Goal: Transaction & Acquisition: Purchase product/service

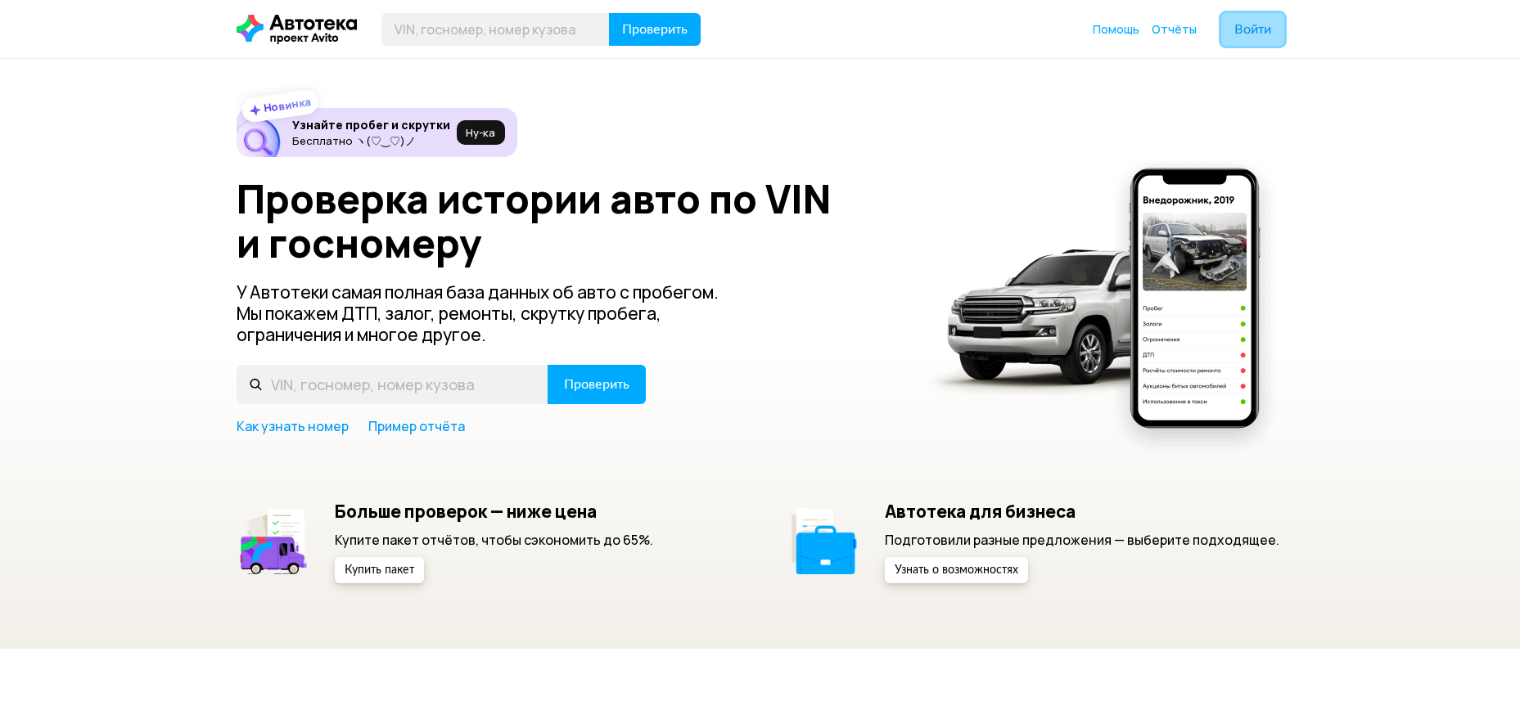
click at [1237, 31] on span "Войти" at bounding box center [1252, 29] width 37 height 13
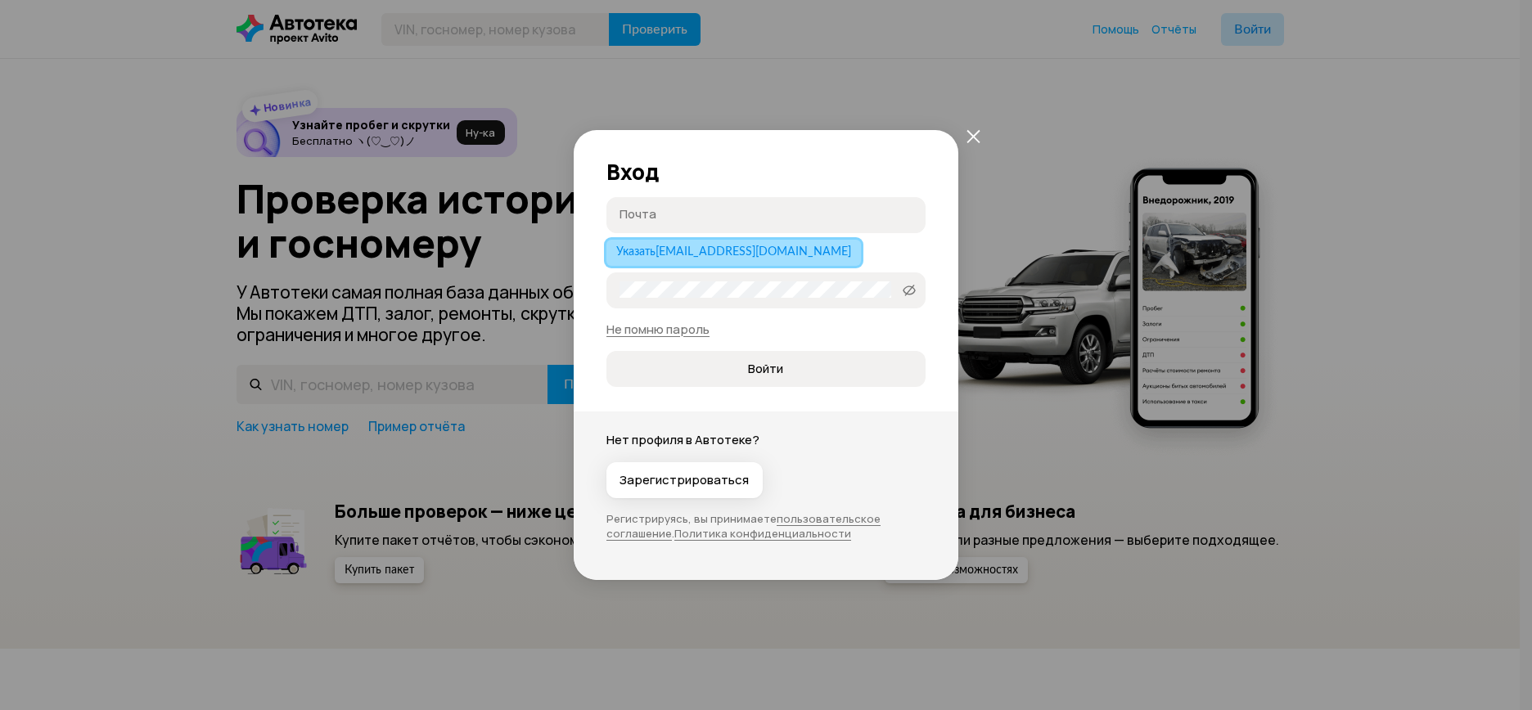
click at [712, 250] on span "Указать dmklenov@gmail.com" at bounding box center [733, 251] width 235 height 11
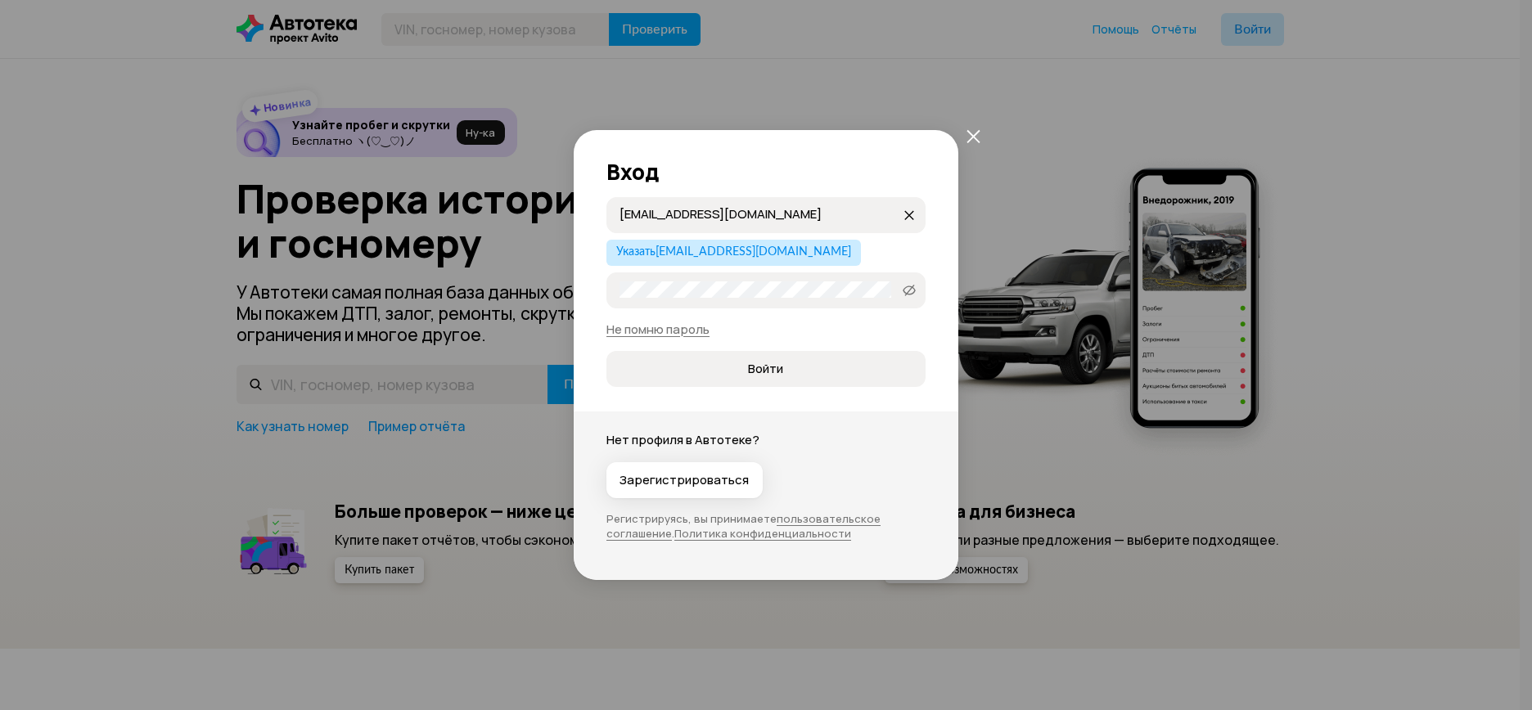
drag, startPoint x: 753, startPoint y: 210, endPoint x: 696, endPoint y: 210, distance: 57.3
click at [696, 210] on input "dmklenov@gmail.com" at bounding box center [761, 214] width 282 height 16
type input "[EMAIL_ADDRESS][DOMAIN_NAME]"
click at [654, 483] on span "Зарегистрироваться" at bounding box center [684, 480] width 129 height 16
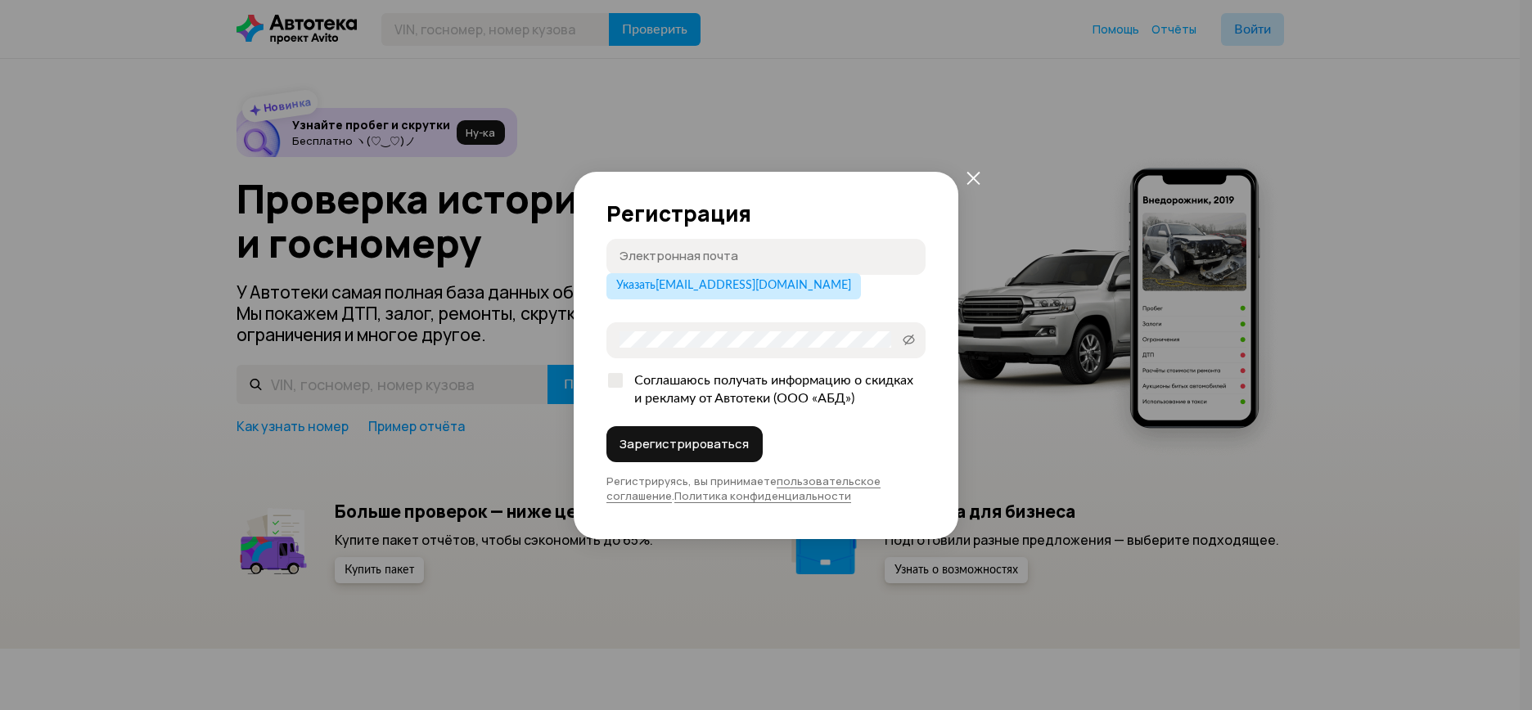
click at [727, 258] on input "Электронная почта" at bounding box center [769, 256] width 298 height 16
type input "[EMAIL_ADDRESS][DOMAIN_NAME]"
click at [660, 448] on span "Зарегистрироваться" at bounding box center [684, 444] width 129 height 16
click at [656, 450] on span "Зарегистрироваться" at bounding box center [684, 444] width 129 height 16
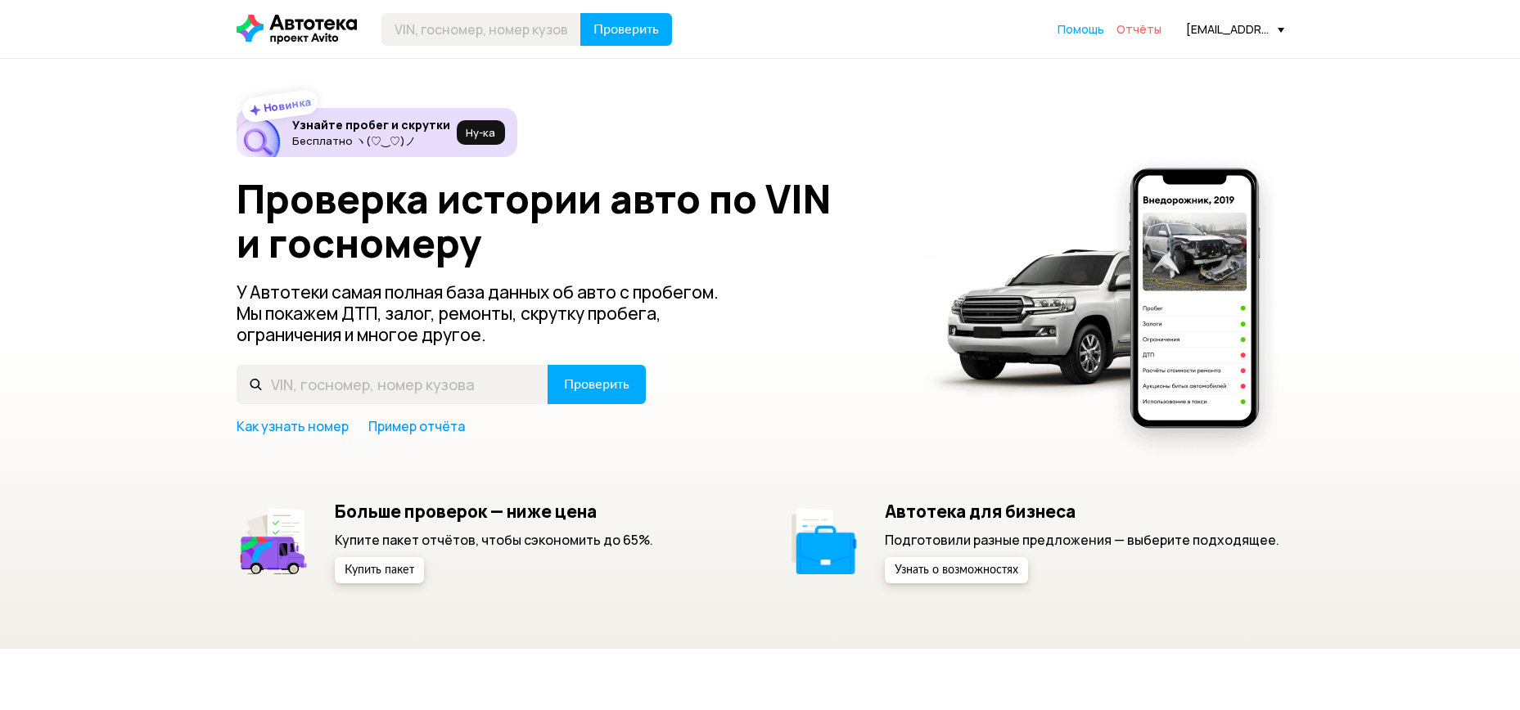
click at [1138, 28] on span "Отчёты" at bounding box center [1138, 29] width 45 height 16
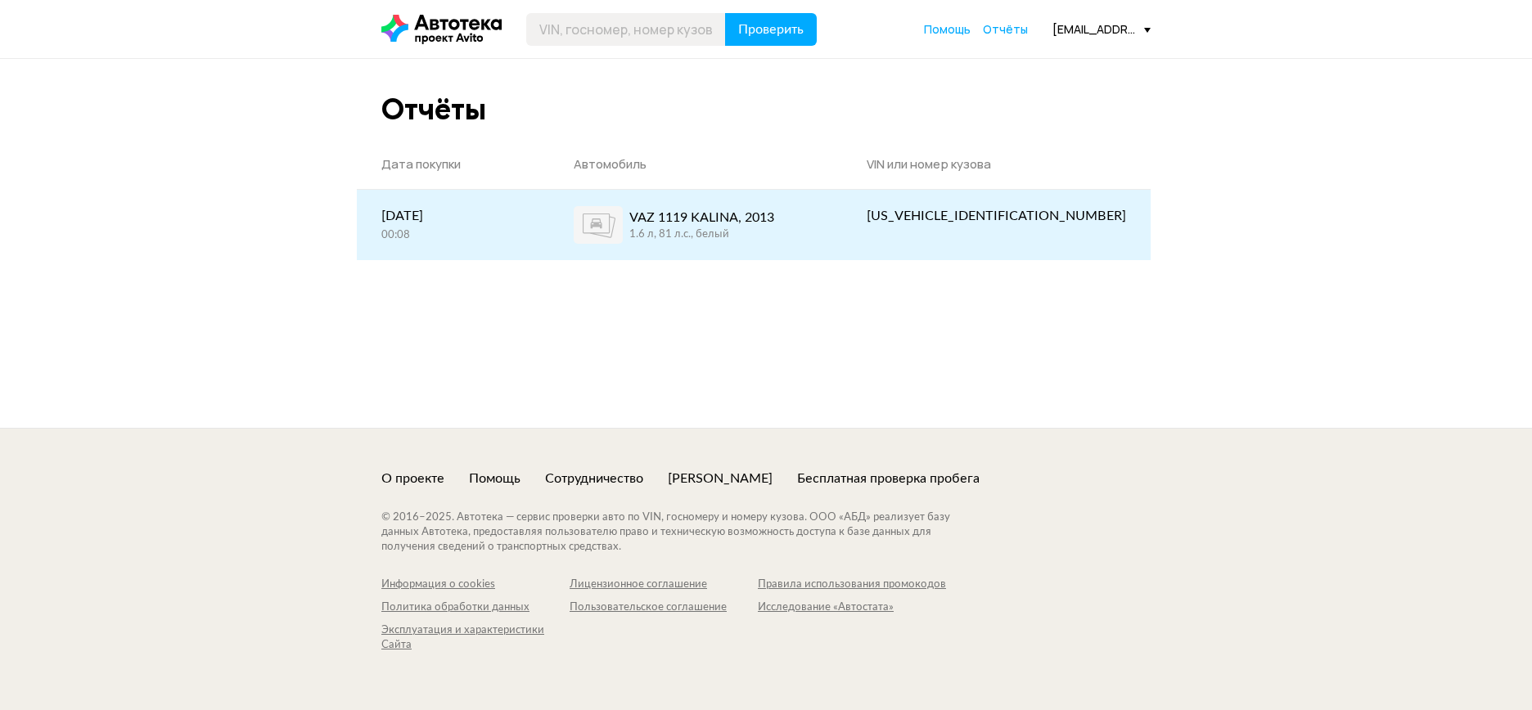
click at [818, 216] on div "VAZ 1119 KALINA, 2013 1.6 л, 81 л.c., белый" at bounding box center [696, 225] width 244 height 38
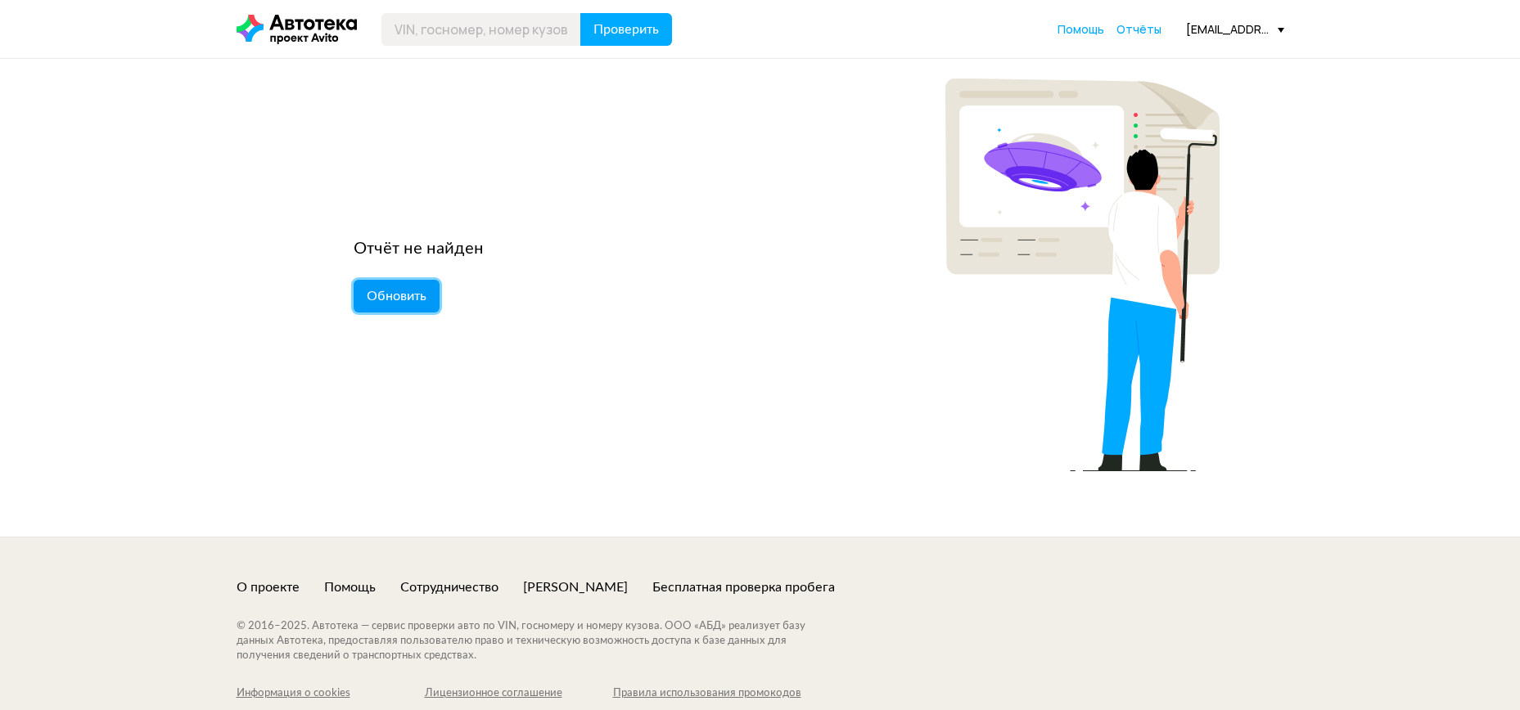
click at [395, 303] on button "Обновить" at bounding box center [397, 296] width 86 height 33
click at [1134, 28] on span "Отчёты" at bounding box center [1138, 29] width 45 height 16
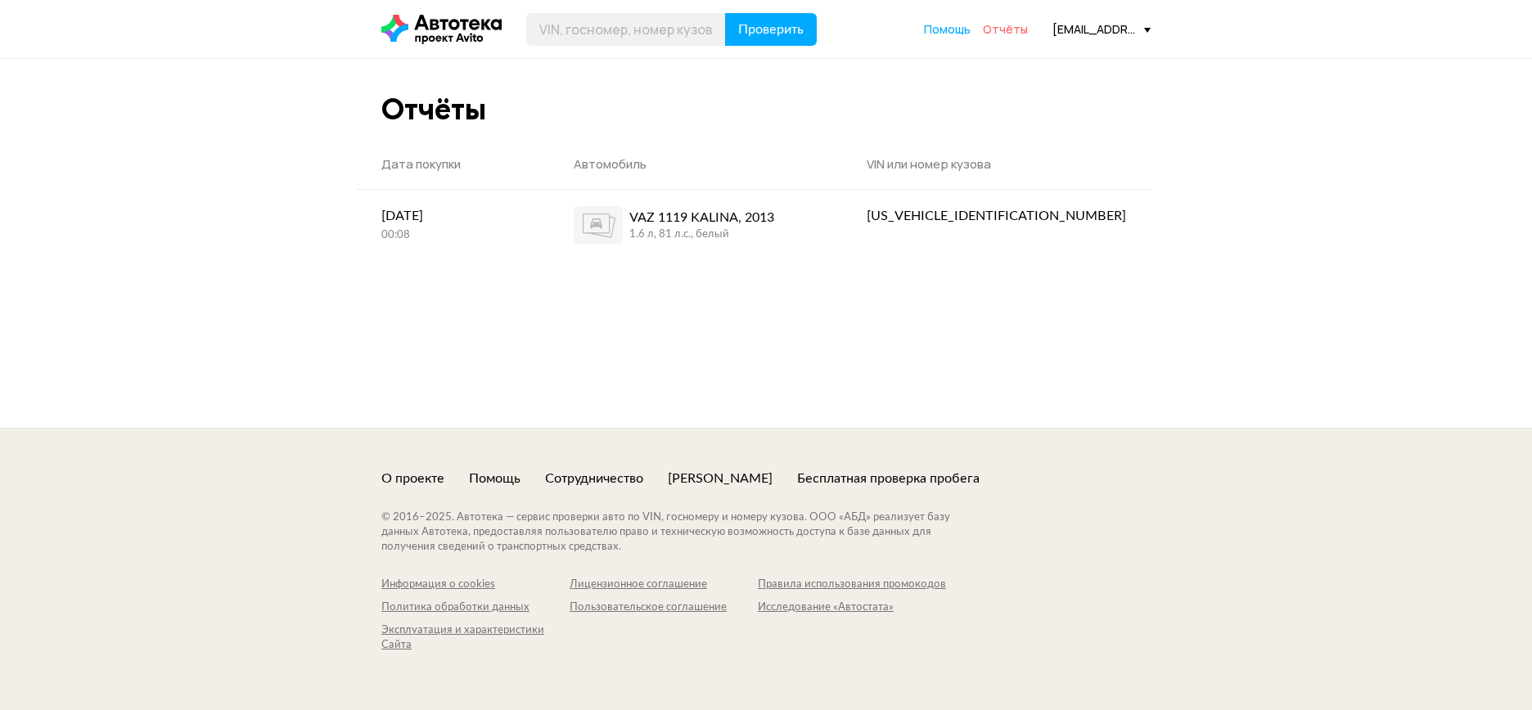
click at [997, 25] on span "Отчёты" at bounding box center [1005, 29] width 45 height 16
click at [480, 34] on icon at bounding box center [441, 29] width 120 height 29
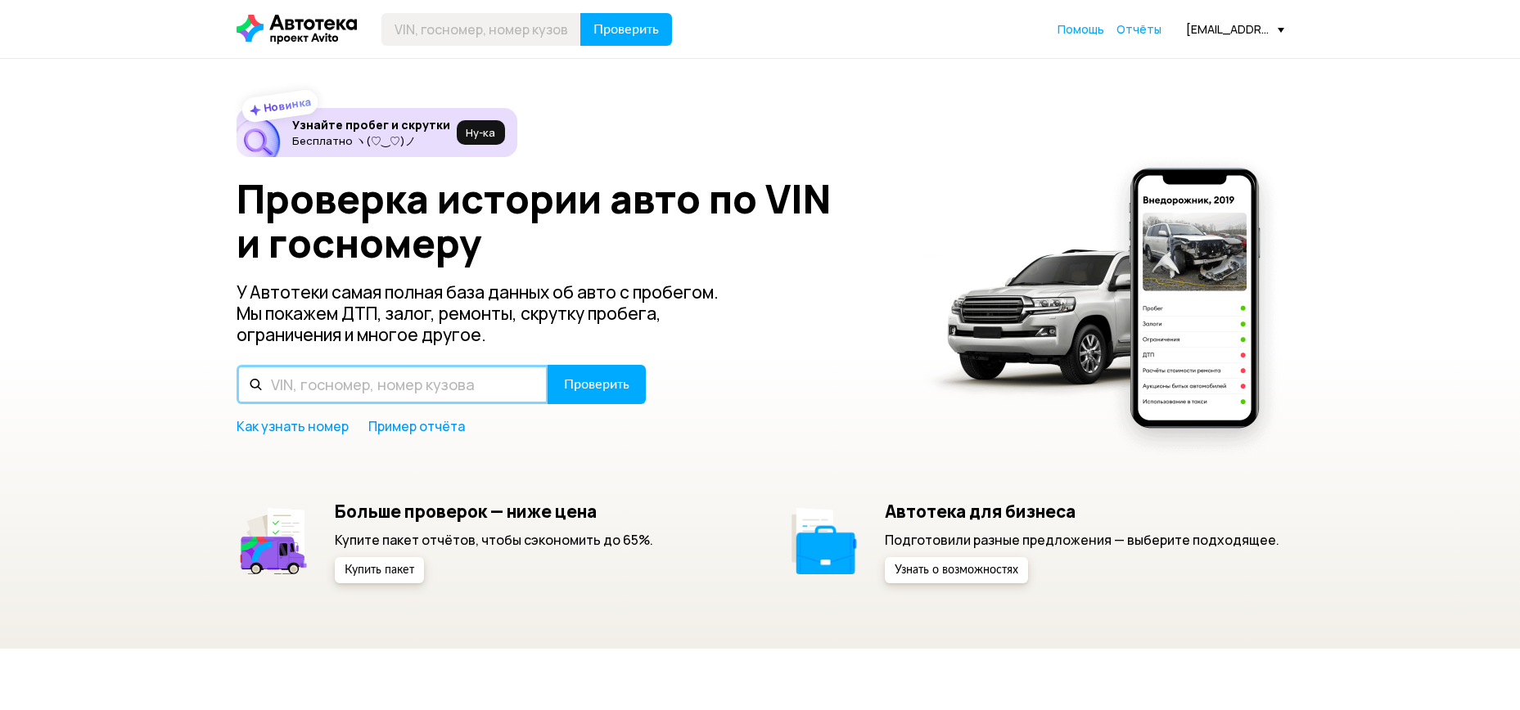
click at [414, 381] on input "text" at bounding box center [393, 384] width 312 height 39
paste input "[US_VEHICLE_IDENTIFICATION_NUMBER]"
type input "[US_VEHICLE_IDENTIFICATION_NUMBER]"
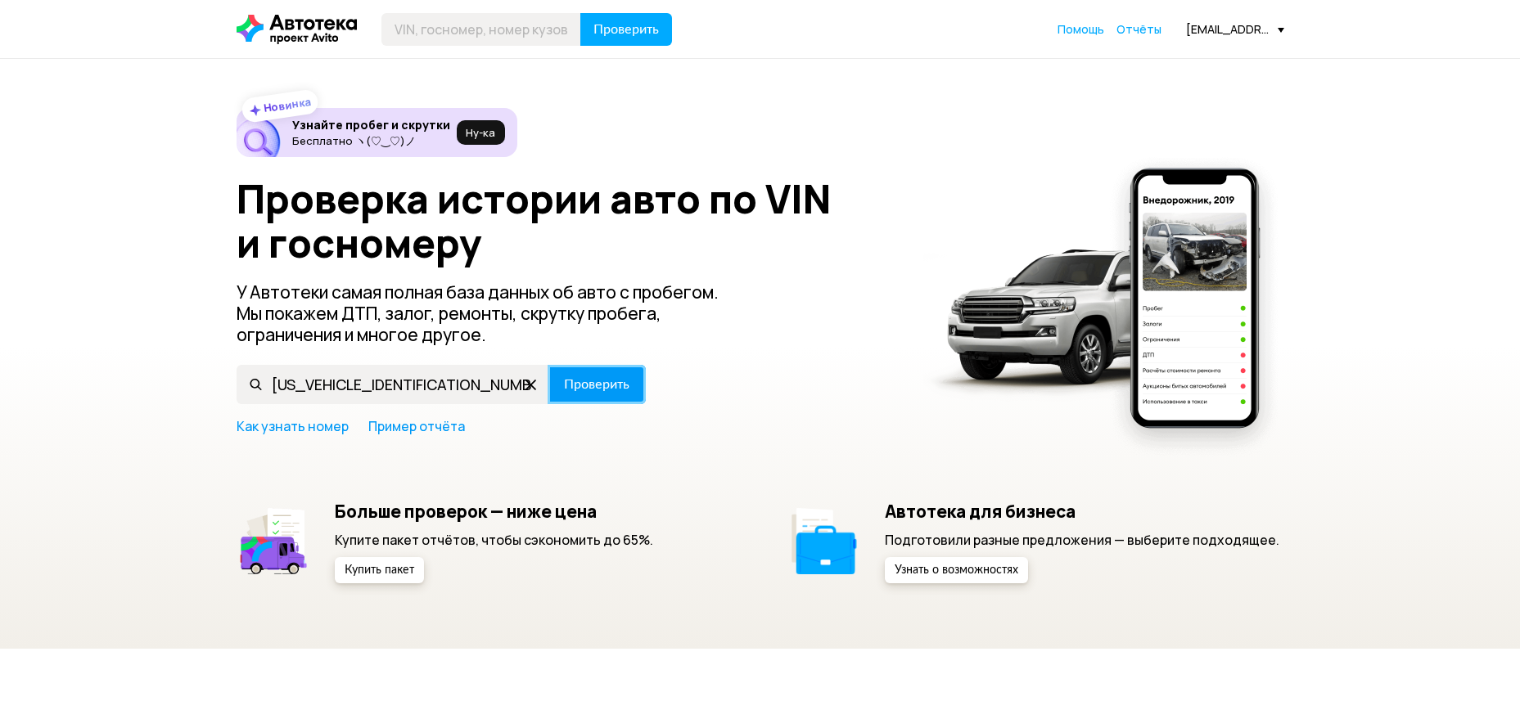
click at [625, 384] on span "Проверить" at bounding box center [596, 384] width 65 height 13
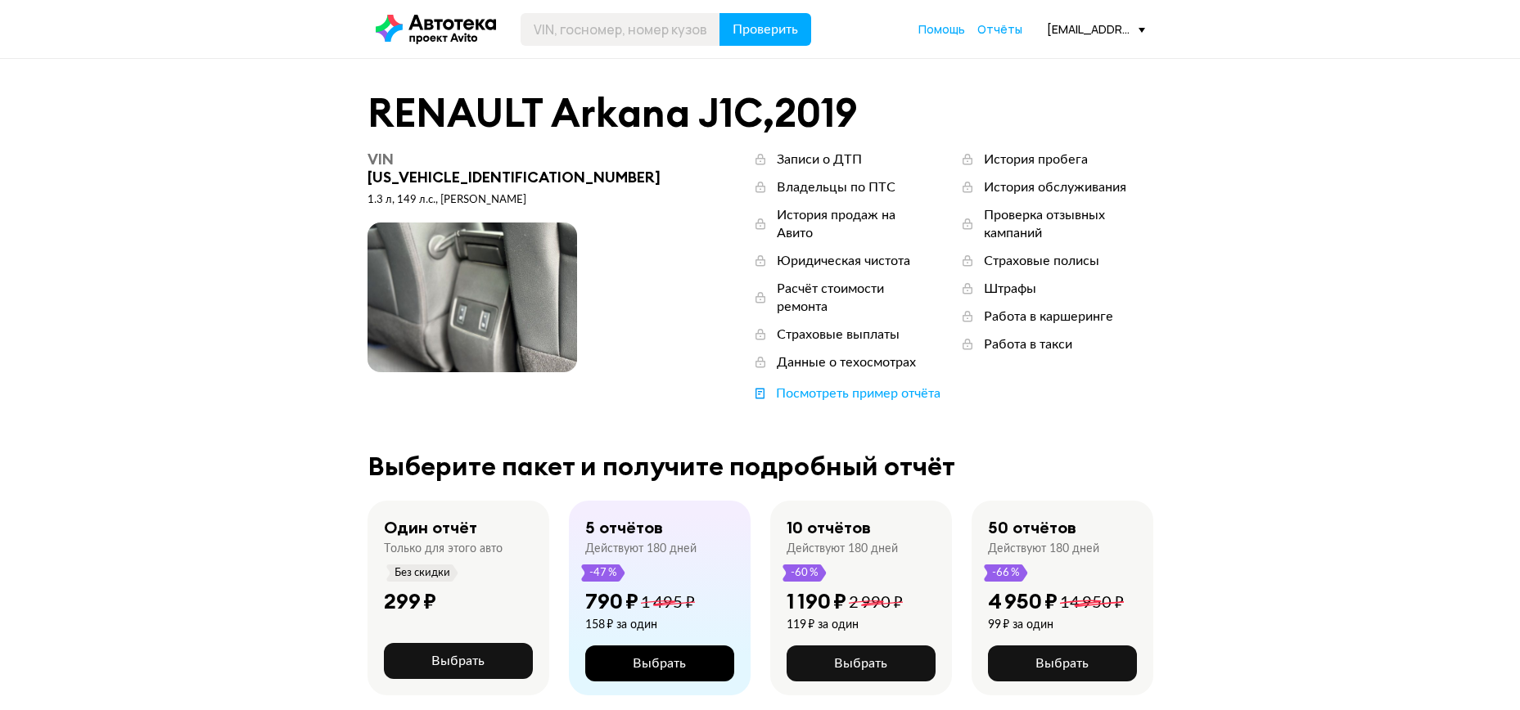
click at [666, 646] on button "Выбрать" at bounding box center [659, 664] width 149 height 36
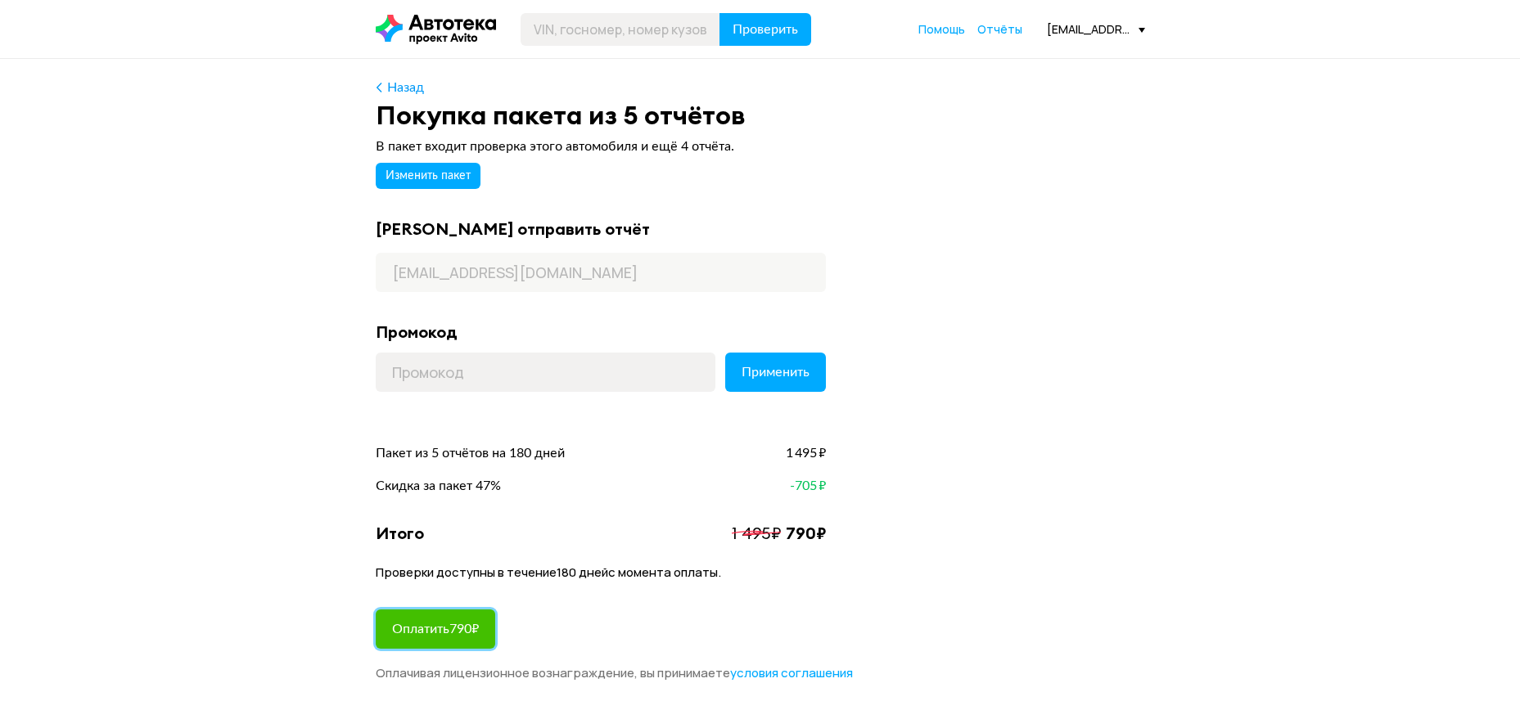
click at [434, 625] on span "Оплатить 790 ₽" at bounding box center [435, 629] width 87 height 13
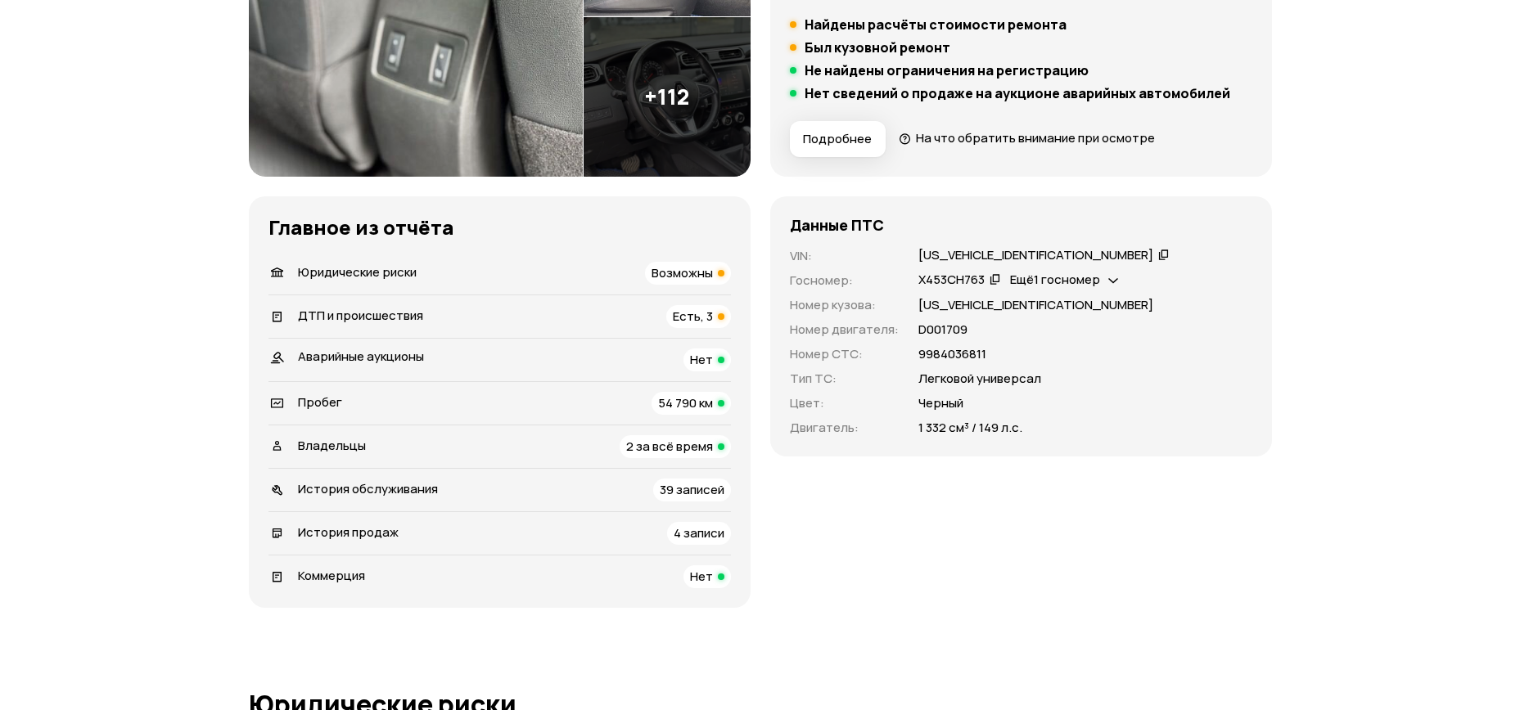
scroll to position [497, 0]
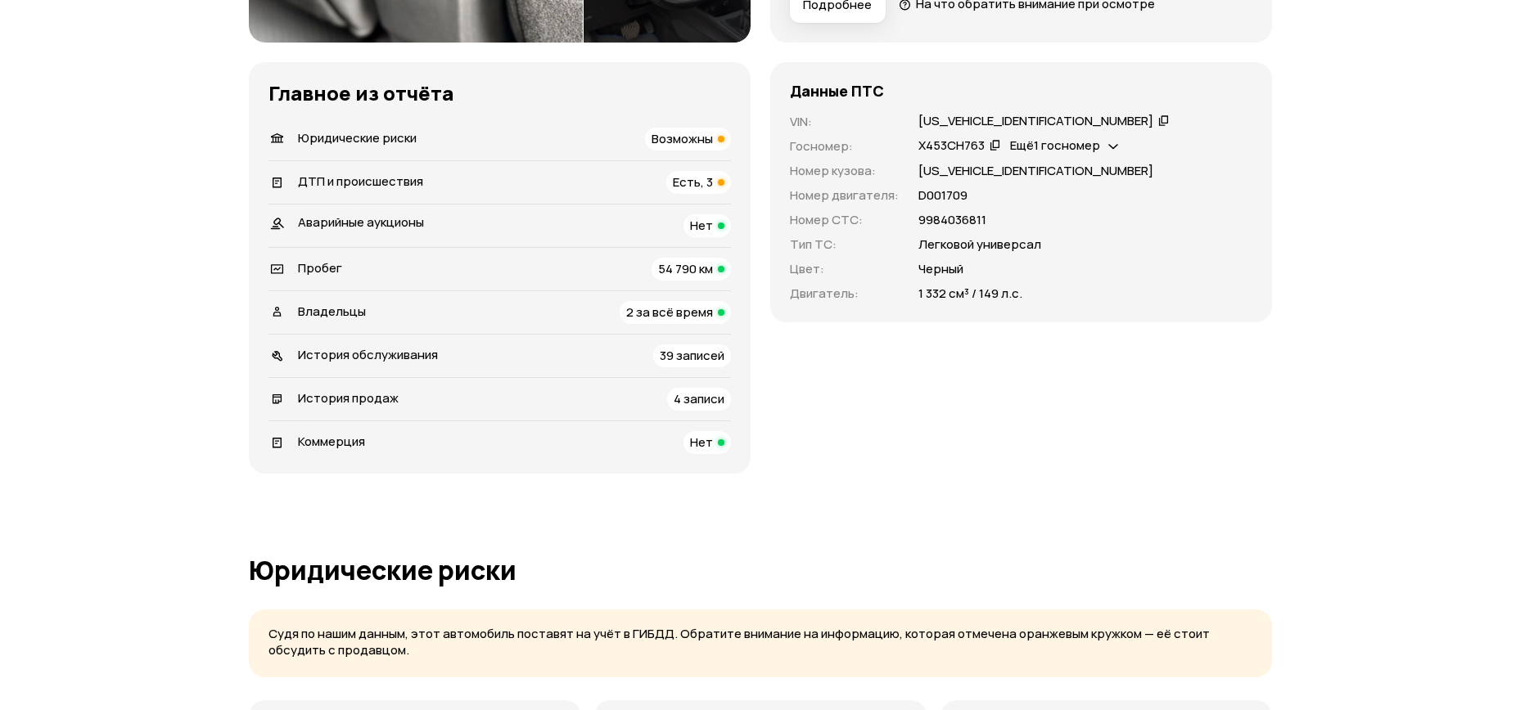
click at [691, 133] on span "Возможны" at bounding box center [681, 138] width 61 height 17
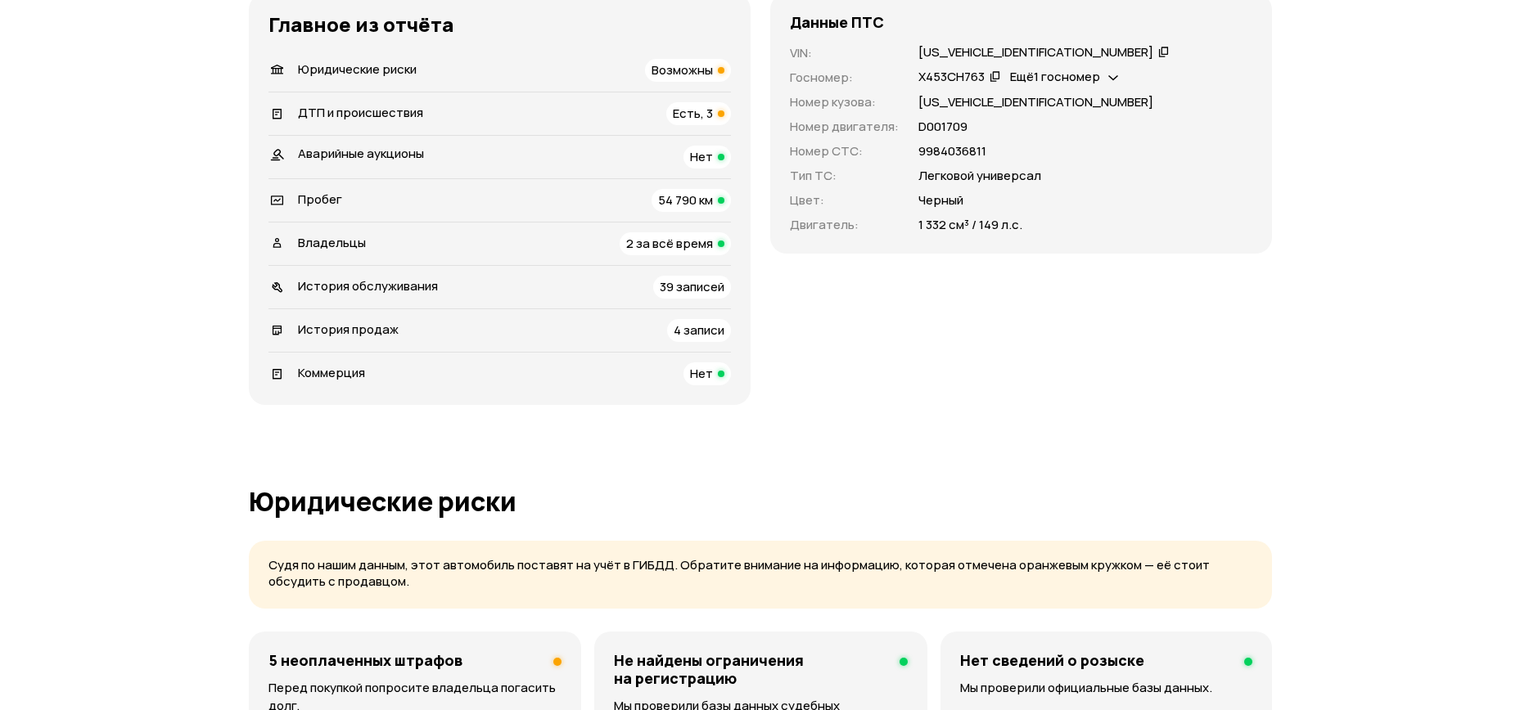
scroll to position [544, 0]
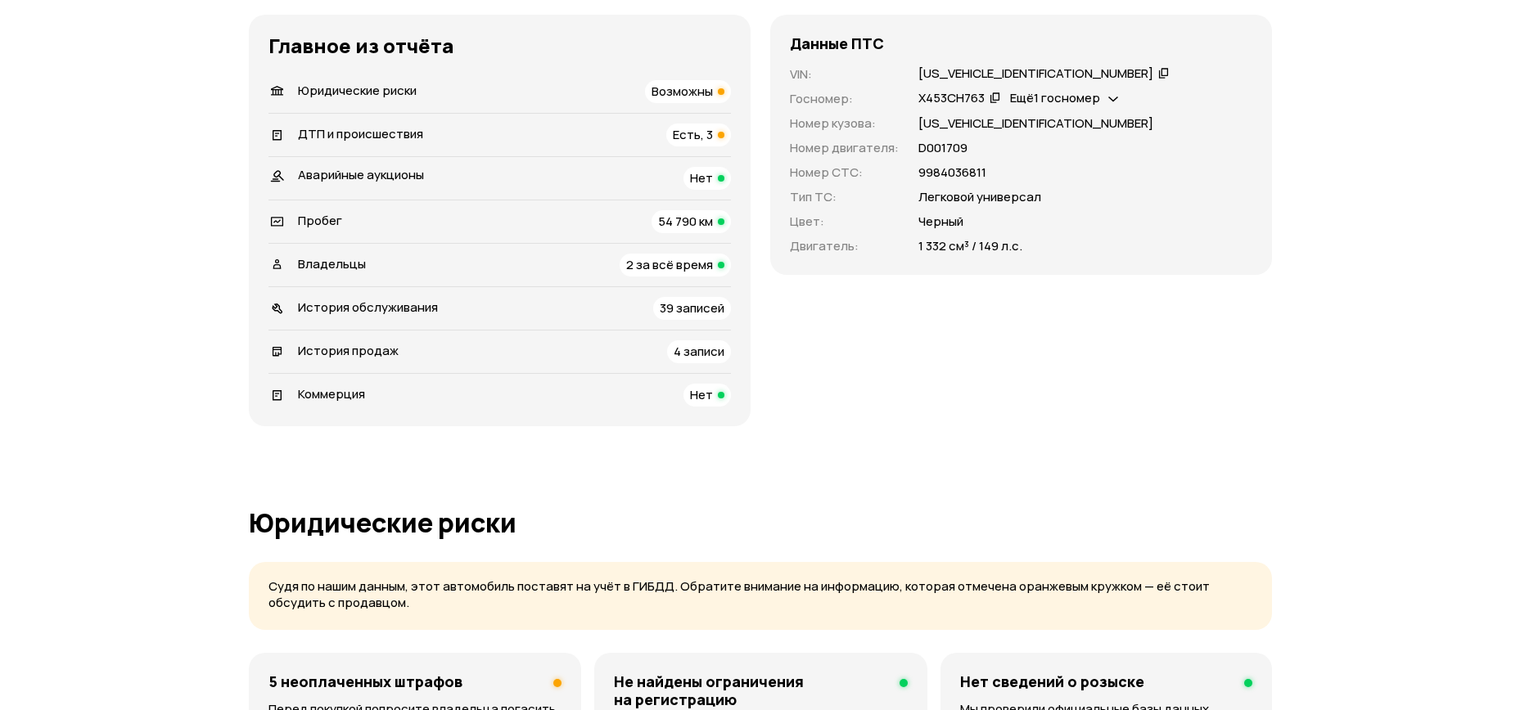
click at [492, 136] on div "ДТП и происшествия Есть, 3" at bounding box center [499, 135] width 462 height 23
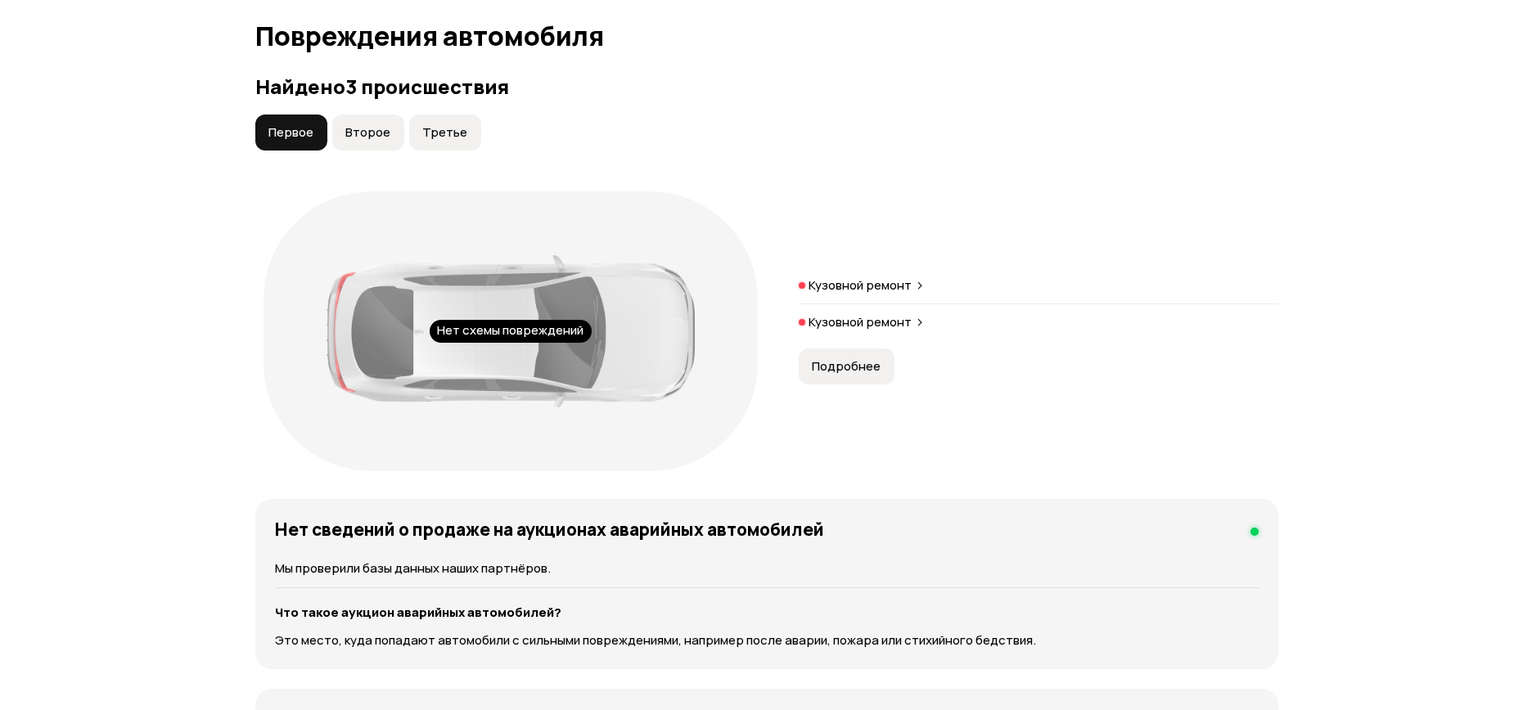
scroll to position [1671, 0]
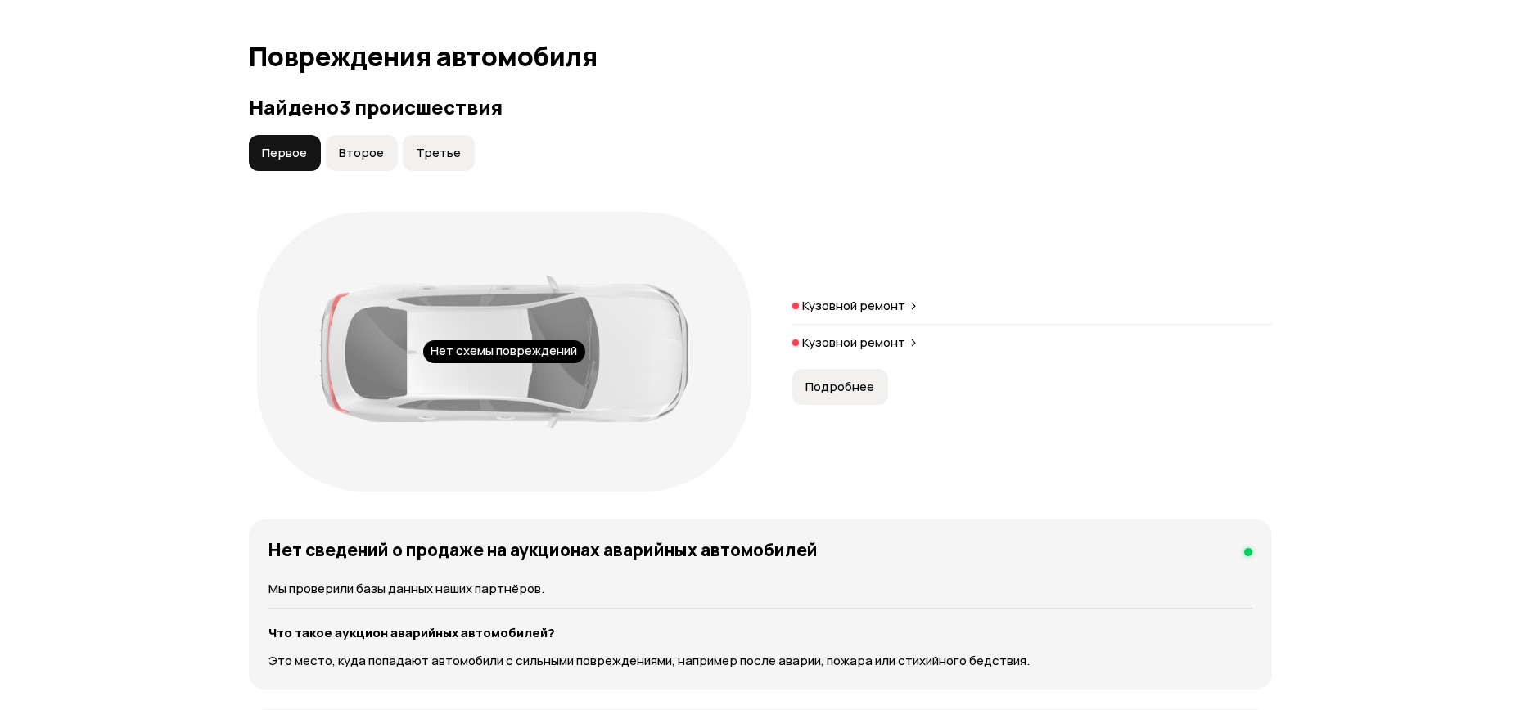
click at [857, 298] on p "Кузовной ремонт" at bounding box center [853, 306] width 103 height 16
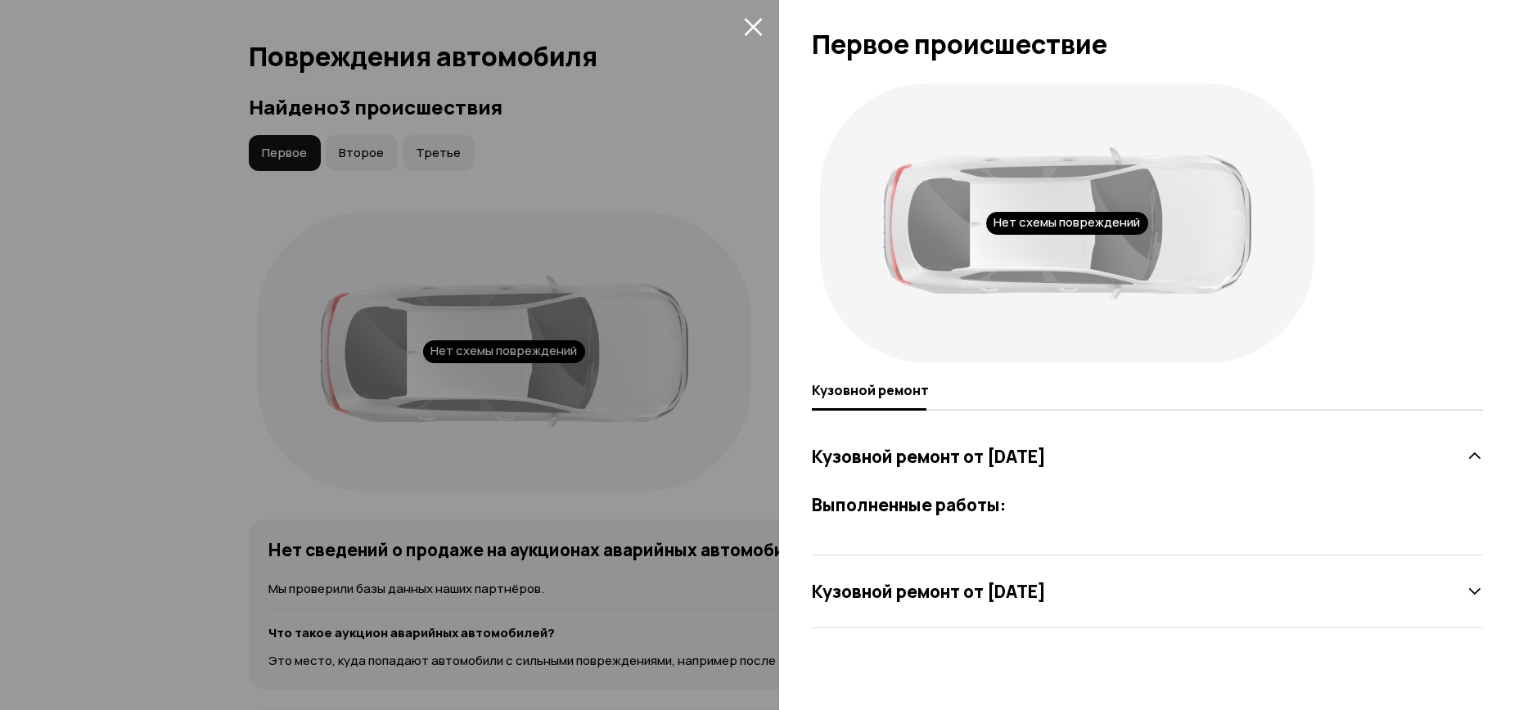
click at [982, 510] on h3 "Выполненные работы:" at bounding box center [1147, 504] width 671 height 21
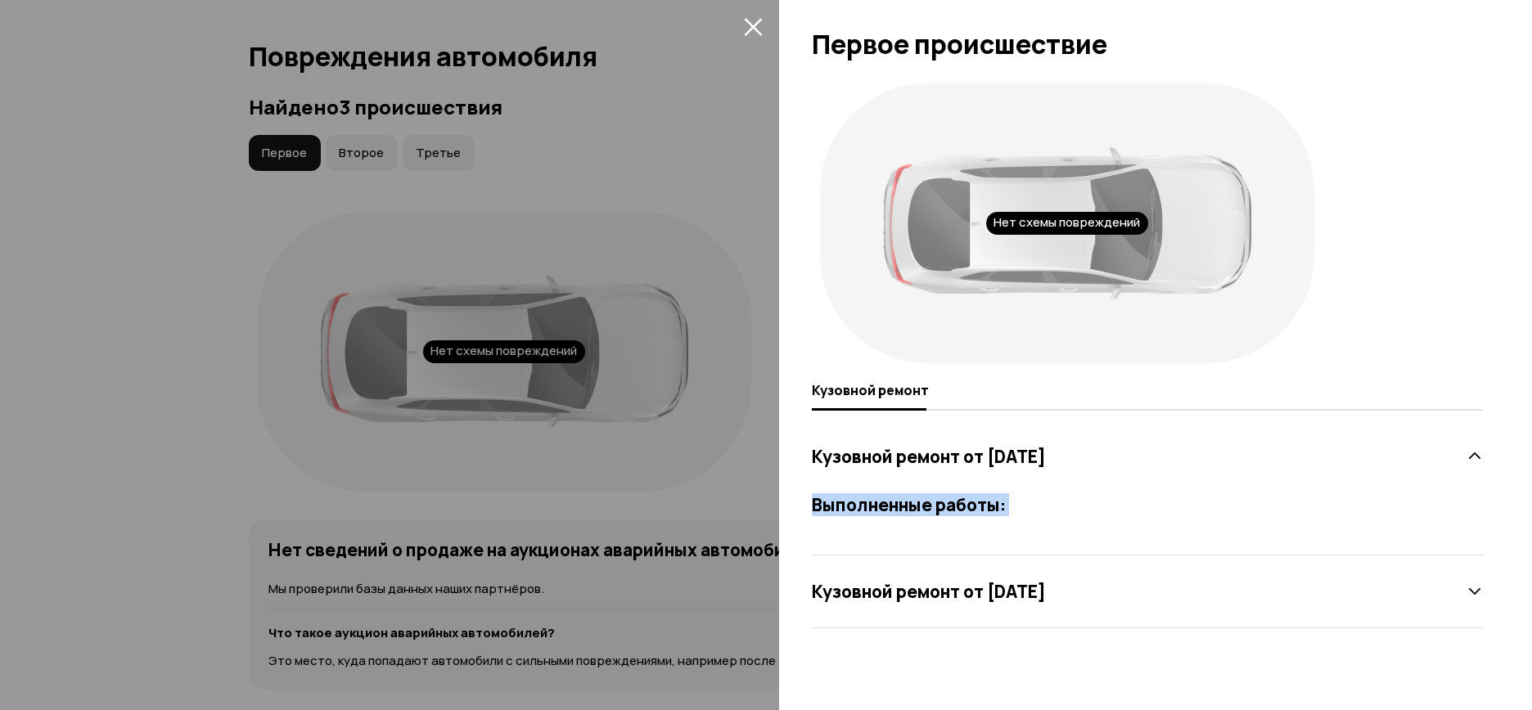
click at [982, 510] on h3 "Выполненные работы:" at bounding box center [1147, 504] width 671 height 21
click at [987, 596] on h3 "Кузовной ремонт от 8 апреля 2021 года" at bounding box center [929, 591] width 234 height 21
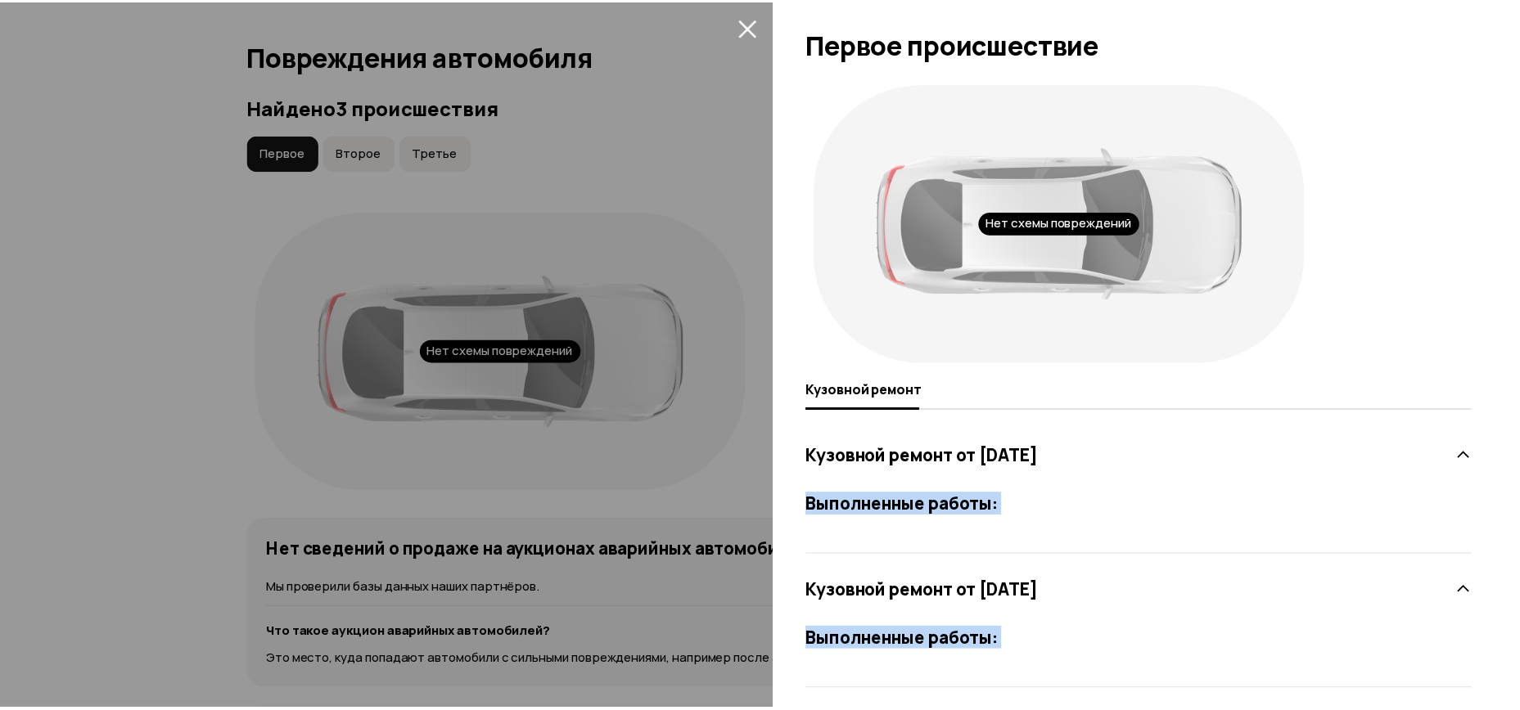
scroll to position [13, 0]
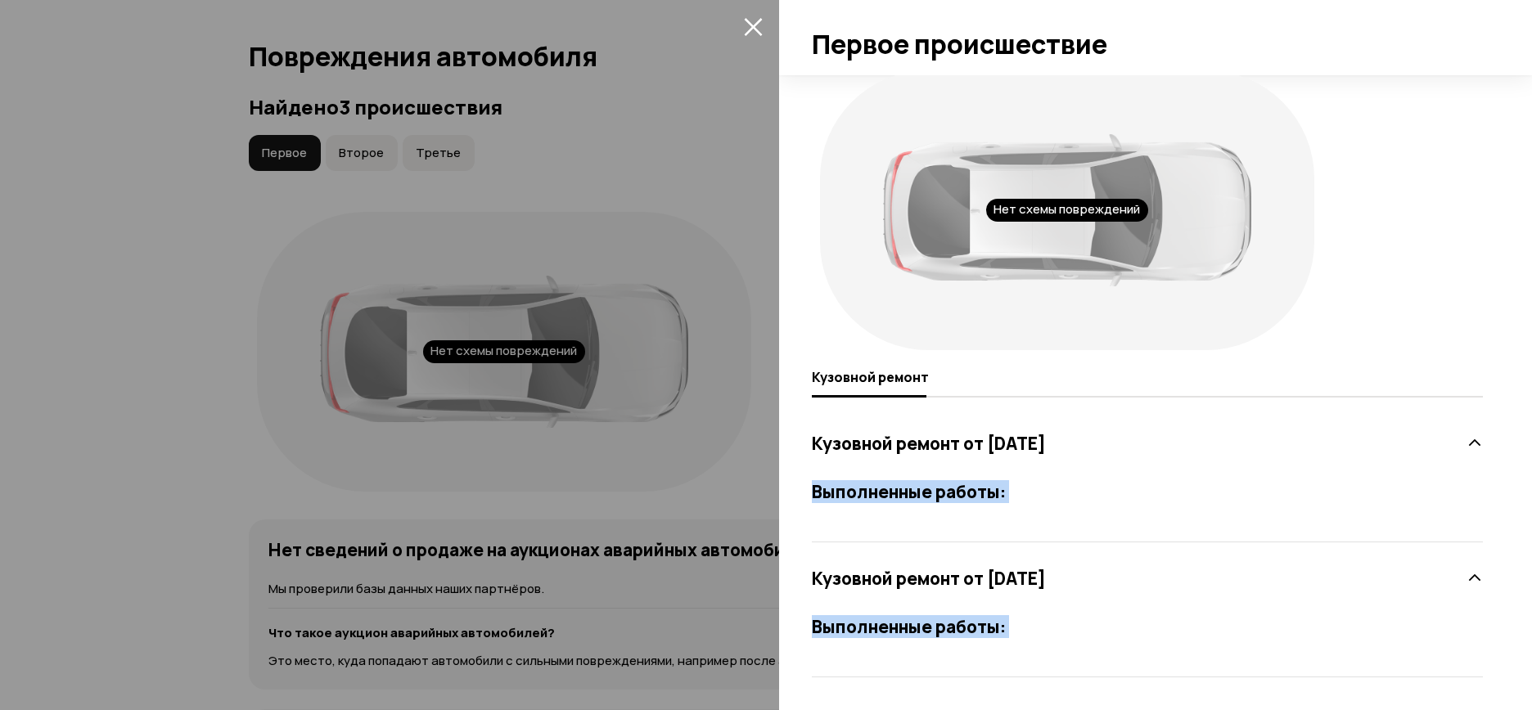
click at [760, 18] on icon "закрыть" at bounding box center [753, 26] width 19 height 19
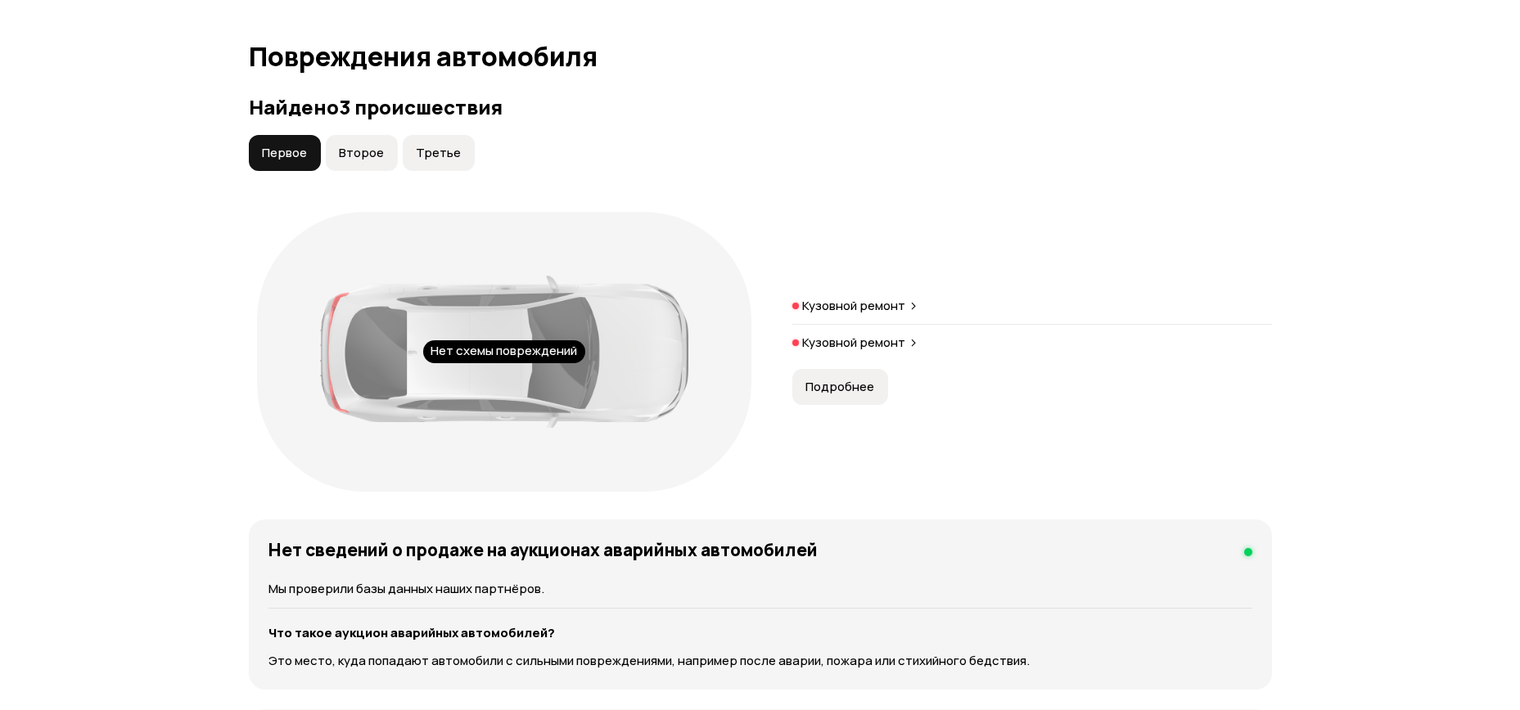
click at [383, 135] on button "Второе" at bounding box center [362, 153] width 72 height 36
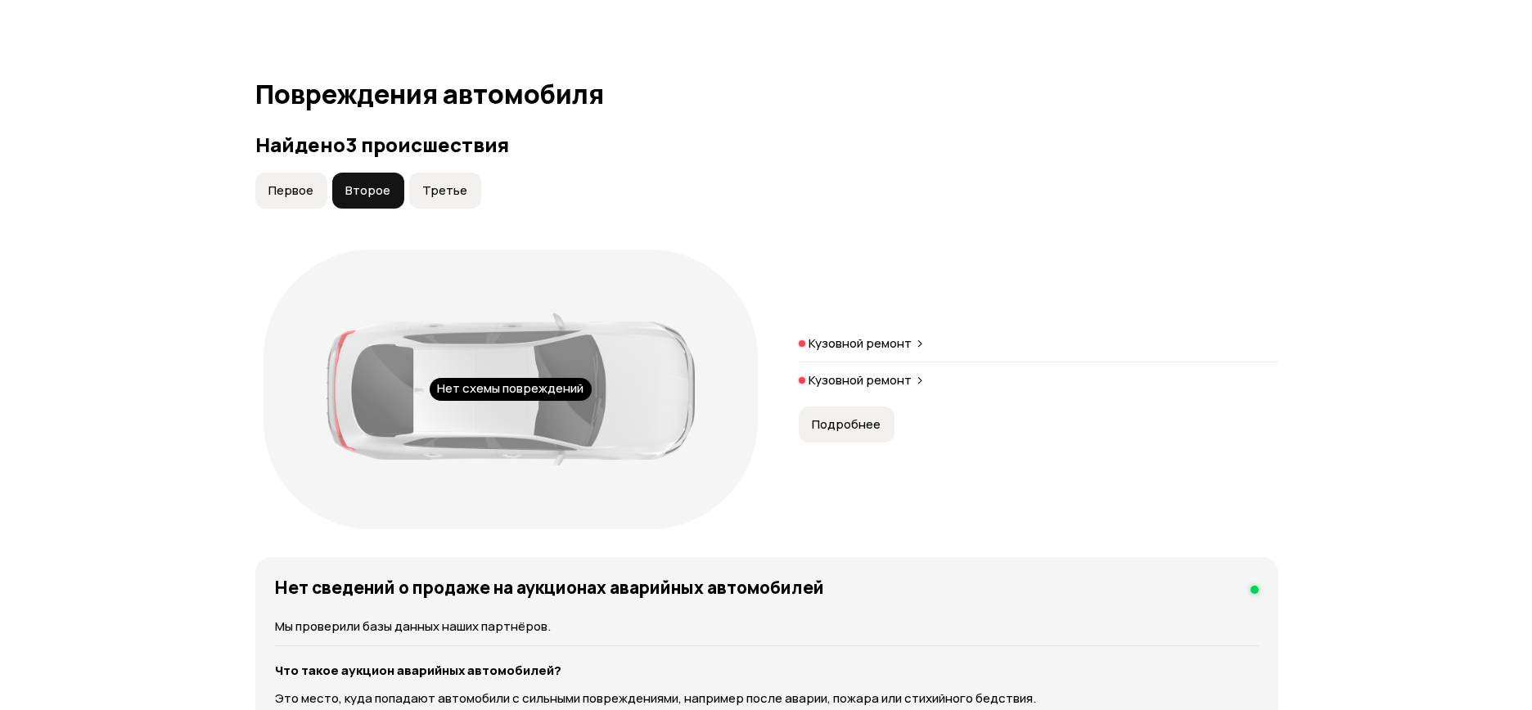
scroll to position [1630, 0]
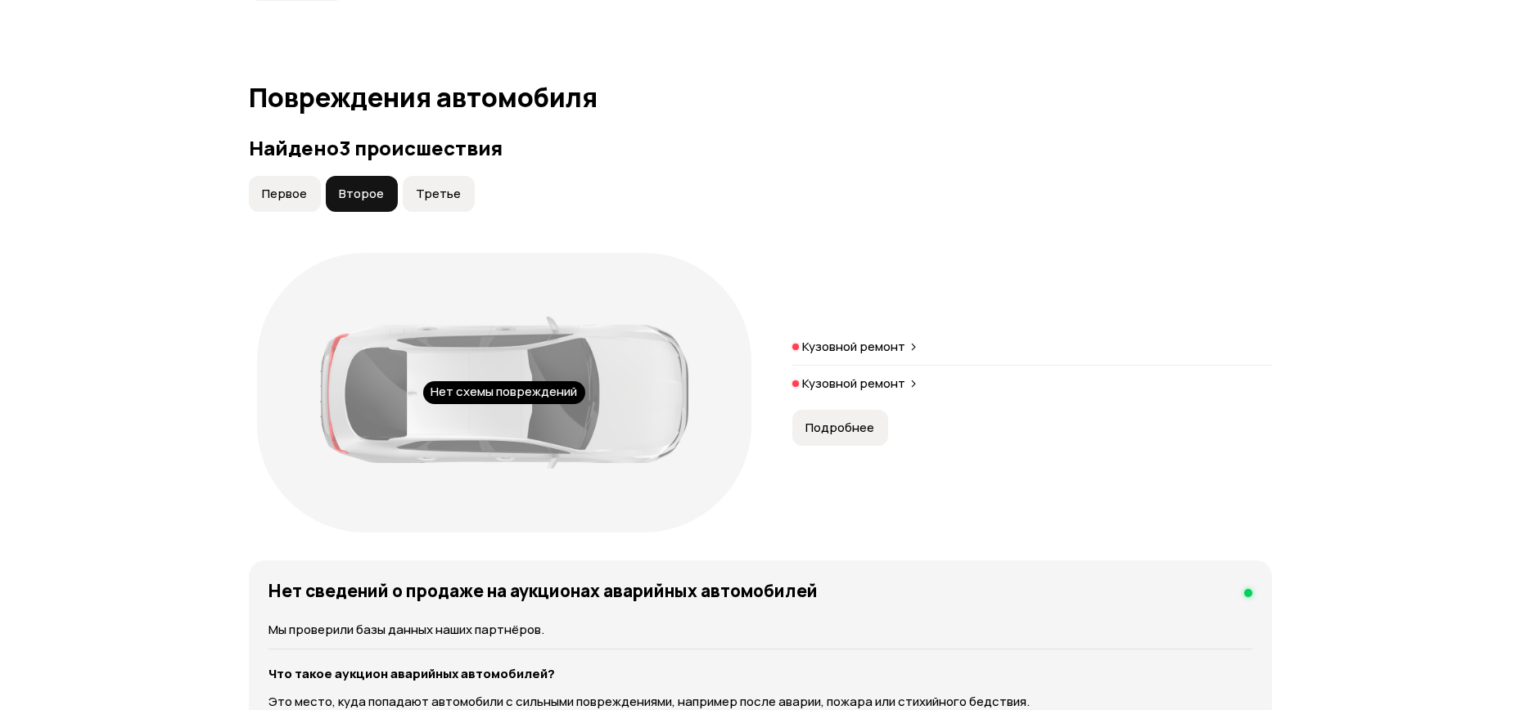
click at [860, 339] on p "Кузовной ремонт" at bounding box center [853, 347] width 103 height 16
click at [432, 186] on span "Третье" at bounding box center [438, 194] width 45 height 16
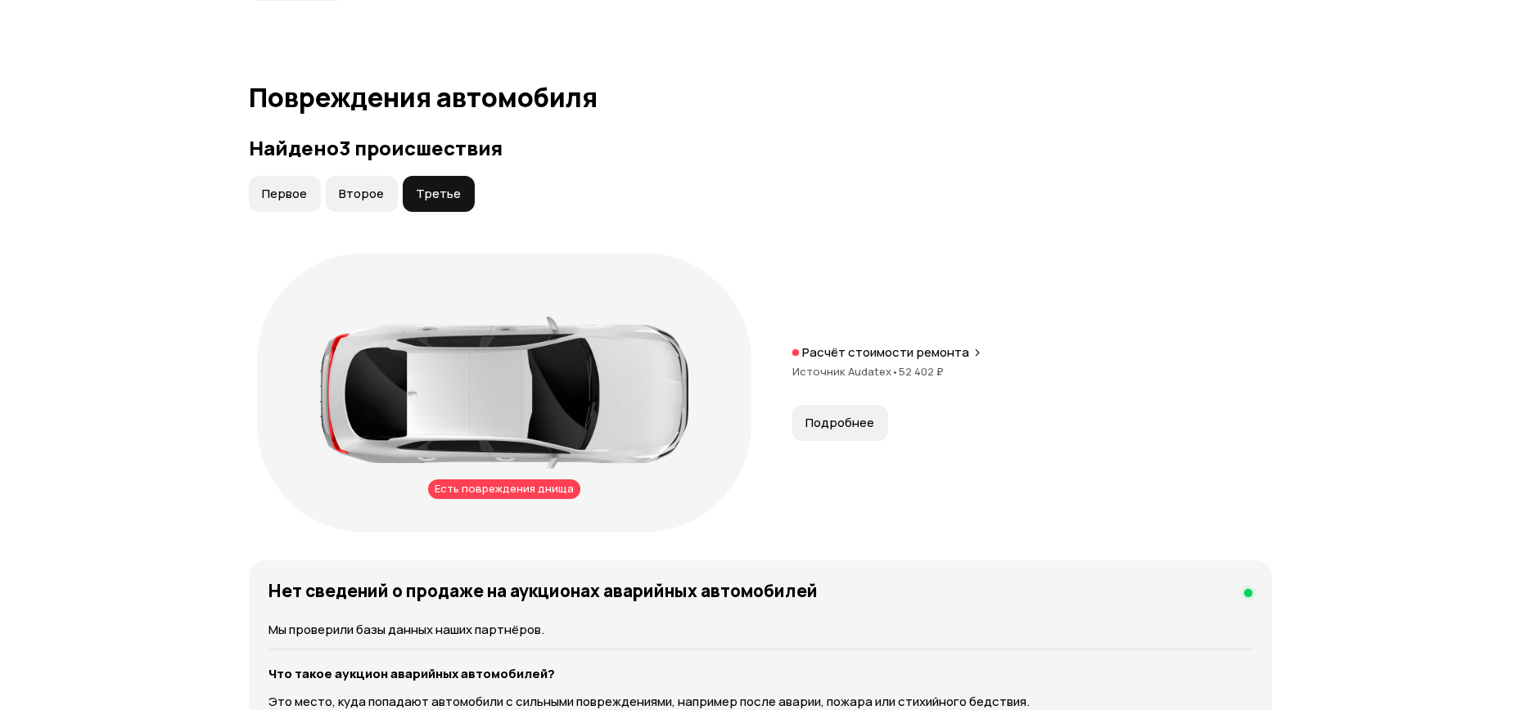
click at [841, 415] on span "Подробнее" at bounding box center [839, 423] width 69 height 16
click at [297, 186] on span "Первое" at bounding box center [284, 194] width 45 height 16
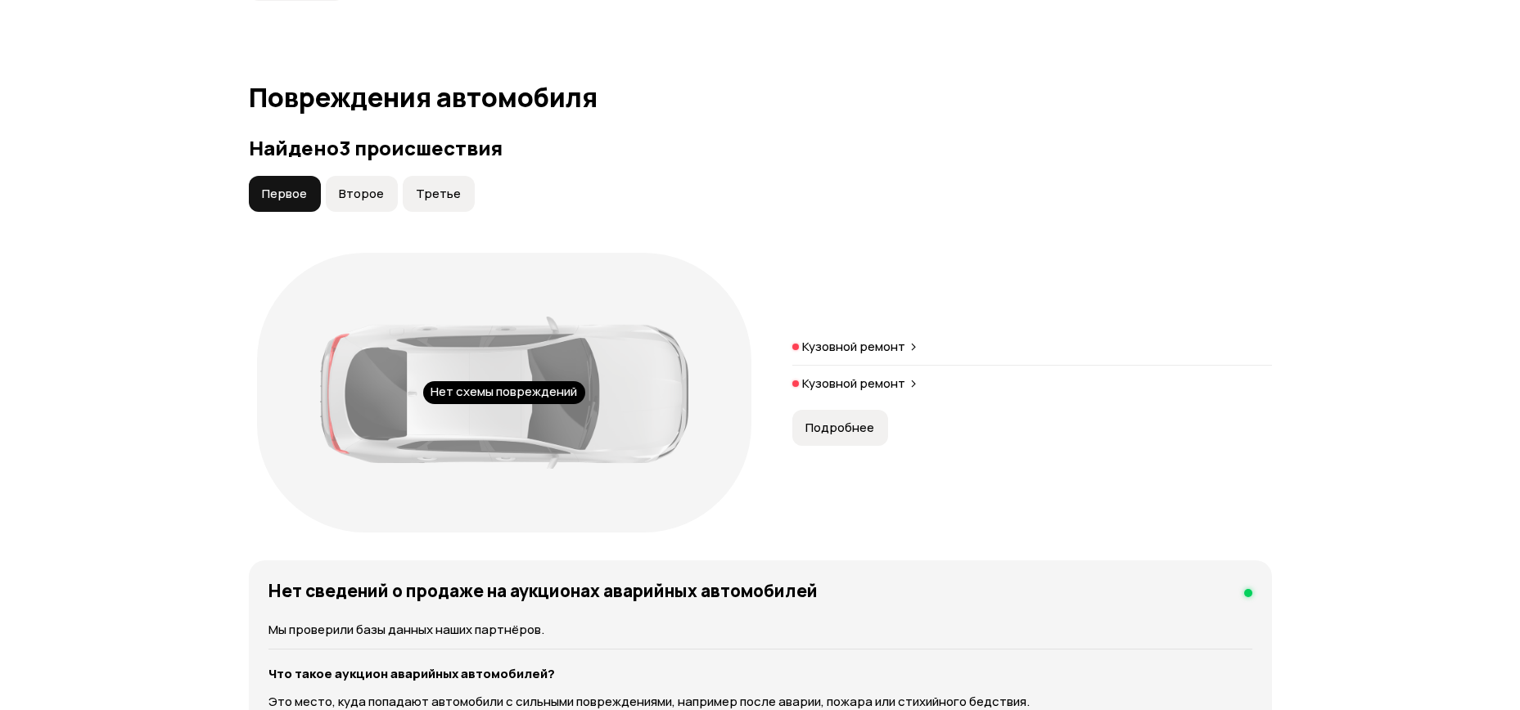
click at [851, 420] on span "Подробнее" at bounding box center [839, 428] width 69 height 16
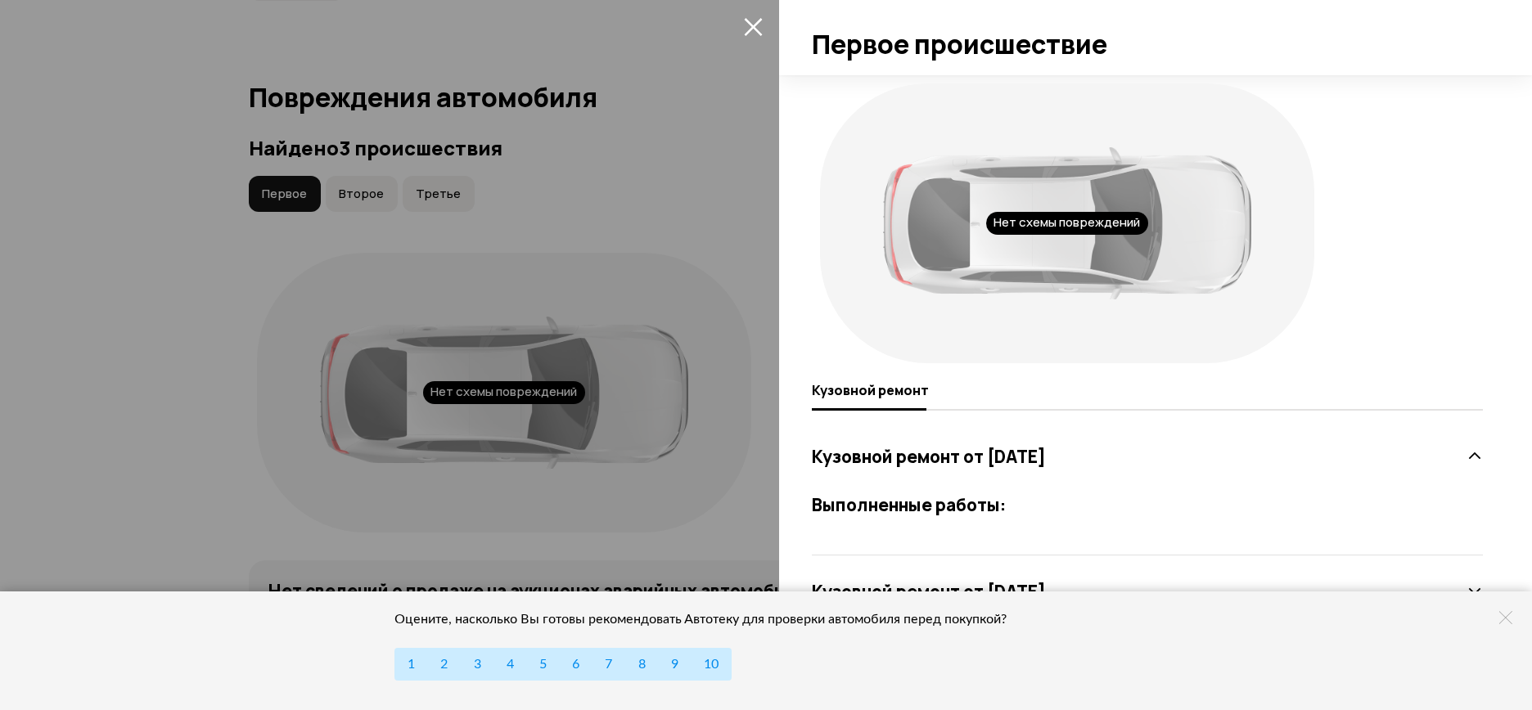
click at [1504, 619] on icon at bounding box center [1505, 617] width 13 height 13
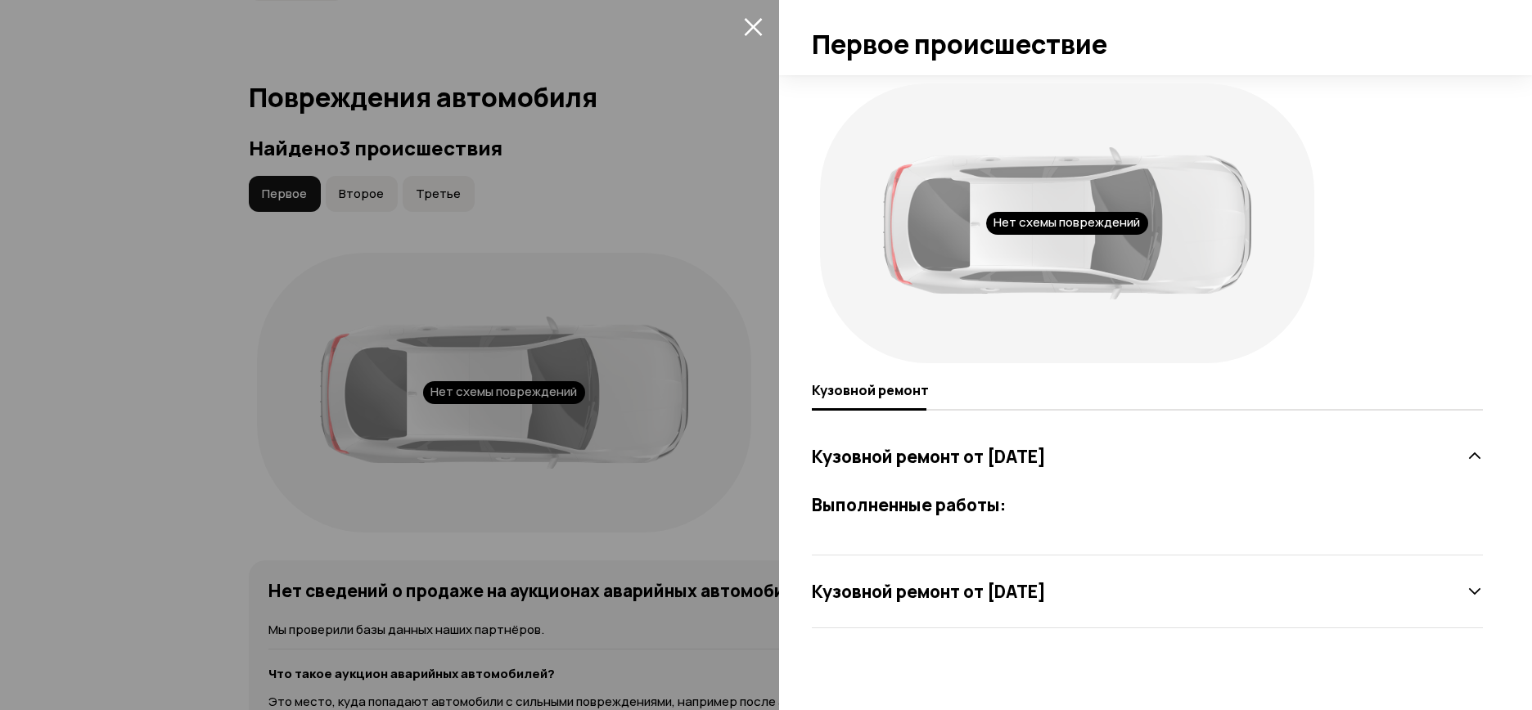
click at [1467, 592] on icon at bounding box center [1475, 592] width 16 height 16
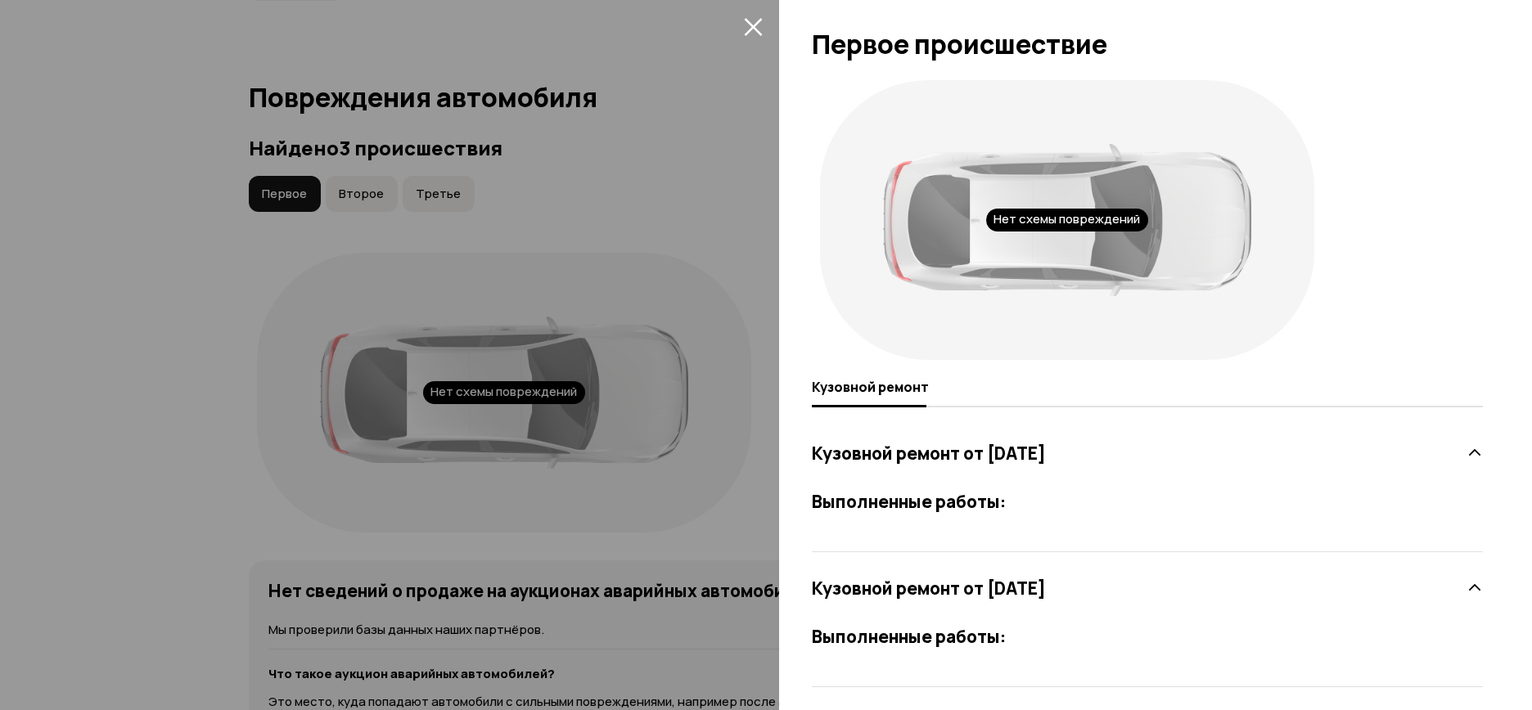
scroll to position [0, 0]
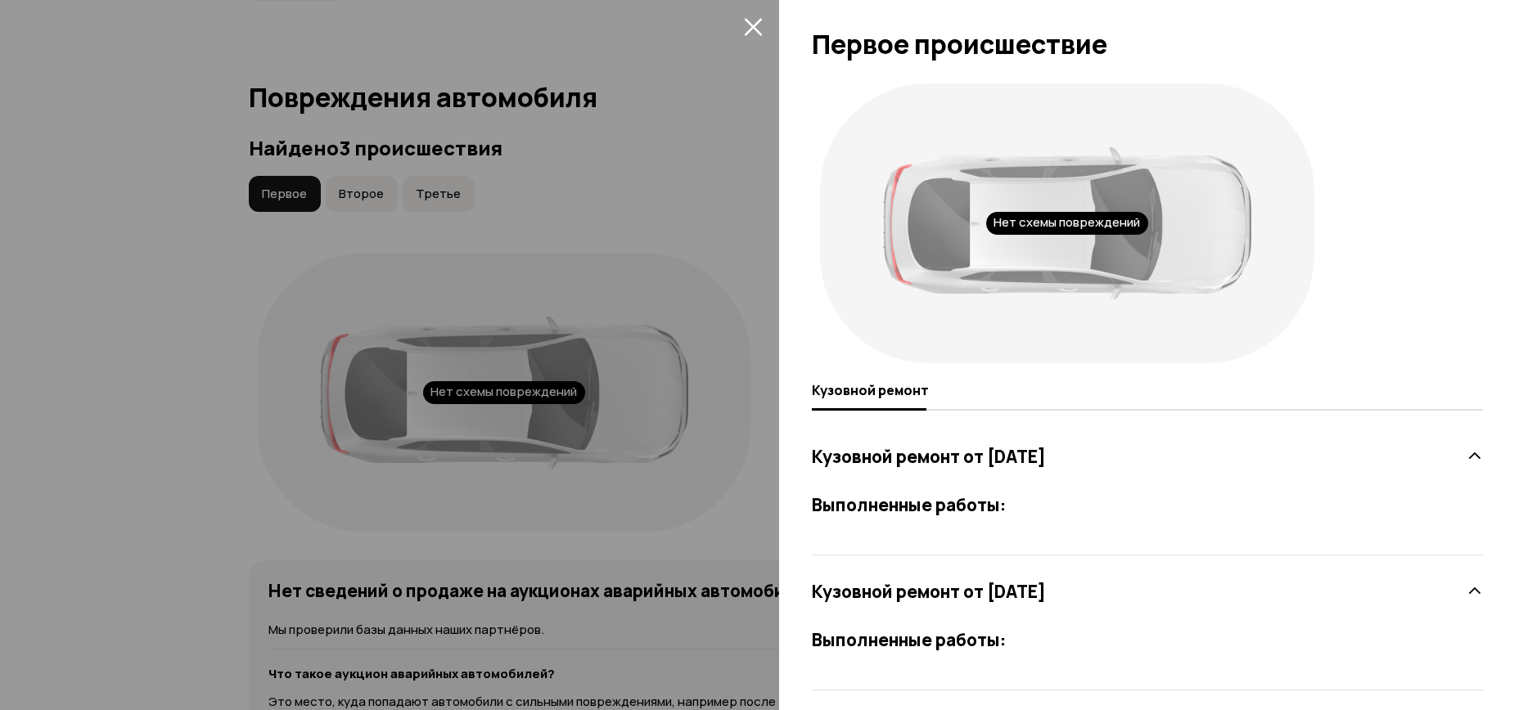
click at [358, 156] on div at bounding box center [766, 355] width 1532 height 710
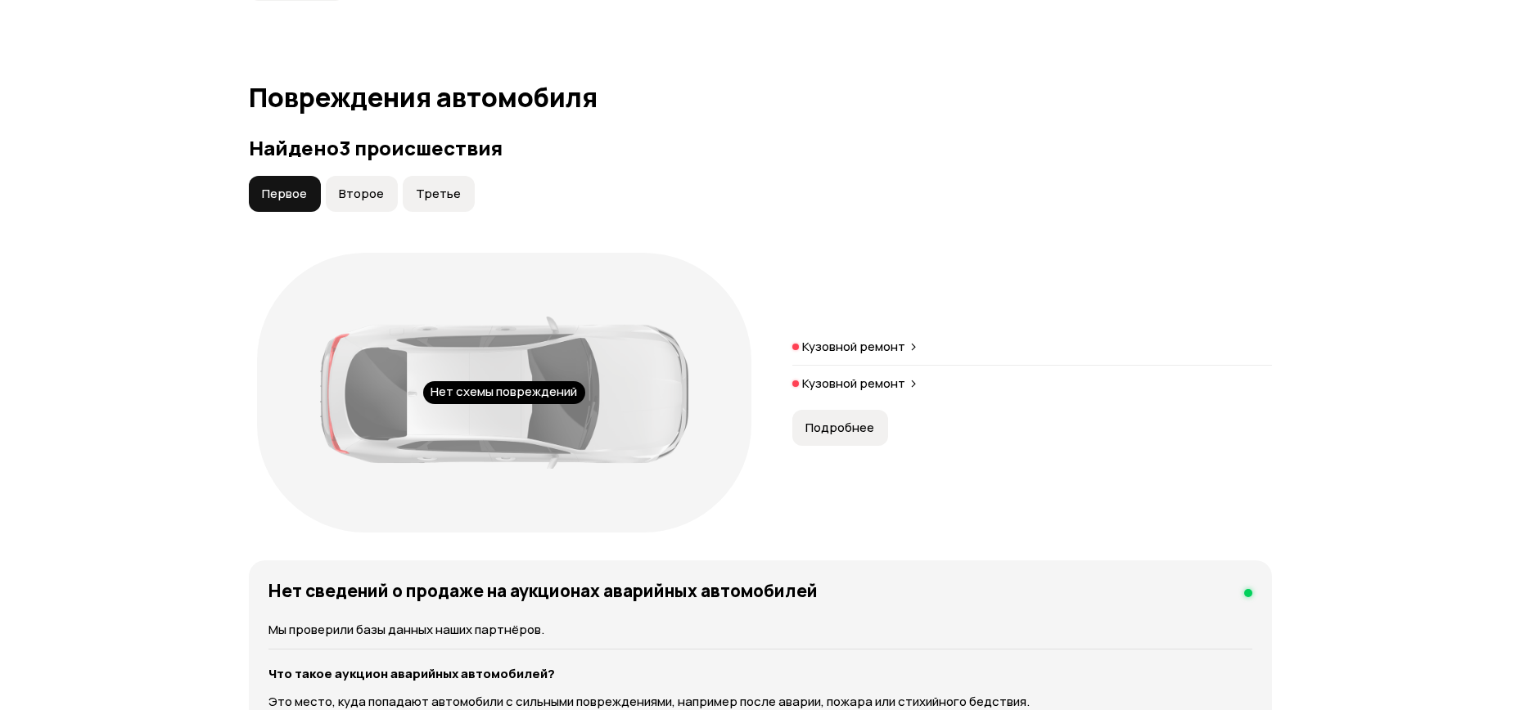
click at [364, 186] on span "Второе" at bounding box center [361, 194] width 45 height 16
click at [872, 410] on button "Подробнее" at bounding box center [840, 428] width 96 height 36
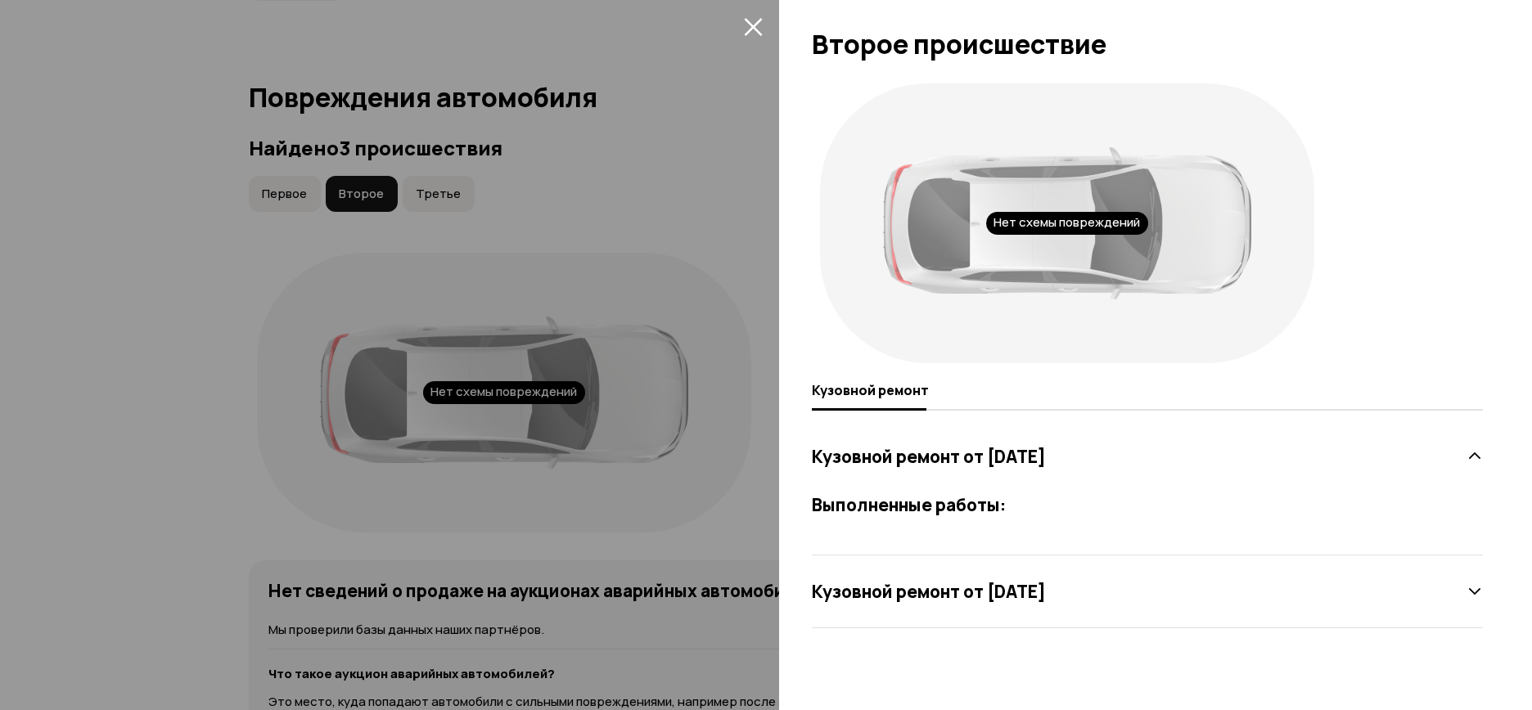
click at [1046, 594] on h3 "Кузовной ремонт от 1 января 2022 года" at bounding box center [929, 591] width 234 height 21
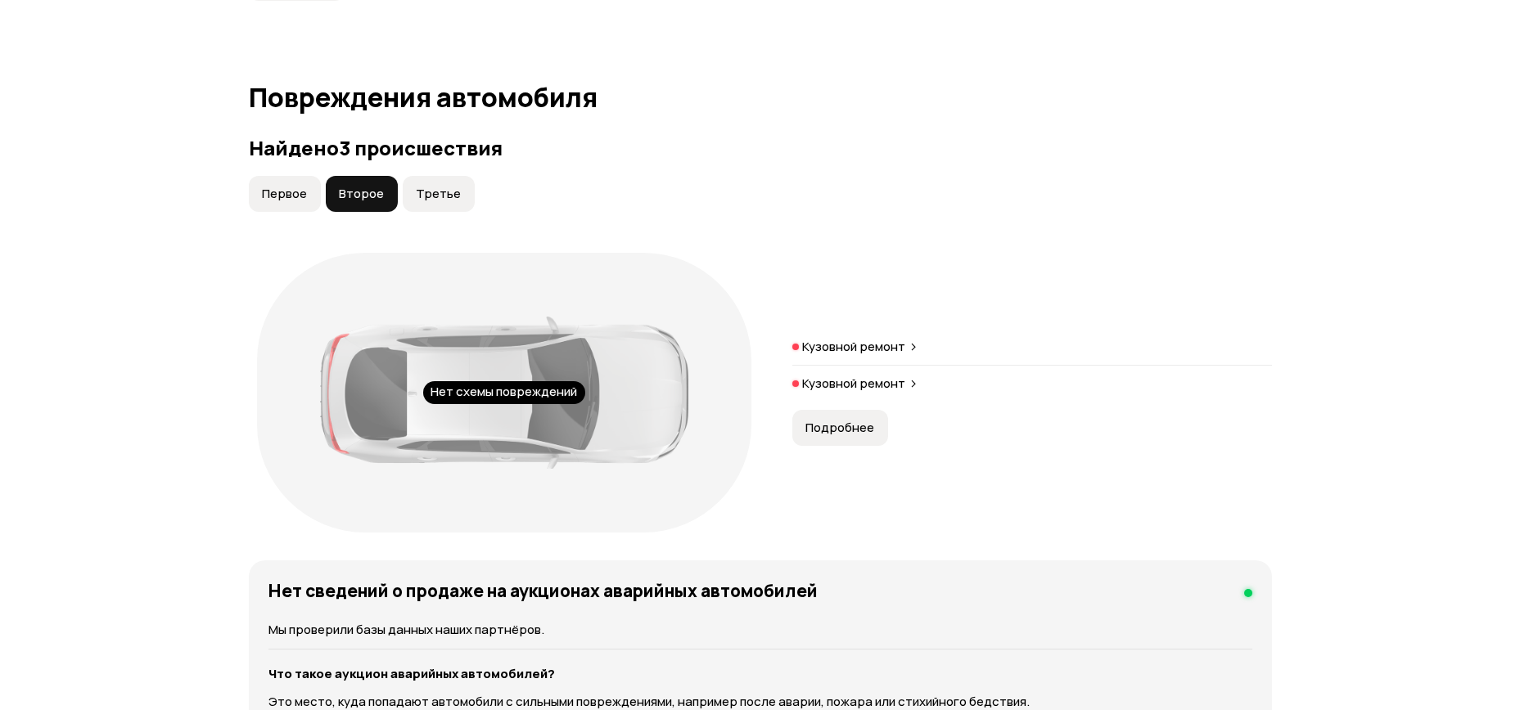
click at [456, 185] on button "Третье" at bounding box center [439, 194] width 72 height 36
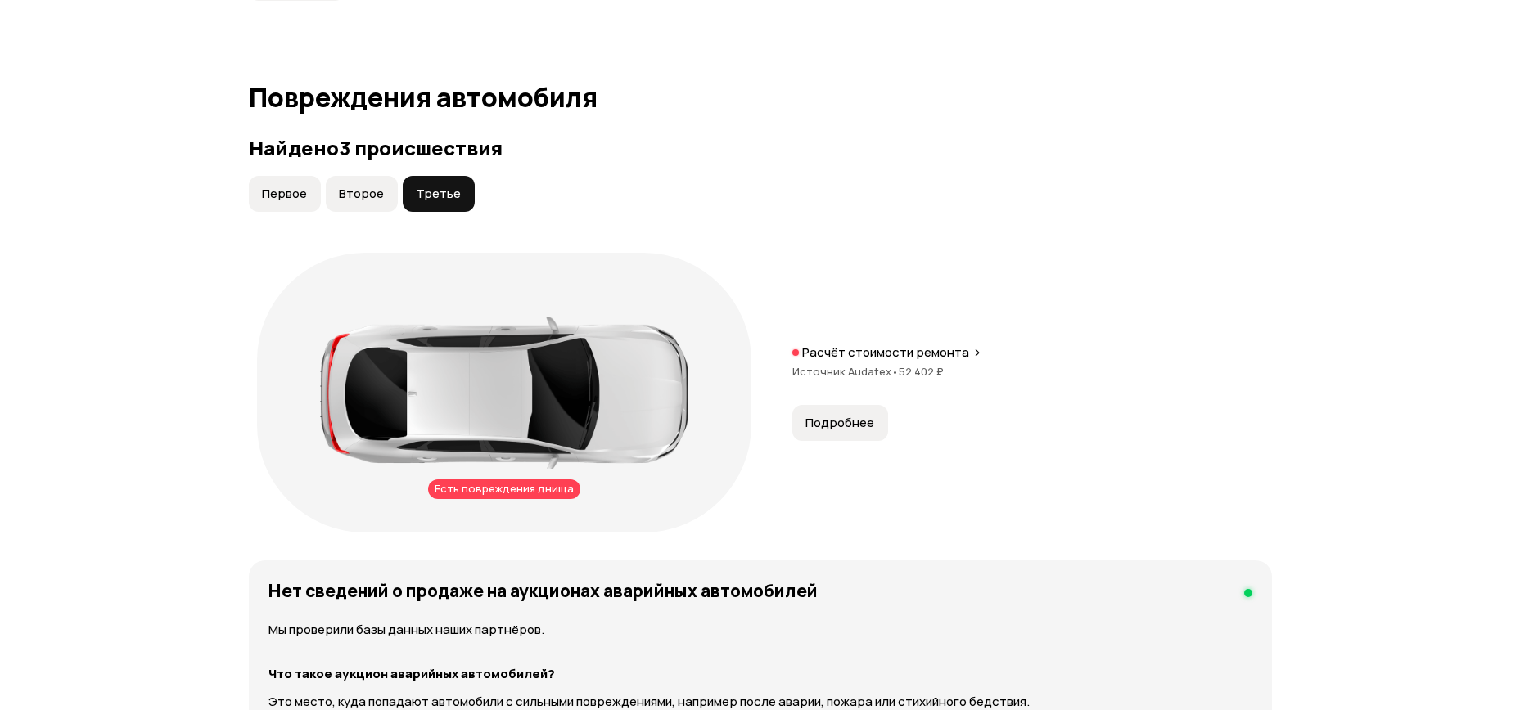
click at [532, 480] on div "Есть повреждения днища" at bounding box center [504, 490] width 152 height 20
click at [858, 421] on button "Подробнее" at bounding box center [840, 423] width 96 height 36
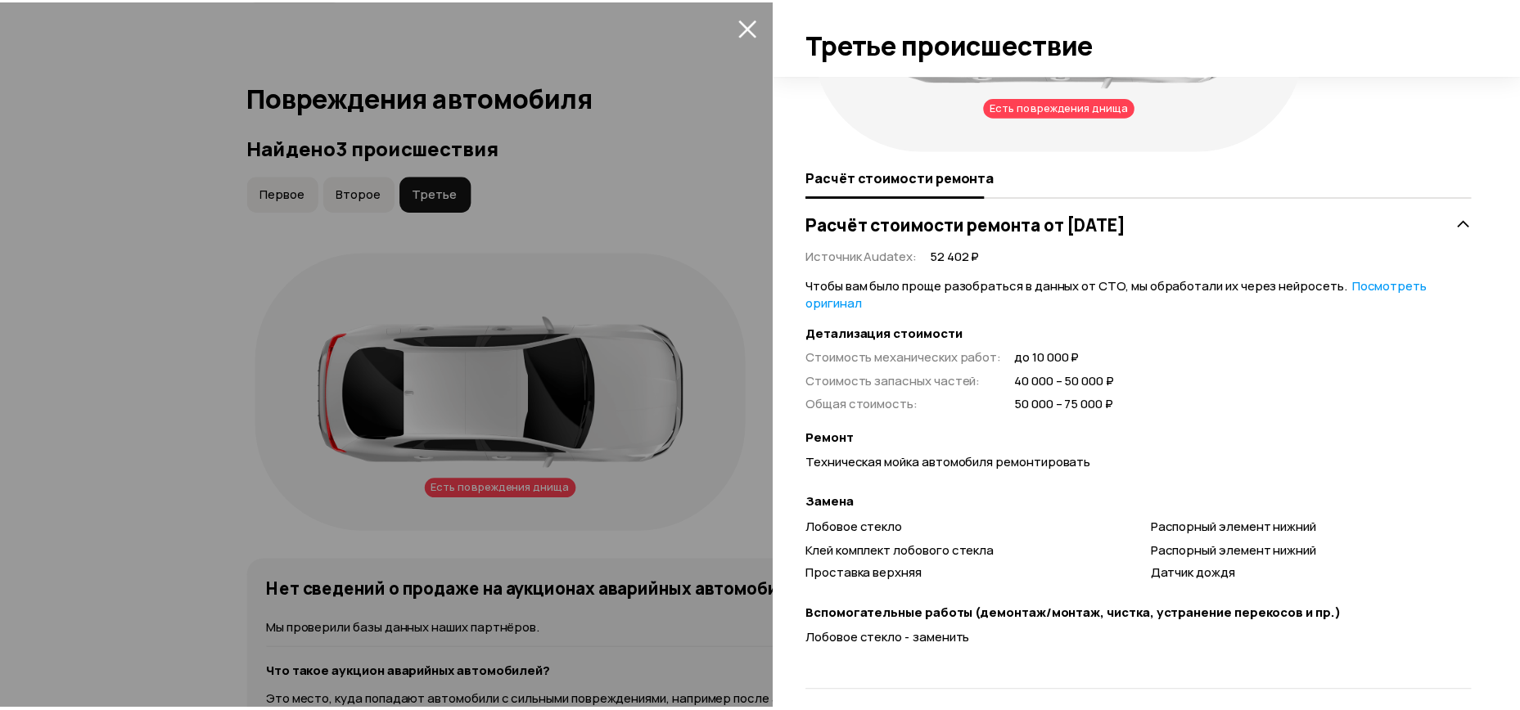
scroll to position [228, 0]
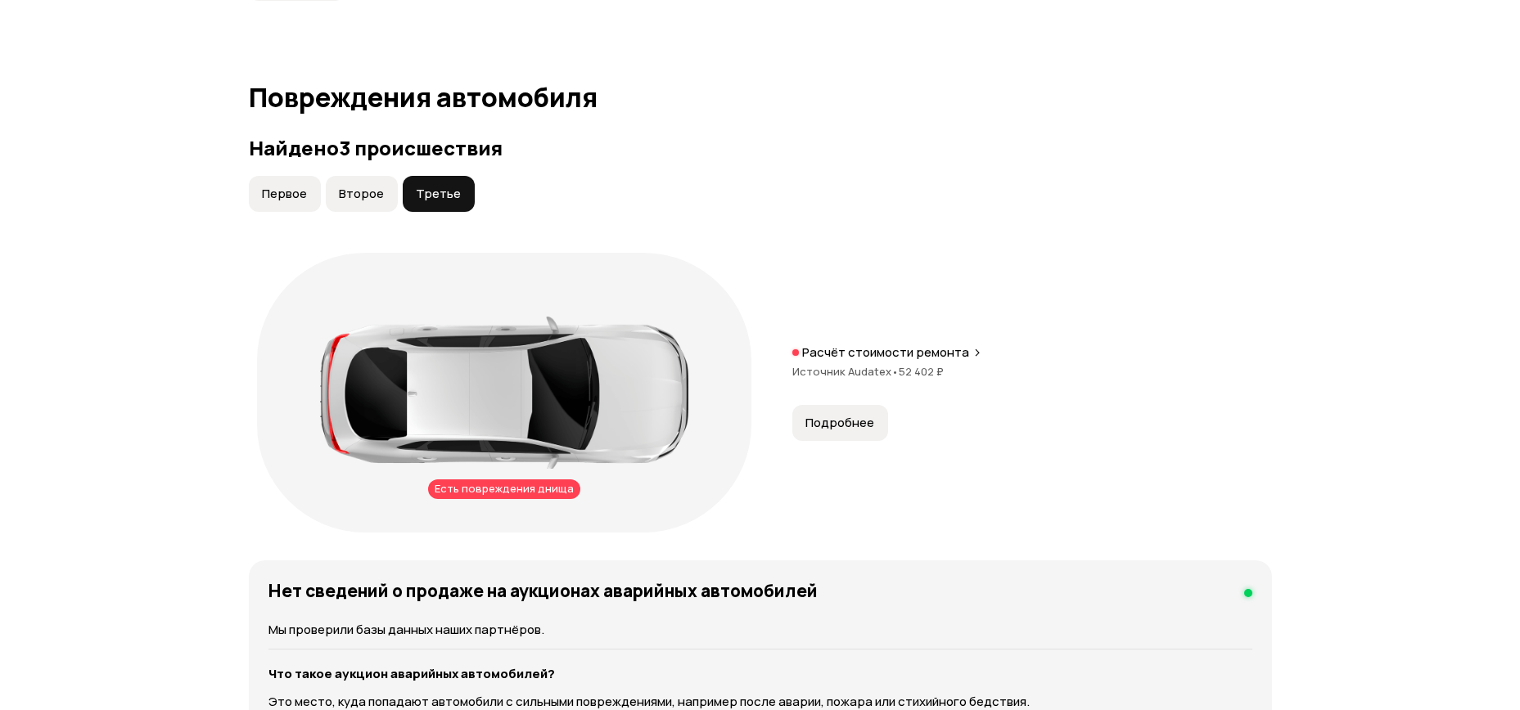
click at [513, 480] on div "Есть повреждения днища" at bounding box center [504, 490] width 152 height 20
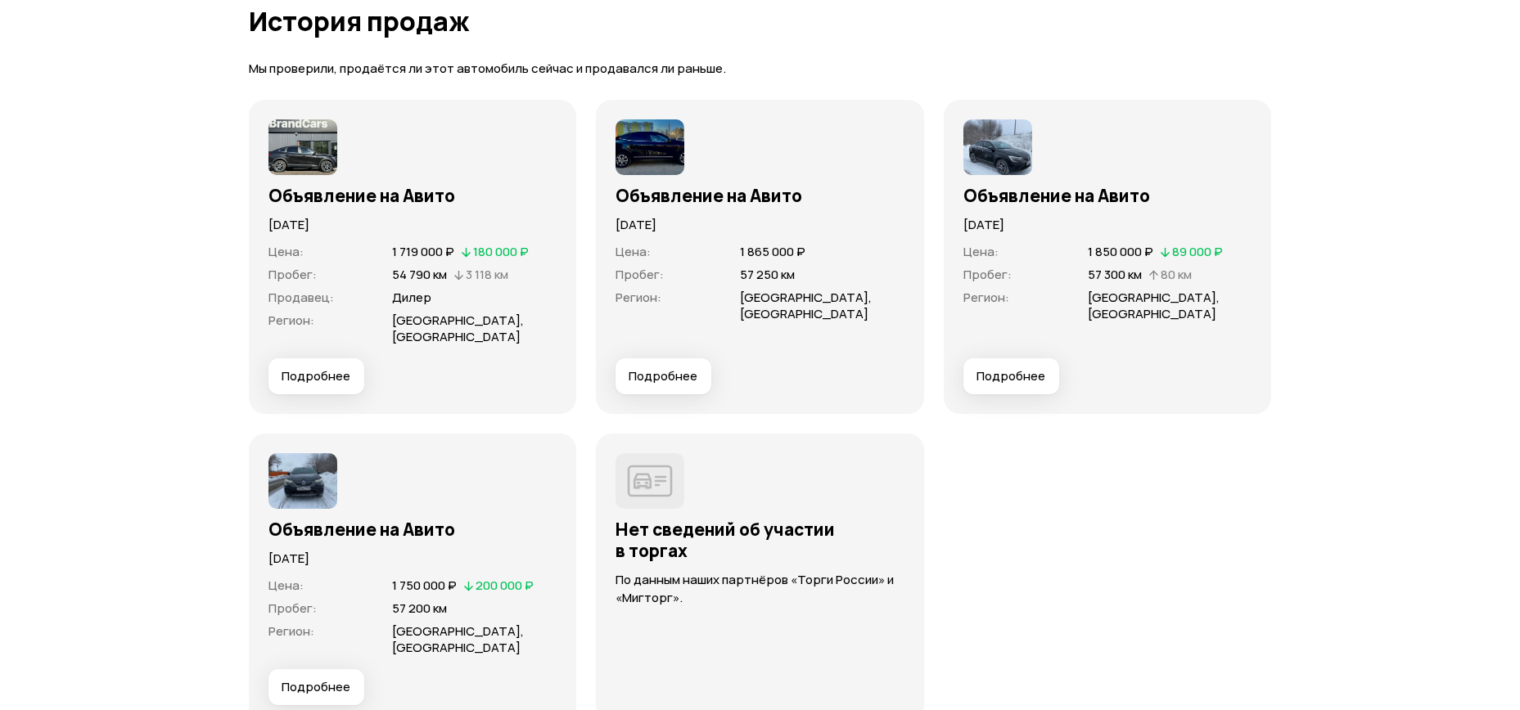
scroll to position [4550, 0]
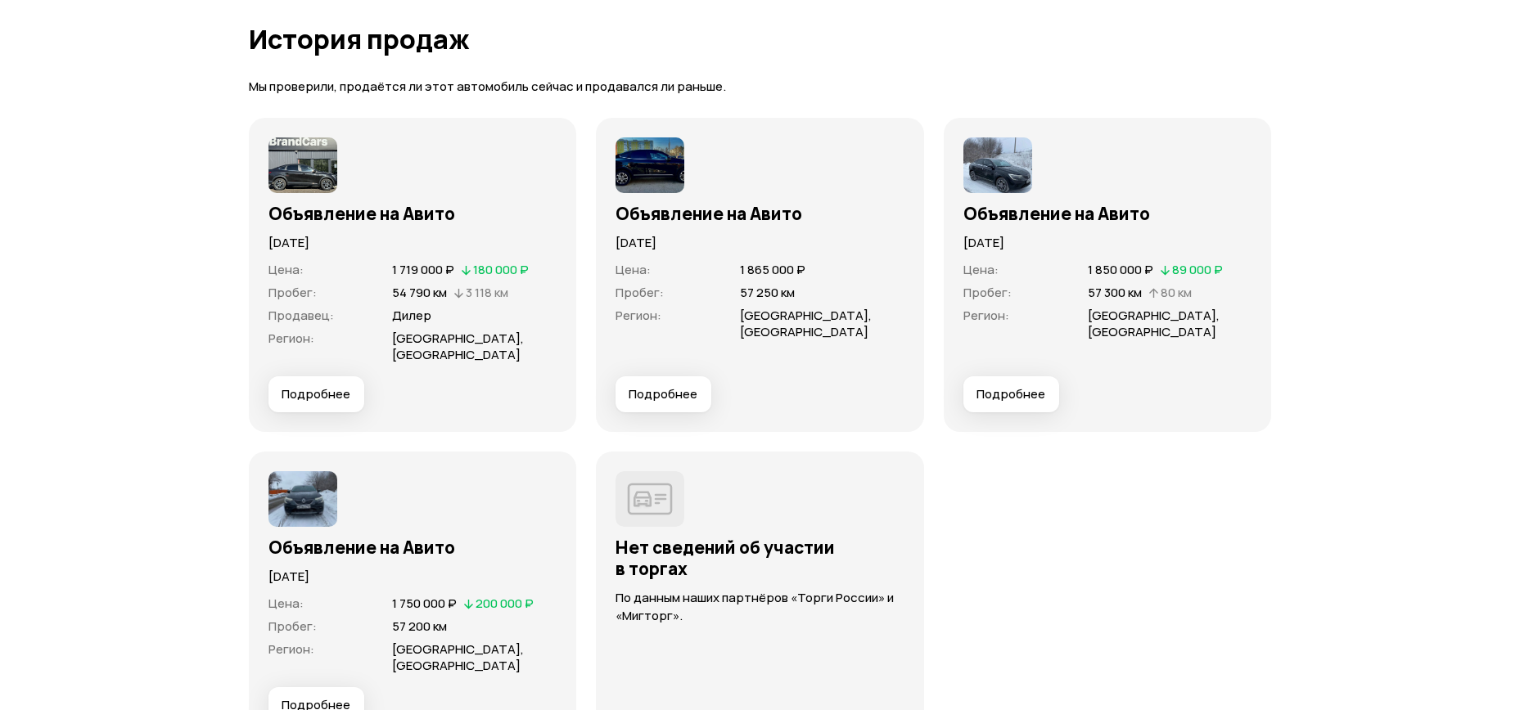
click at [292, 386] on span "Подробнее" at bounding box center [316, 394] width 69 height 16
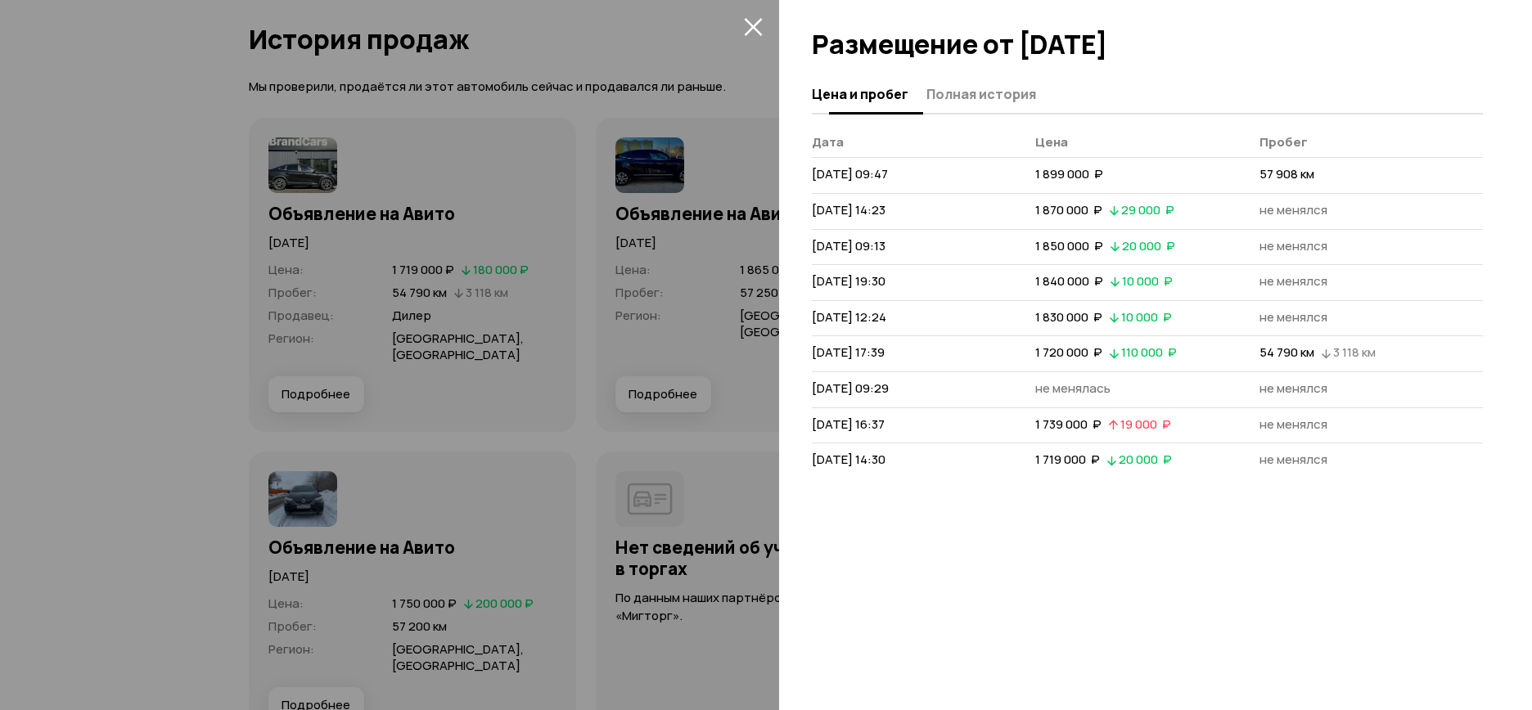
click at [1003, 95] on span "Полная история" at bounding box center [981, 94] width 110 height 16
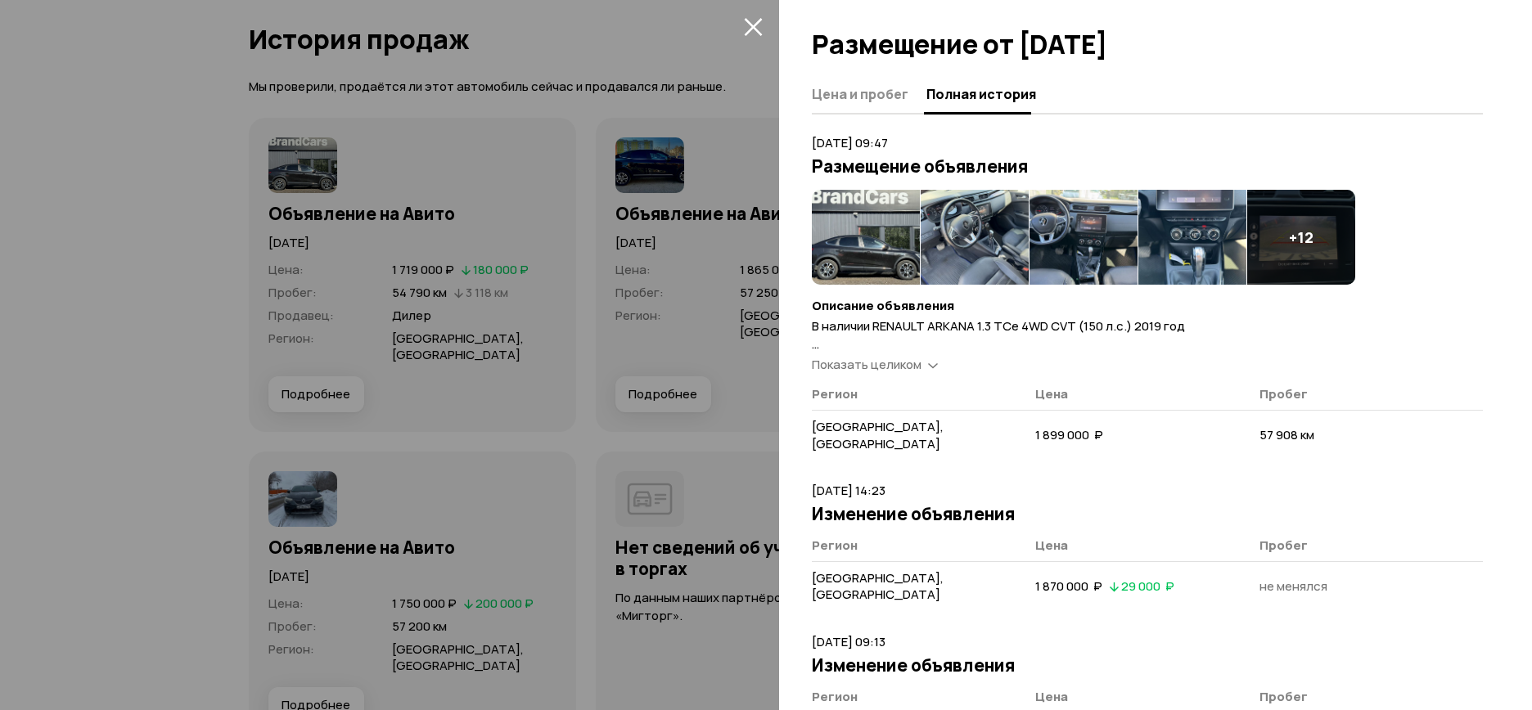
click at [866, 247] on img at bounding box center [866, 237] width 108 height 95
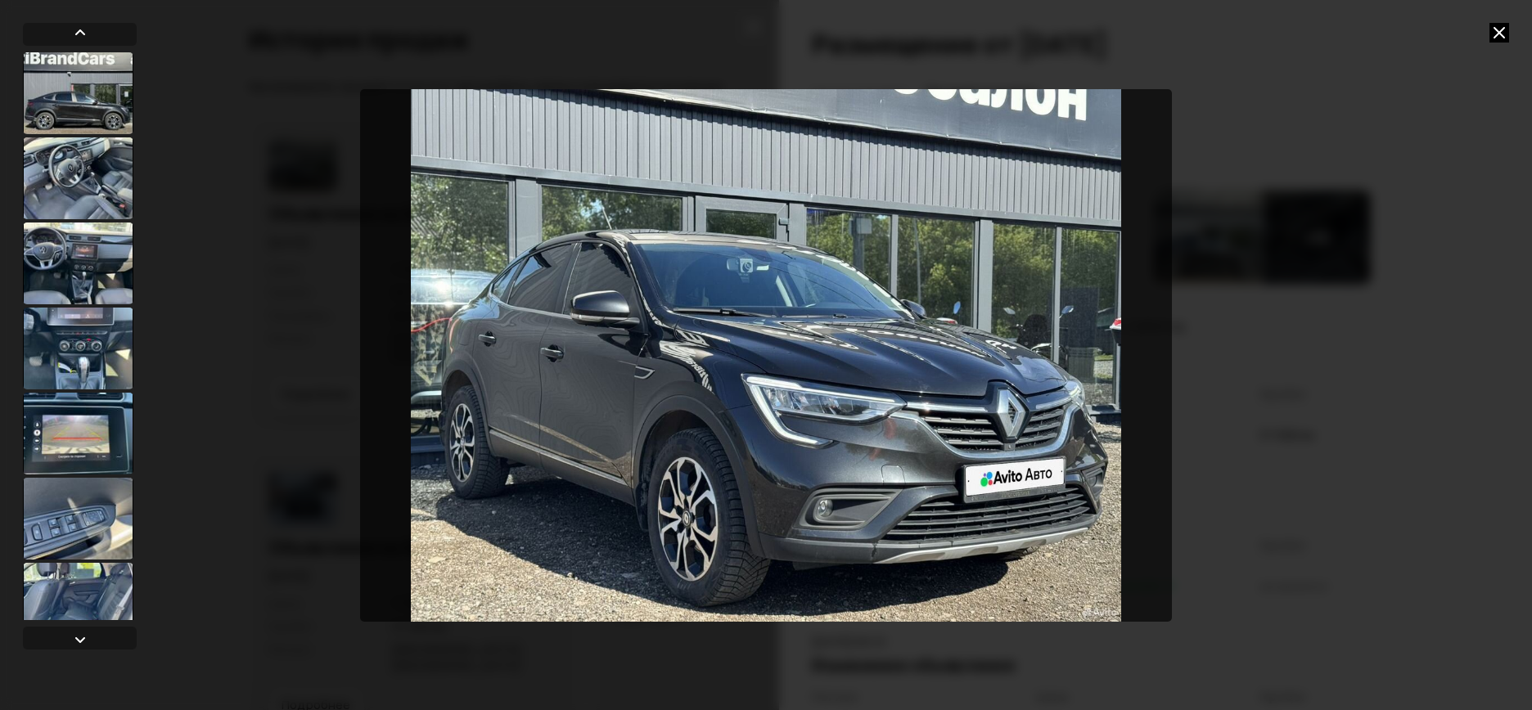
click at [863, 552] on img "Go to Slide 8" at bounding box center [766, 355] width 812 height 533
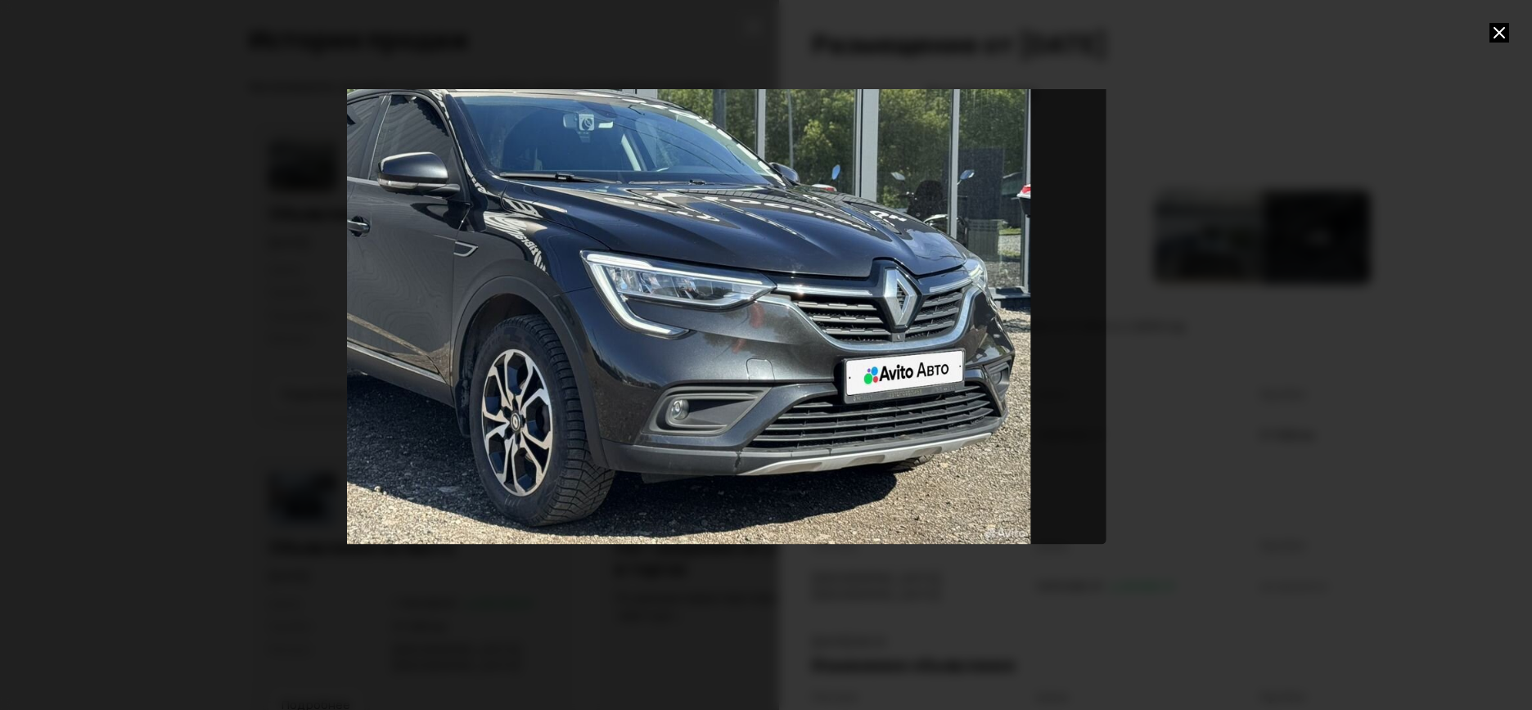
drag, startPoint x: 917, startPoint y: 527, endPoint x: 714, endPoint y: 350, distance: 269.8
click at [714, 350] on div "Go to Slide 8" at bounding box center [609, 228] width 993 height 631
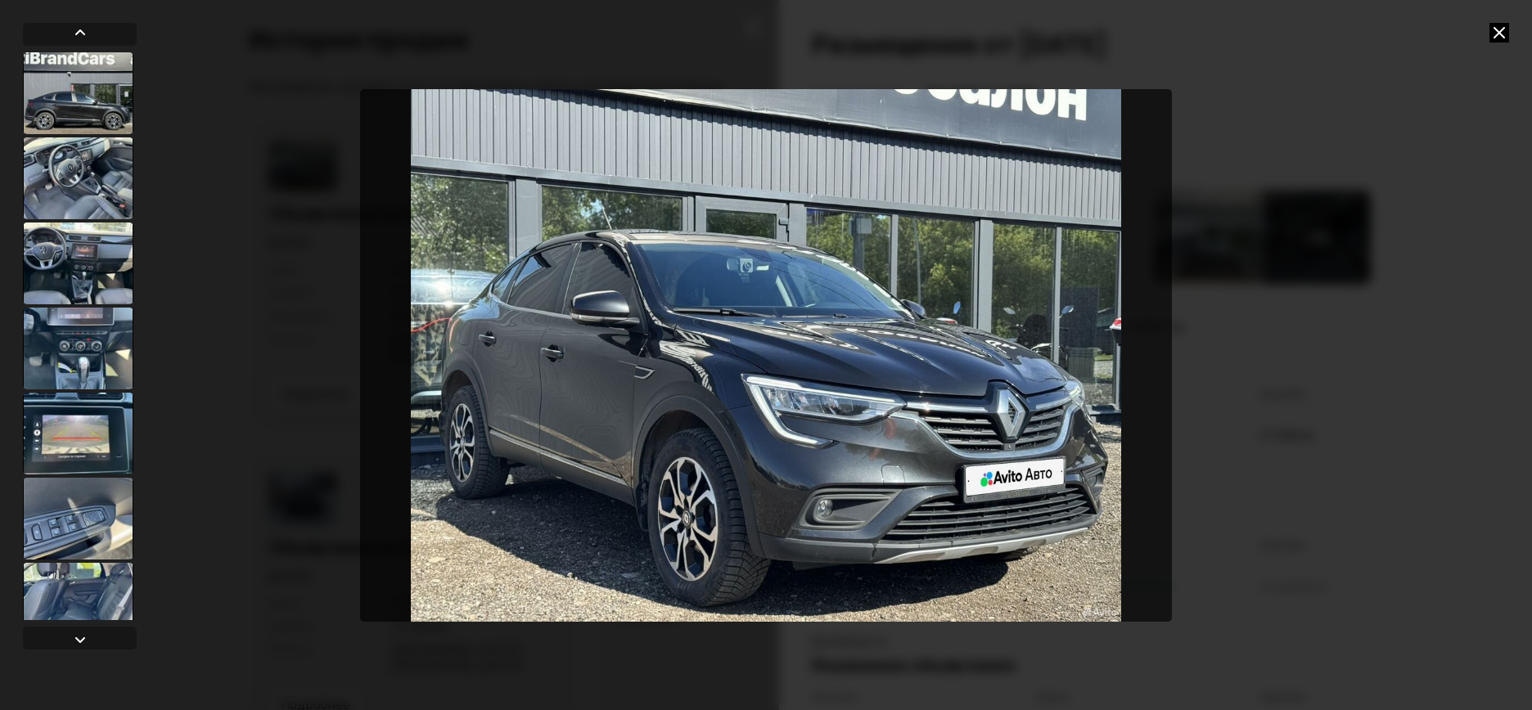
click at [892, 572] on img "Go to Slide 8" at bounding box center [766, 355] width 812 height 533
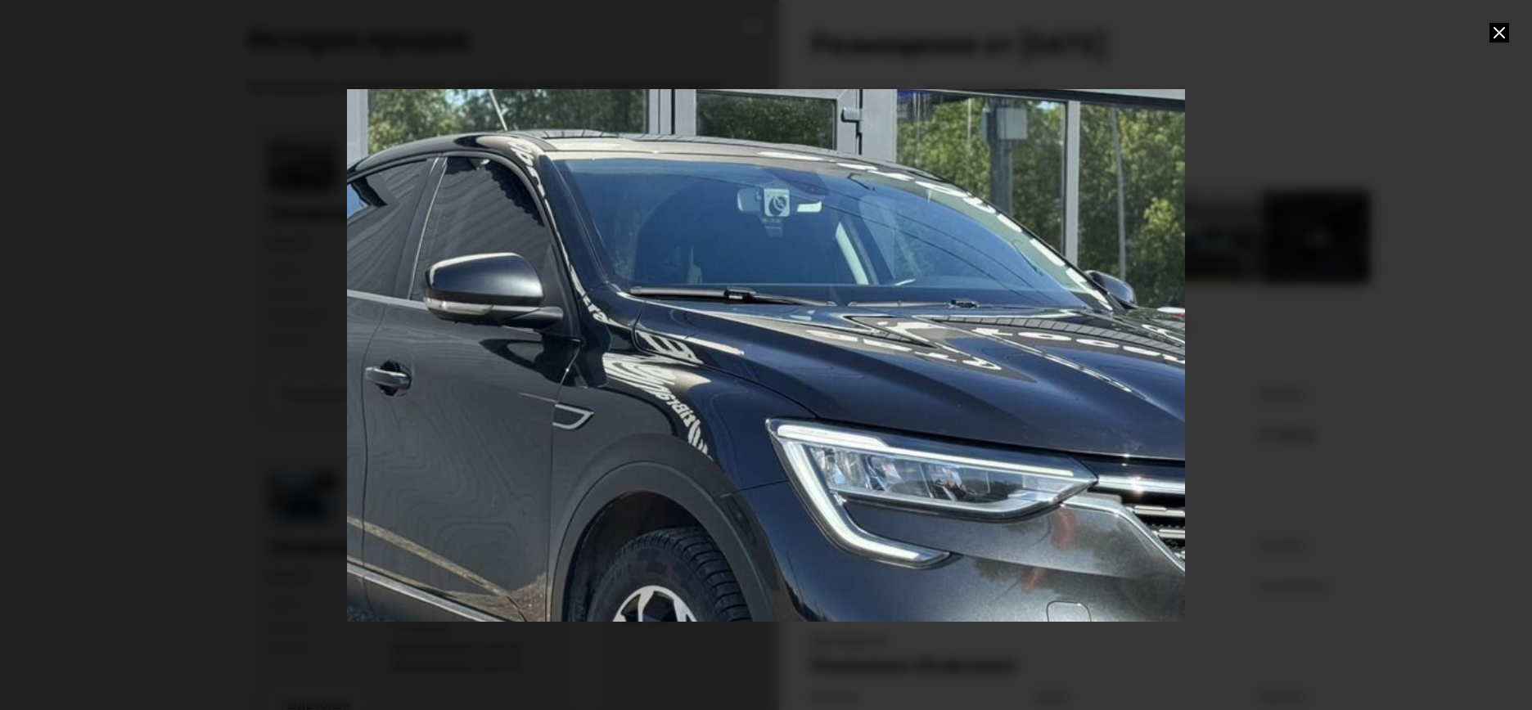
drag, startPoint x: 934, startPoint y: 534, endPoint x: 999, endPoint y: 567, distance: 73.6
click at [999, 567] on div "Go to Slide 8" at bounding box center [816, 382] width 1676 height 1066
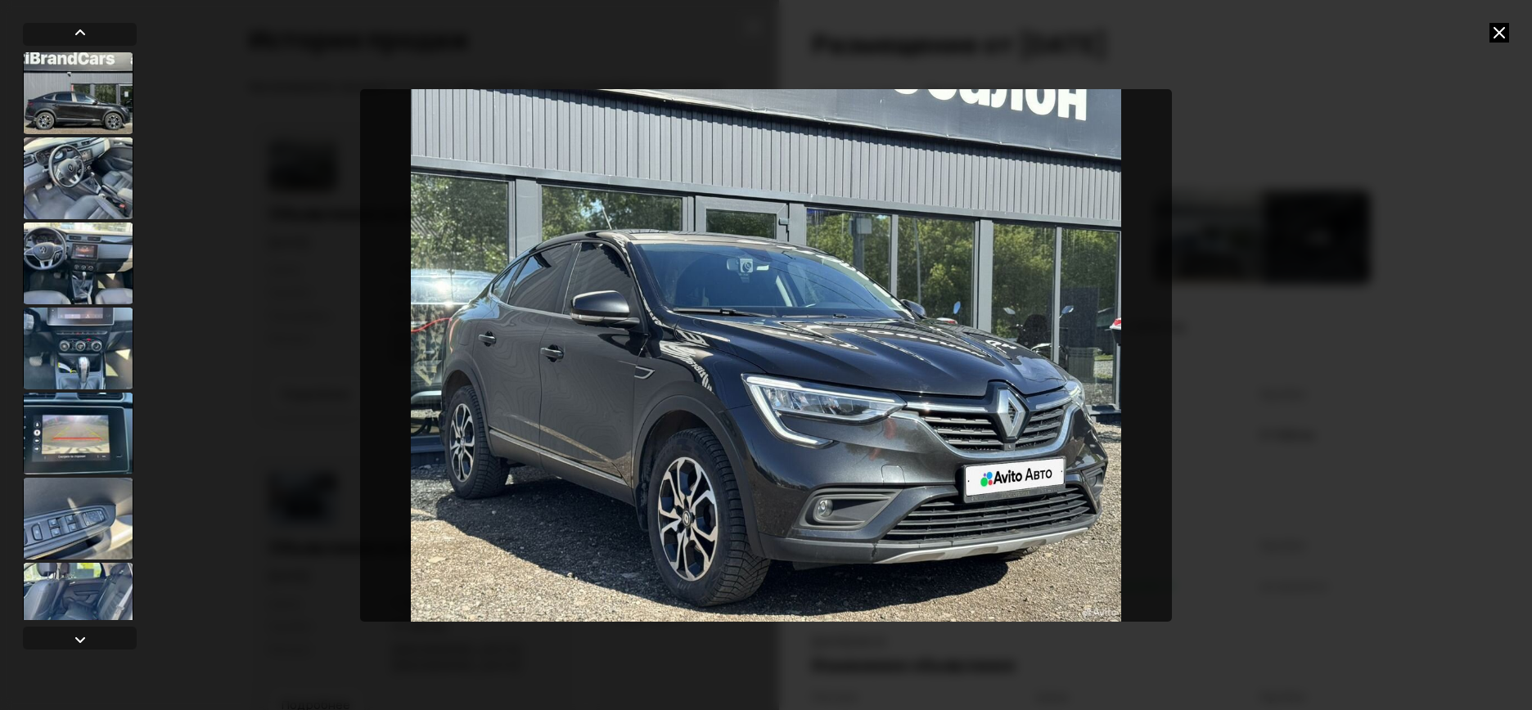
click at [1509, 37] on div at bounding box center [766, 355] width 1532 height 710
click at [1504, 34] on icon at bounding box center [1500, 33] width 20 height 20
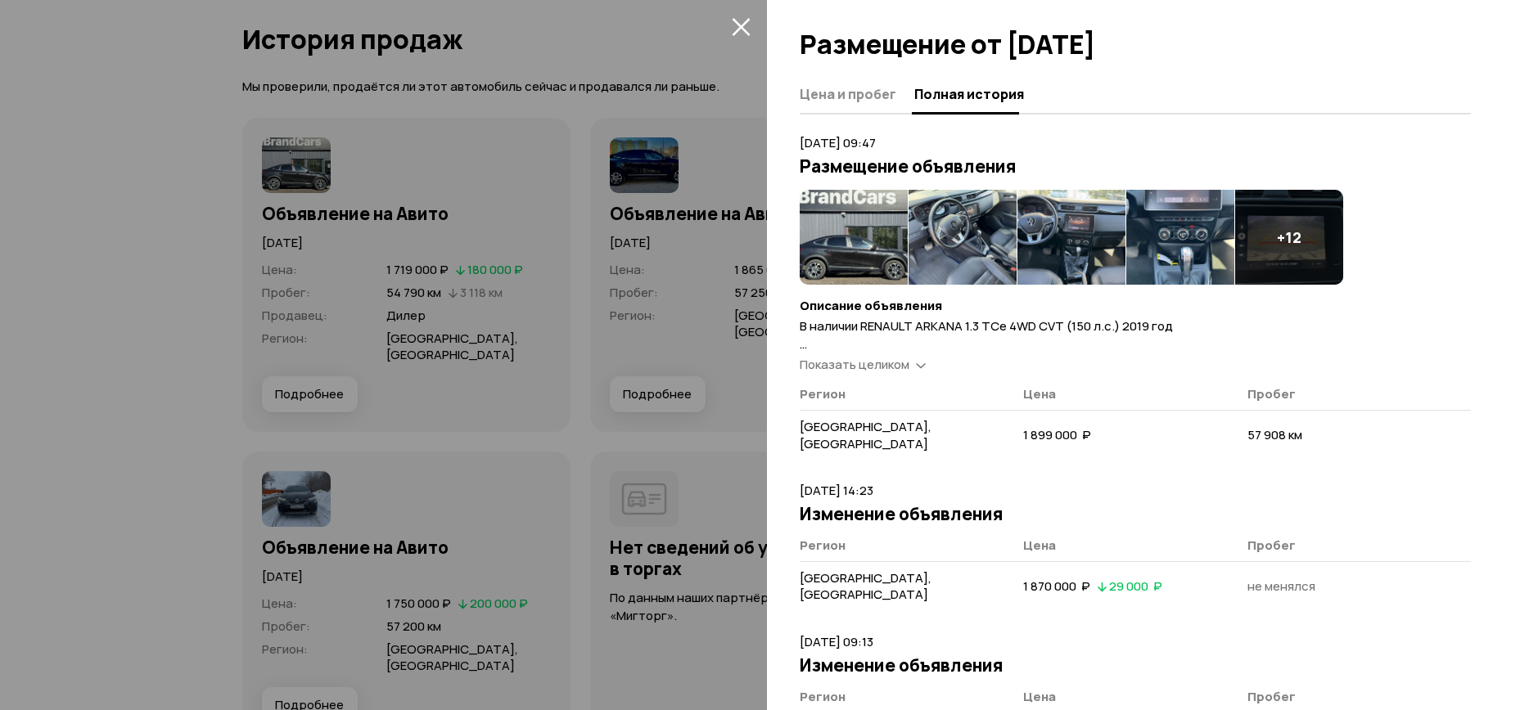
click at [1174, 244] on img at bounding box center [1180, 237] width 108 height 95
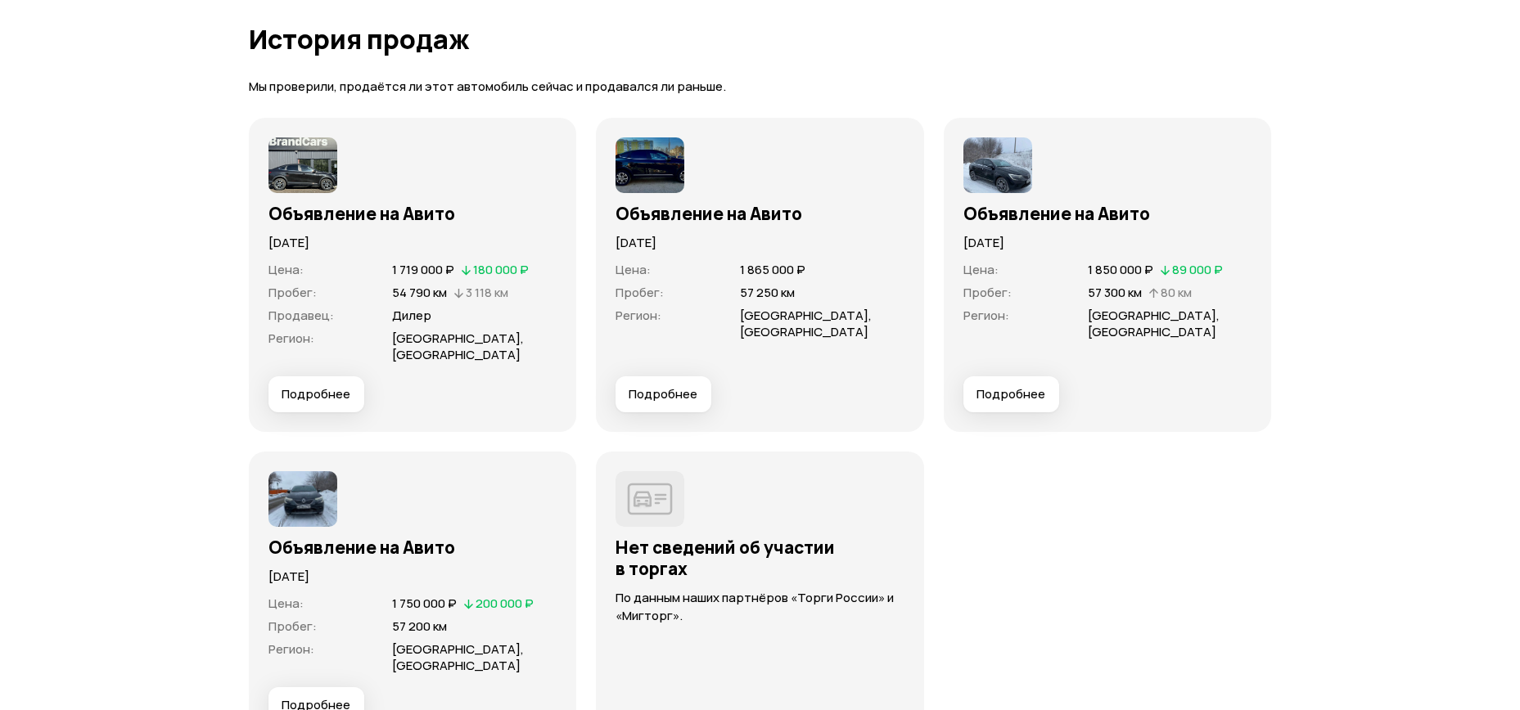
click at [294, 386] on span "Подробнее" at bounding box center [316, 394] width 69 height 16
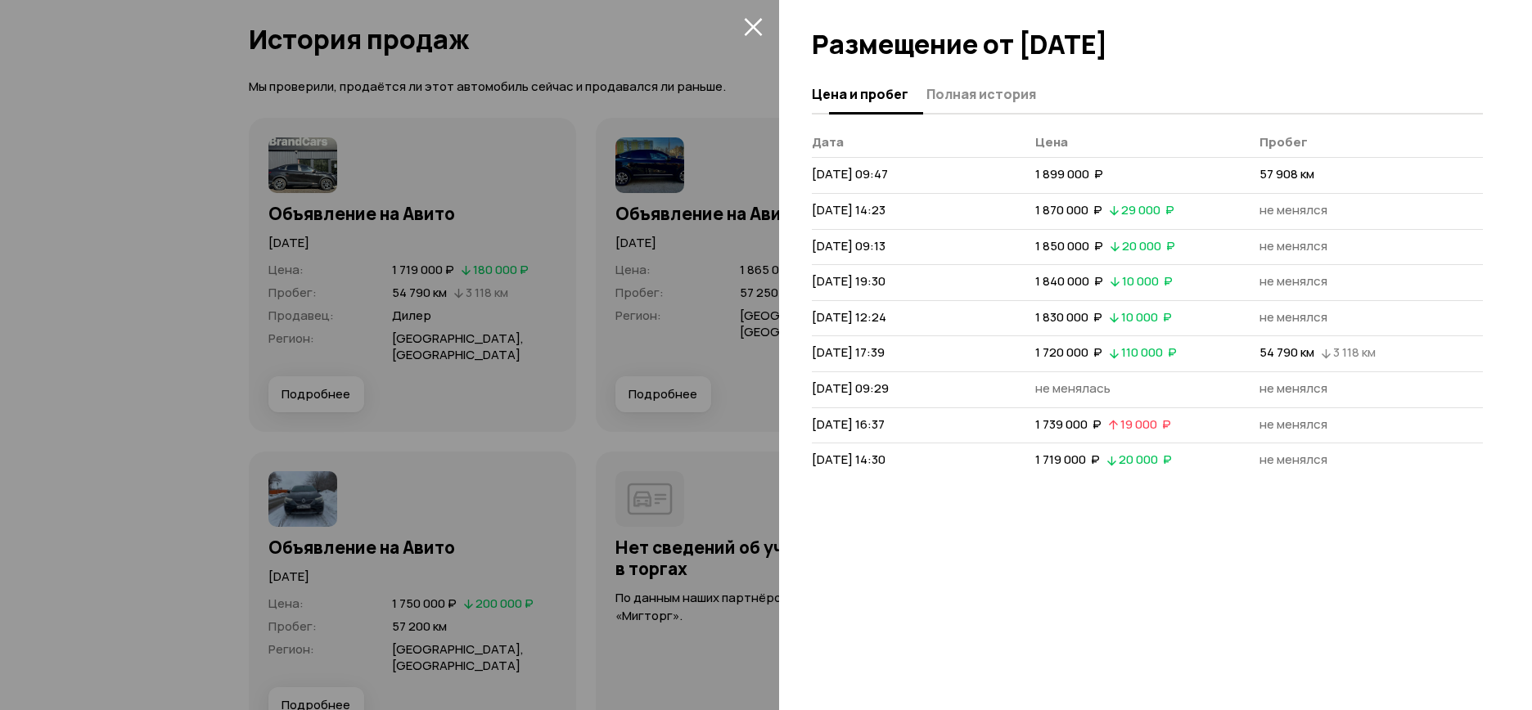
click at [968, 86] on span "Полная история" at bounding box center [981, 94] width 110 height 16
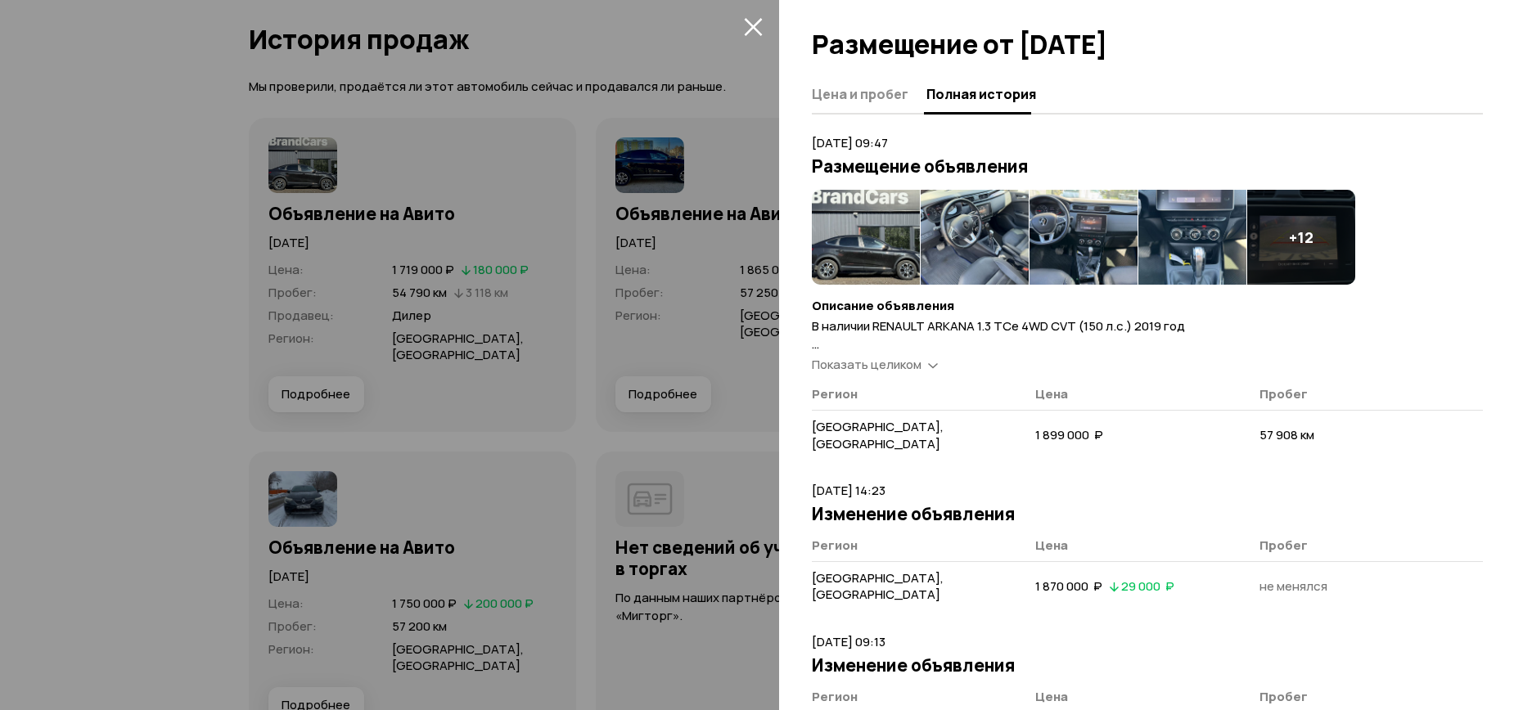
click at [856, 225] on img at bounding box center [866, 237] width 108 height 95
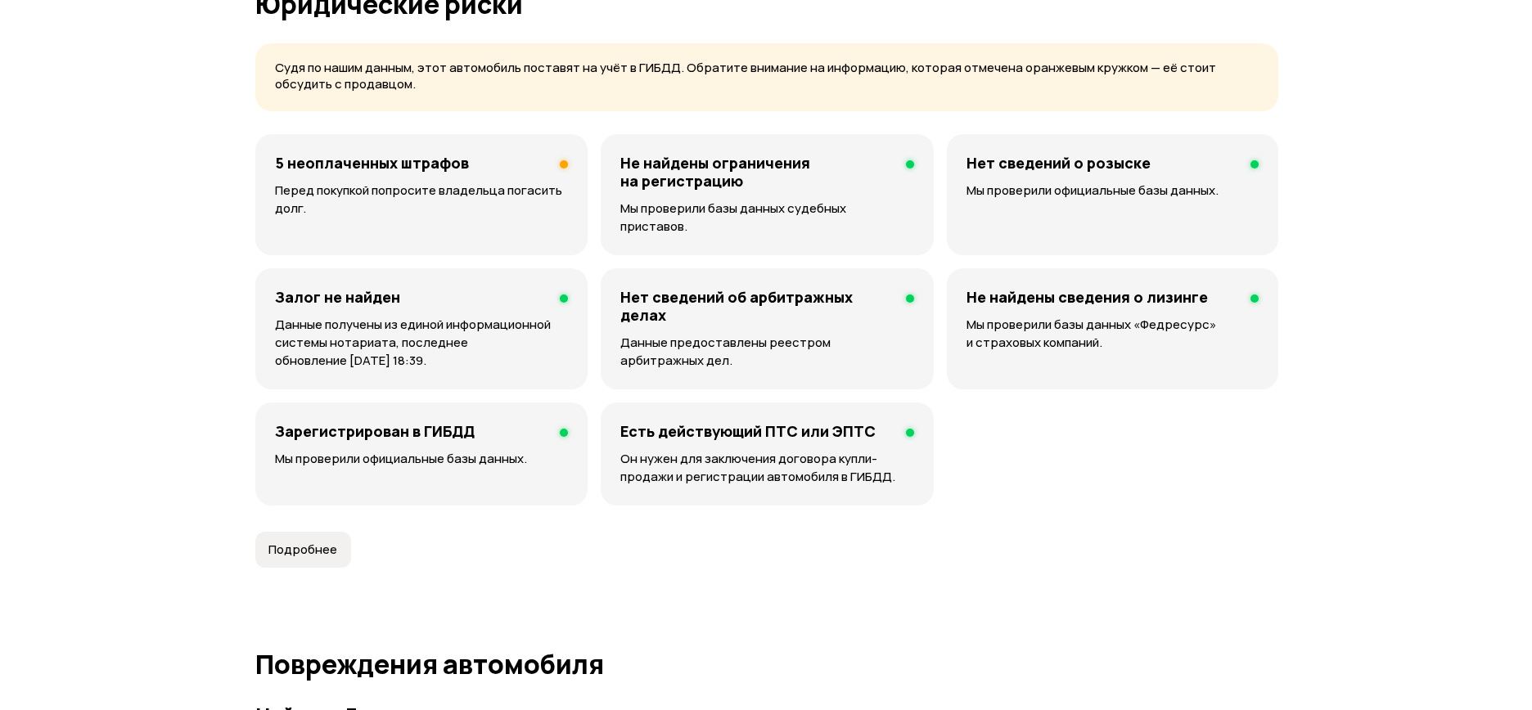
scroll to position [814, 0]
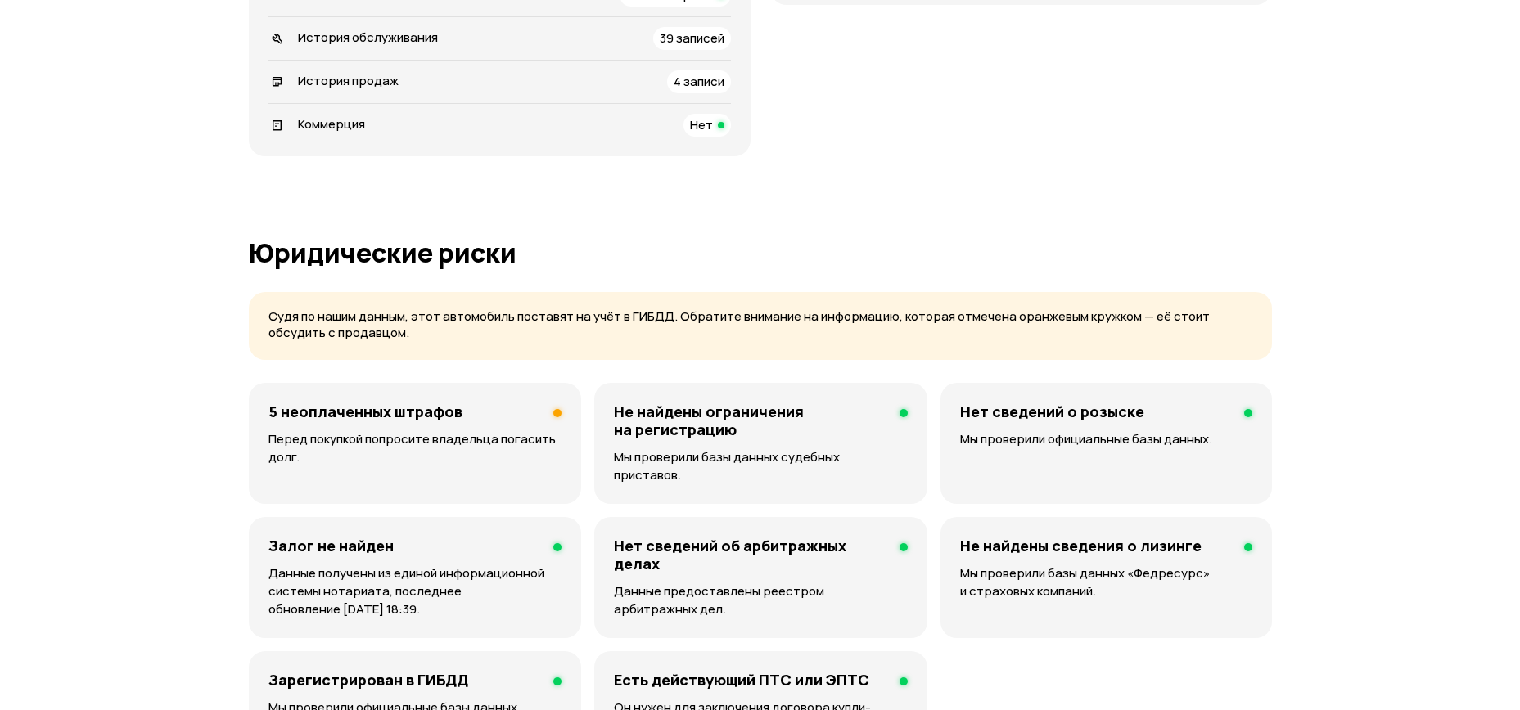
click at [377, 420] on h4 "5 неоплаченных штрафов" at bounding box center [365, 412] width 194 height 18
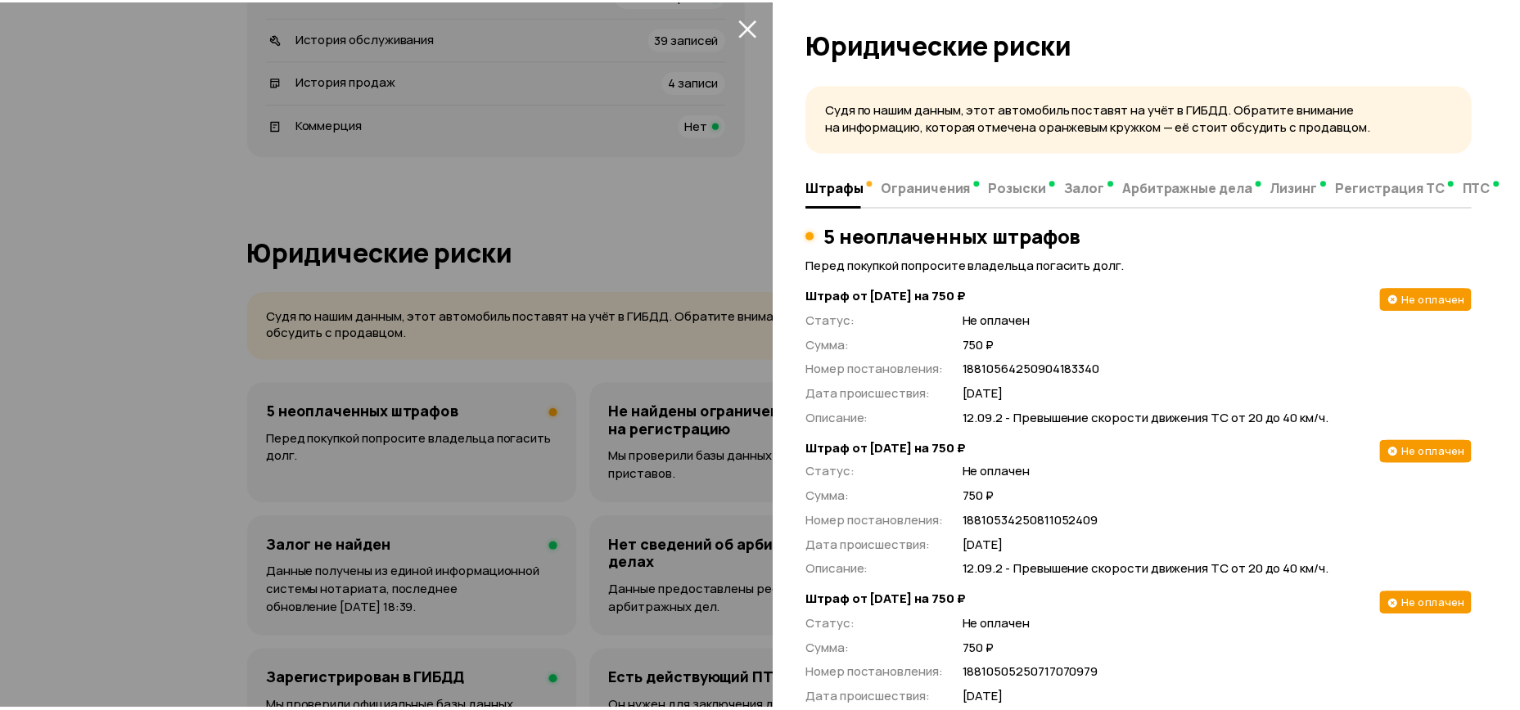
scroll to position [0, 0]
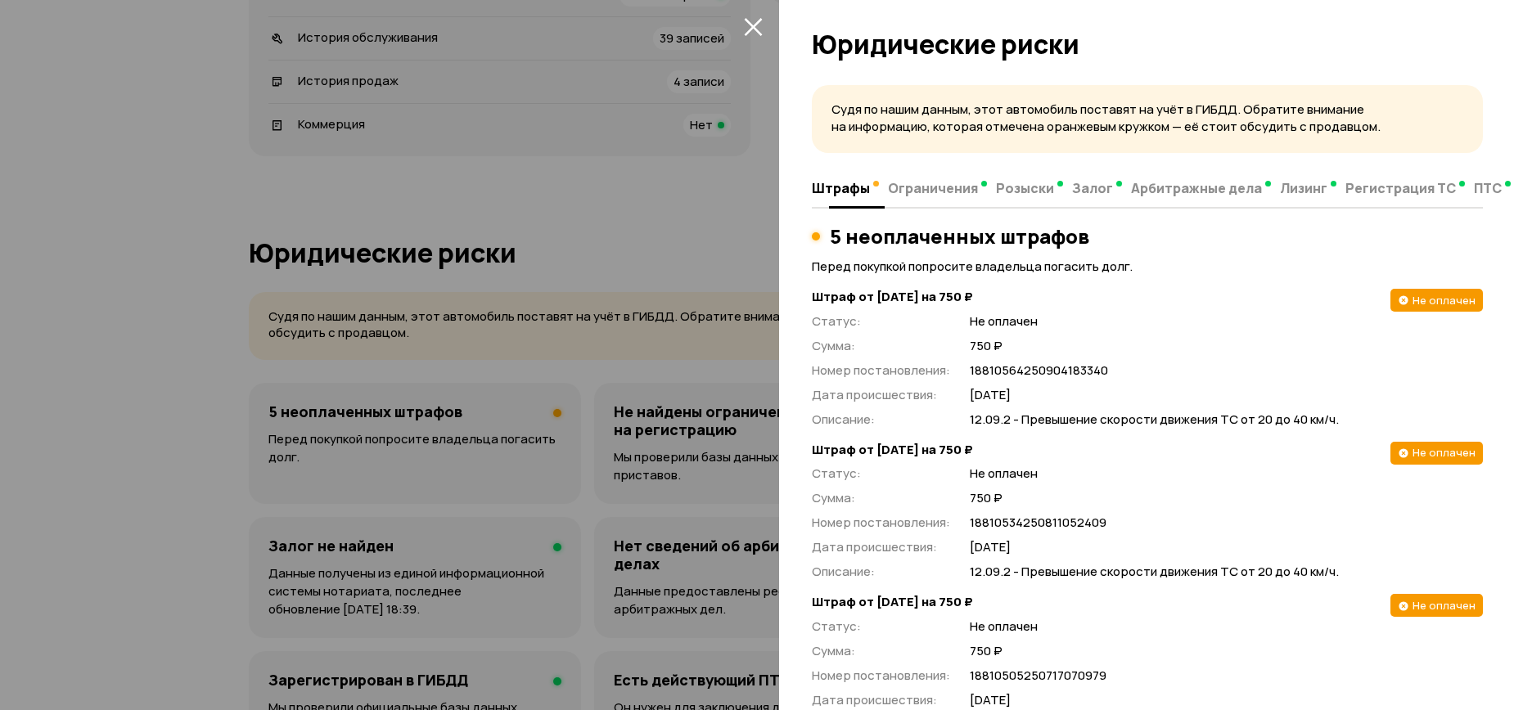
click at [942, 195] on span "Ограничения" at bounding box center [933, 188] width 90 height 16
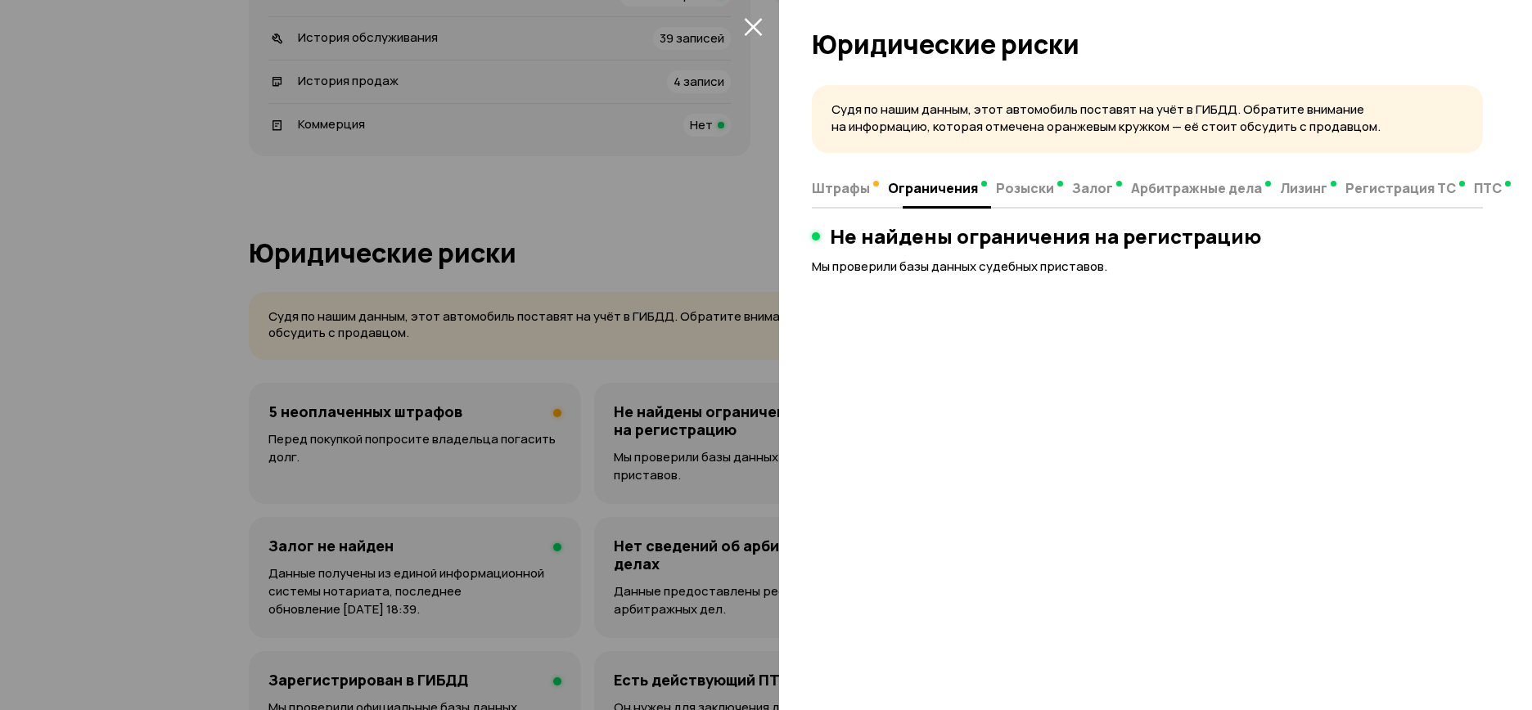
click at [996, 195] on span "Розыски" at bounding box center [1025, 188] width 58 height 16
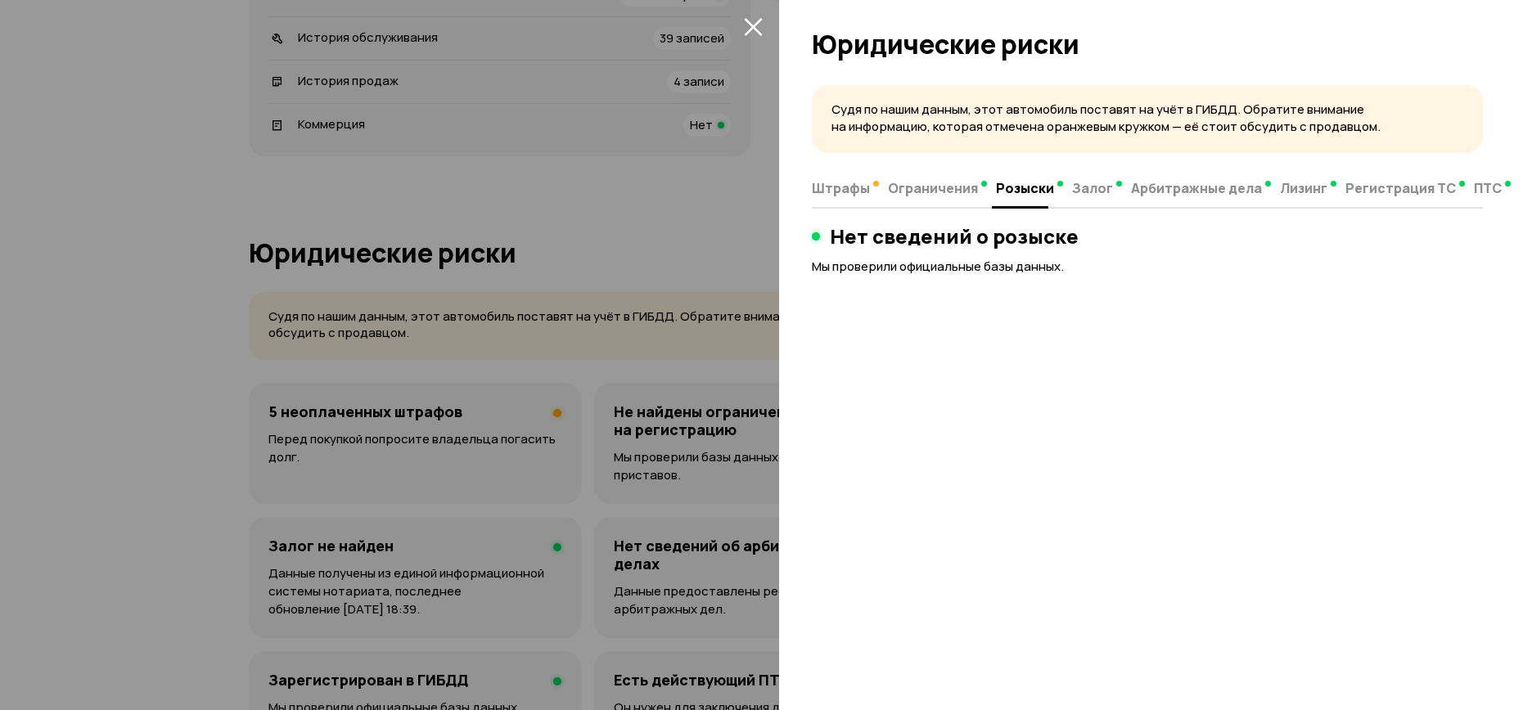
click at [756, 25] on icon "закрыть" at bounding box center [753, 26] width 19 height 19
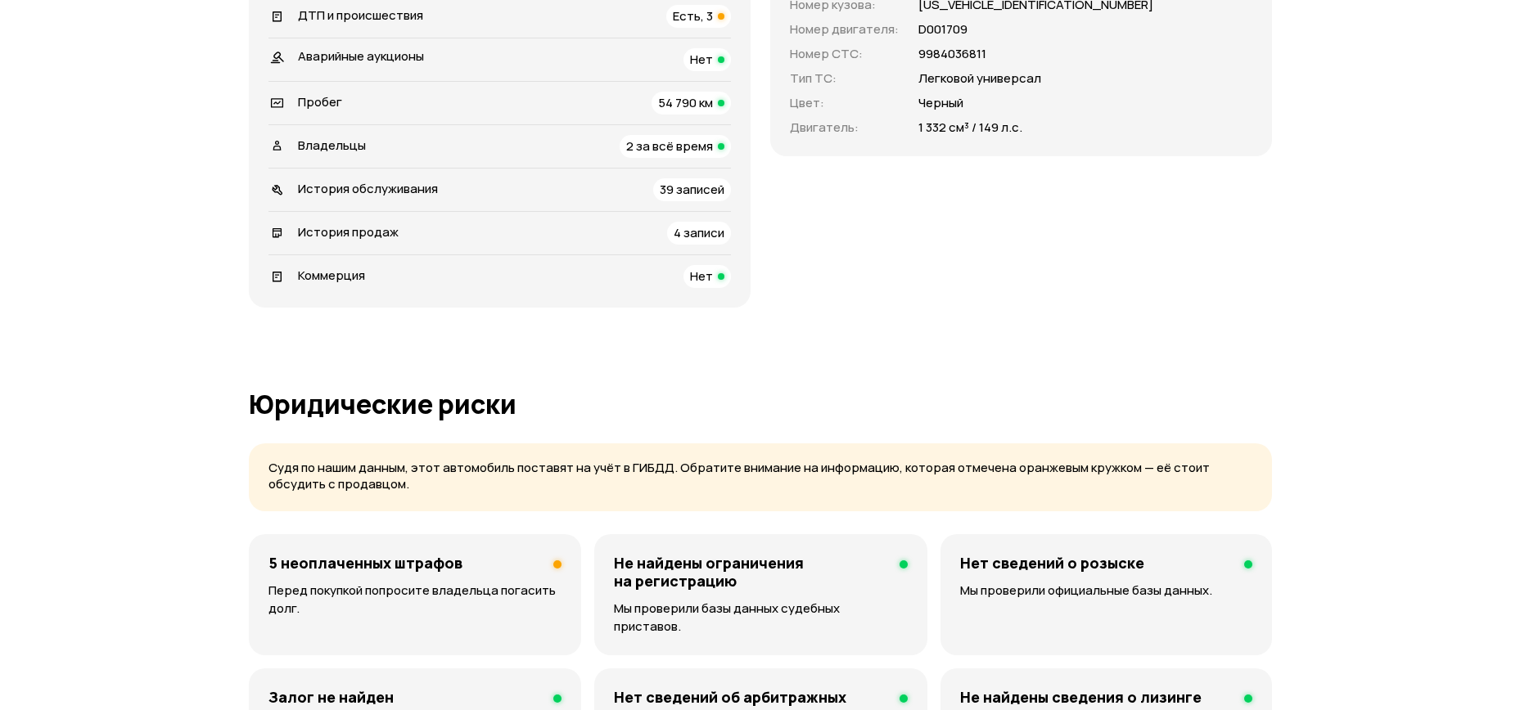
scroll to position [491, 0]
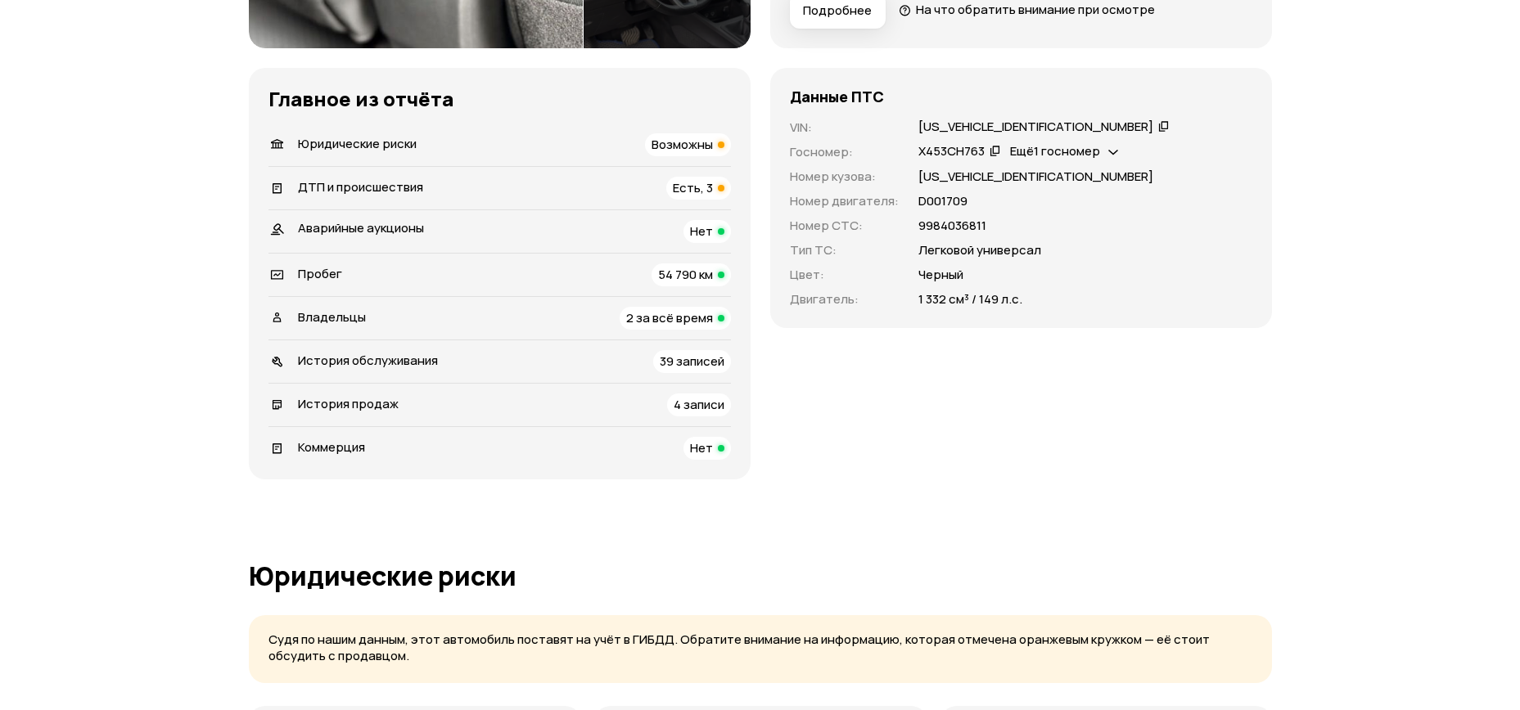
click at [487, 195] on div "ДТП и происшествия Есть, 3" at bounding box center [499, 188] width 462 height 23
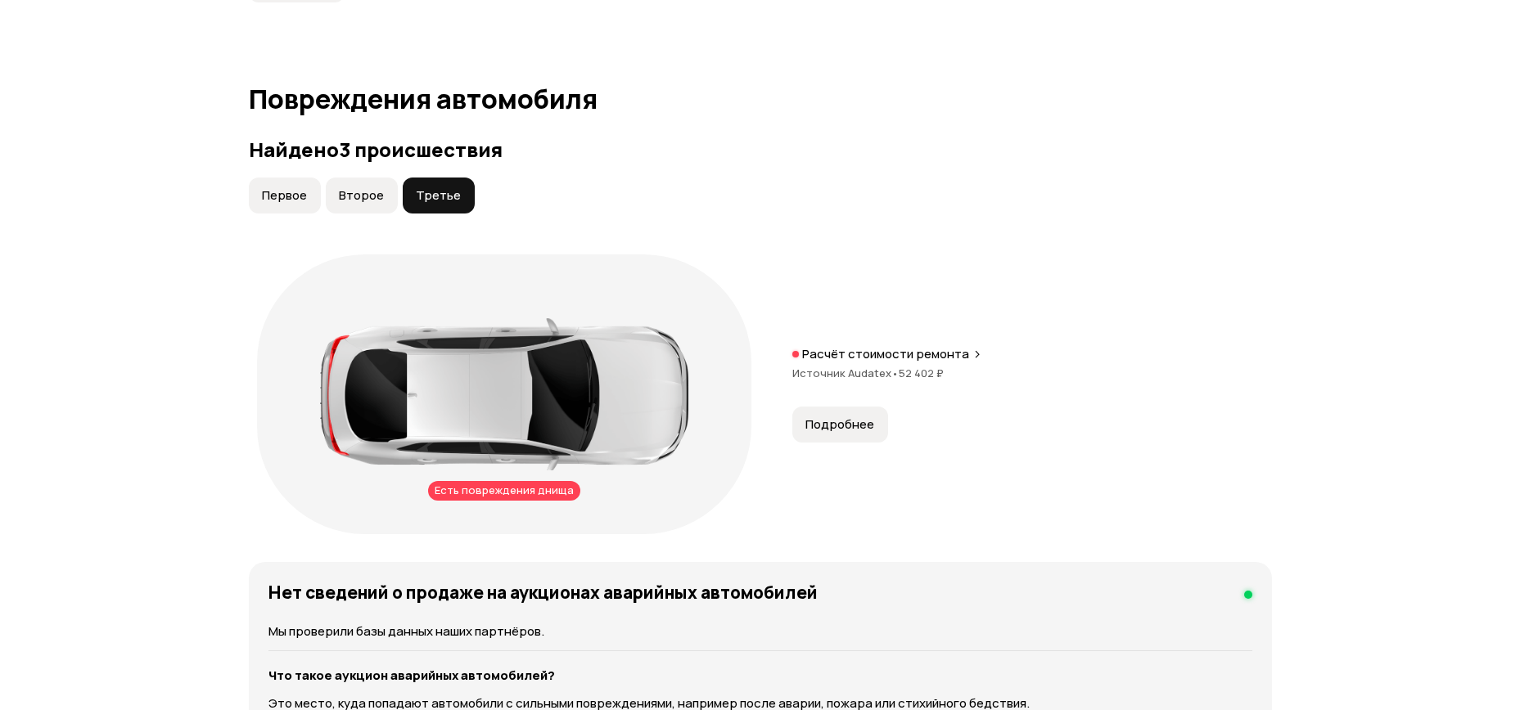
scroll to position [1695, 0]
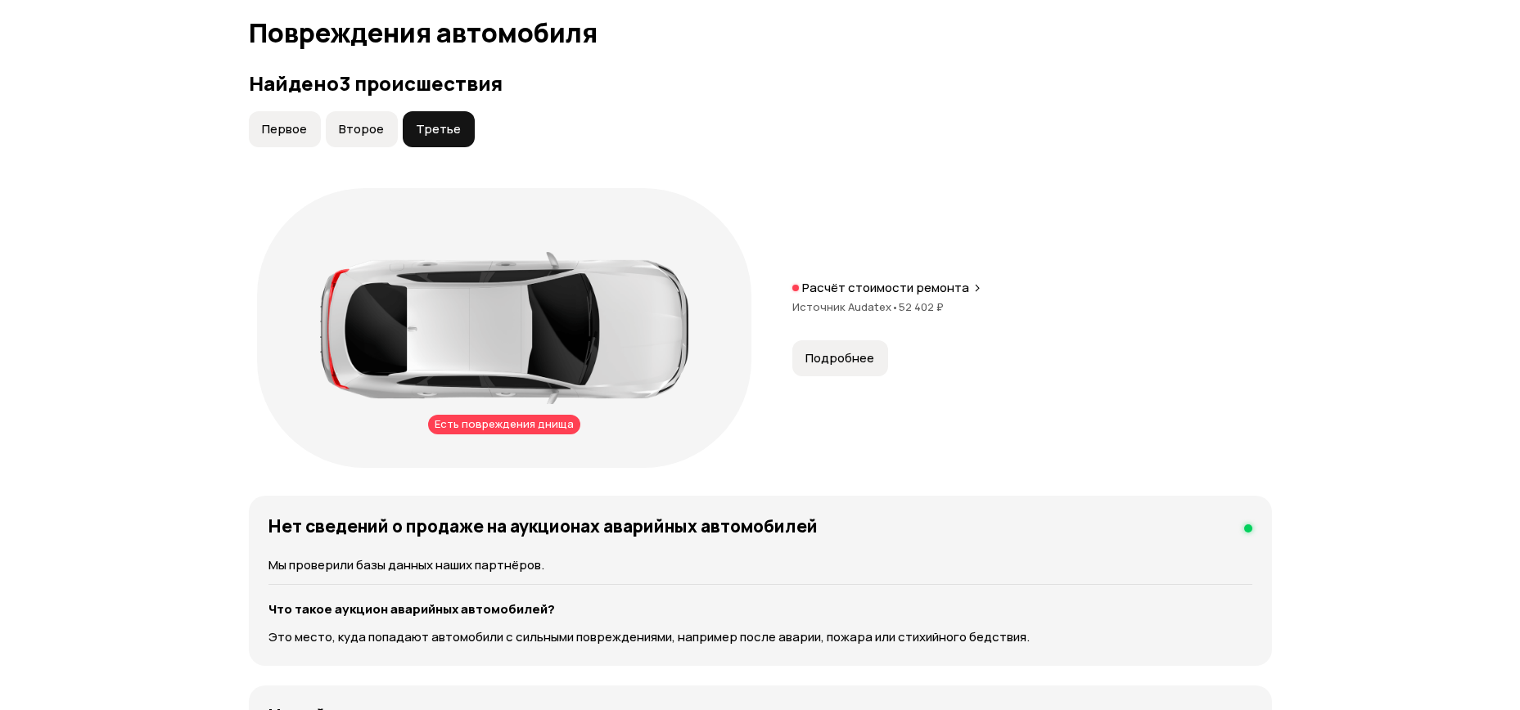
click at [286, 121] on span "Первое" at bounding box center [284, 129] width 45 height 16
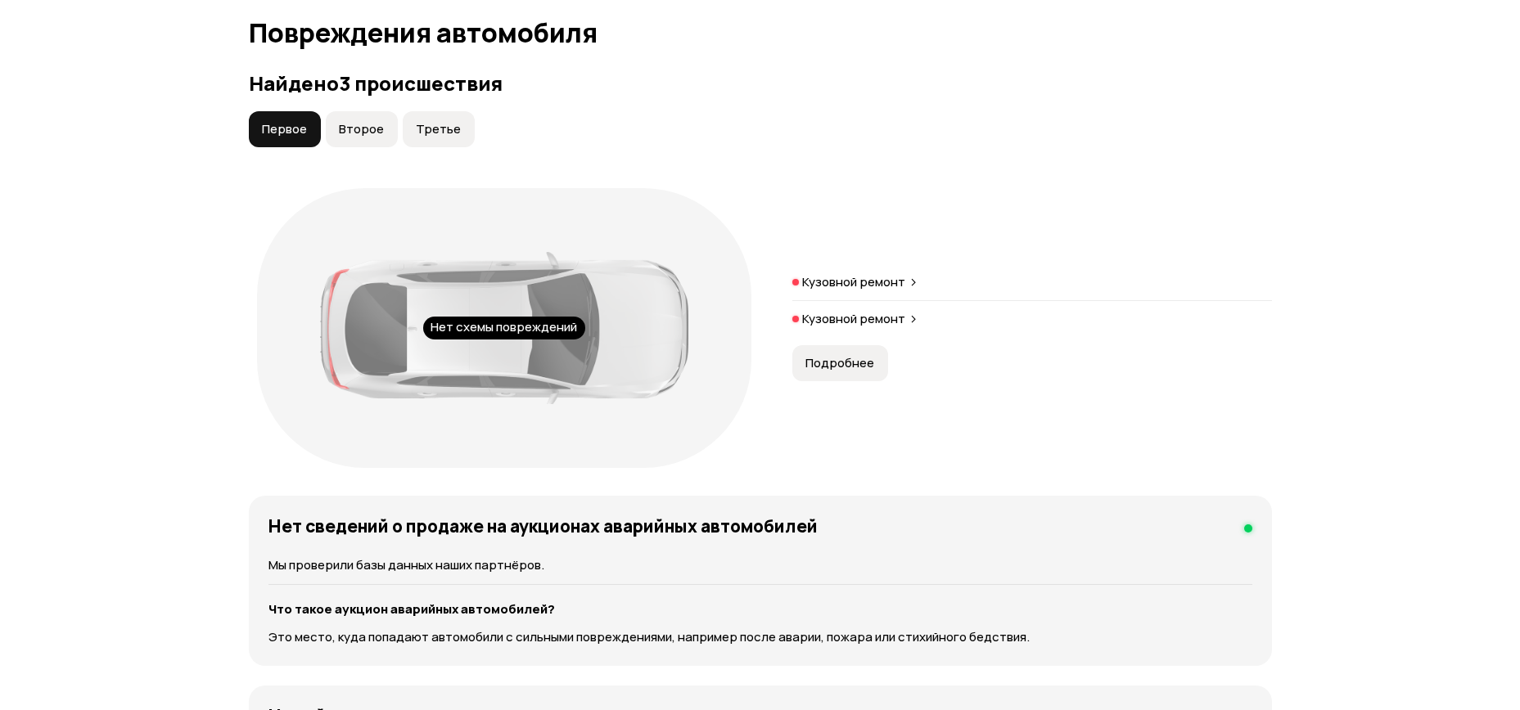
click at [495, 317] on div "Нет схемы повреждений" at bounding box center [504, 328] width 162 height 23
click at [346, 121] on span "Второе" at bounding box center [361, 129] width 45 height 16
click at [268, 121] on span "Первое" at bounding box center [284, 129] width 45 height 16
click at [810, 355] on span "Подробнее" at bounding box center [839, 363] width 69 height 16
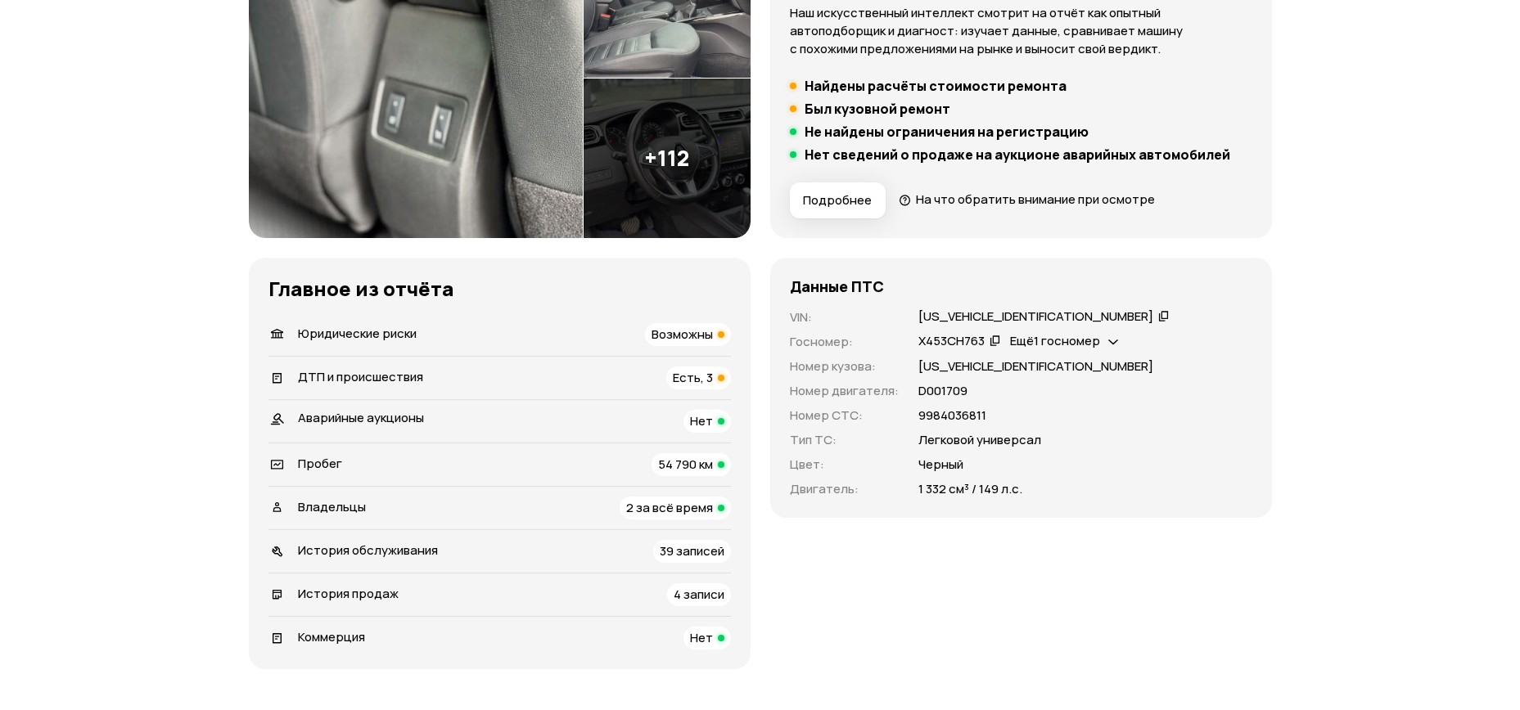
scroll to position [355, 0]
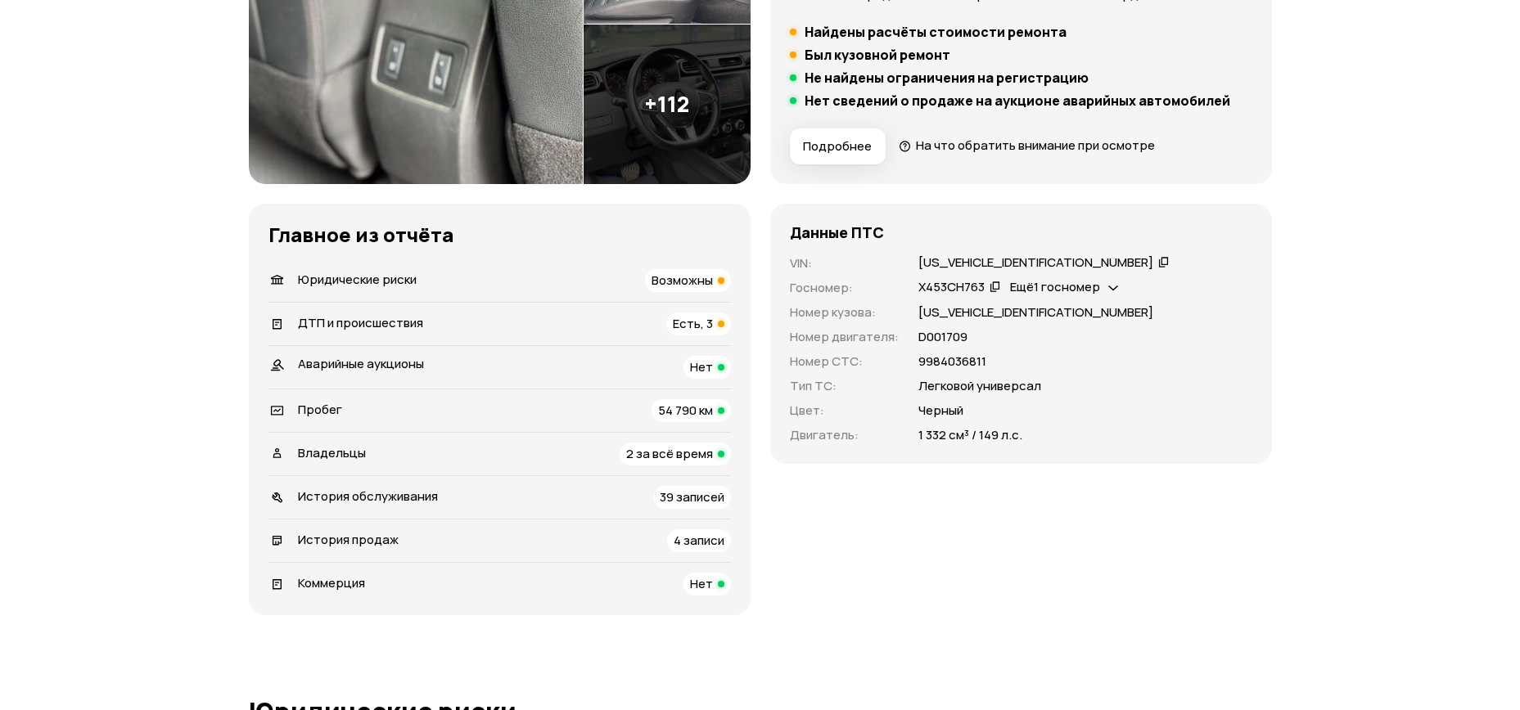
click at [332, 452] on span "Владельцы" at bounding box center [332, 452] width 68 height 17
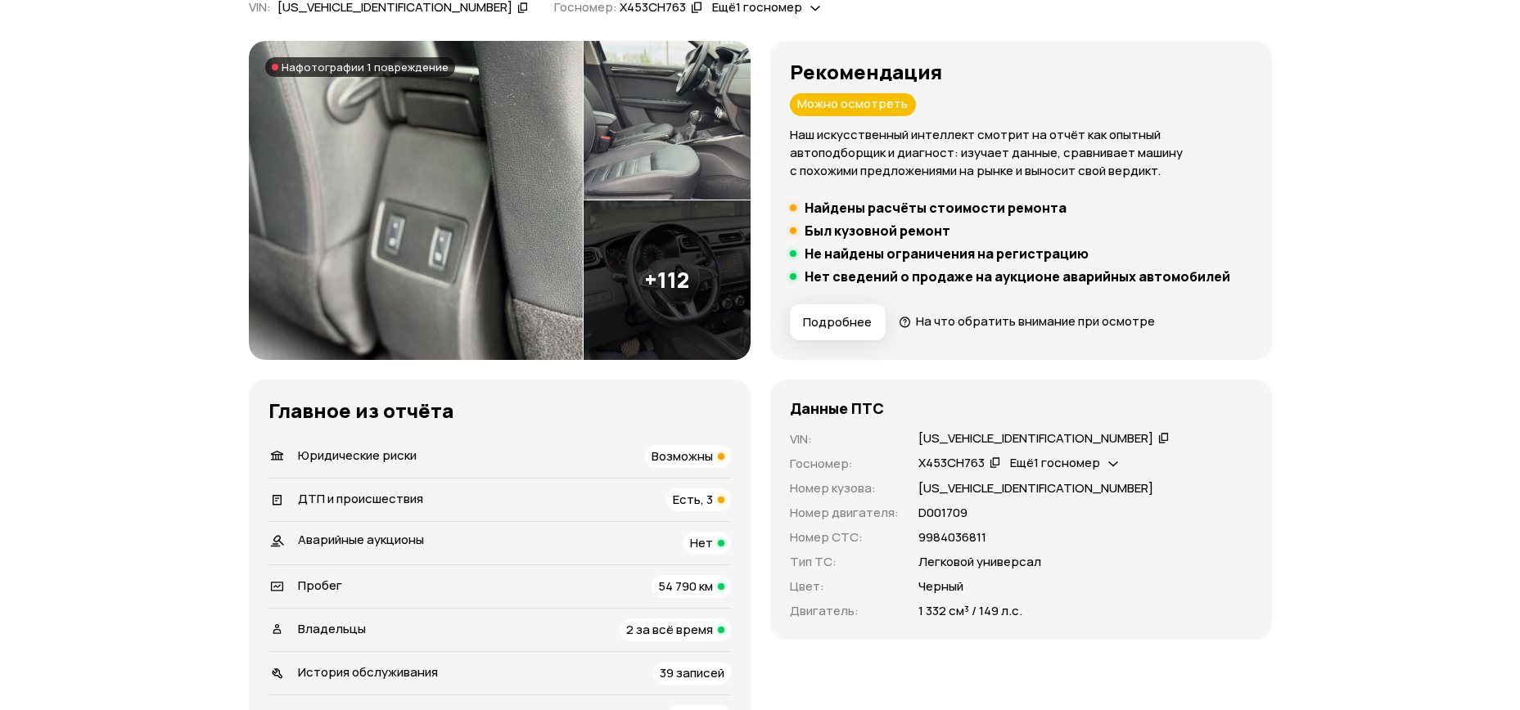
scroll to position [153, 0]
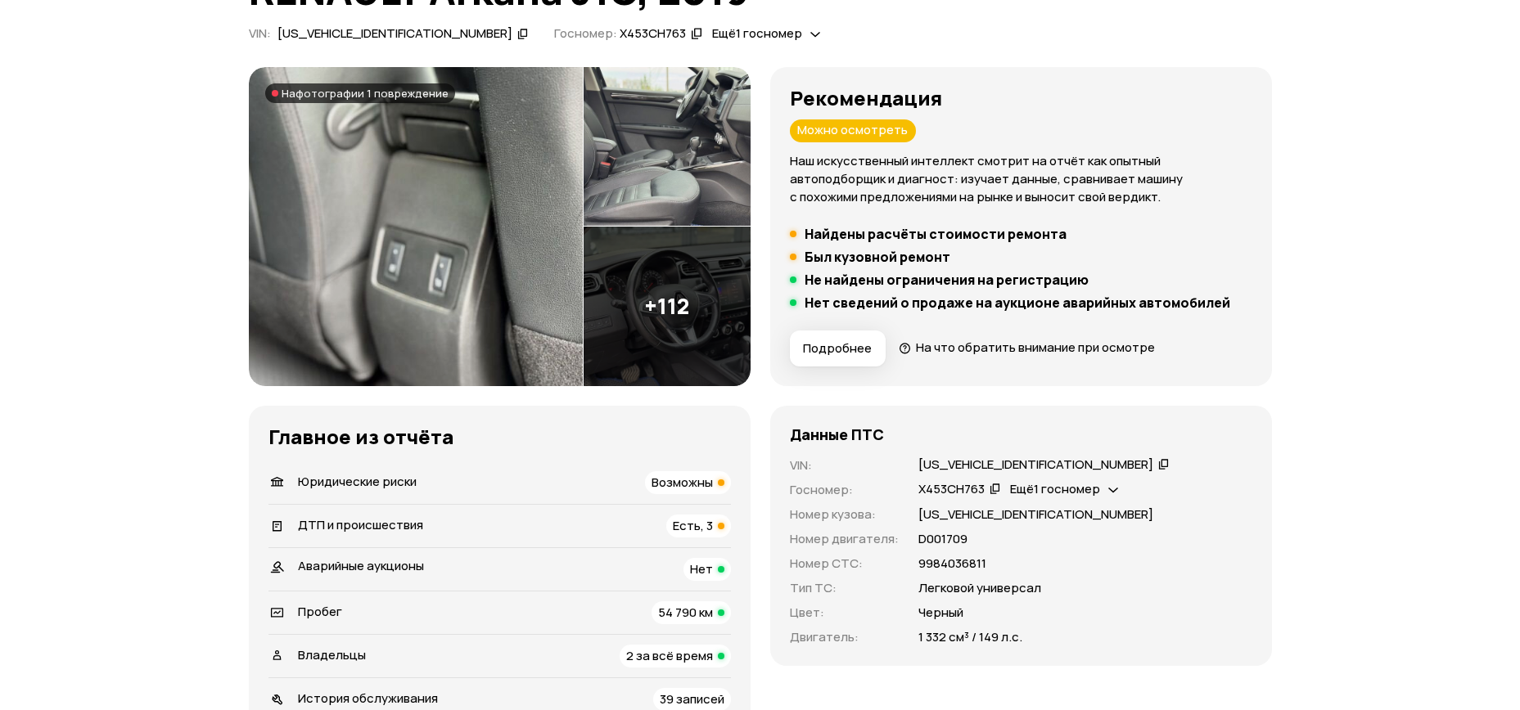
click at [381, 318] on img at bounding box center [416, 226] width 334 height 319
click at [304, 521] on span "ДТП и происшествия" at bounding box center [360, 524] width 125 height 17
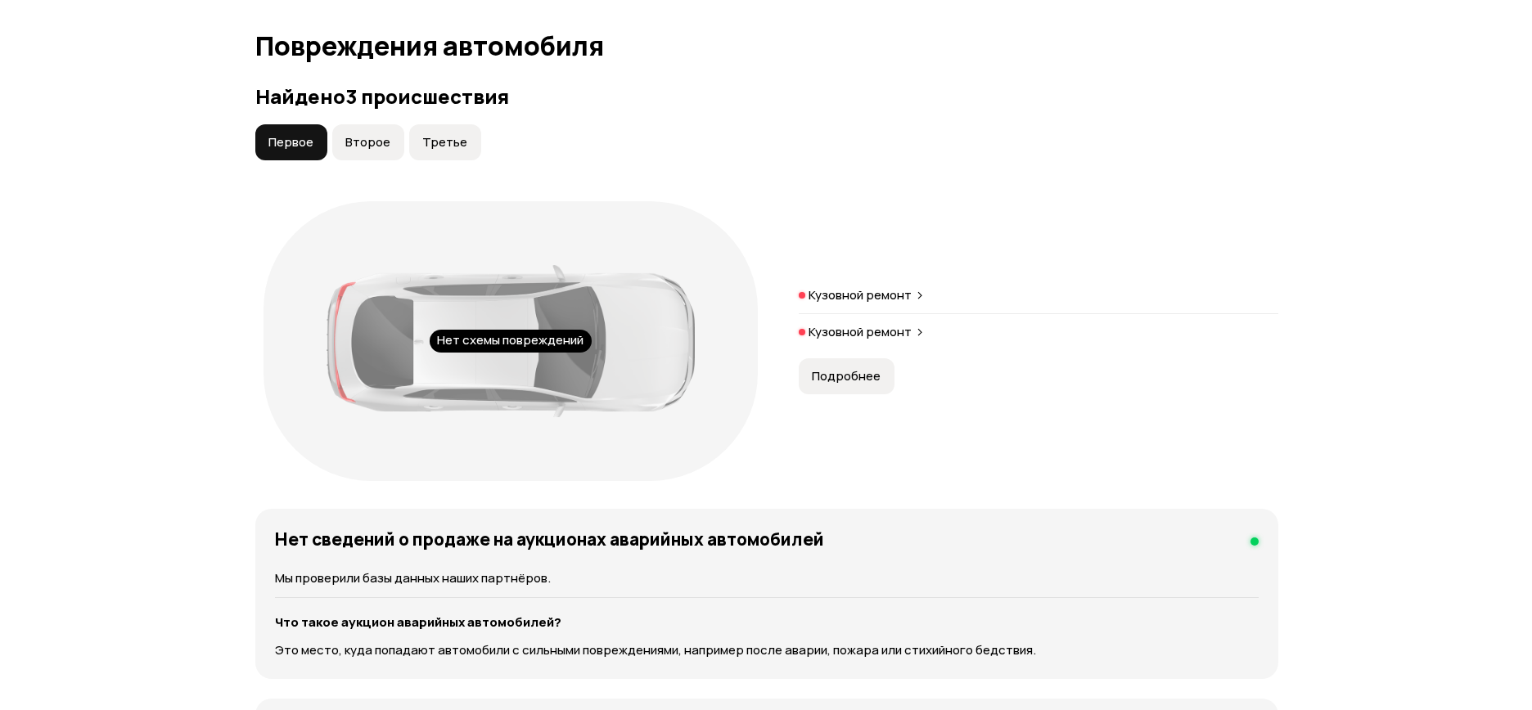
scroll to position [1695, 0]
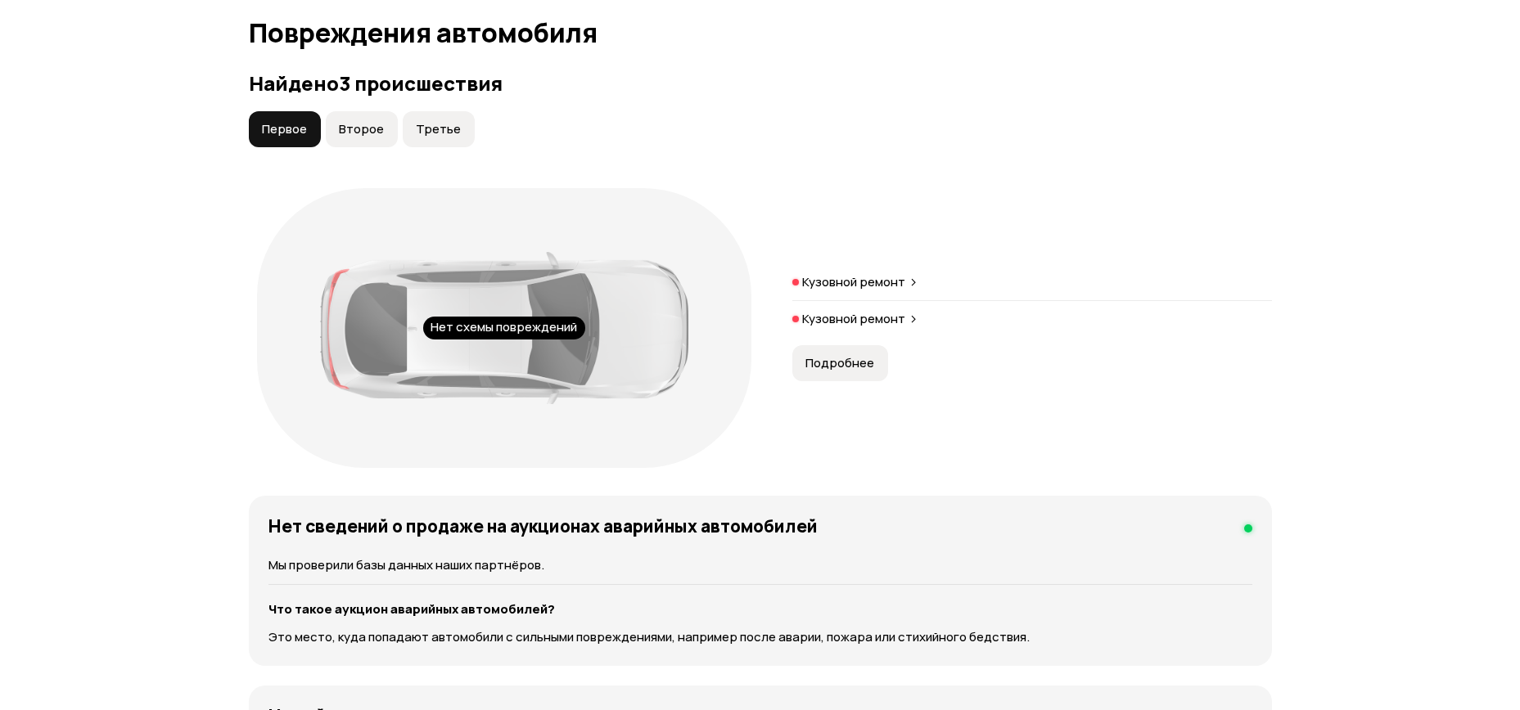
click at [359, 121] on span "Второе" at bounding box center [361, 129] width 45 height 16
click at [822, 355] on span "Подробнее" at bounding box center [839, 363] width 69 height 16
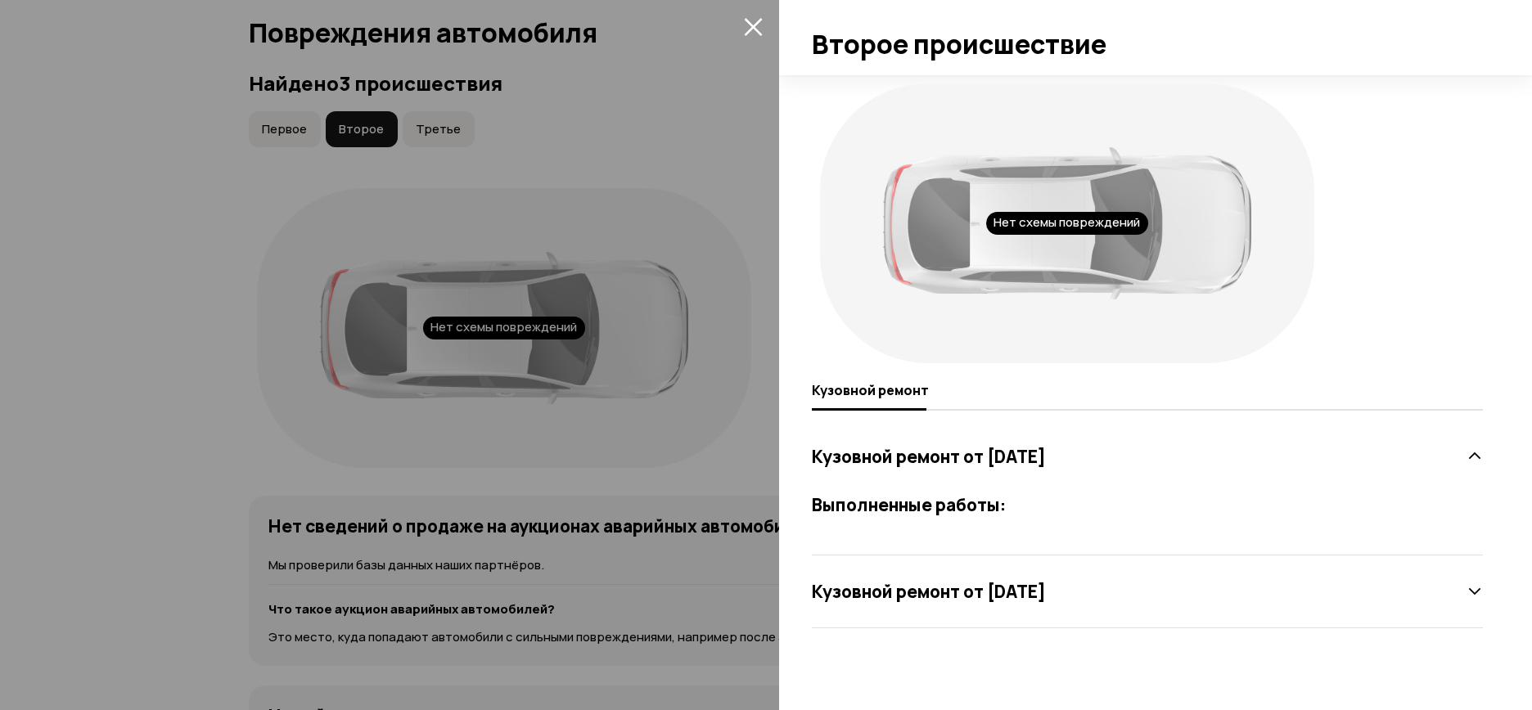
click at [338, 201] on div at bounding box center [766, 355] width 1532 height 710
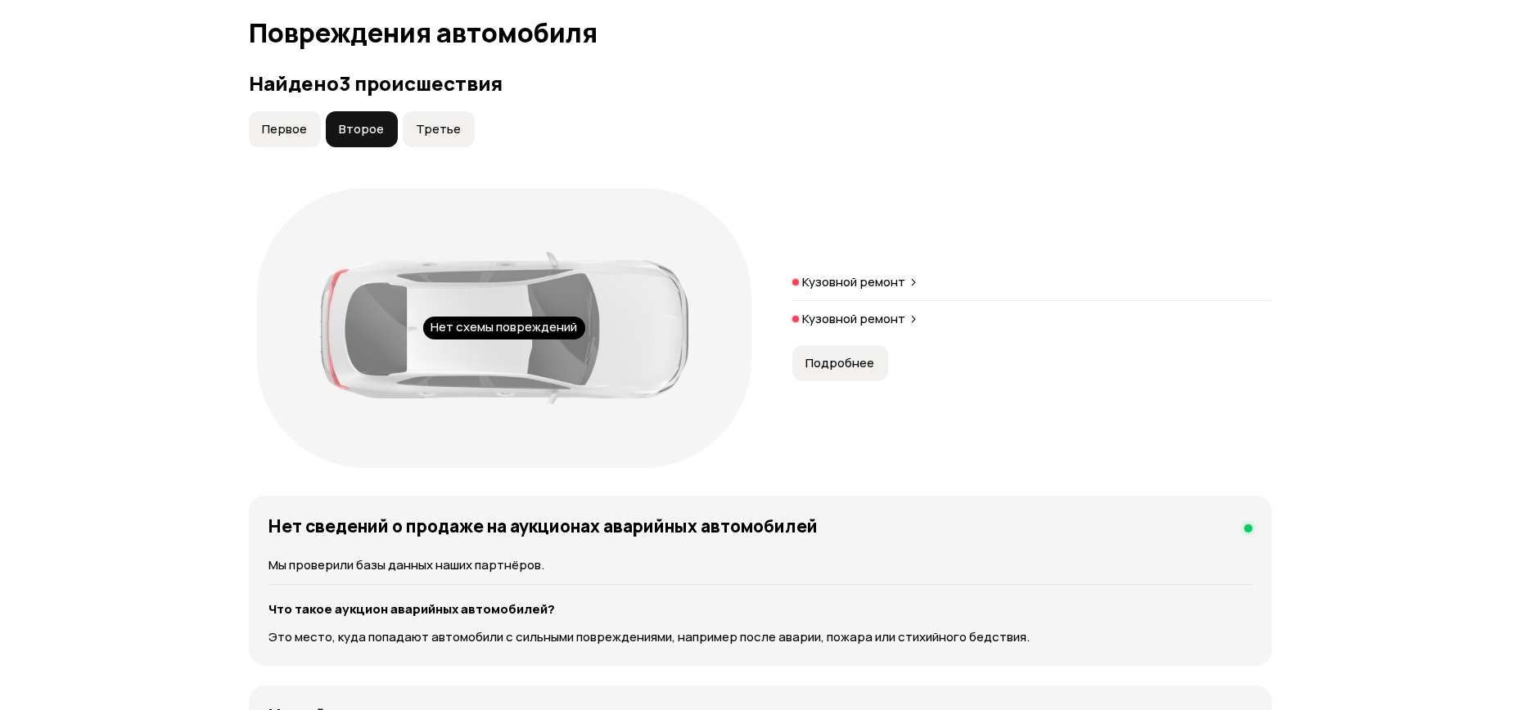
click at [296, 121] on span "Первое" at bounding box center [284, 129] width 45 height 16
click at [836, 355] on span "Подробнее" at bounding box center [839, 363] width 69 height 16
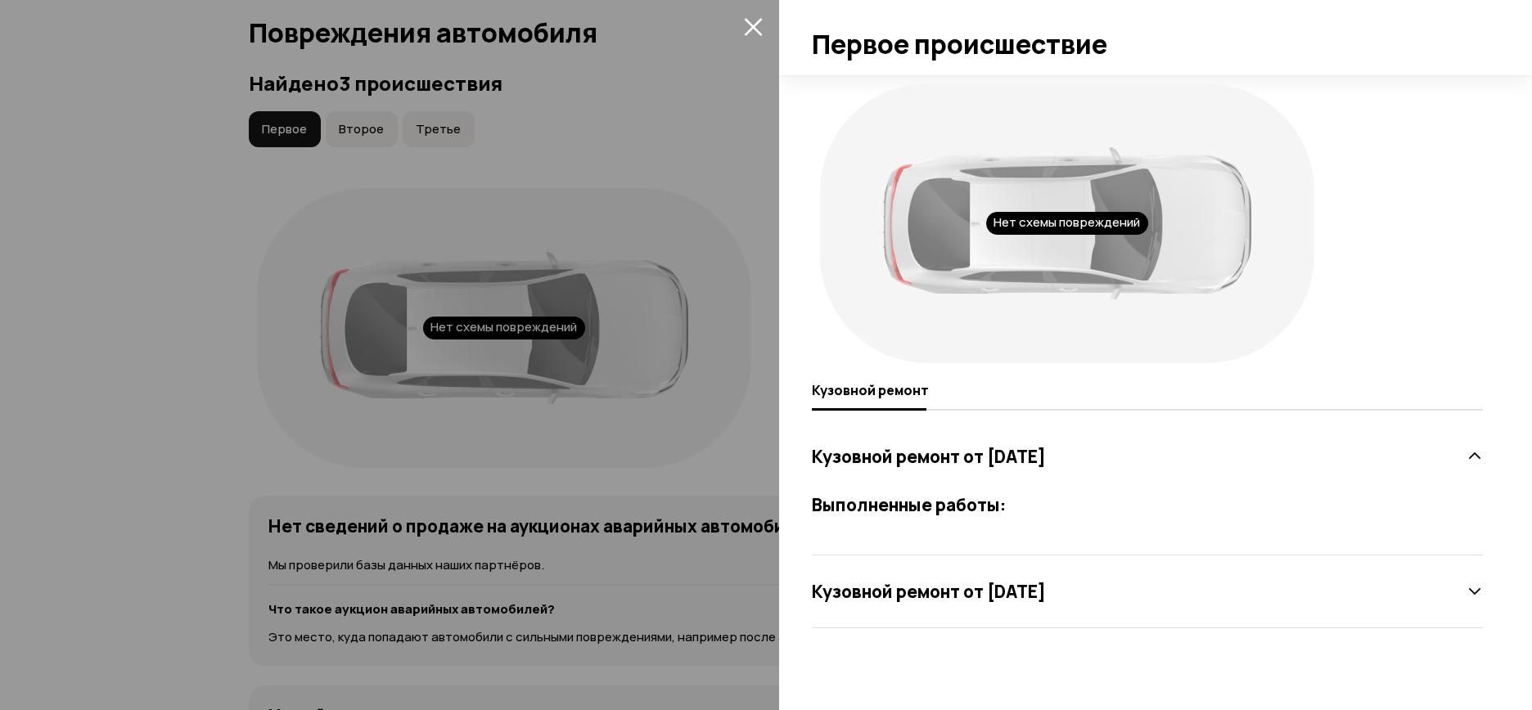
click at [238, 220] on div at bounding box center [766, 355] width 1532 height 710
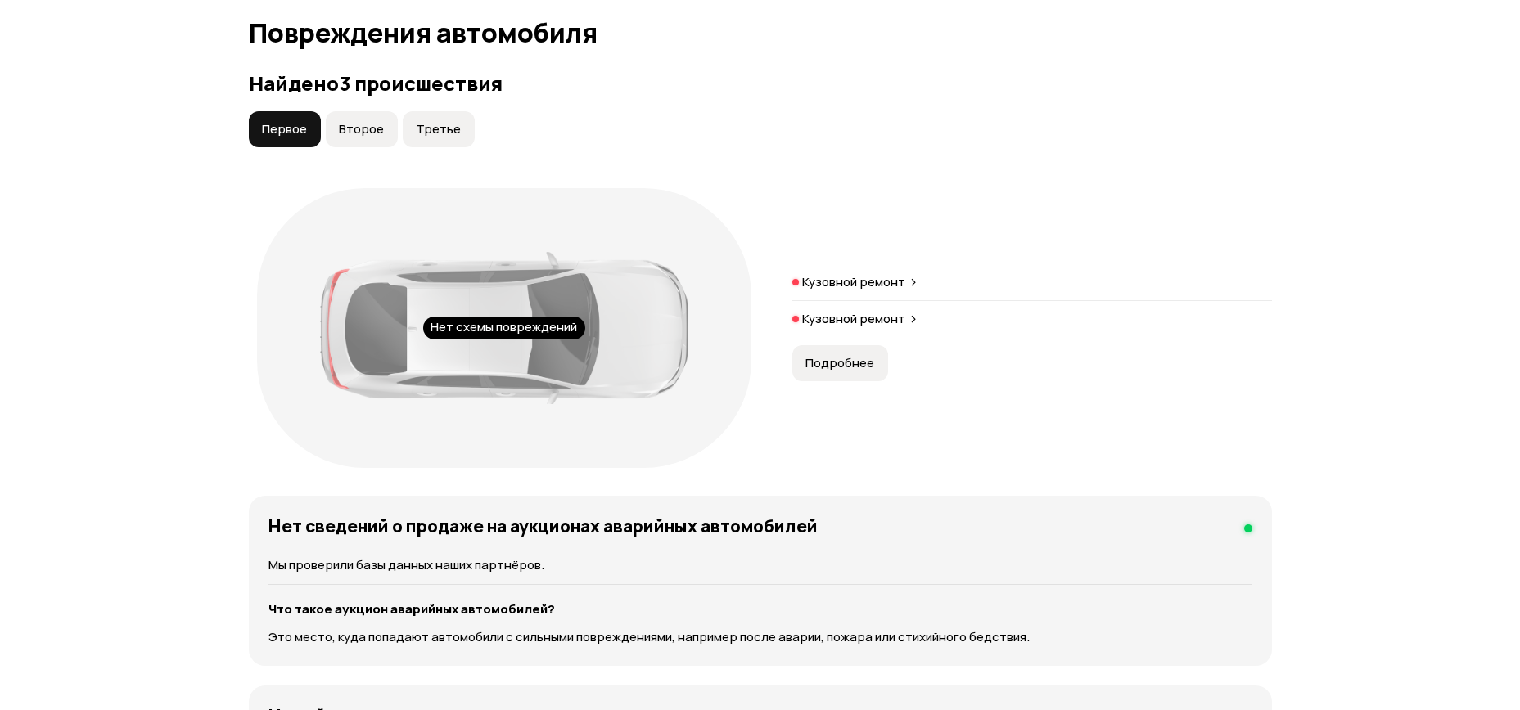
click at [359, 121] on span "Второе" at bounding box center [361, 129] width 45 height 16
click at [862, 355] on span "Подробнее" at bounding box center [839, 363] width 69 height 16
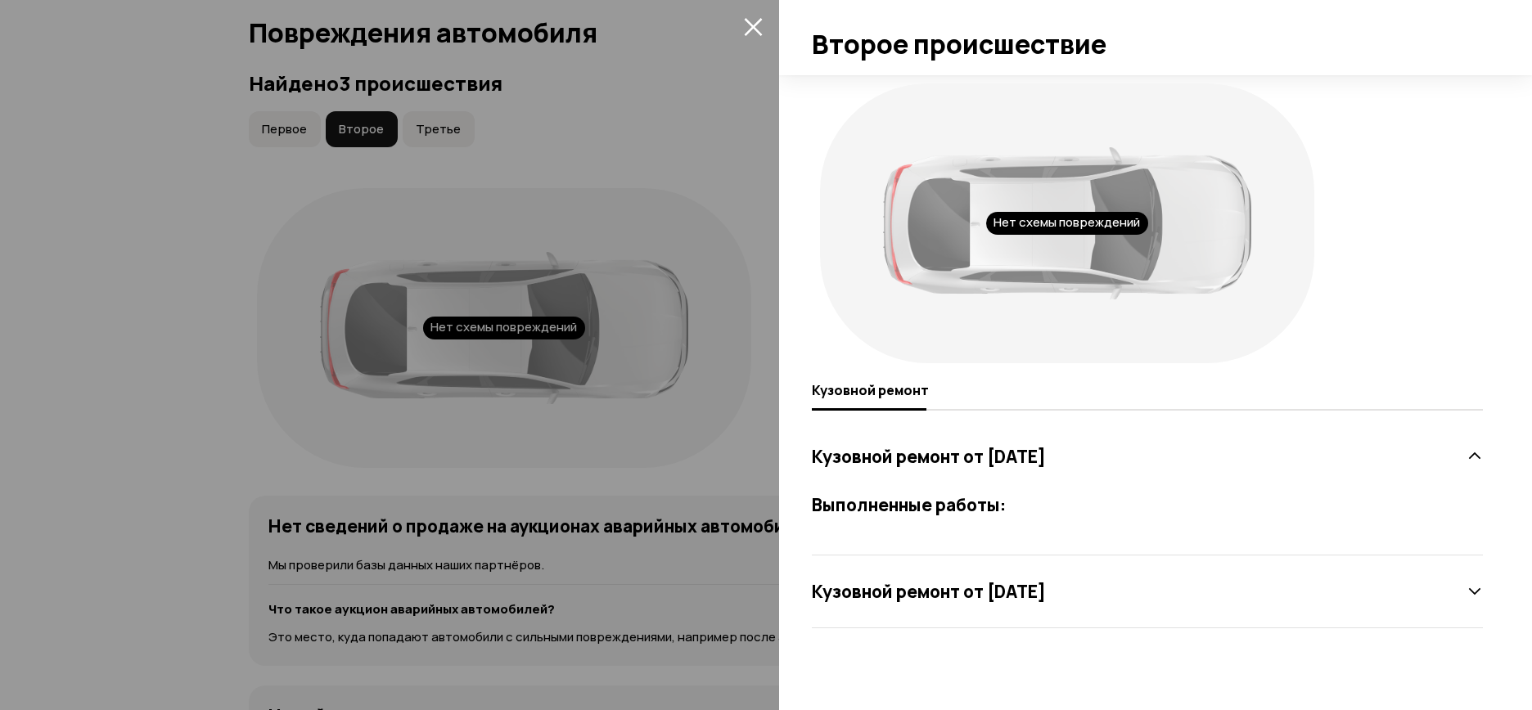
click at [468, 214] on div at bounding box center [766, 355] width 1532 height 710
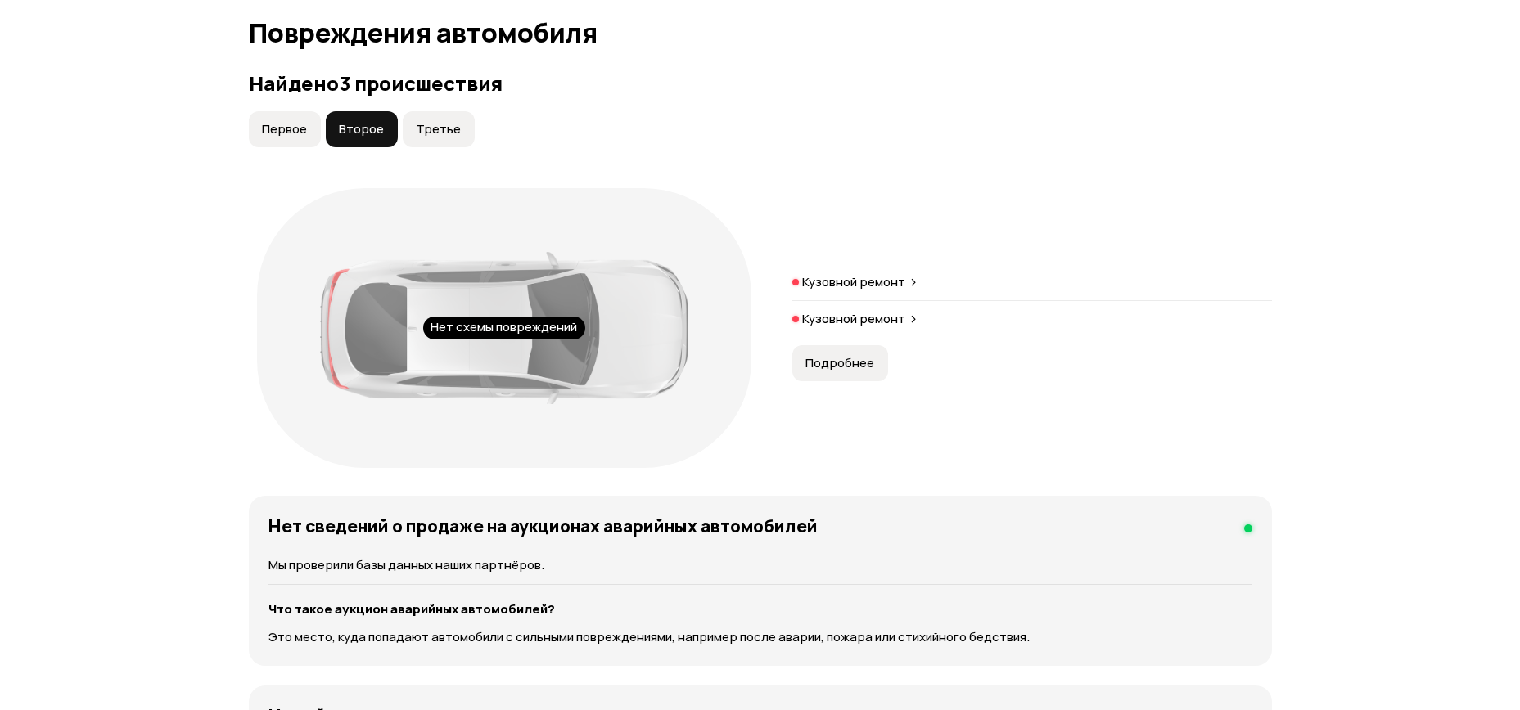
click at [300, 121] on span "Первое" at bounding box center [284, 129] width 45 height 16
drag, startPoint x: 530, startPoint y: 232, endPoint x: 600, endPoint y: 249, distance: 72.5
click at [530, 232] on div "Нет схемы повреждений" at bounding box center [504, 328] width 494 height 280
click at [819, 355] on span "Подробнее" at bounding box center [839, 363] width 69 height 16
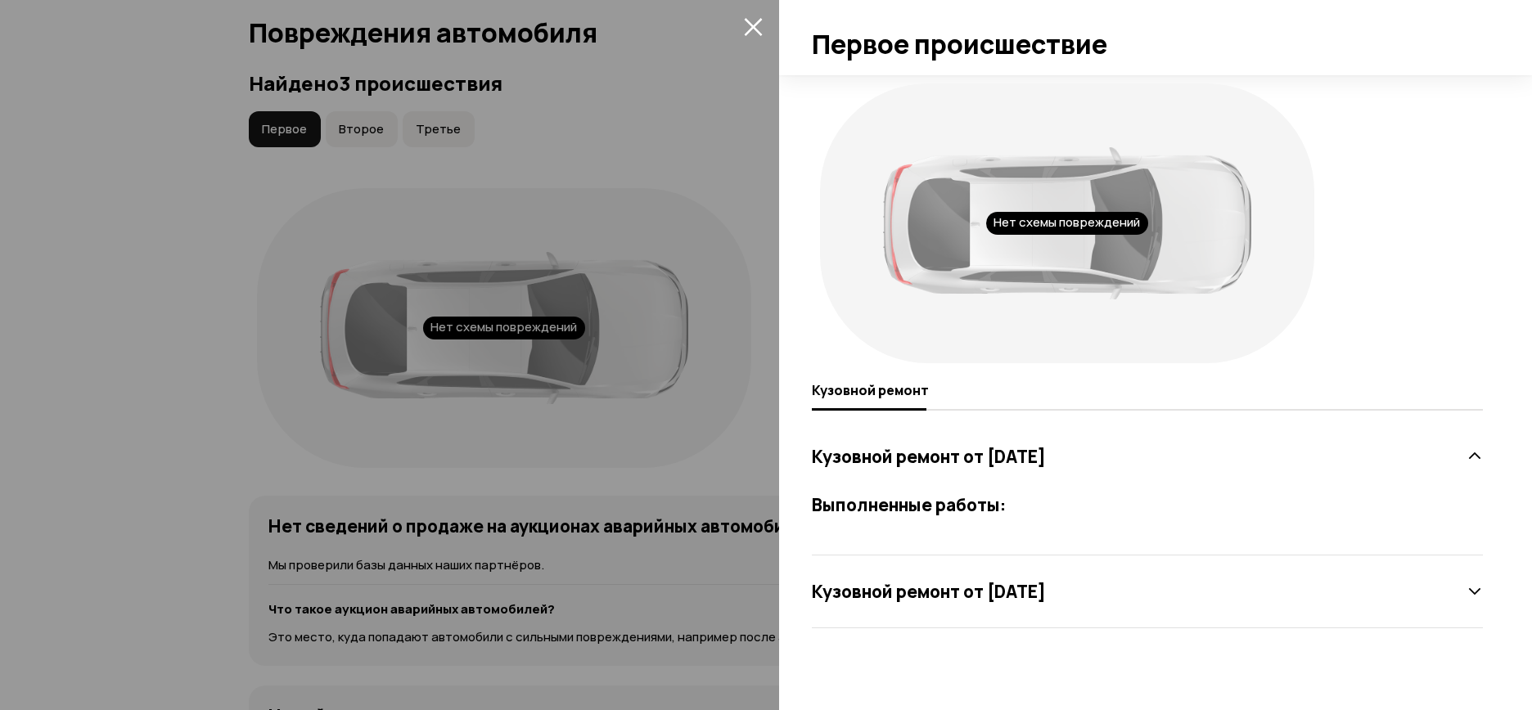
click at [506, 239] on div at bounding box center [766, 355] width 1532 height 710
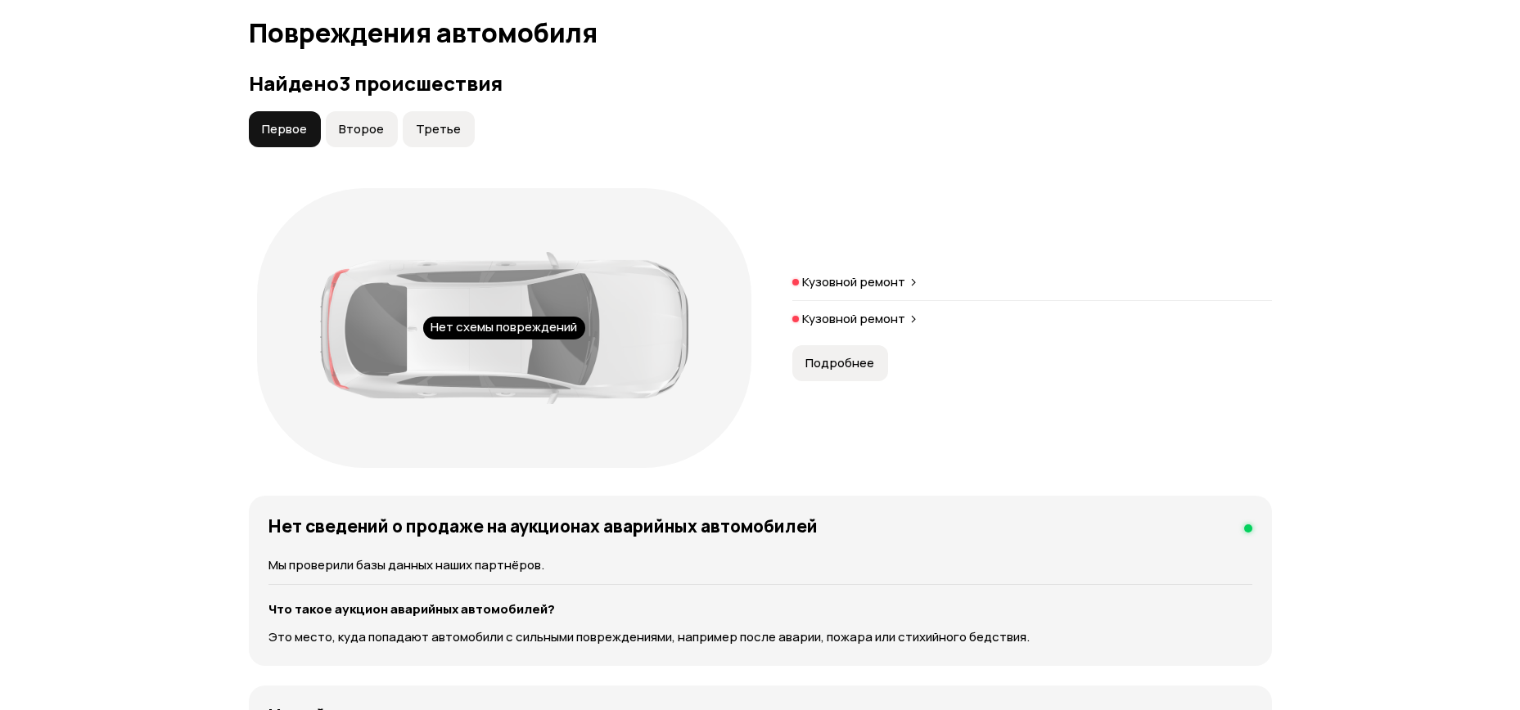
click at [437, 121] on span "Третье" at bounding box center [438, 129] width 45 height 16
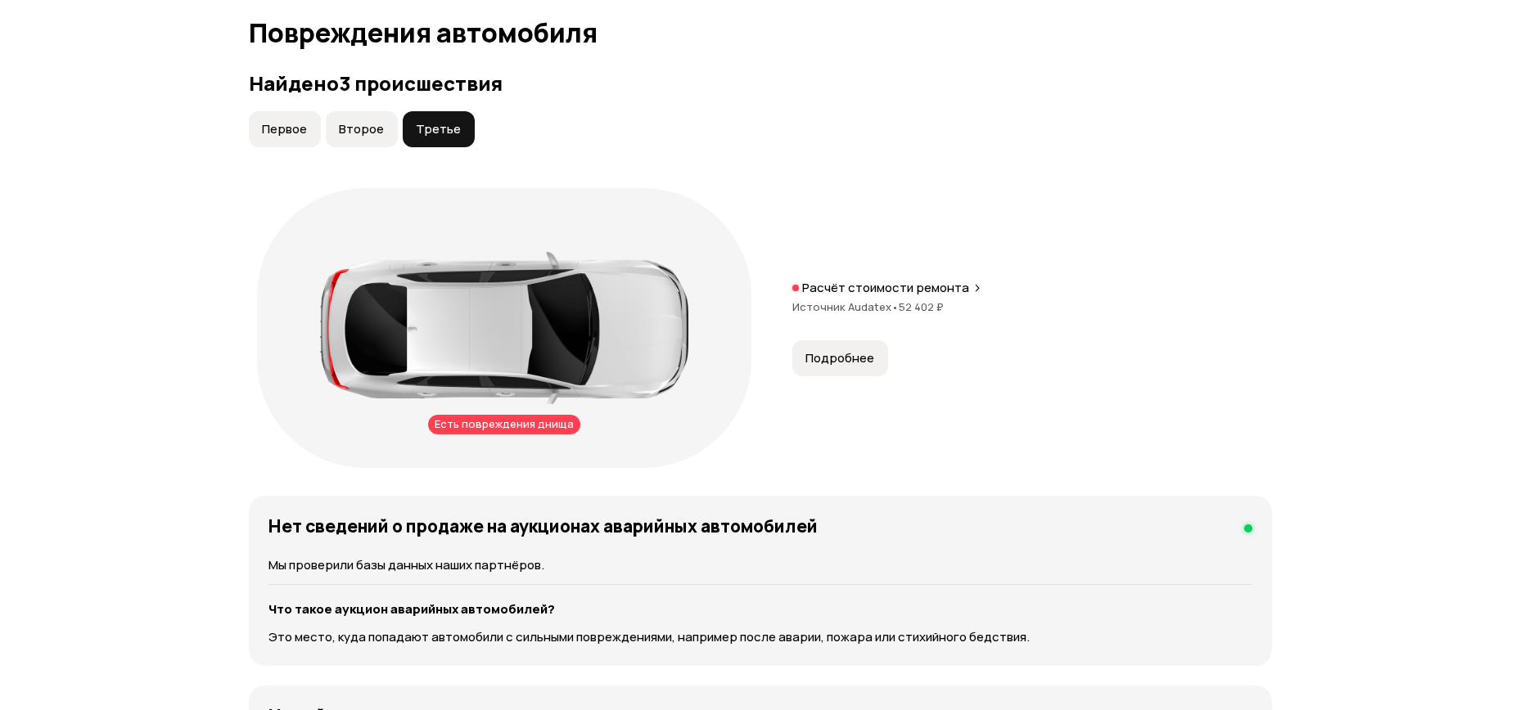
click at [827, 350] on span "Подробнее" at bounding box center [839, 358] width 69 height 16
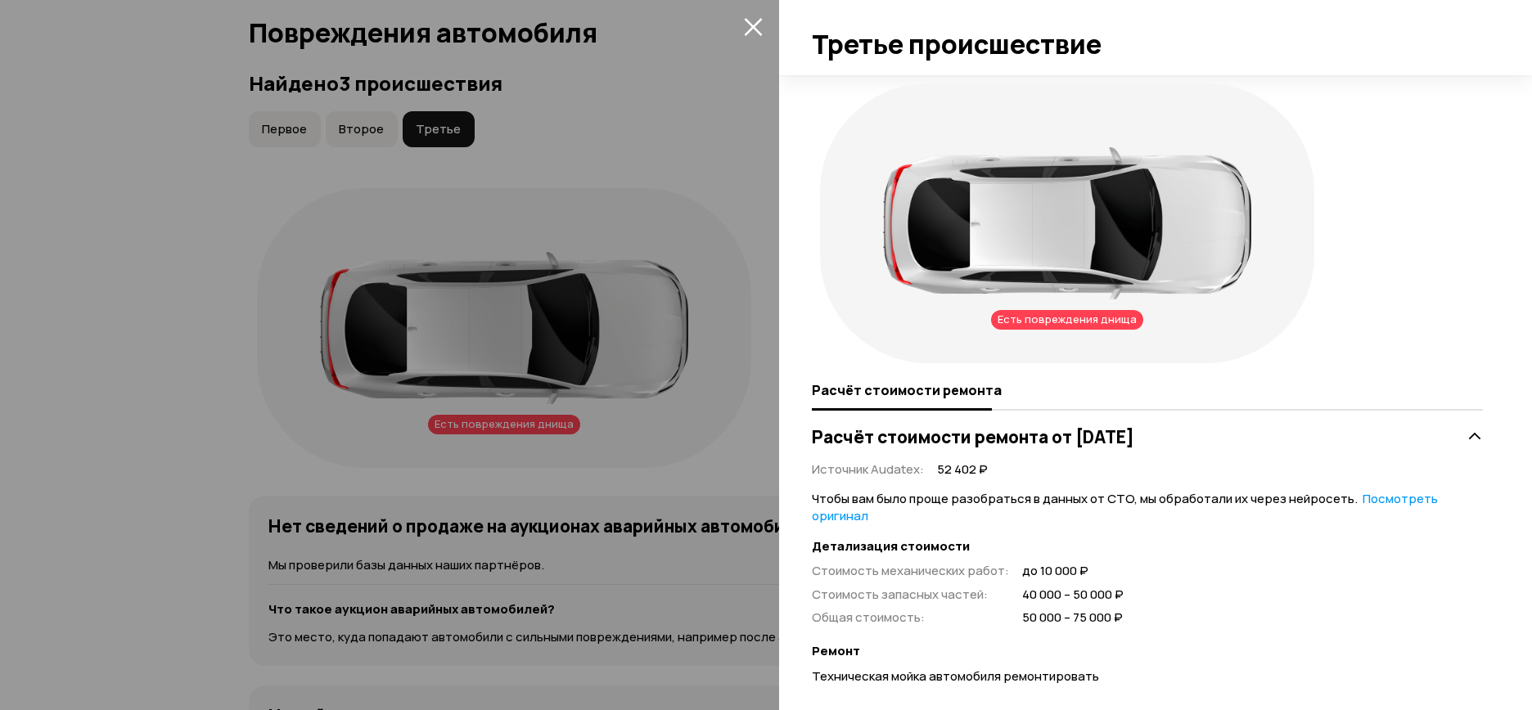
click at [1366, 500] on link "Посмотреть оригинал" at bounding box center [1125, 507] width 626 height 34
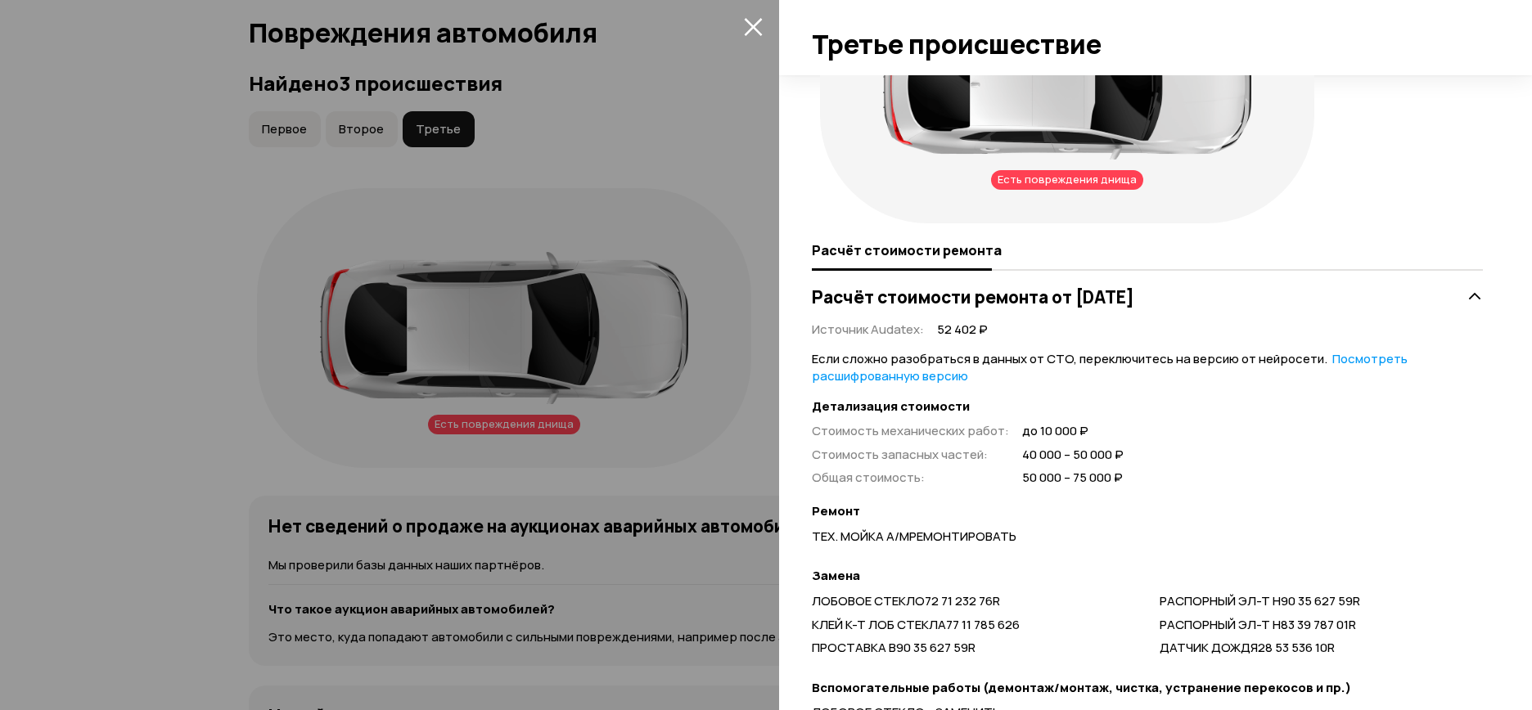
scroll to position [142, 0]
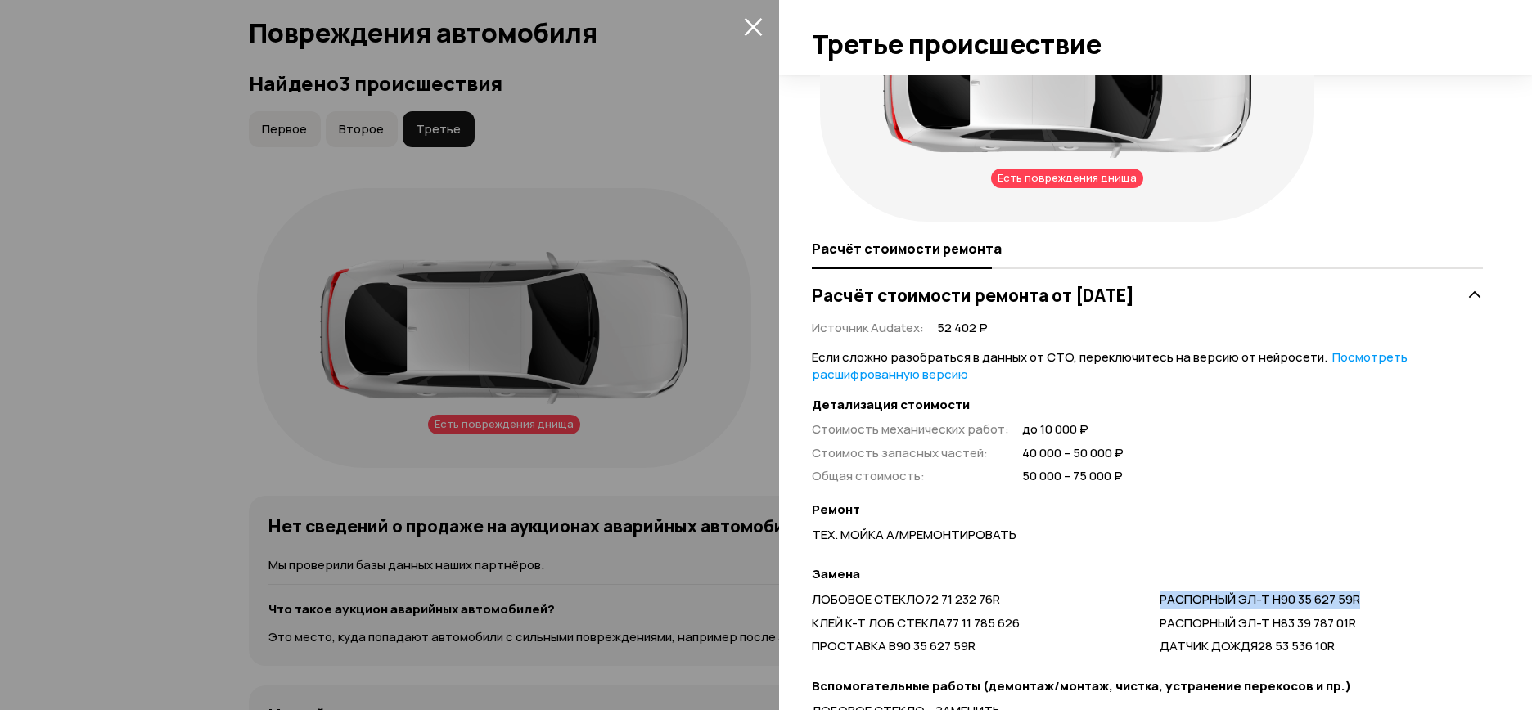
drag, startPoint x: 1153, startPoint y: 600, endPoint x: 1352, endPoint y: 600, distance: 198.9
click at [1352, 600] on div "РАСПОРНЫЙ ЭЛ-Т Н90 35 627 59R" at bounding box center [1321, 600] width 323 height 17
copy span "РАСПОРНЫЙ ЭЛ-Т Н90 35 627 59R"
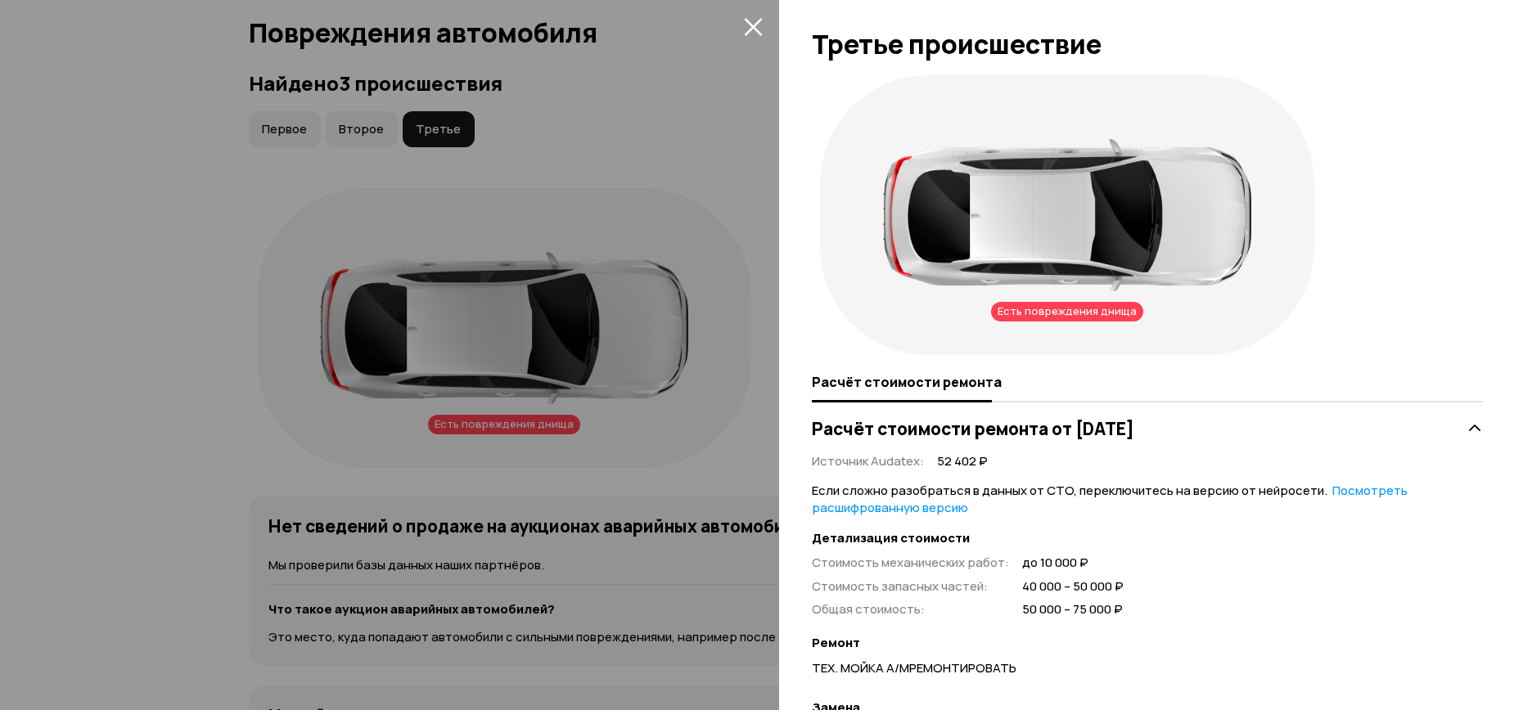
scroll to position [0, 0]
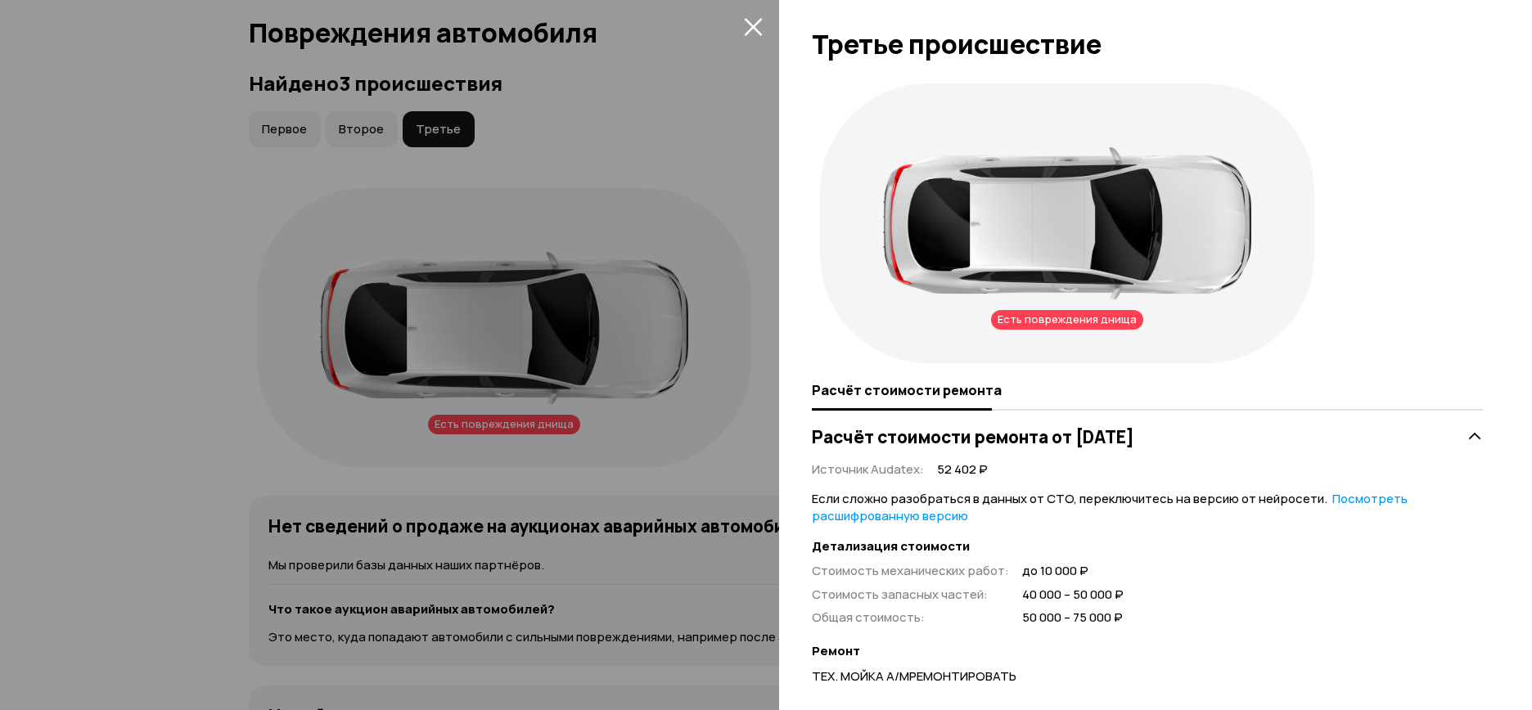
click at [744, 30] on icon "закрыть" at bounding box center [753, 26] width 19 height 19
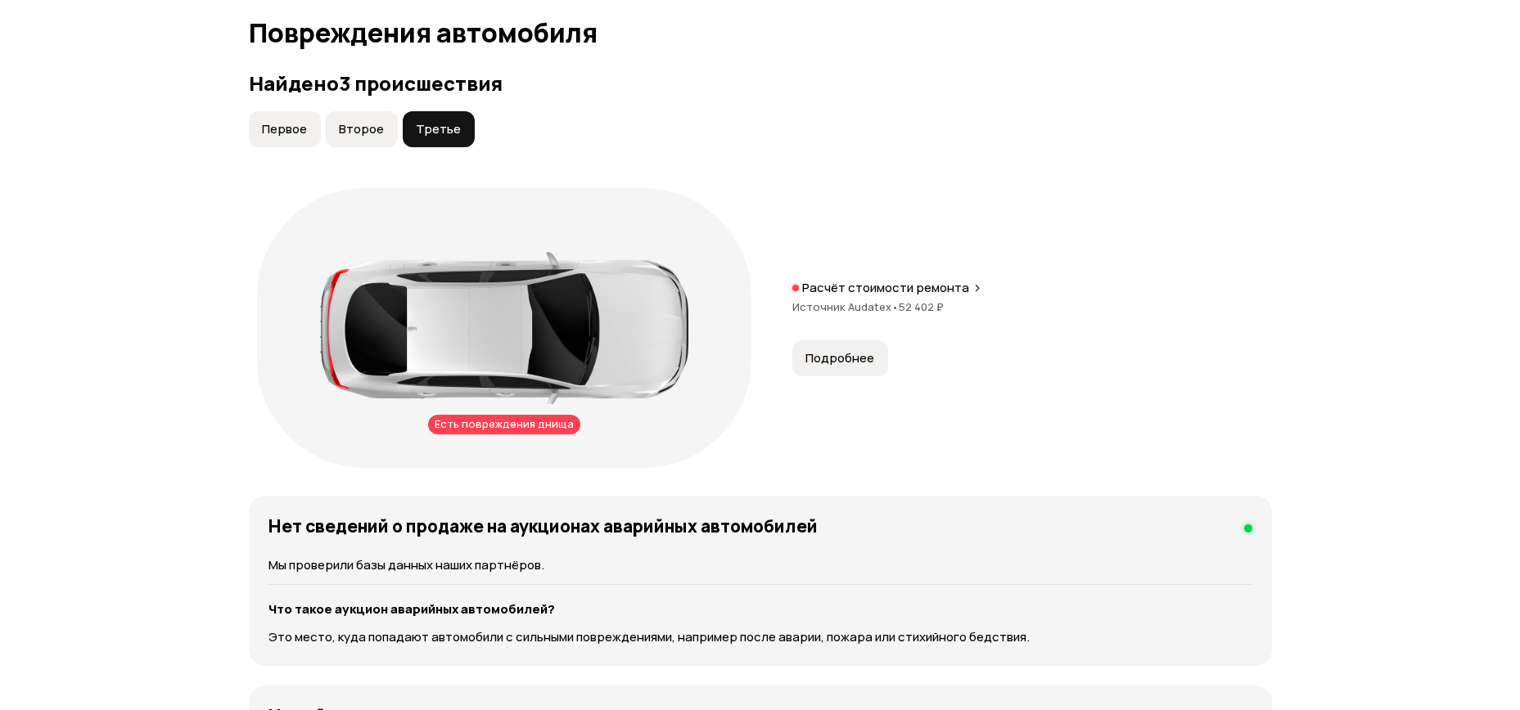
click at [292, 121] on span "Первое" at bounding box center [284, 129] width 45 height 16
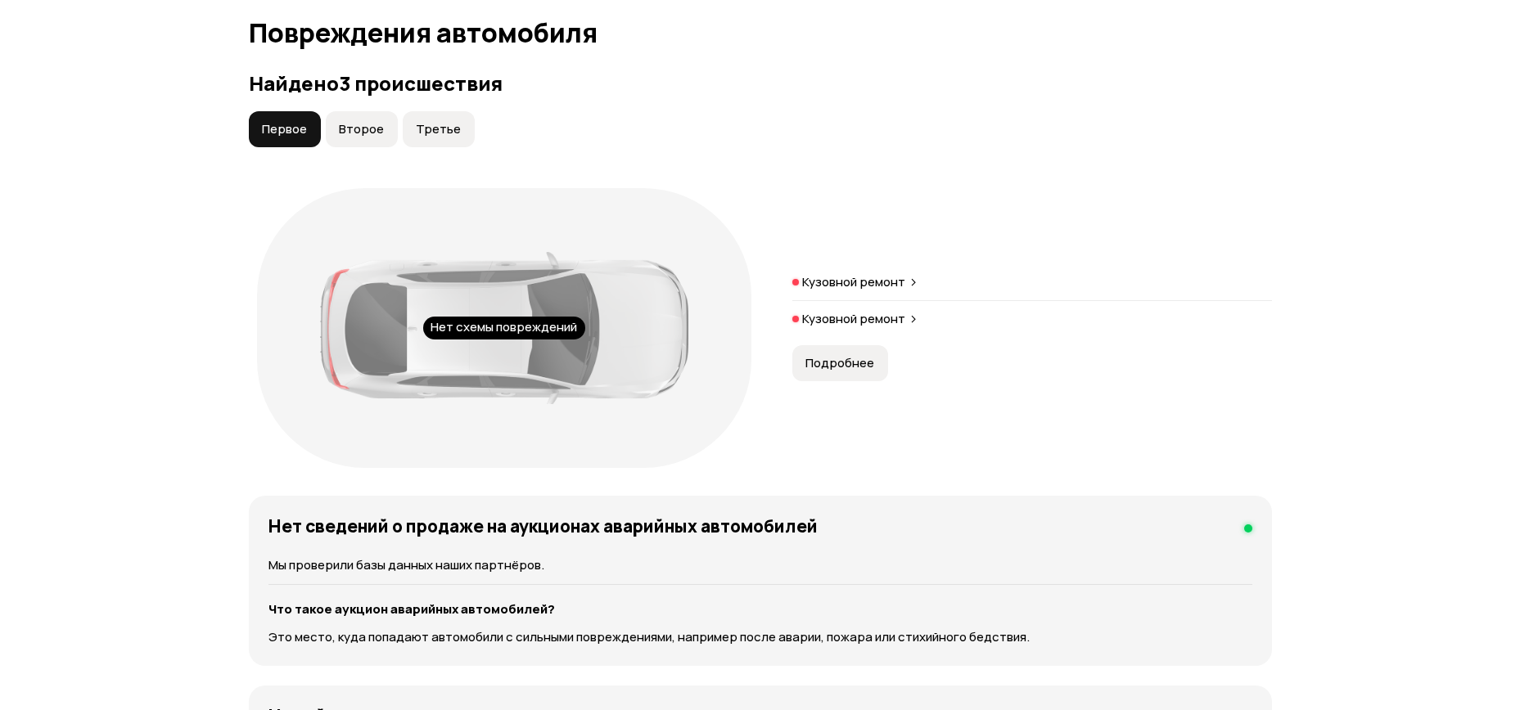
click at [843, 274] on p "Кузовной ремонт" at bounding box center [853, 282] width 103 height 16
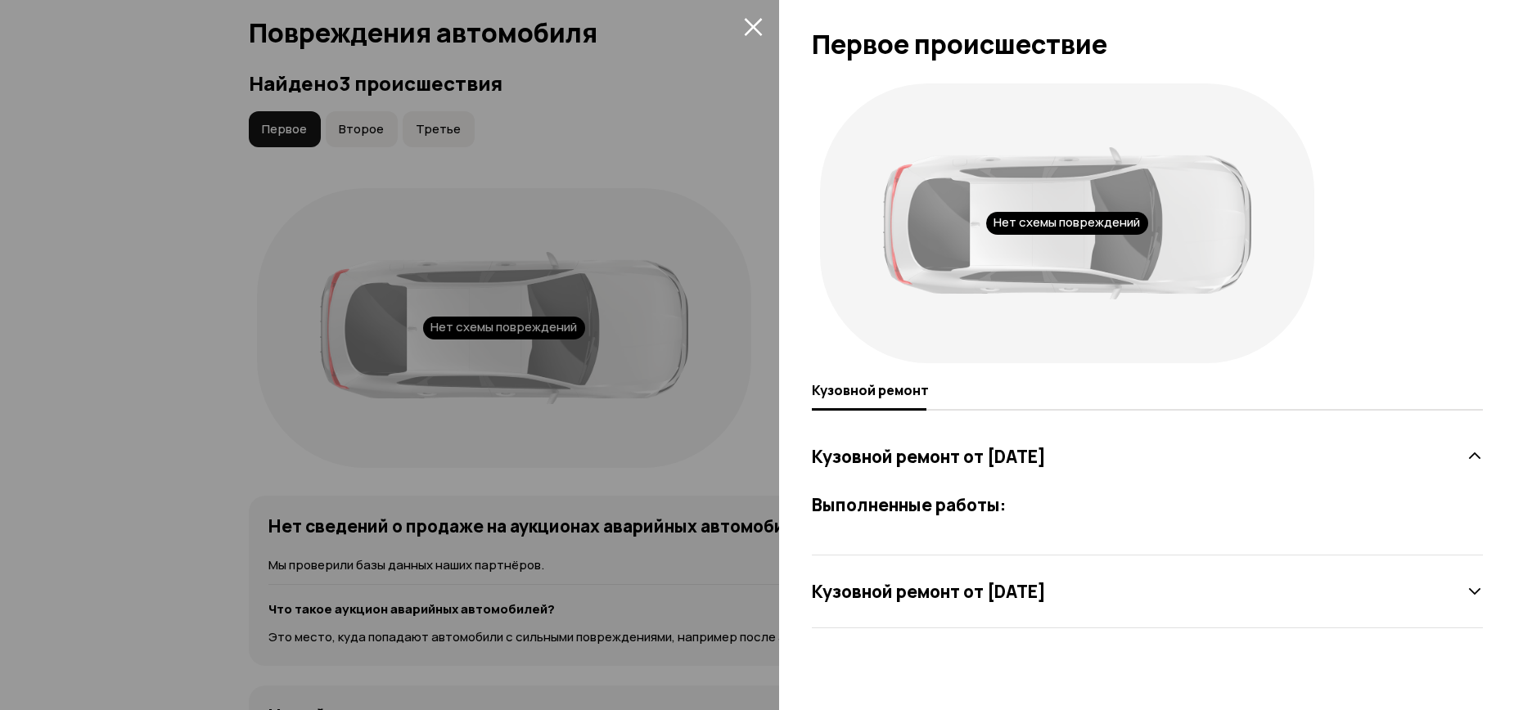
click at [1478, 596] on icon at bounding box center [1475, 592] width 16 height 16
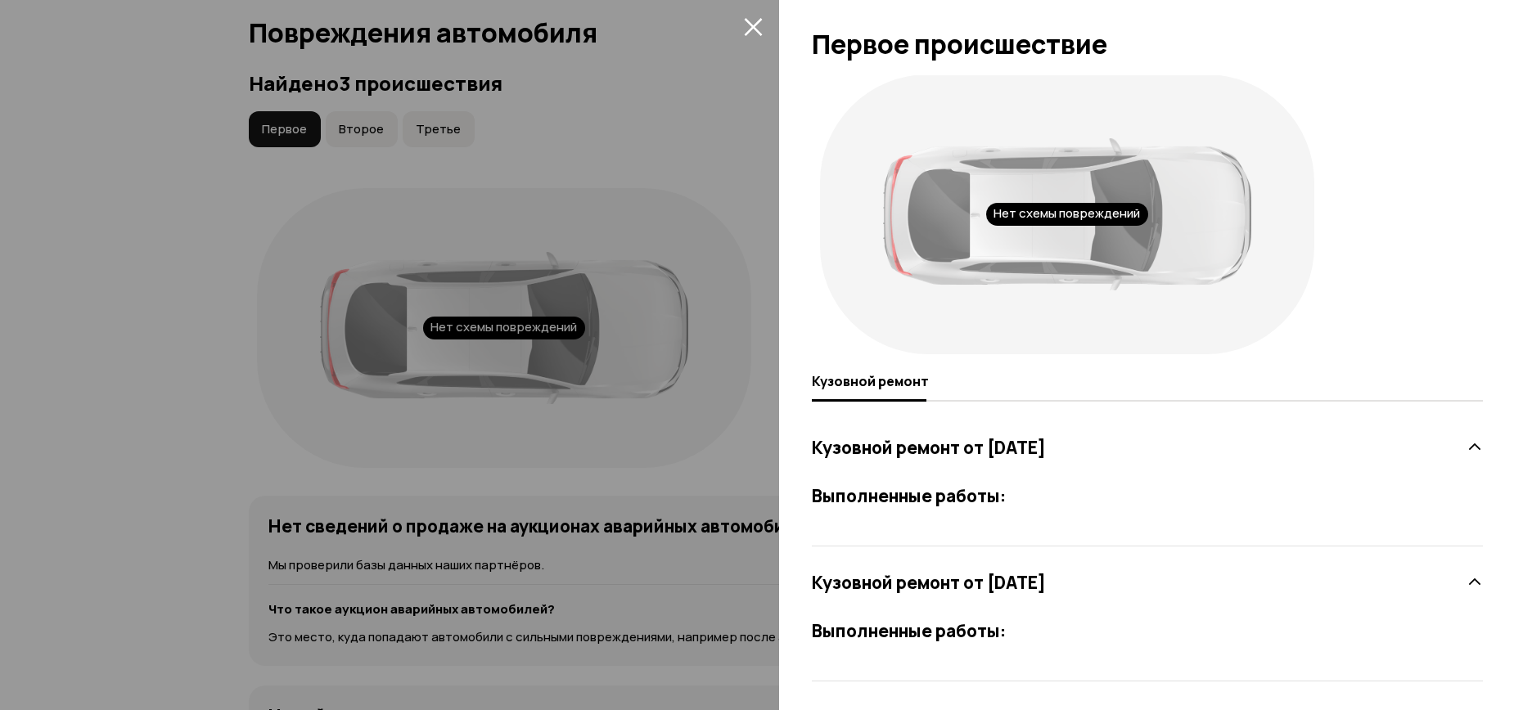
scroll to position [13, 0]
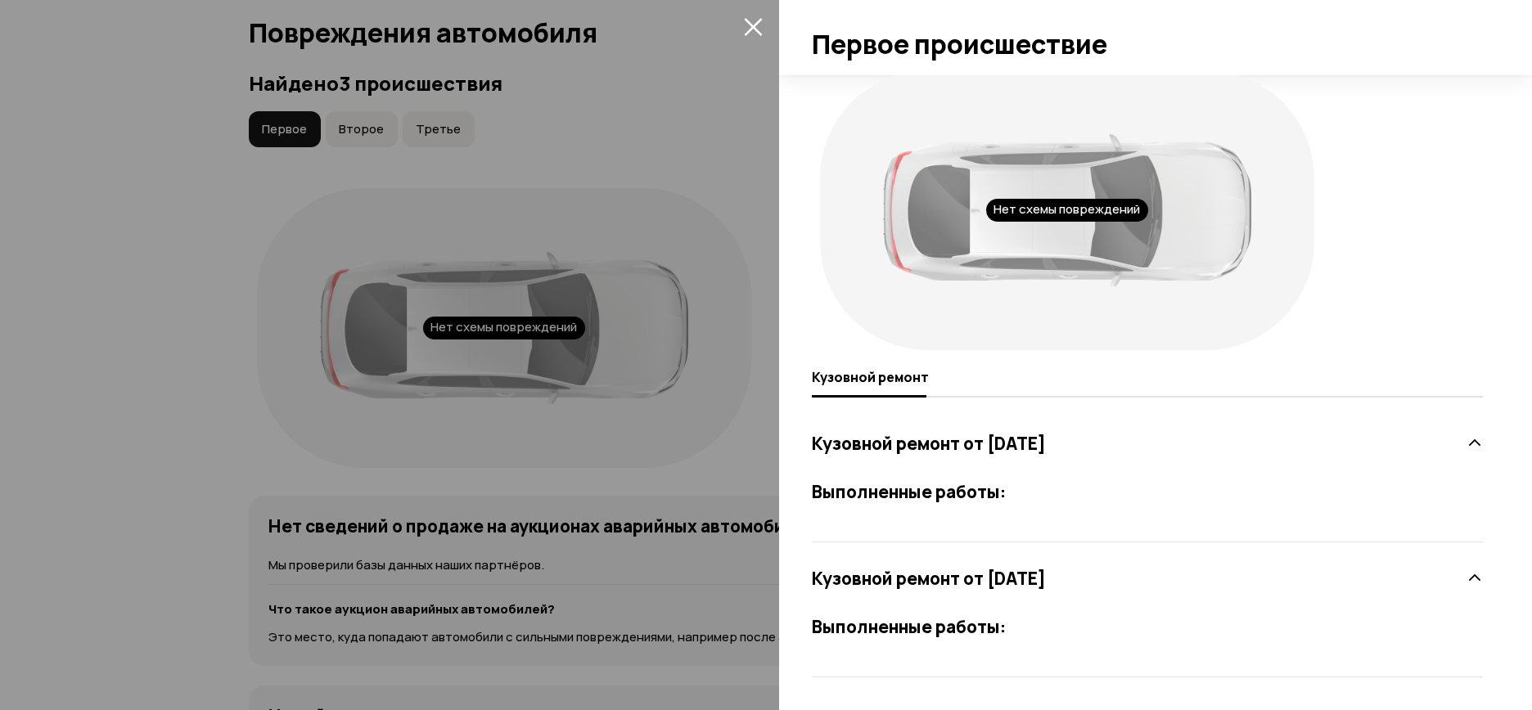
click at [750, 19] on icon "закрыть" at bounding box center [753, 26] width 19 height 19
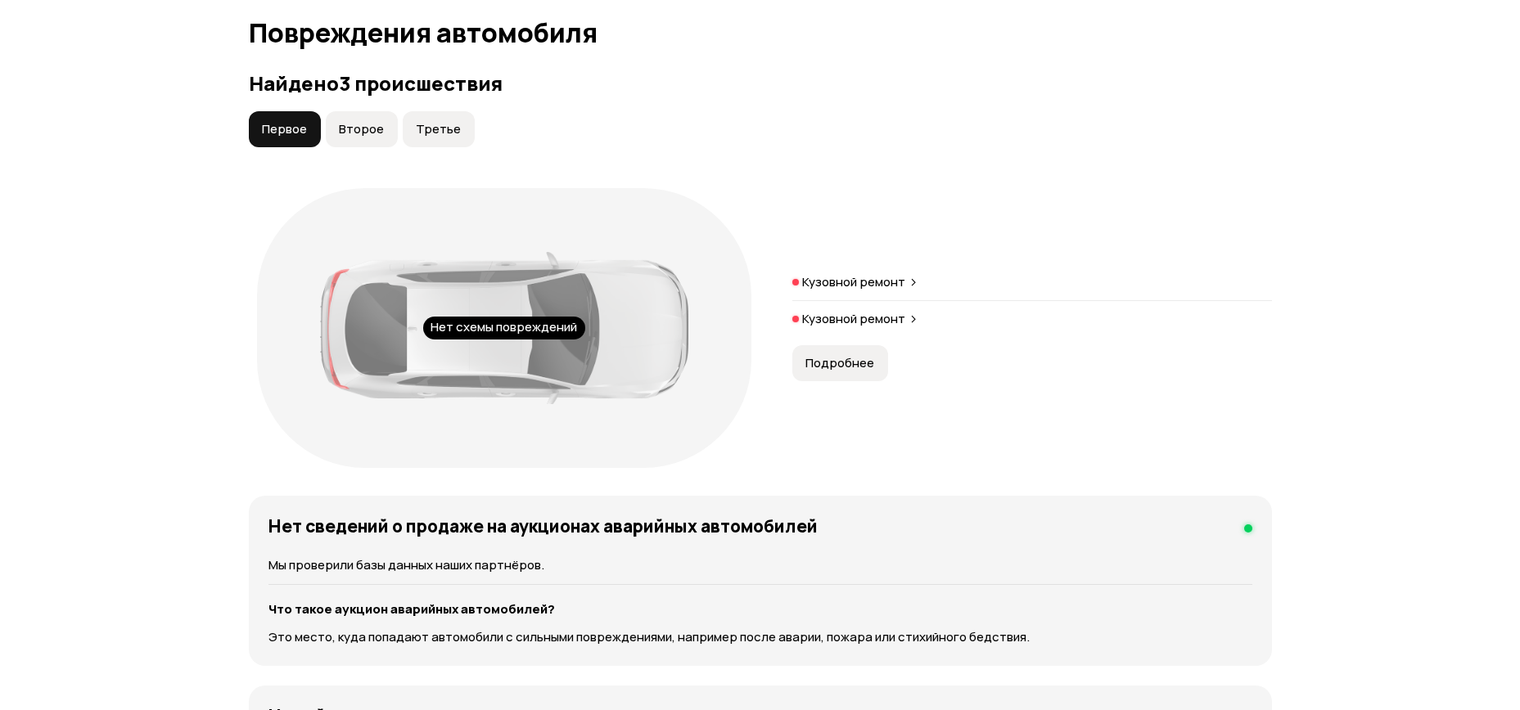
click at [819, 355] on span "Подробнее" at bounding box center [839, 363] width 69 height 16
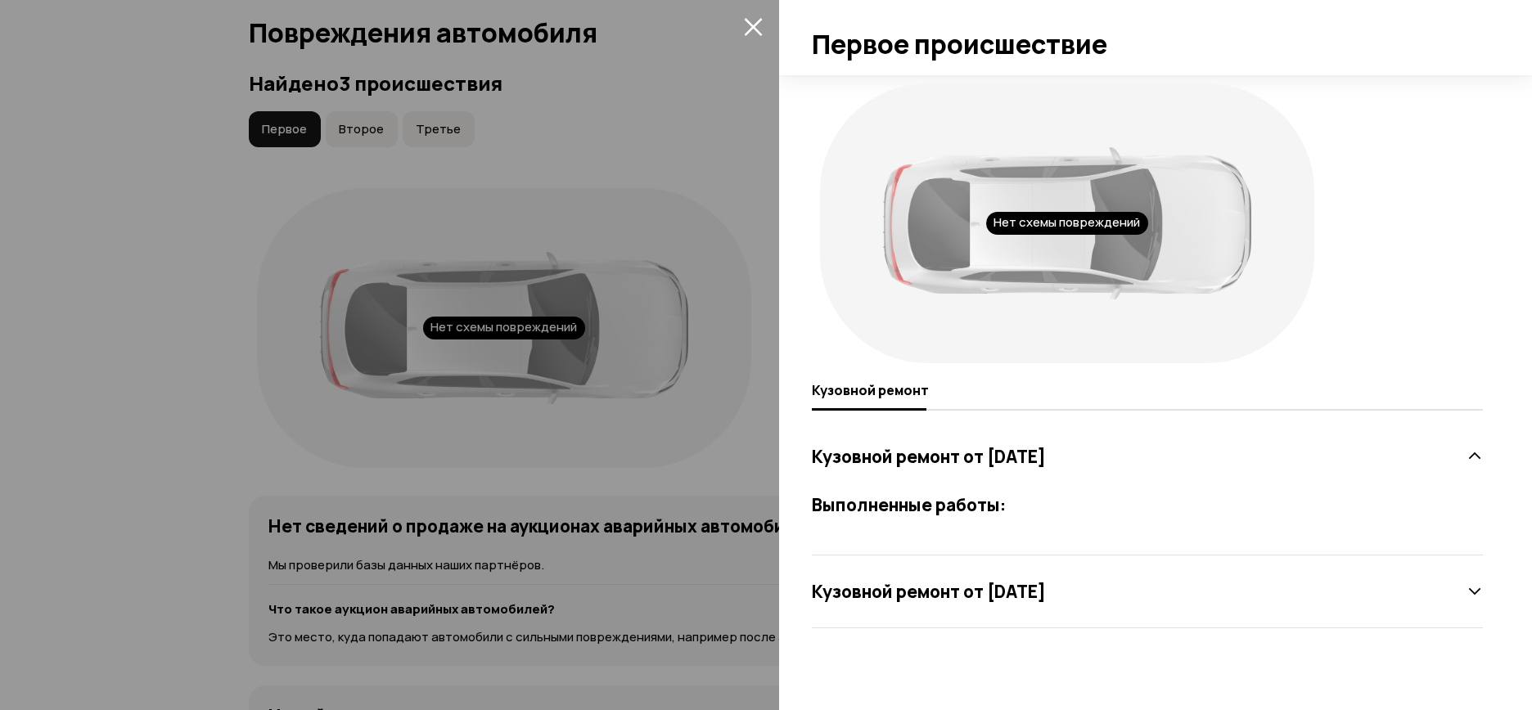
click at [656, 192] on div at bounding box center [766, 355] width 1532 height 710
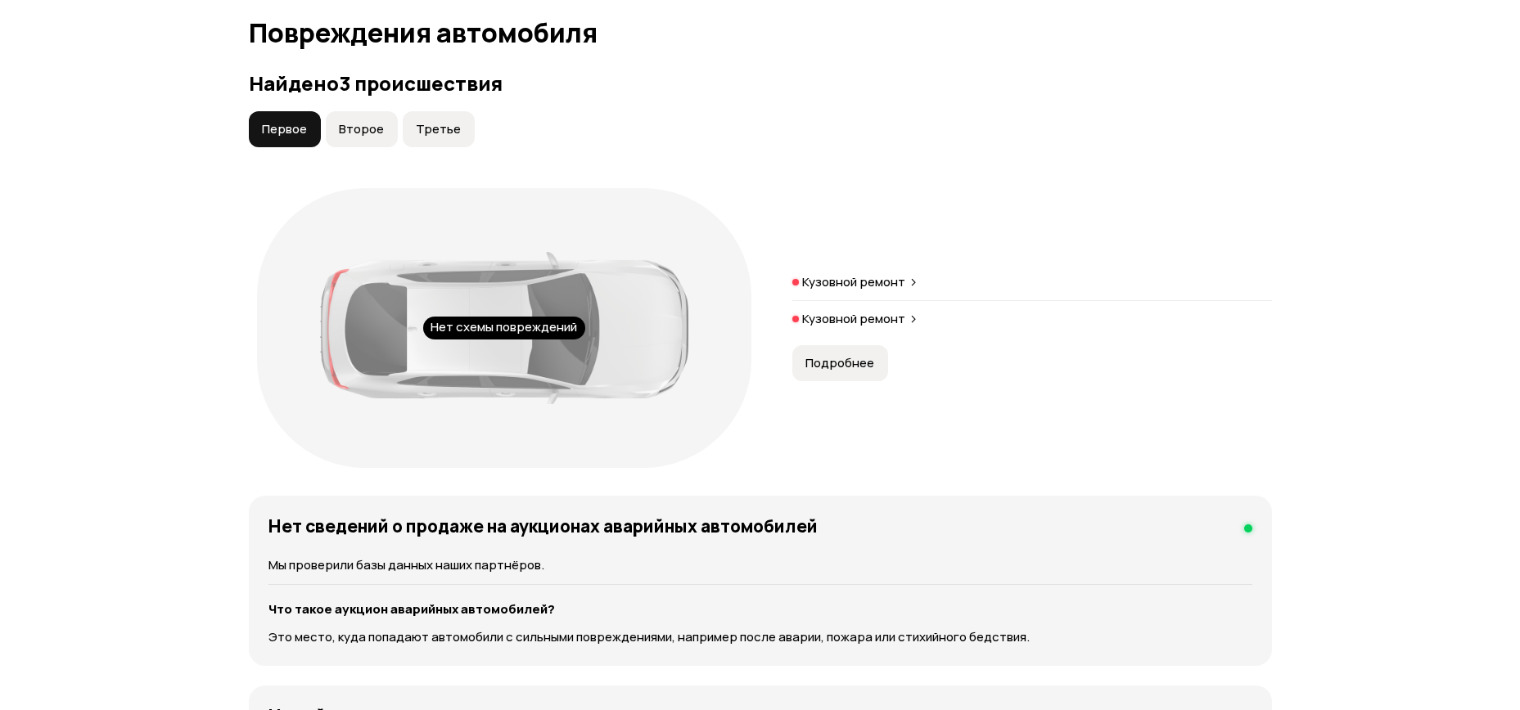
click at [372, 121] on span "Второе" at bounding box center [361, 129] width 45 height 16
click at [845, 354] on button "Подробнее" at bounding box center [840, 363] width 96 height 36
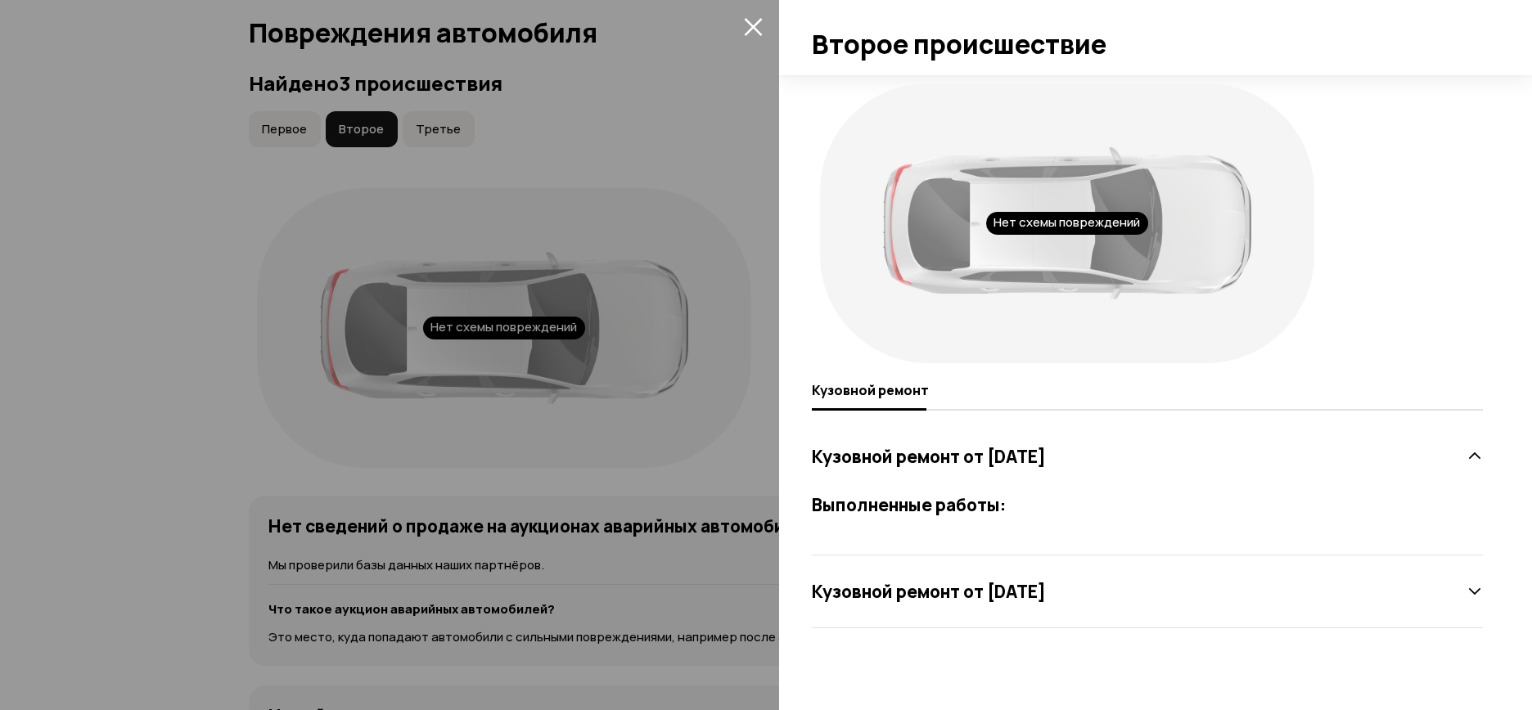
click at [1478, 584] on icon at bounding box center [1475, 592] width 16 height 16
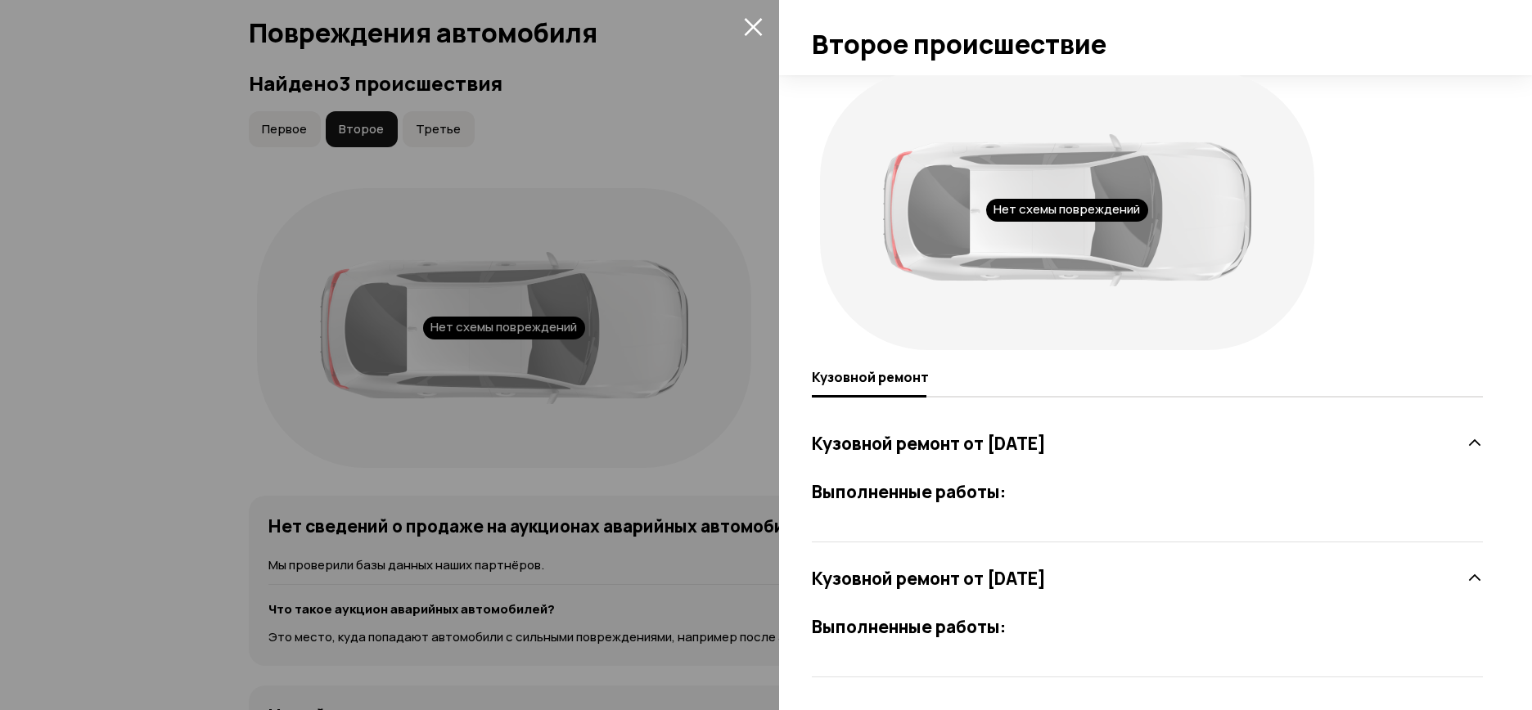
click at [744, 29] on icon "закрыть" at bounding box center [753, 26] width 19 height 19
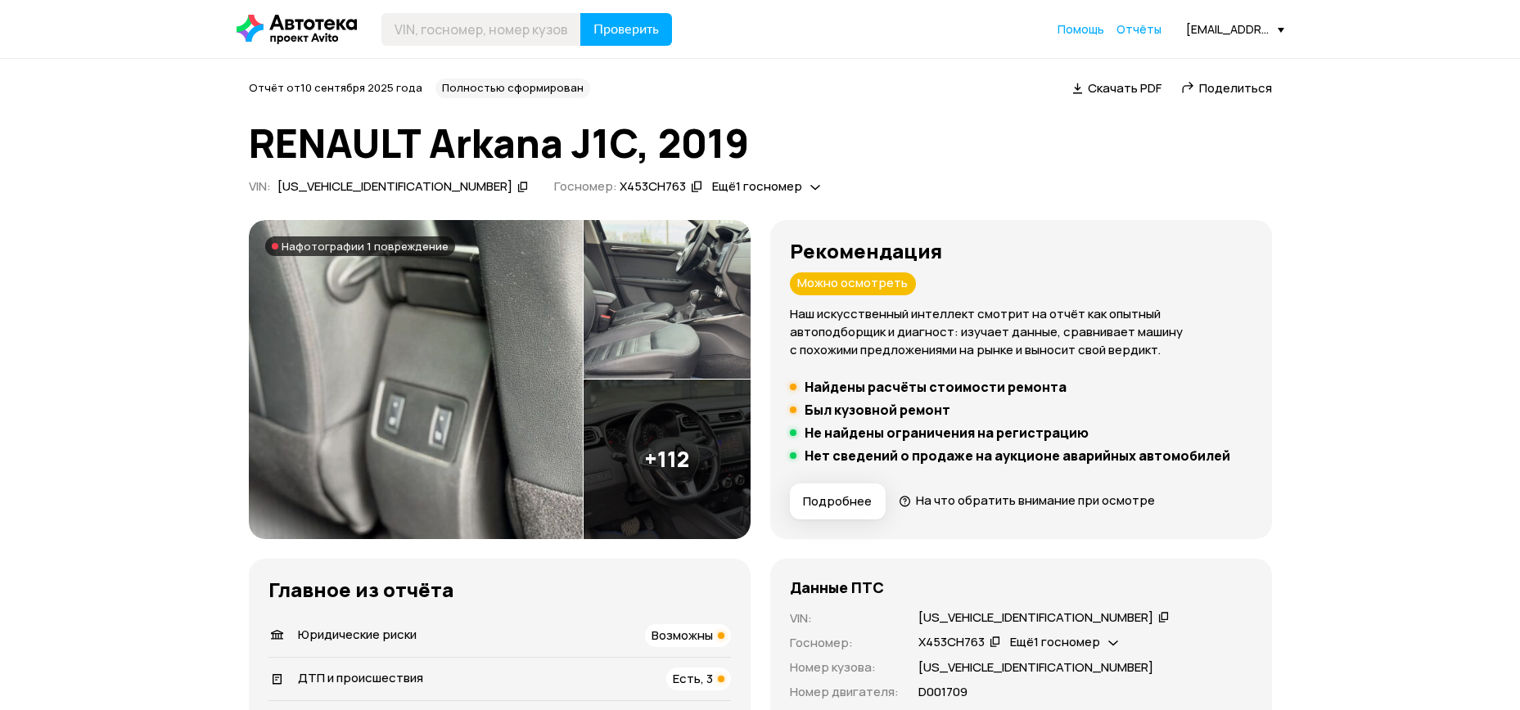
click at [841, 495] on span "Подробнее" at bounding box center [837, 502] width 69 height 16
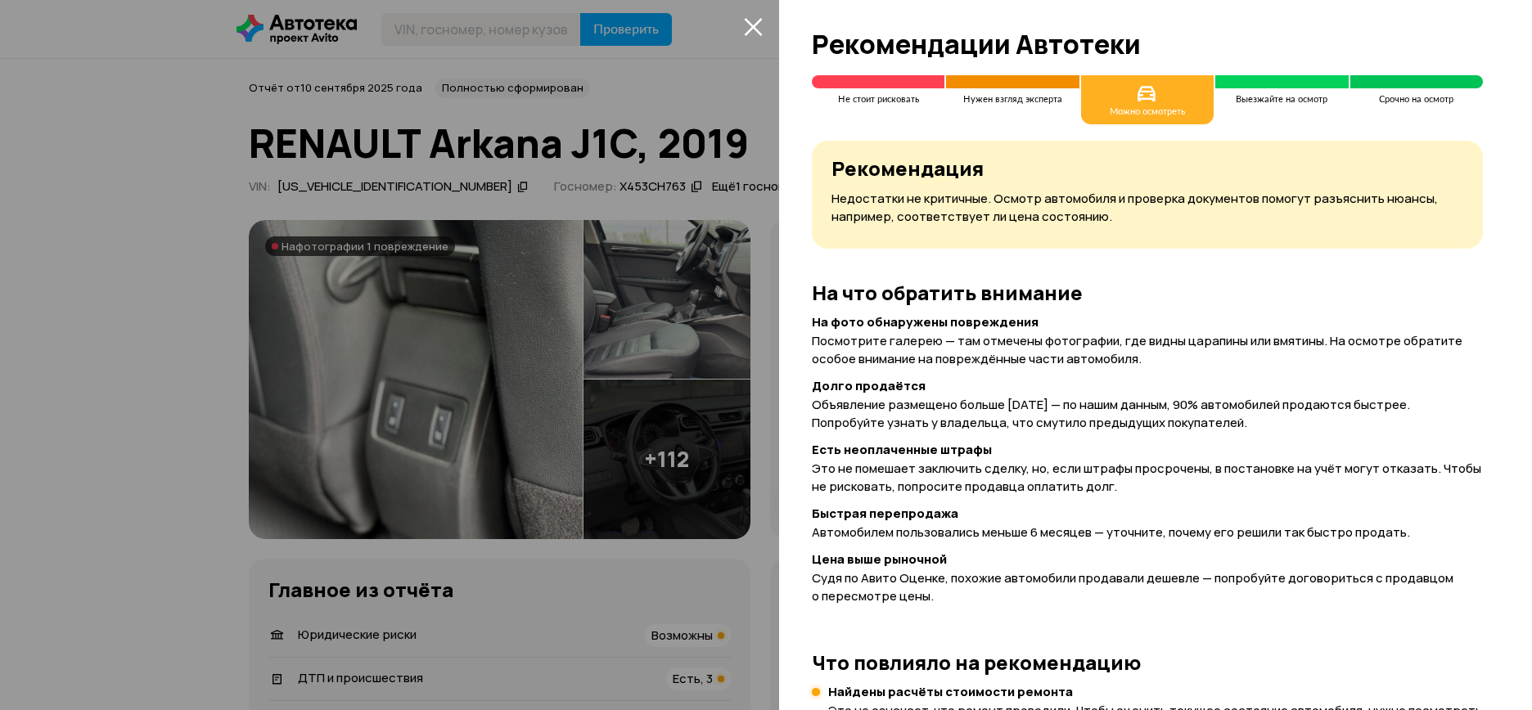
click at [415, 250] on div at bounding box center [766, 355] width 1532 height 710
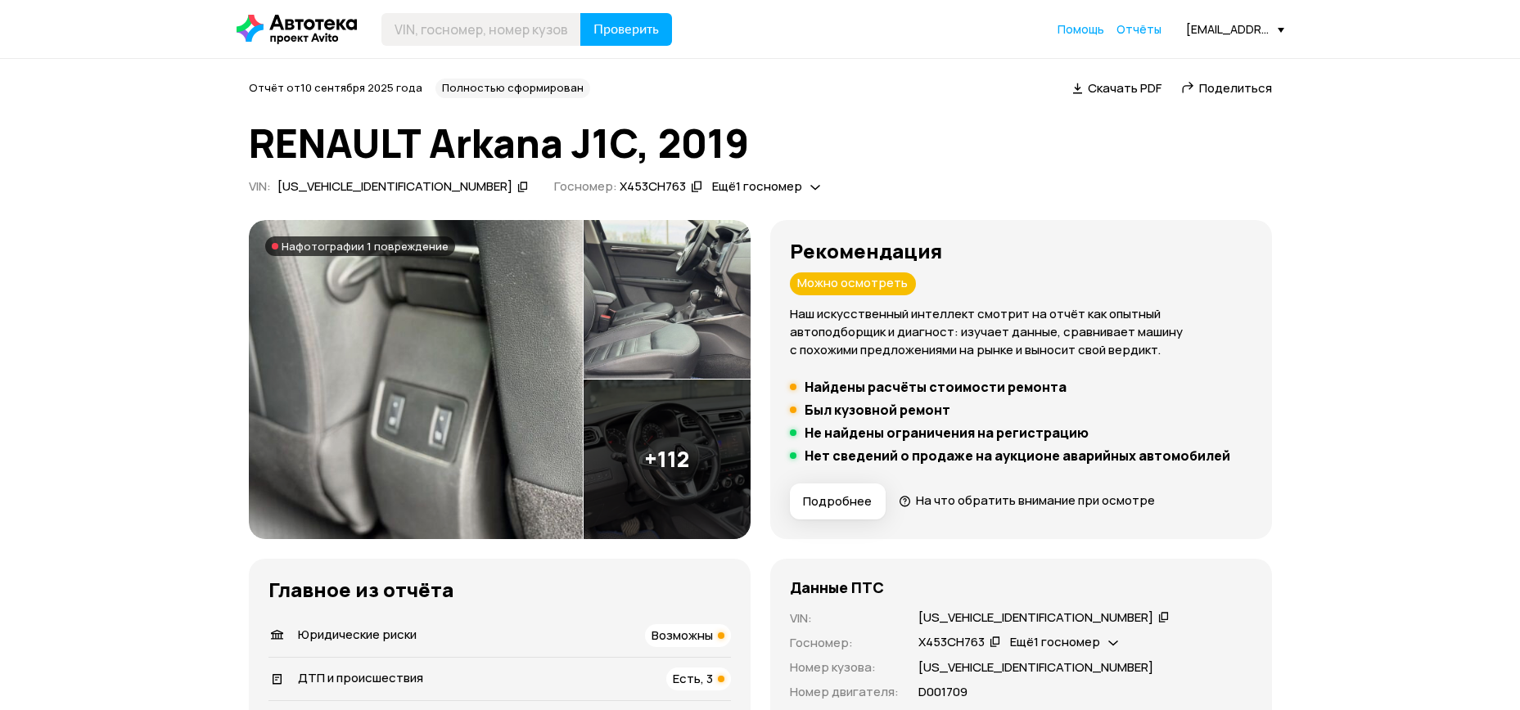
click at [396, 249] on span "На фотографии 1 повреждение" at bounding box center [365, 246] width 167 height 13
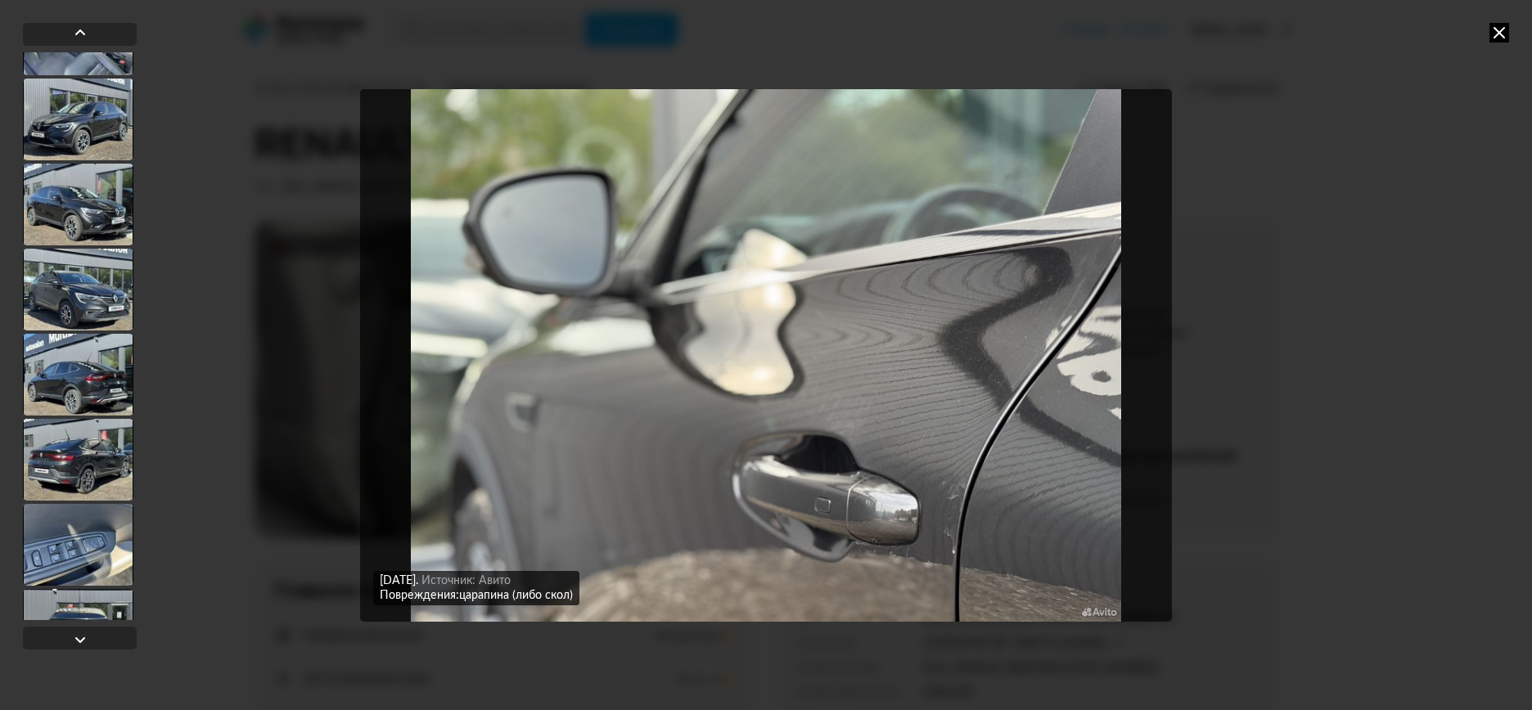
scroll to position [3230, 0]
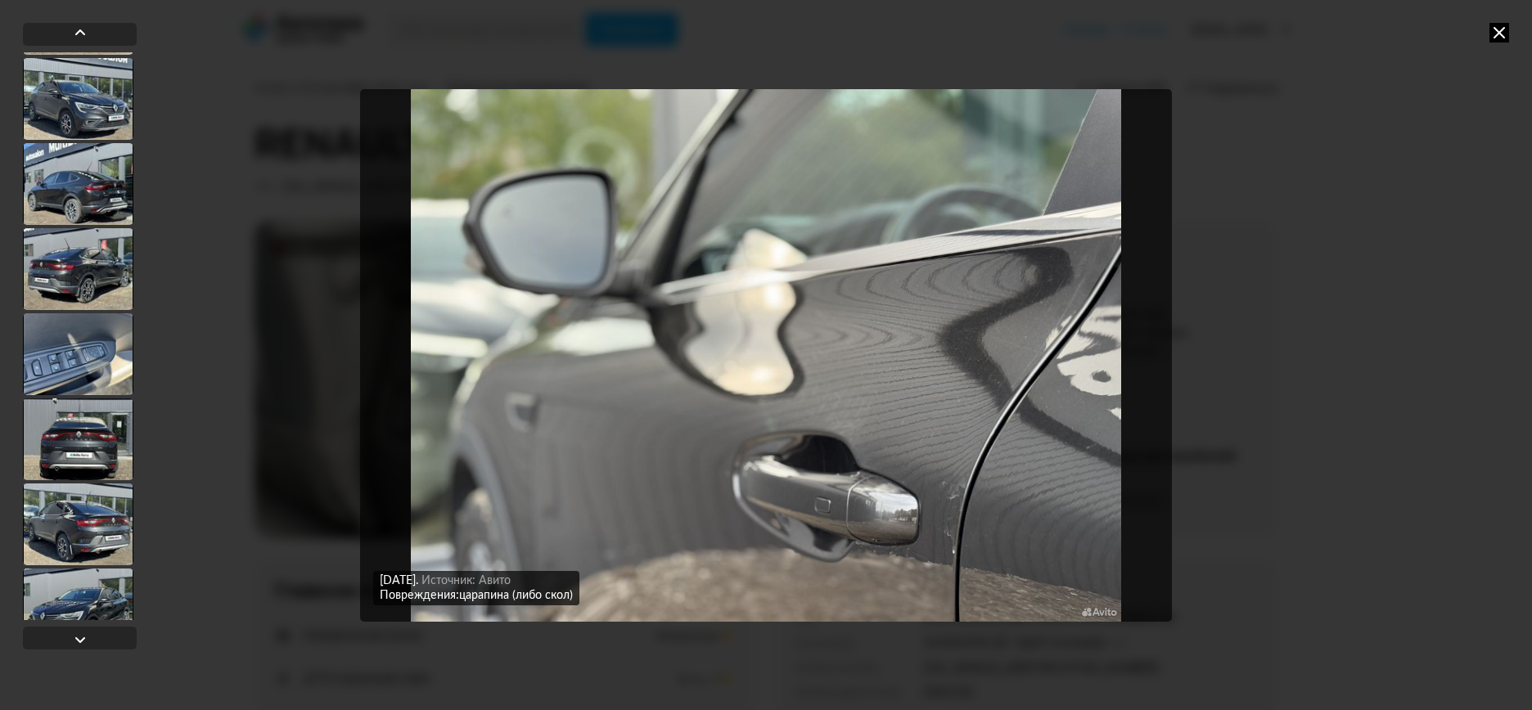
click at [750, 479] on img "Go to Slide 31" at bounding box center [766, 355] width 812 height 533
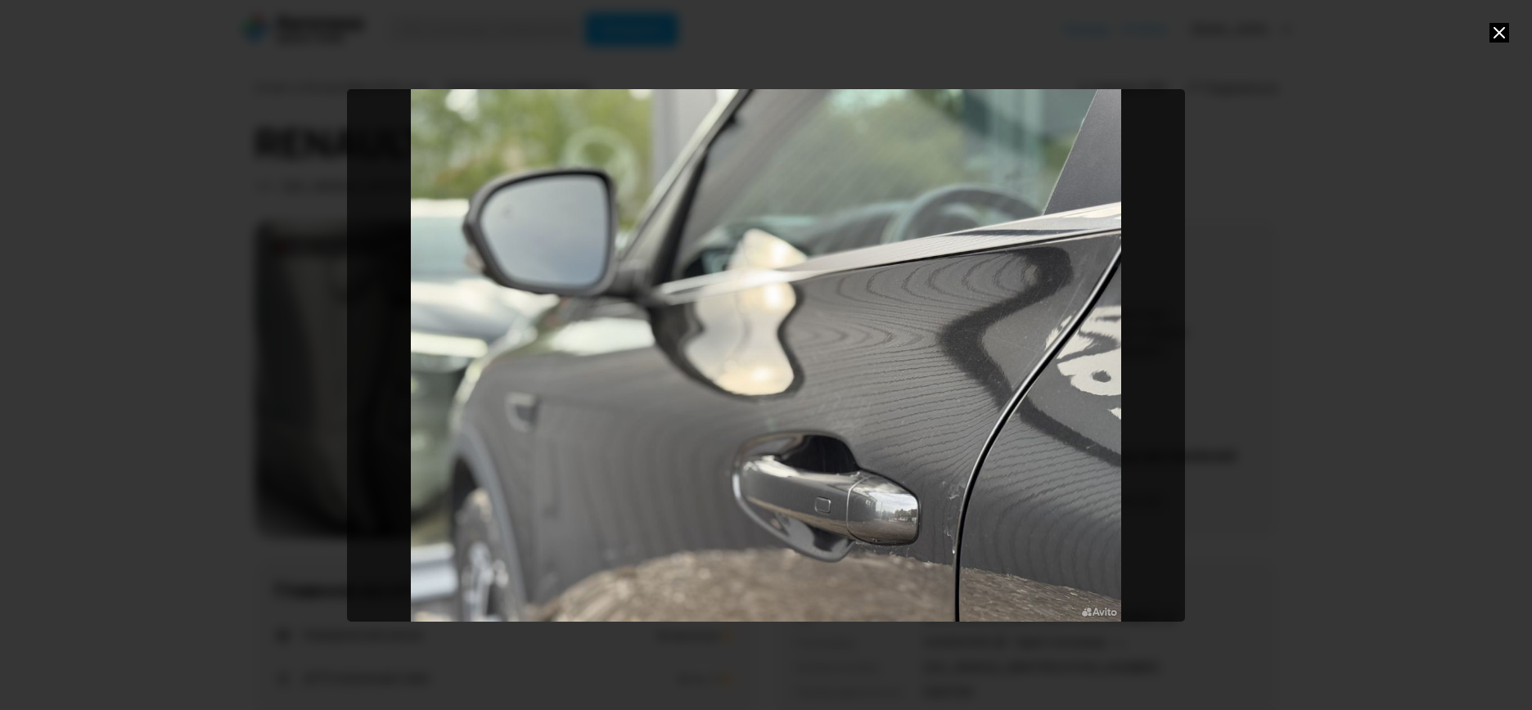
click at [964, 504] on div "Go to Slide 31" at bounding box center [766, 355] width 838 height 533
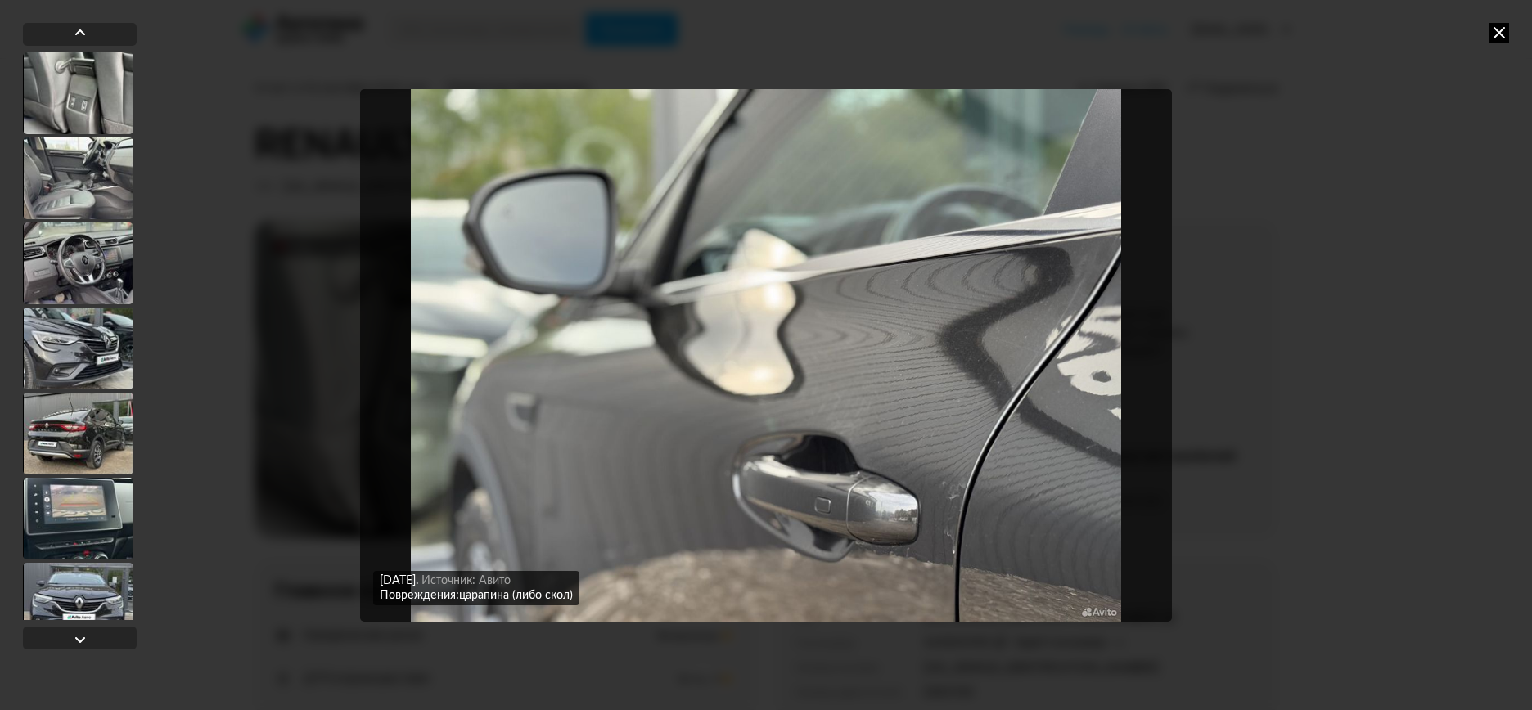
click at [960, 505] on img "Go to Slide 31" at bounding box center [766, 355] width 812 height 533
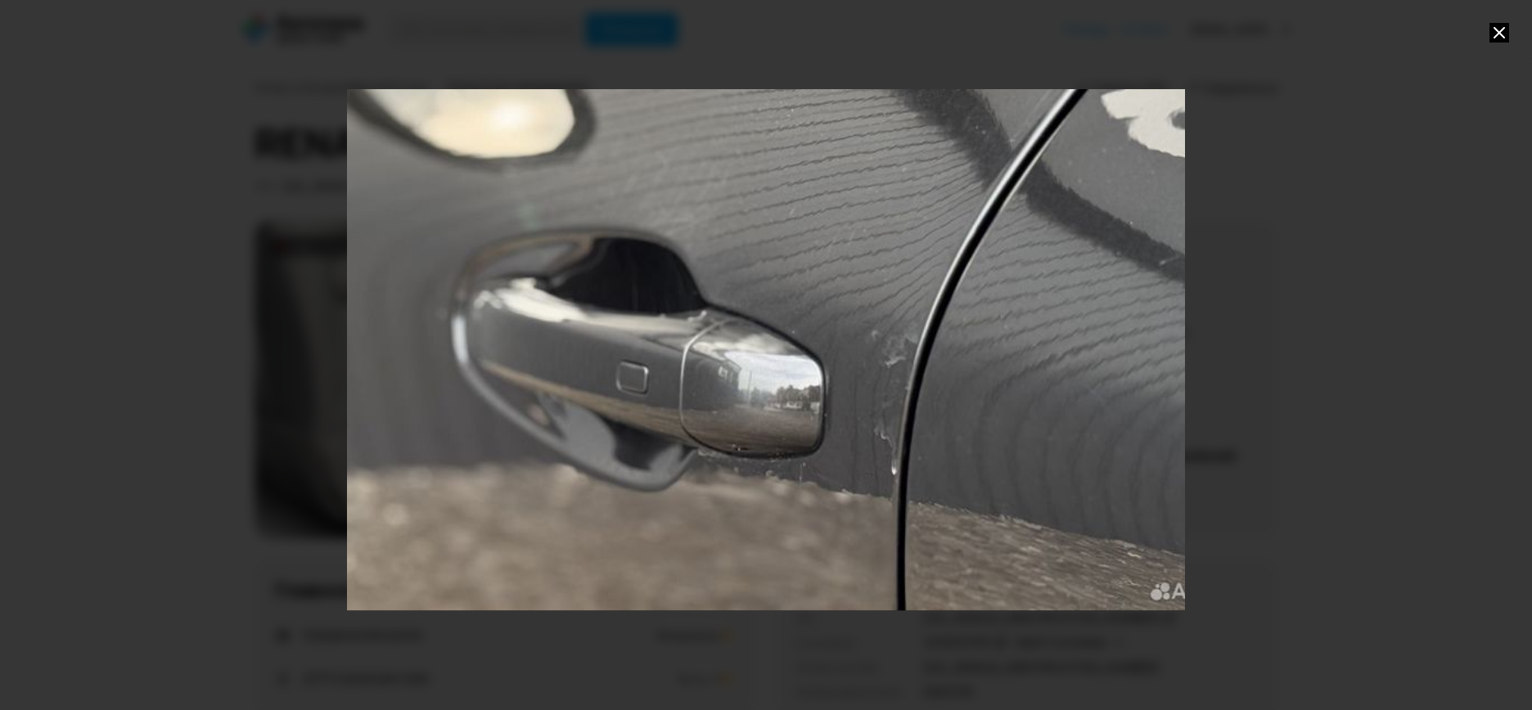
drag, startPoint x: 960, startPoint y: 505, endPoint x: 734, endPoint y: 210, distance: 371.9
click at [734, 210] on div "Go to Slide 31" at bounding box center [519, 78] width 1676 height 1066
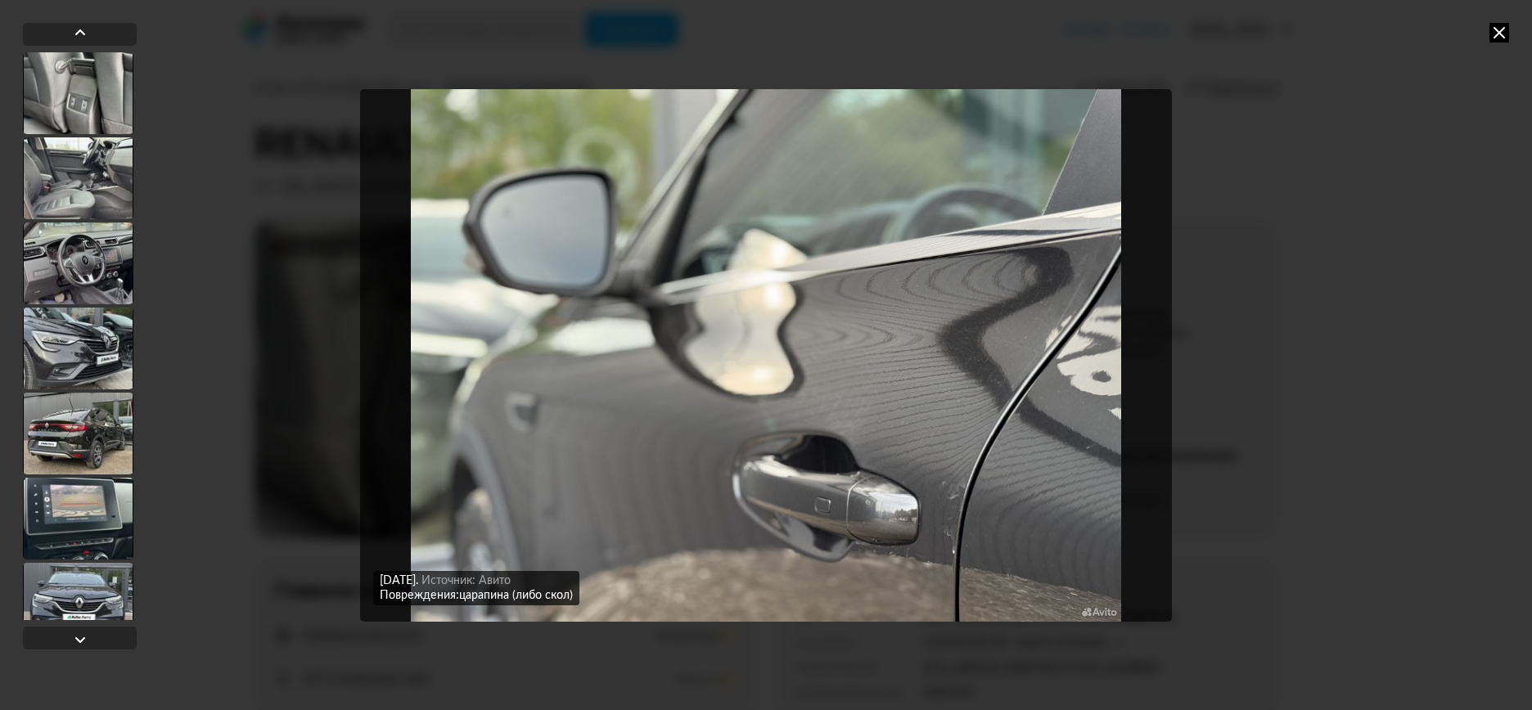
click at [1503, 31] on icon at bounding box center [1500, 33] width 20 height 20
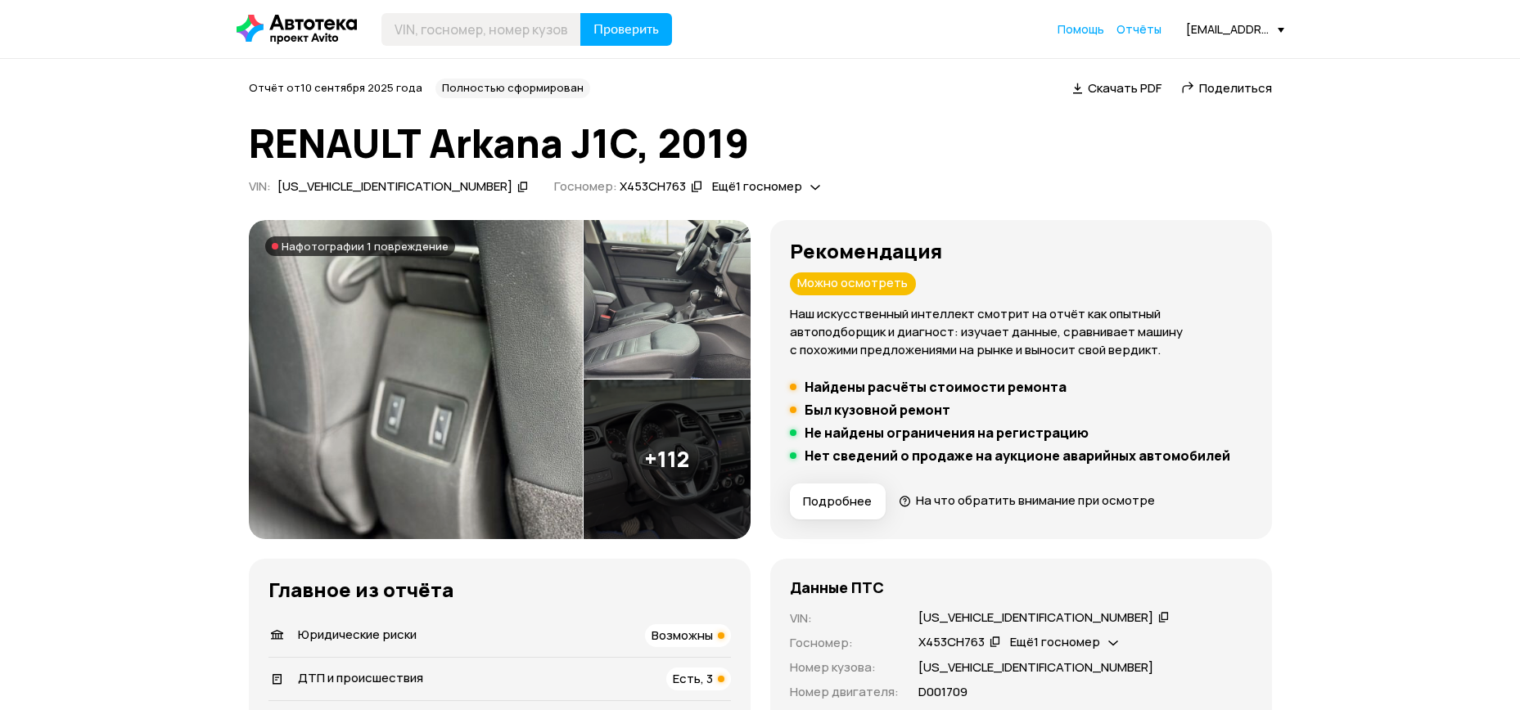
click at [974, 495] on span "На что обратить внимание при осмотре" at bounding box center [1035, 500] width 239 height 17
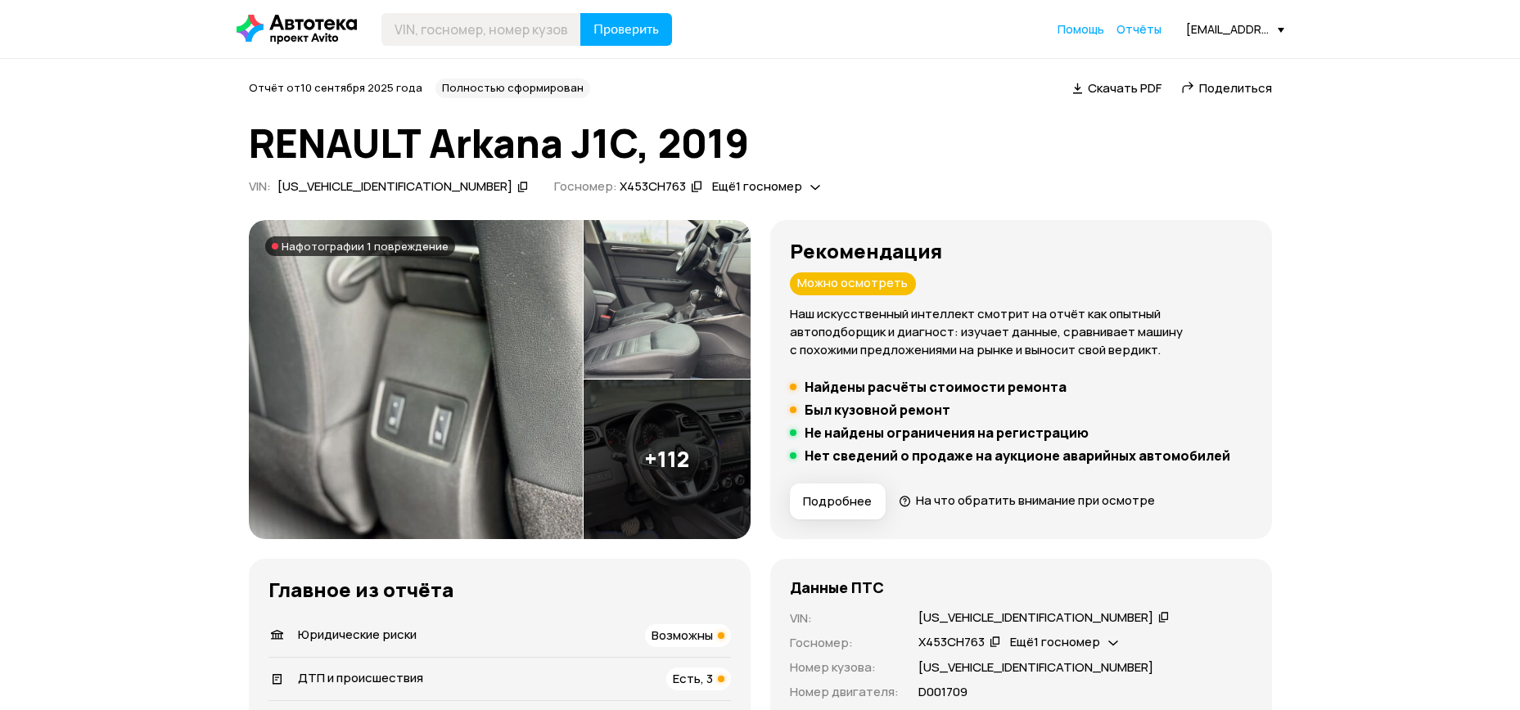
click at [870, 502] on button "Подробнее" at bounding box center [838, 502] width 96 height 36
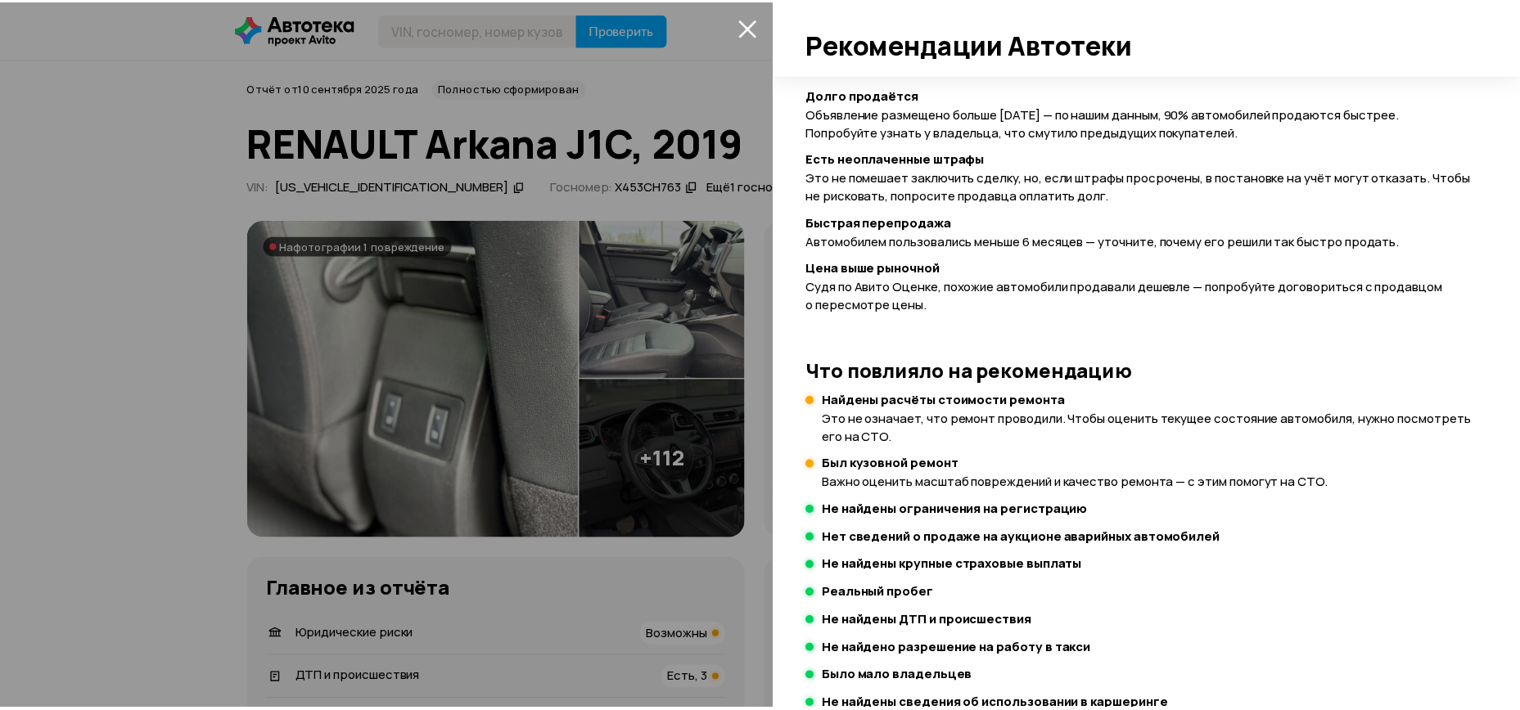
scroll to position [496, 0]
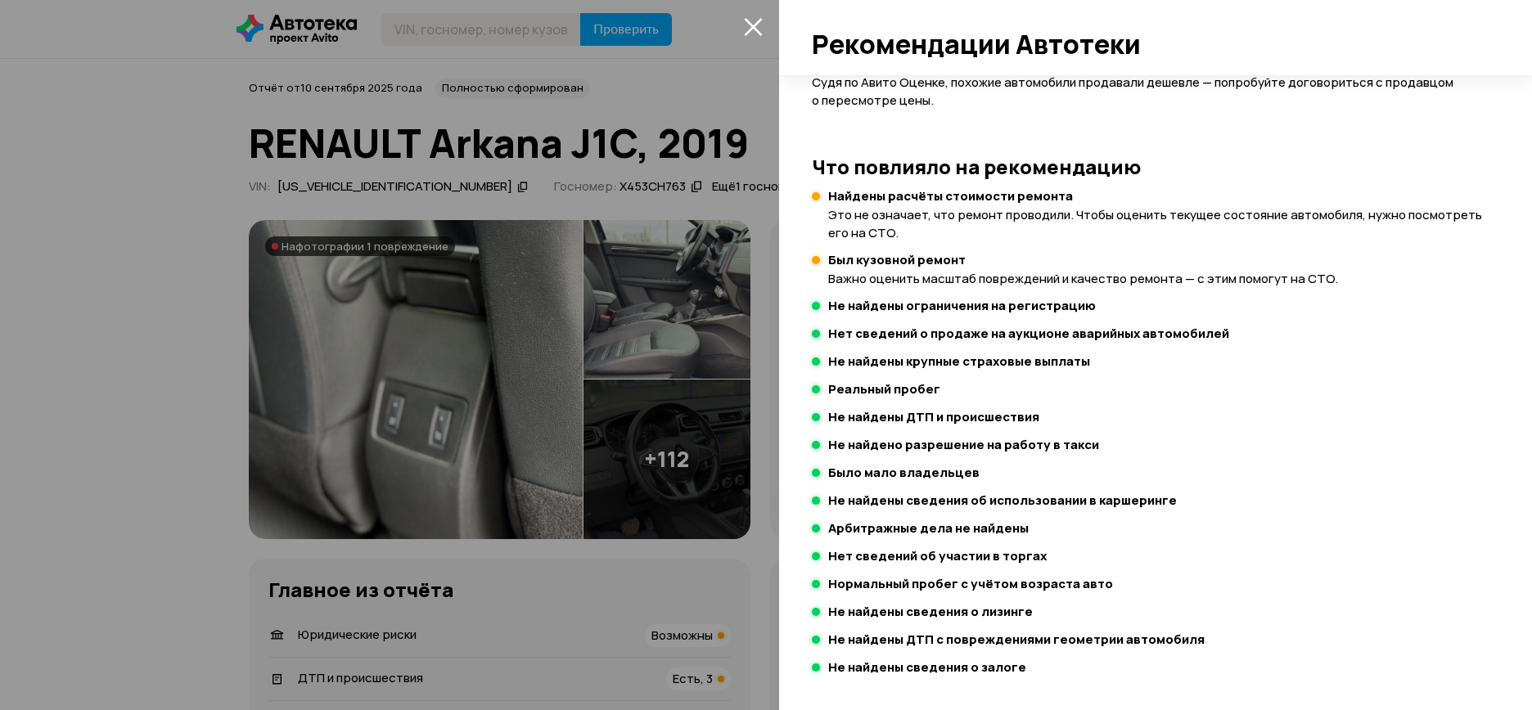
click at [116, 327] on div at bounding box center [766, 355] width 1532 height 710
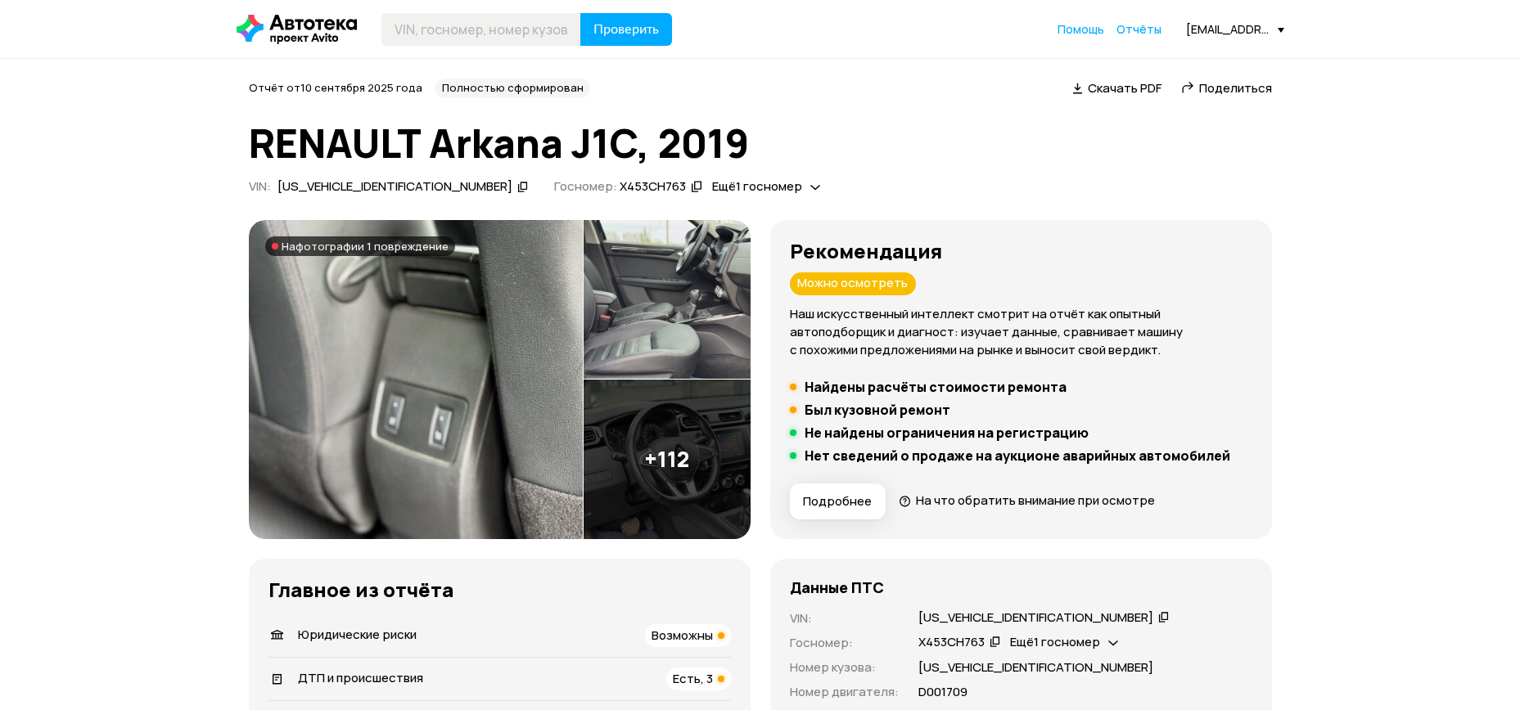
click at [712, 183] on span "Ещё 1 госномер" at bounding box center [757, 186] width 90 height 17
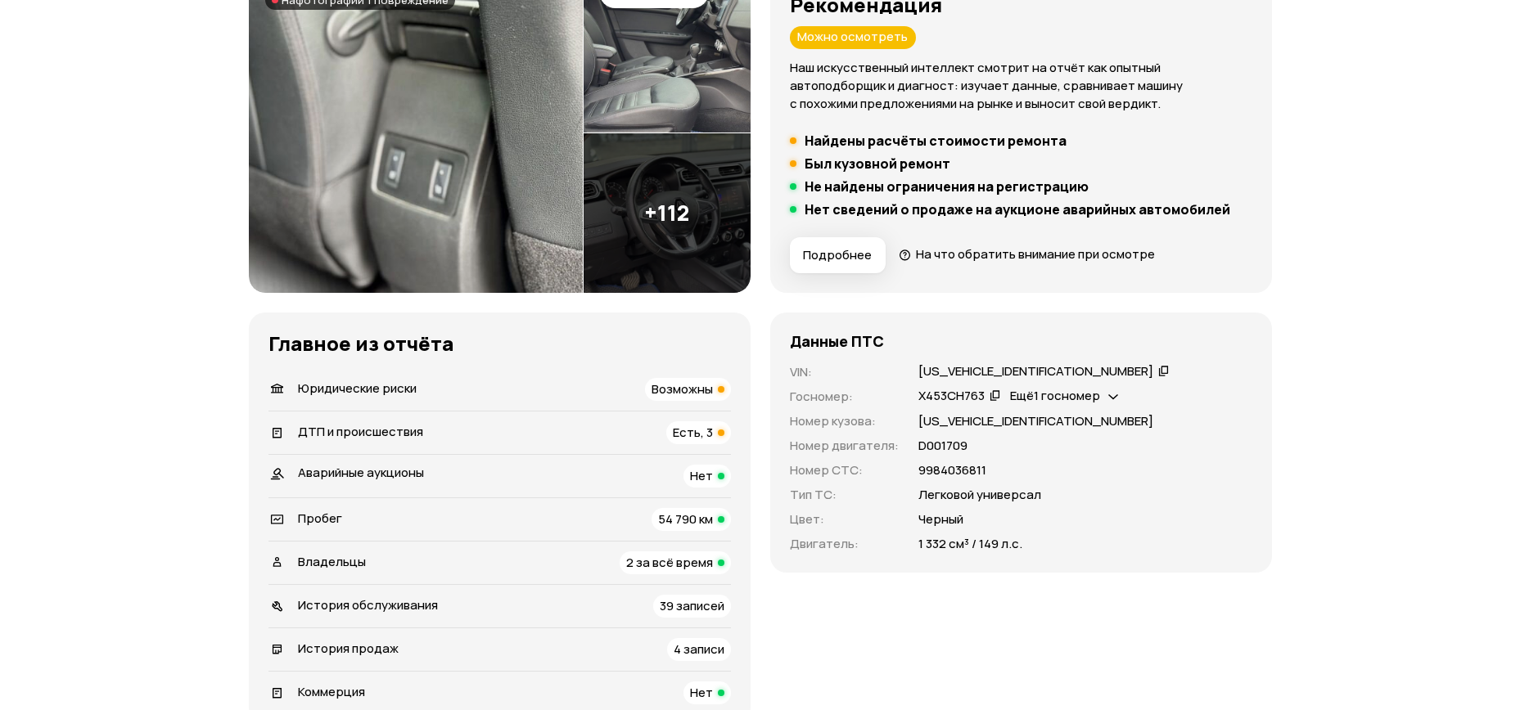
scroll to position [252, 0]
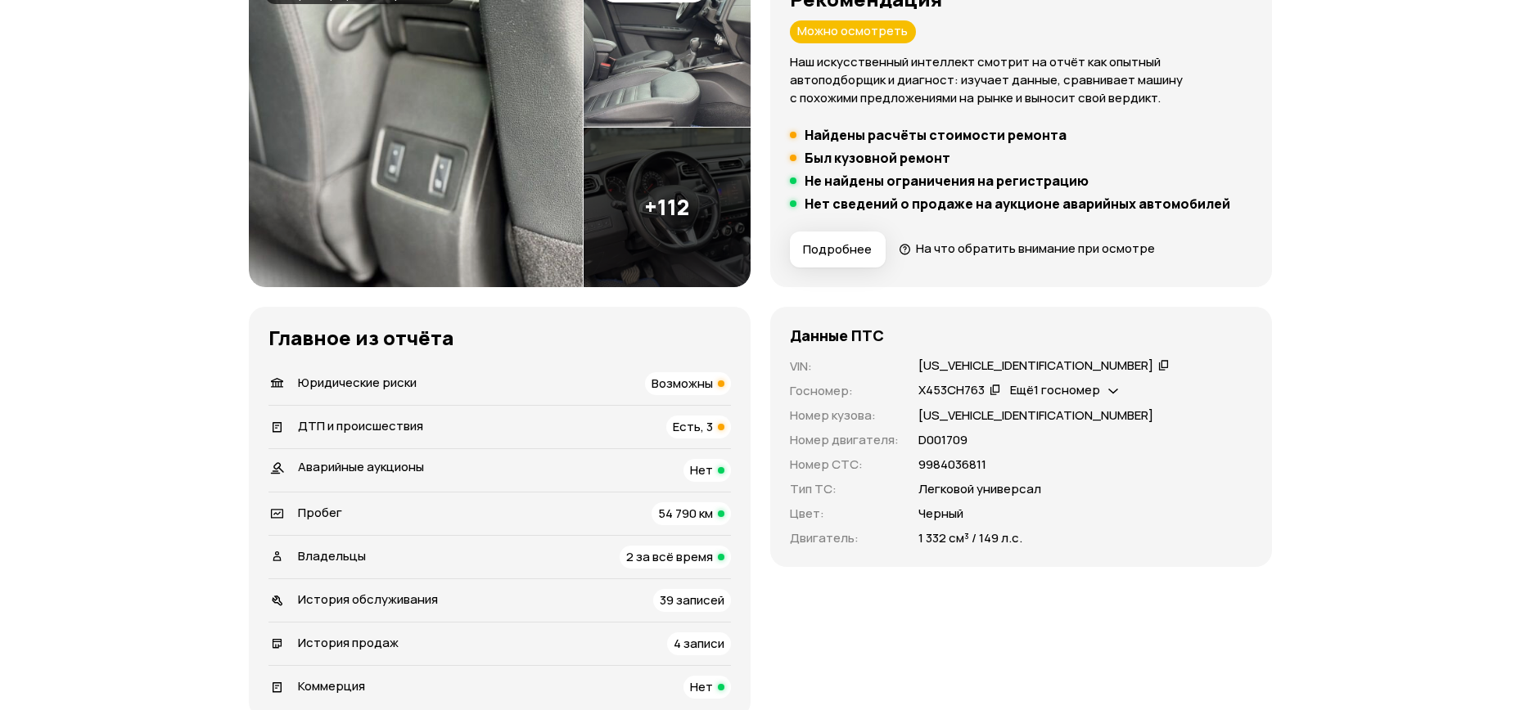
click at [943, 442] on p "D001709" at bounding box center [942, 440] width 49 height 18
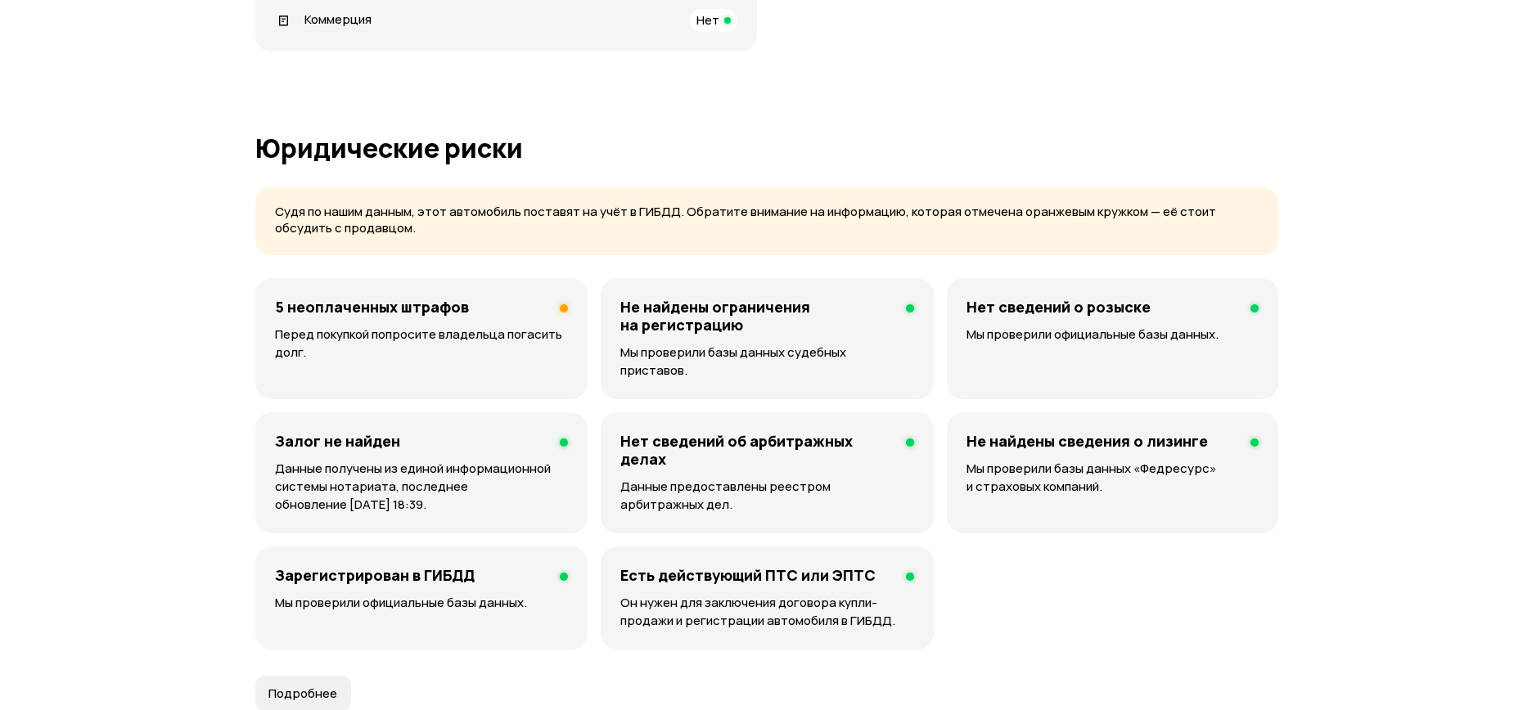
scroll to position [922, 0]
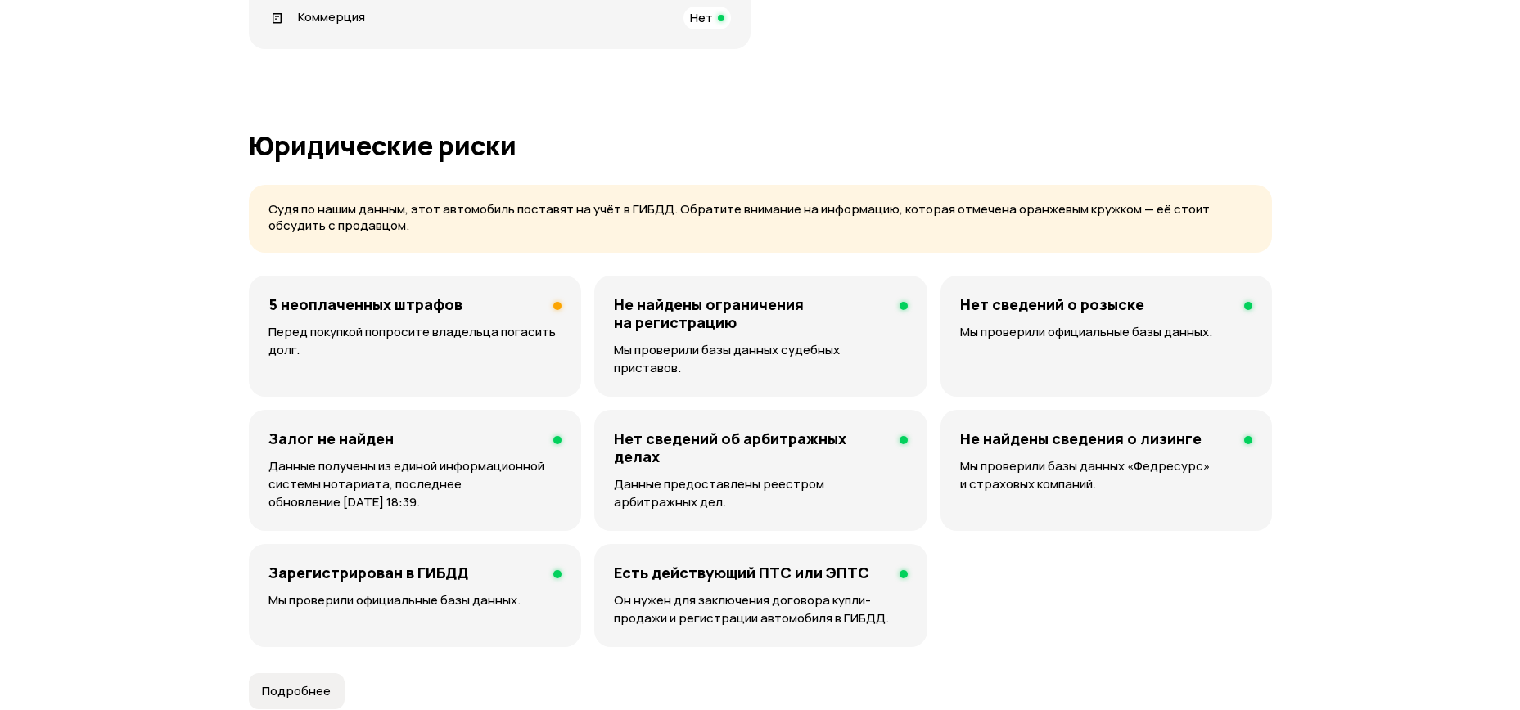
click at [416, 317] on div "5 неоплаченных штрафов Перед покупкой попросите владельца погасить долг." at bounding box center [415, 336] width 332 height 121
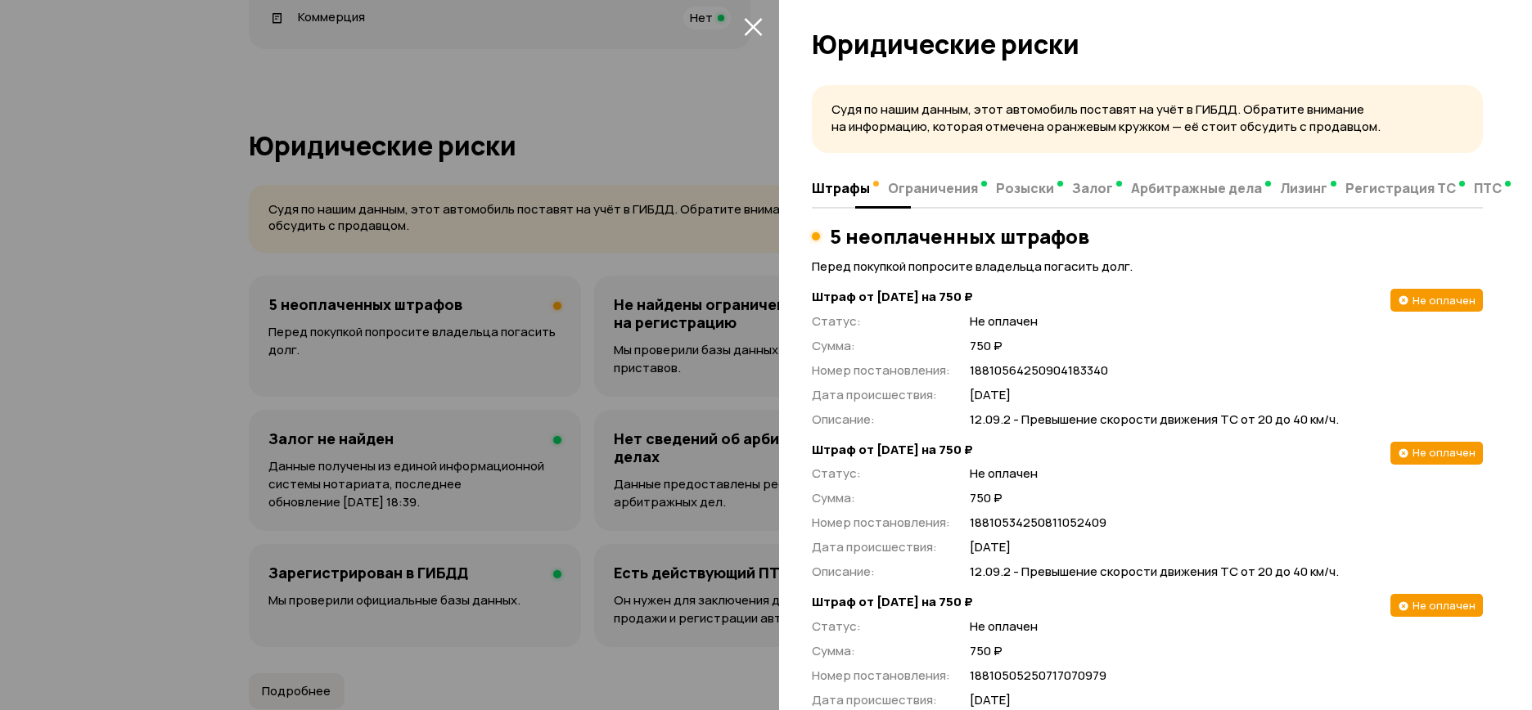
click at [1481, 181] on span "ПТС" at bounding box center [1488, 188] width 28 height 16
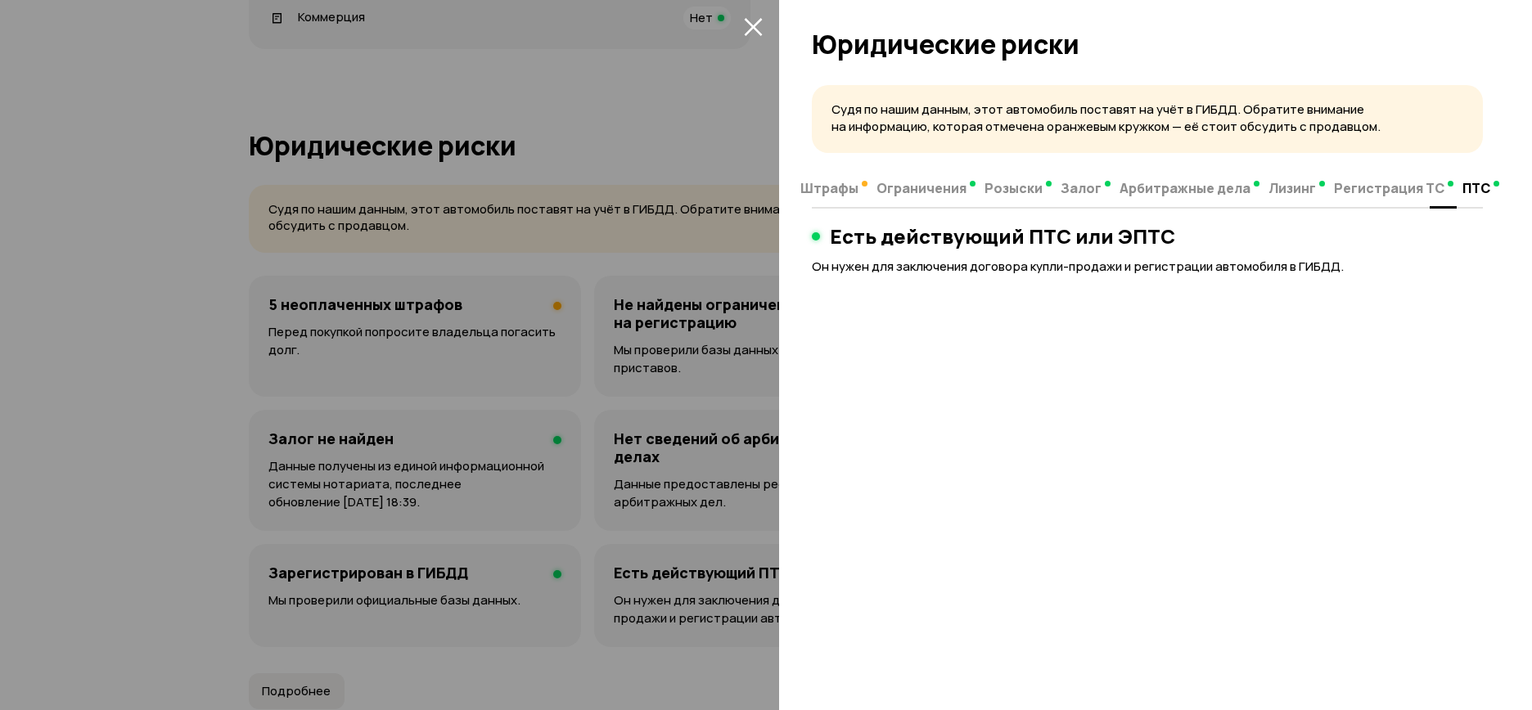
click at [1385, 194] on span "Регистрация ТС" at bounding box center [1389, 188] width 110 height 16
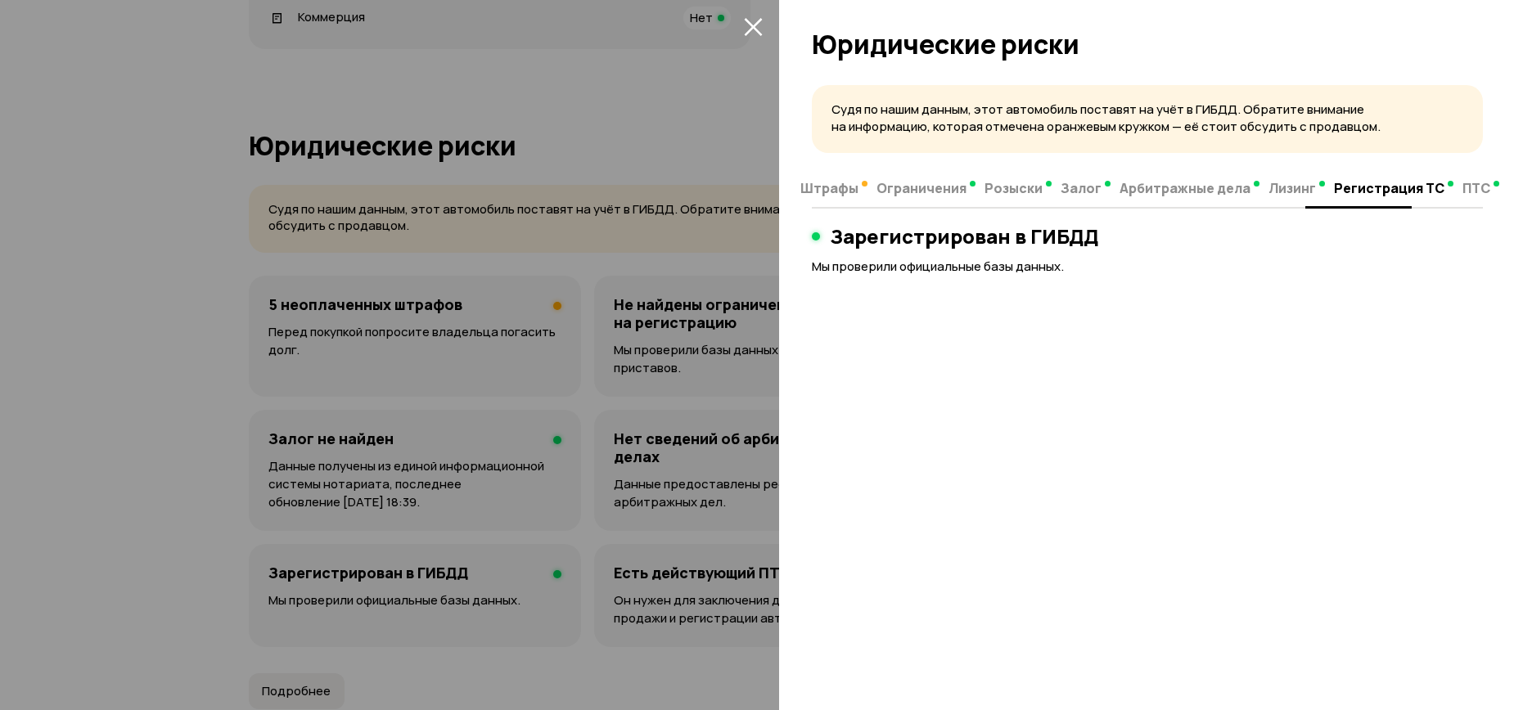
click at [1269, 191] on span "Лизинг" at bounding box center [1292, 188] width 47 height 16
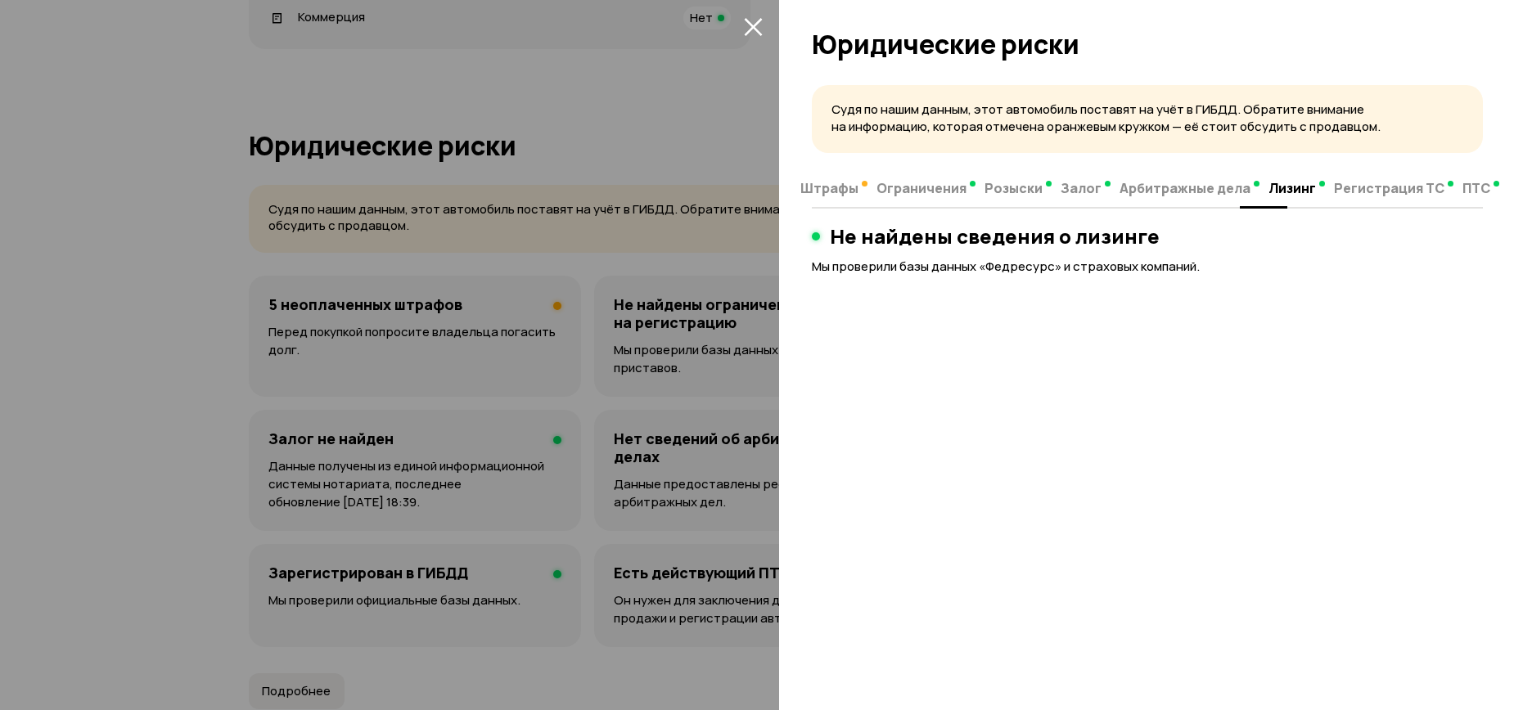
click at [1215, 190] on span "Арбитражные дела" at bounding box center [1185, 188] width 131 height 16
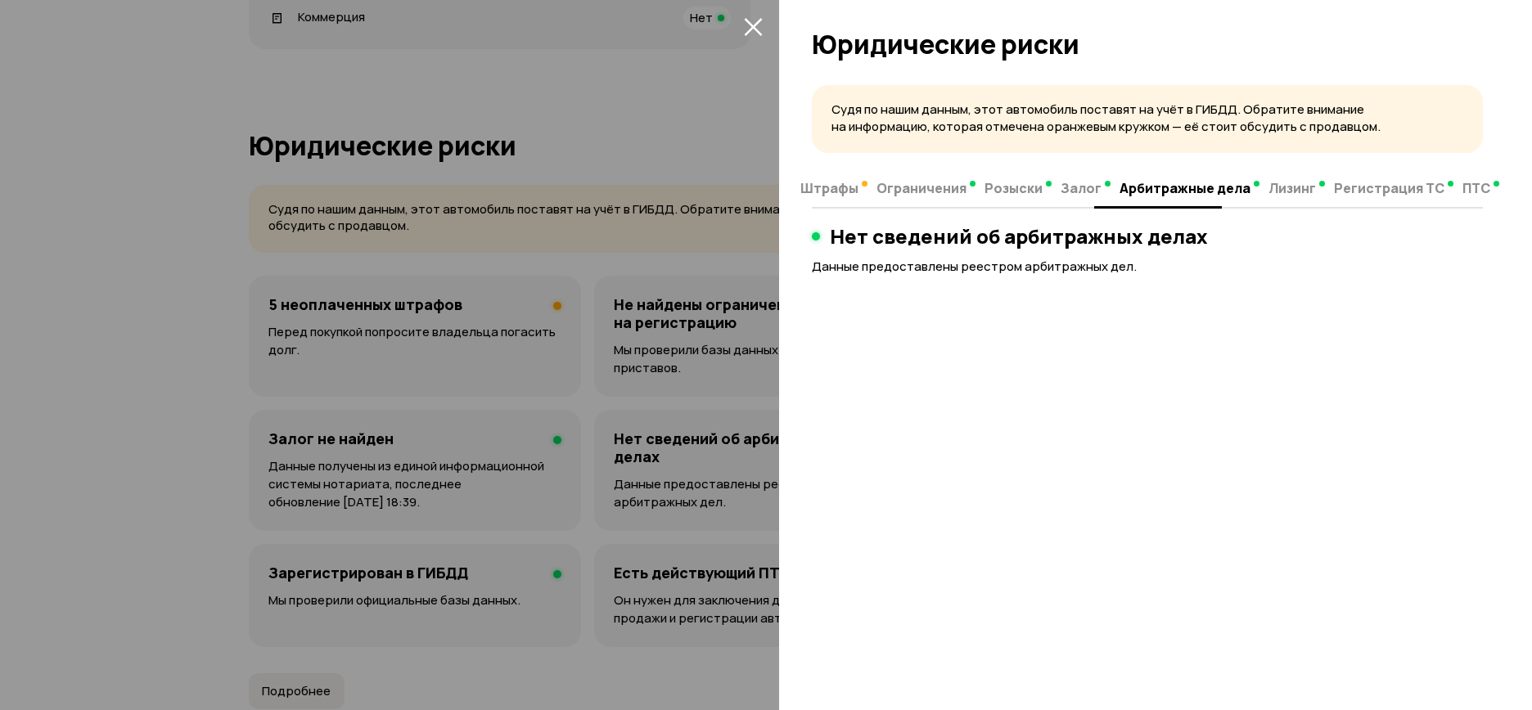
click at [1088, 185] on span "Залог" at bounding box center [1081, 188] width 41 height 16
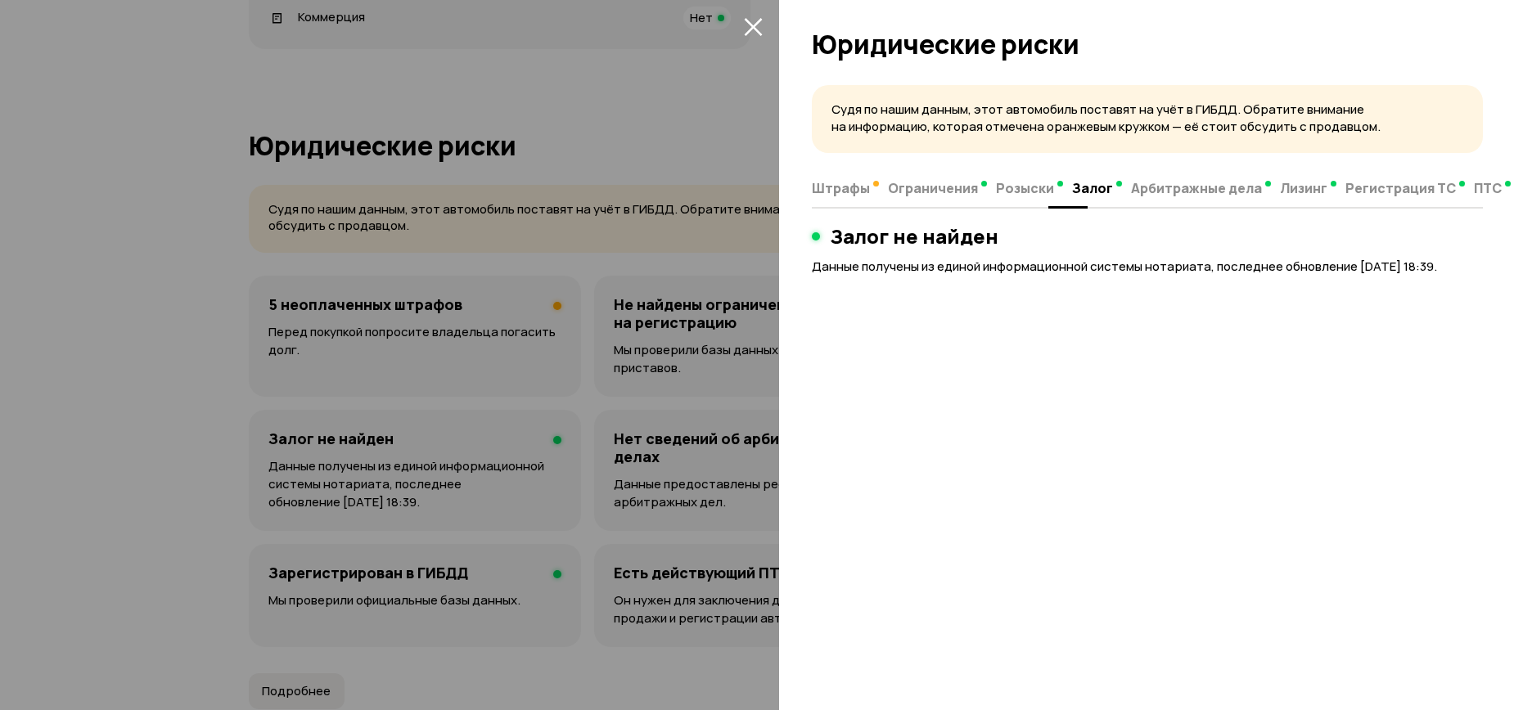
click at [1016, 187] on span "Розыски" at bounding box center [1025, 188] width 58 height 16
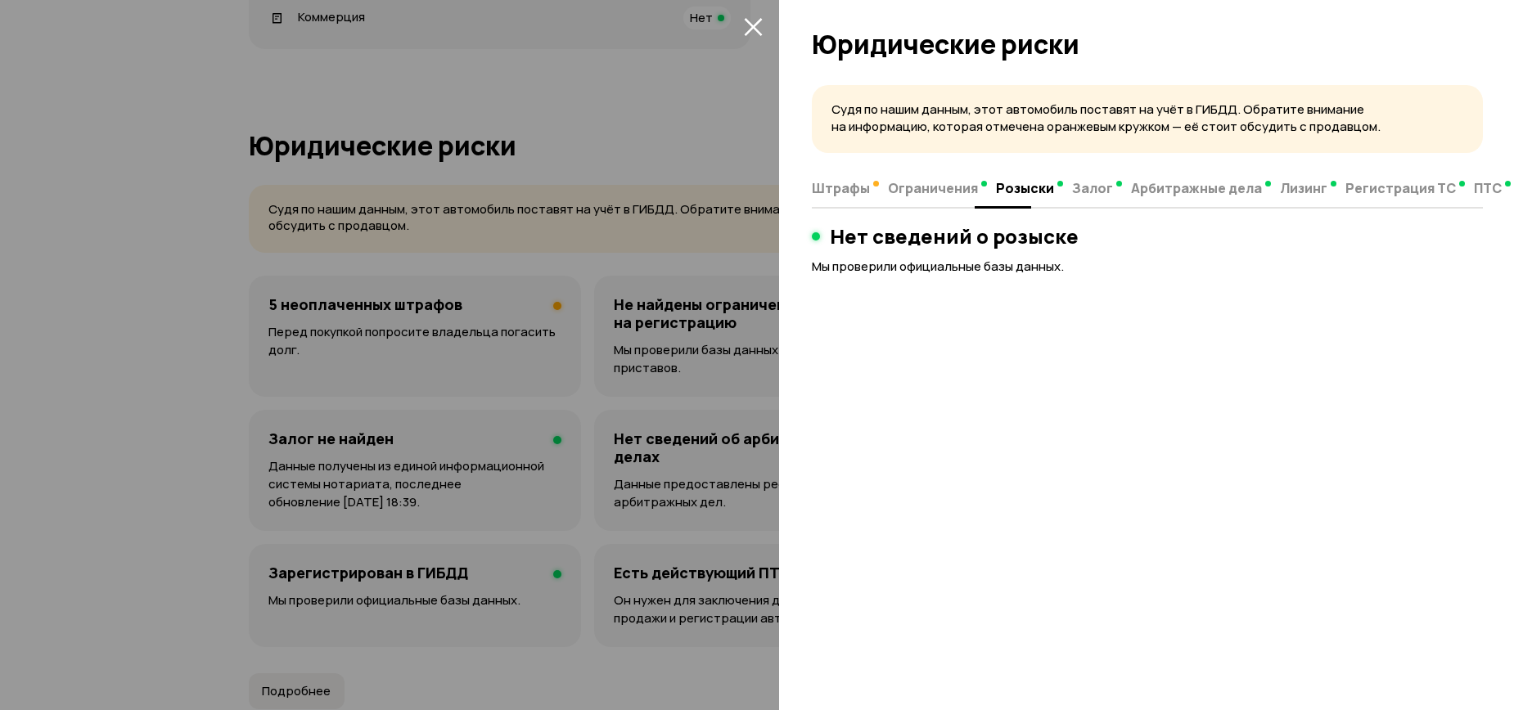
click at [938, 189] on span "Ограничения" at bounding box center [933, 188] width 90 height 16
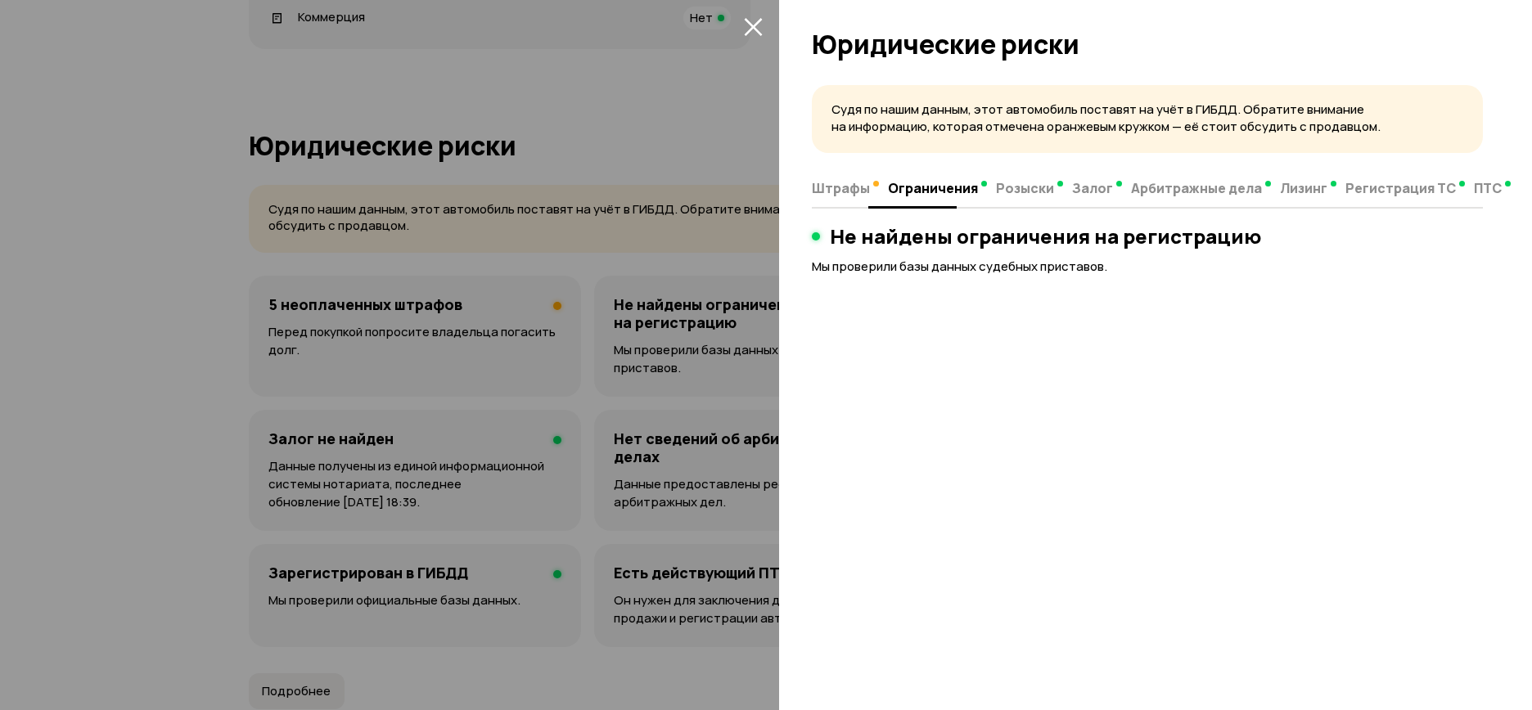
click at [836, 192] on span "Штрафы" at bounding box center [841, 188] width 58 height 16
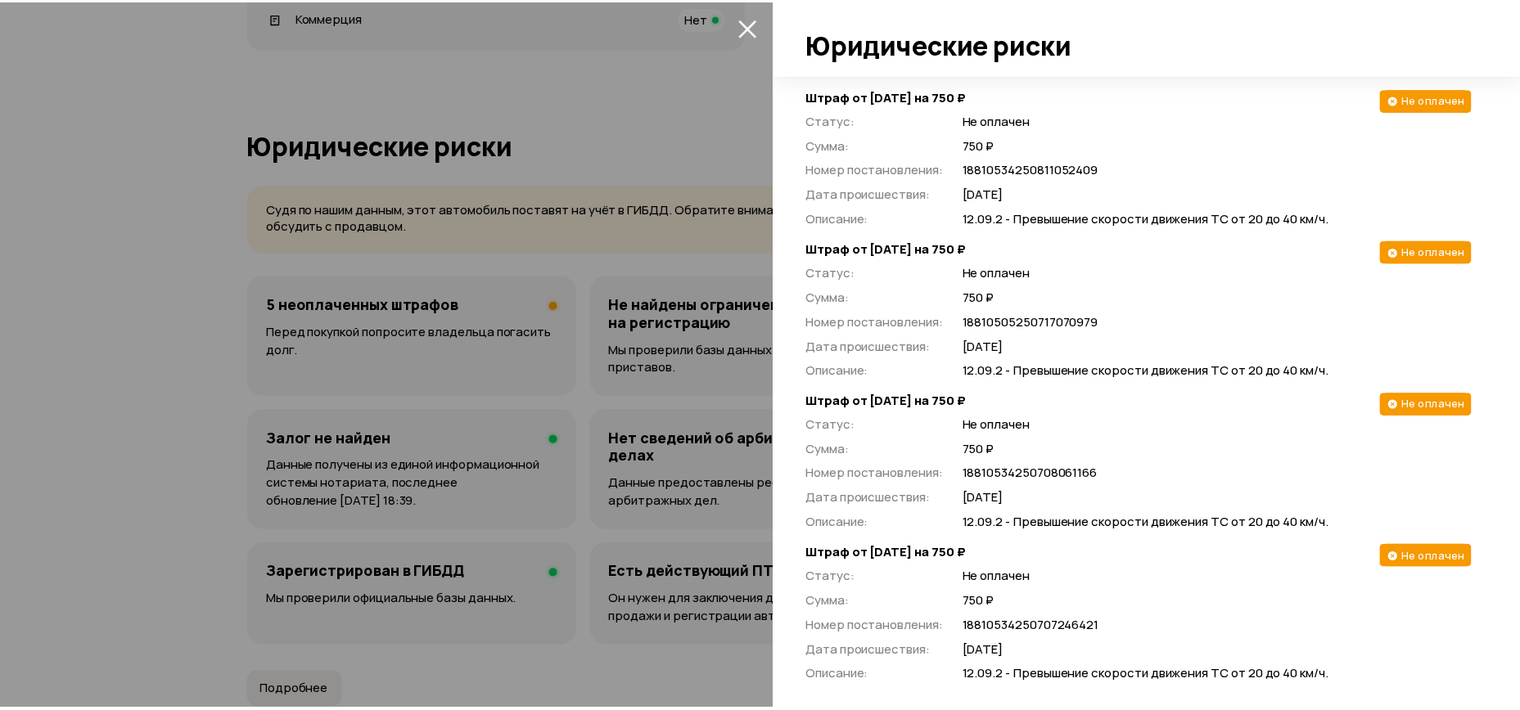
scroll to position [362, 0]
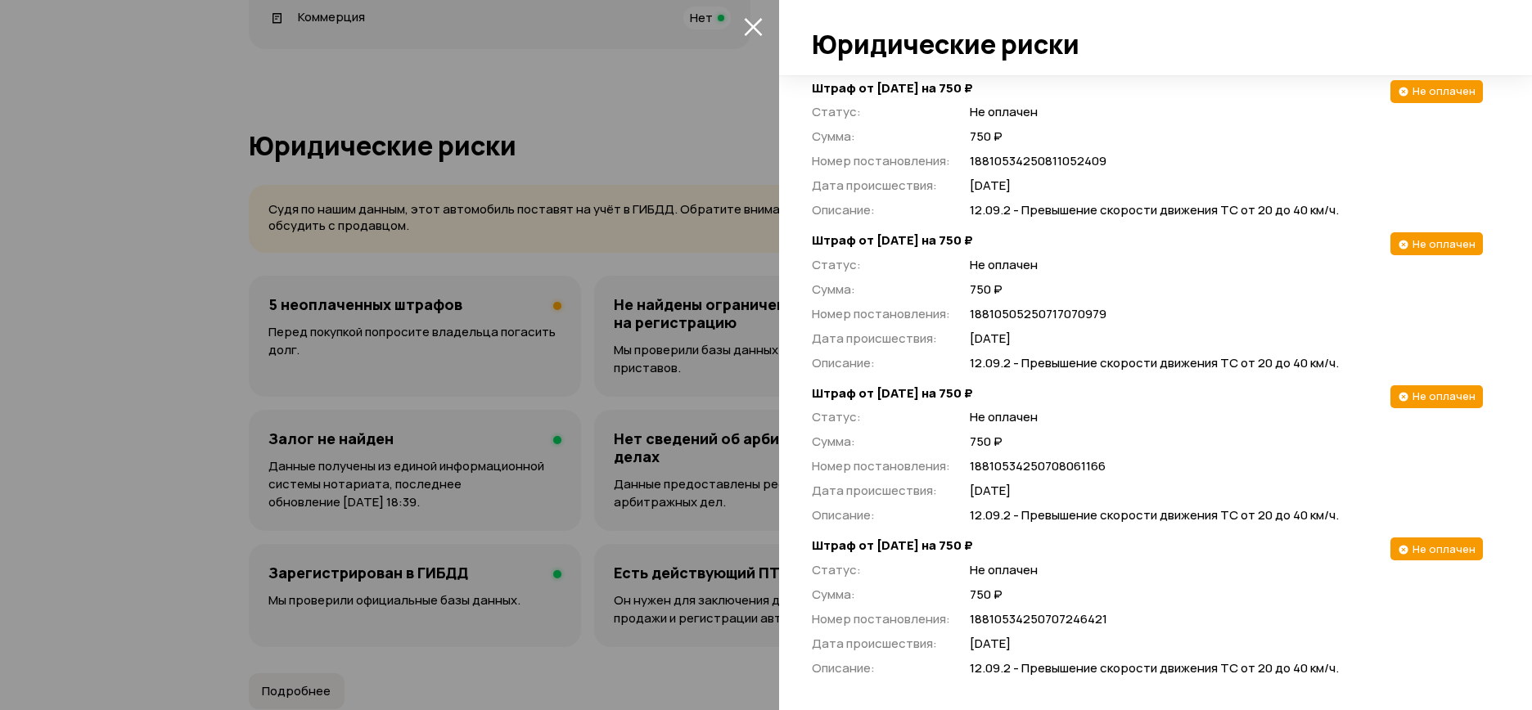
click at [758, 25] on icon "закрыть" at bounding box center [753, 26] width 19 height 19
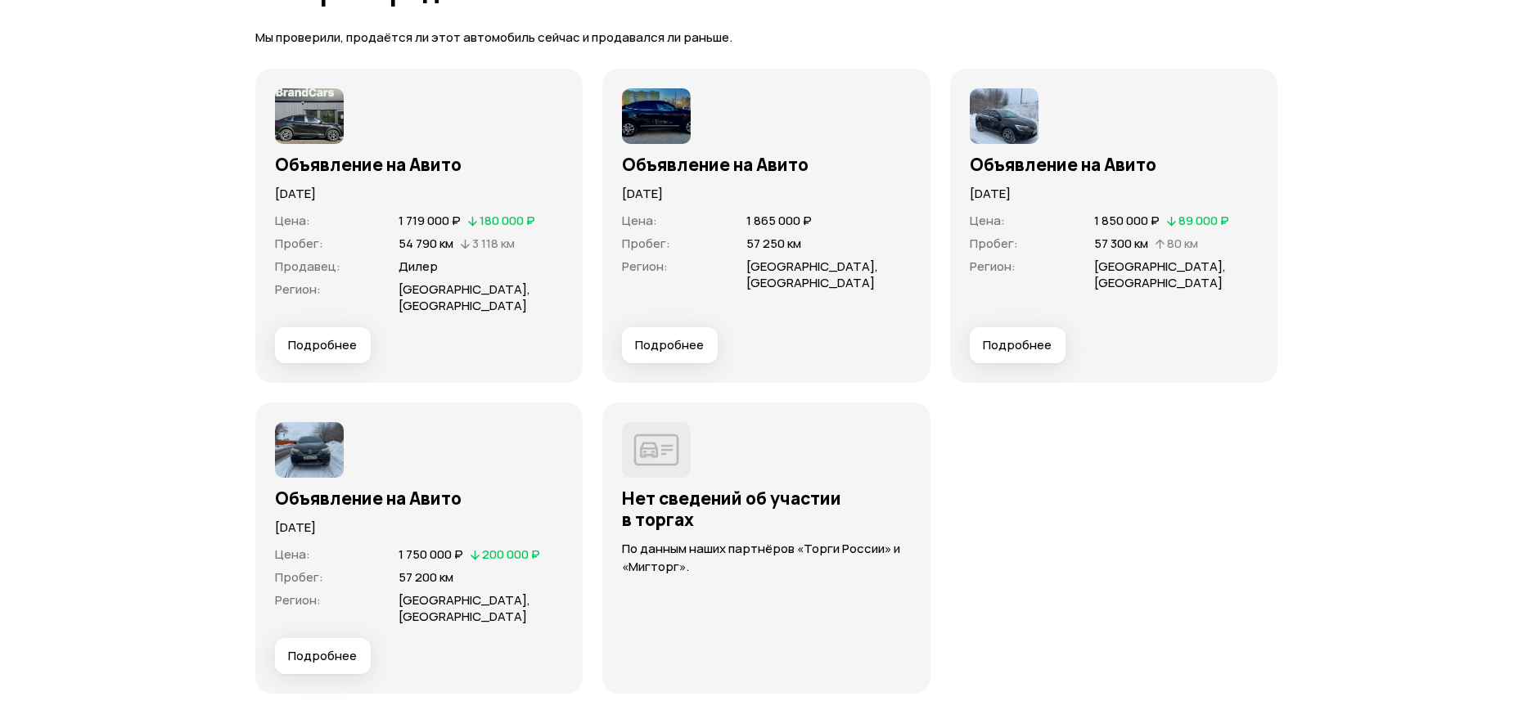
scroll to position [4600, 0]
click at [691, 336] on span "Подробнее" at bounding box center [663, 344] width 69 height 16
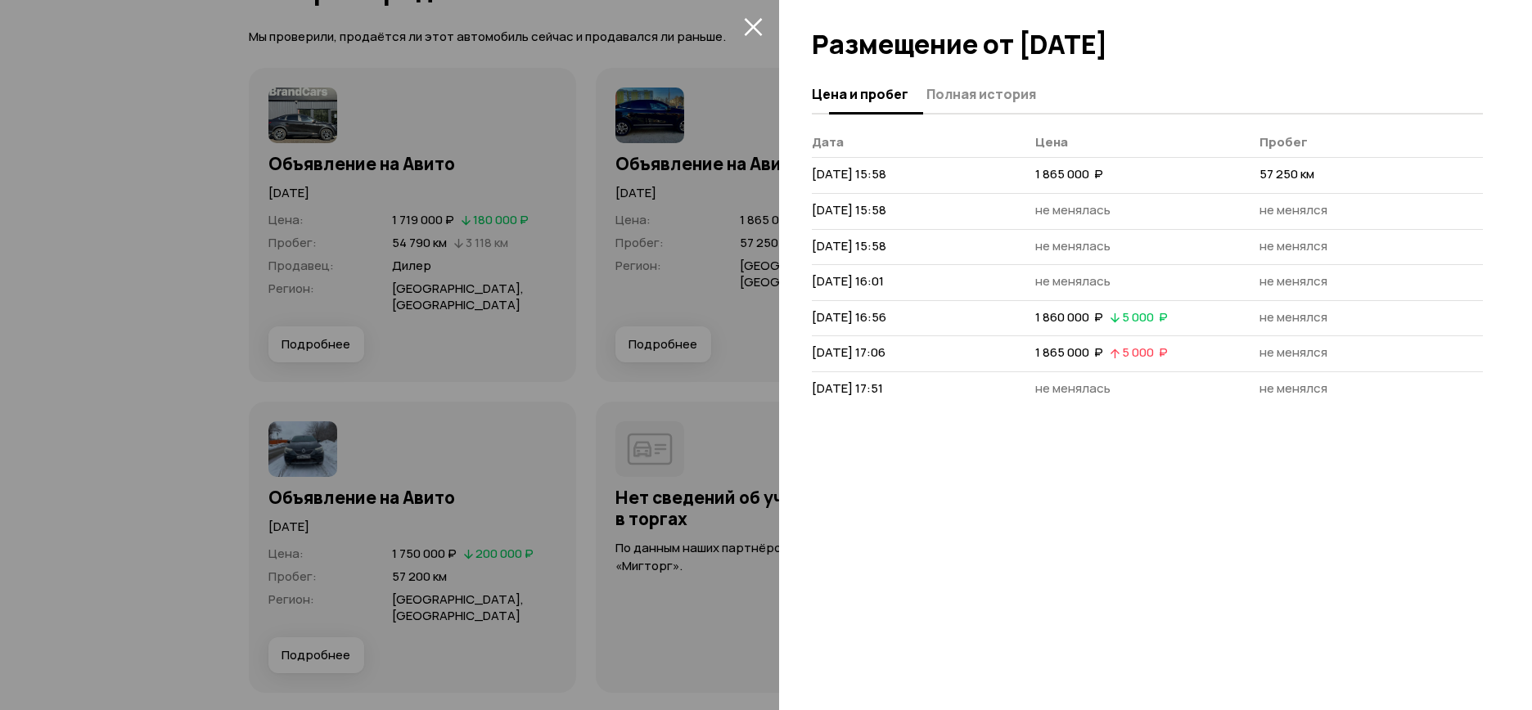
click at [941, 100] on span "Полная история" at bounding box center [981, 94] width 110 height 16
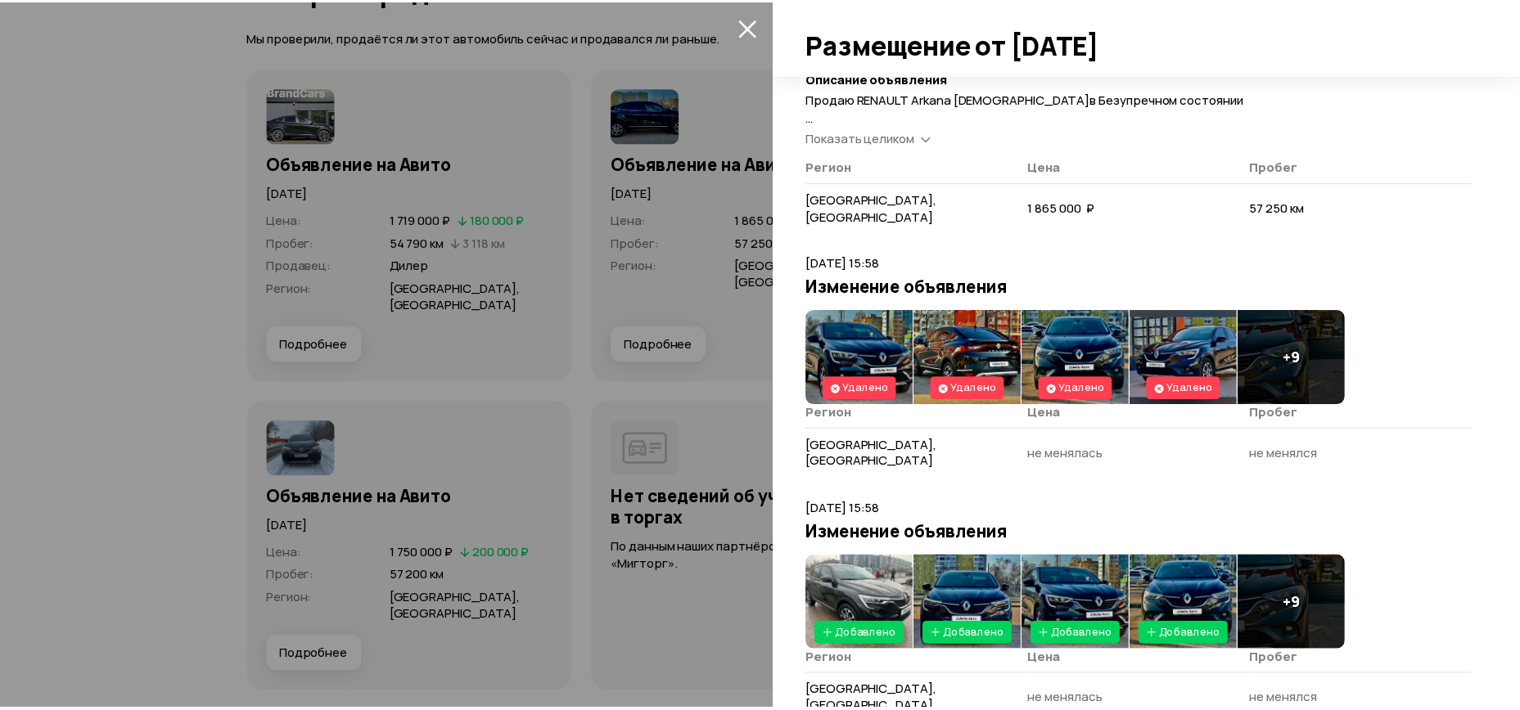
scroll to position [229, 0]
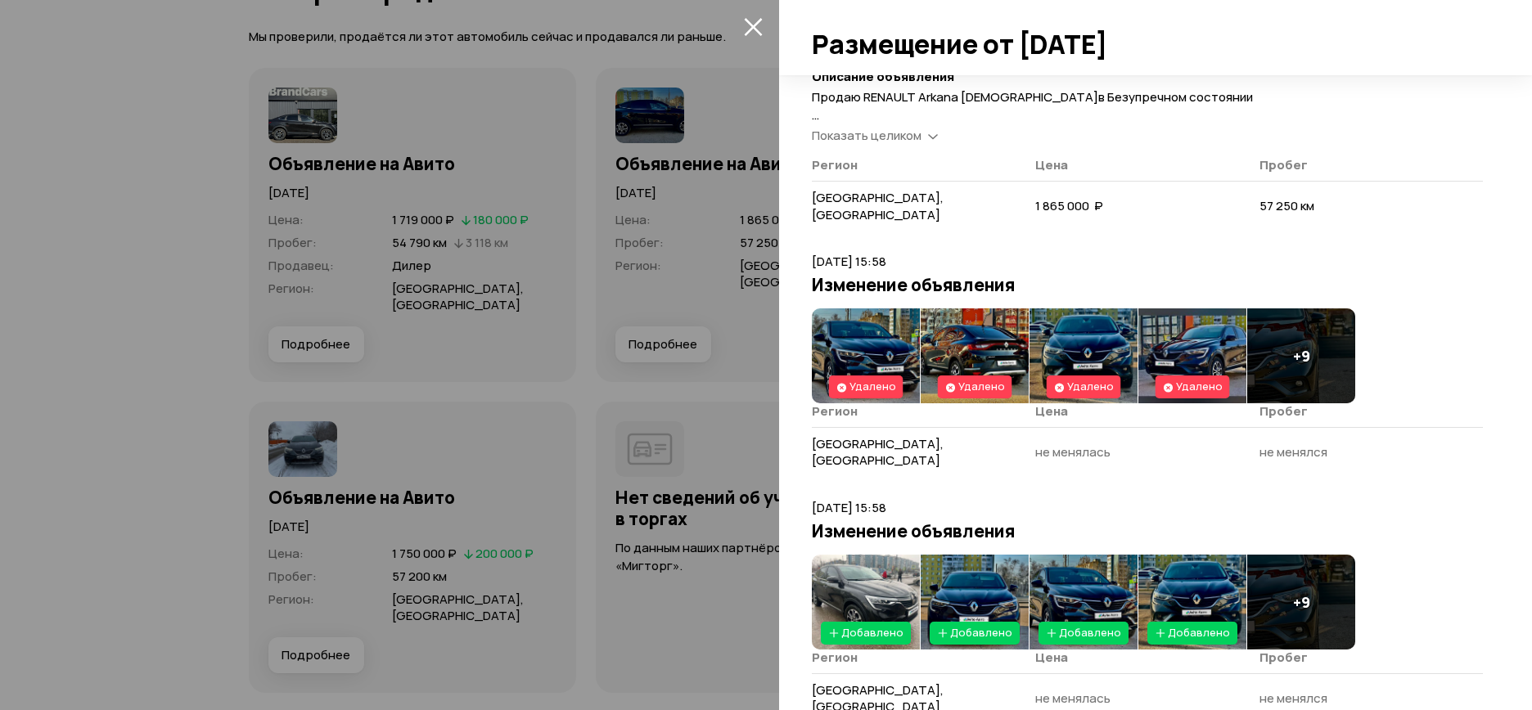
click at [862, 315] on img at bounding box center [866, 356] width 108 height 95
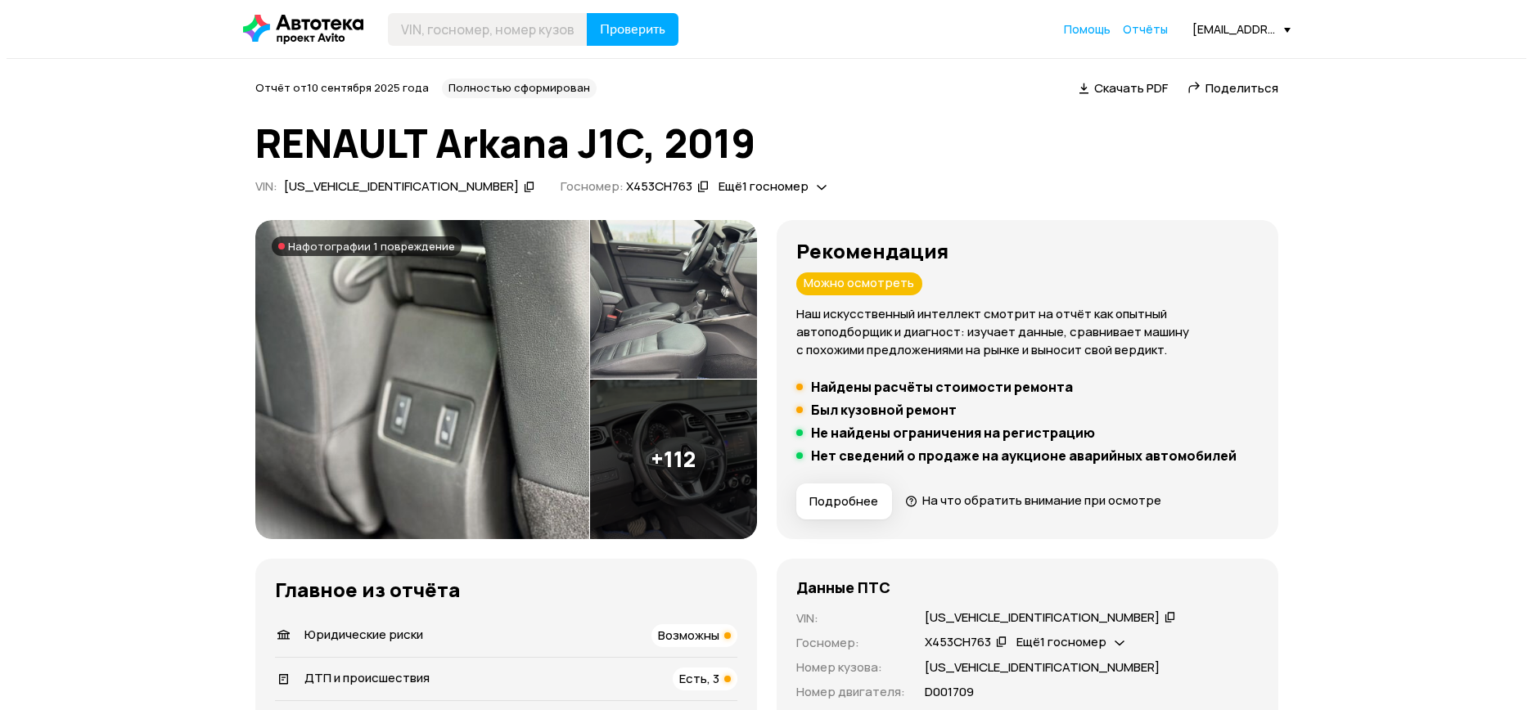
scroll to position [1695, 0]
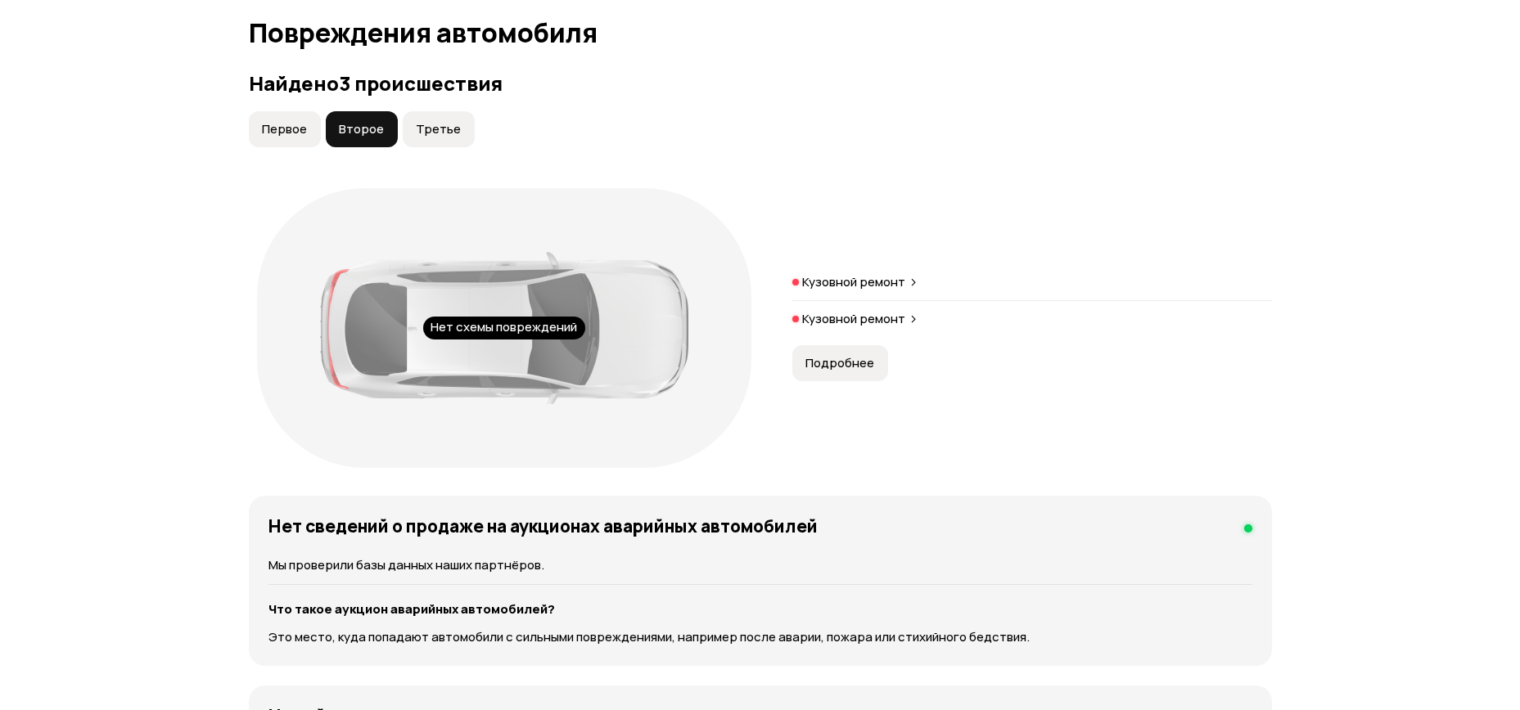
click at [431, 121] on span "Третье" at bounding box center [438, 129] width 45 height 16
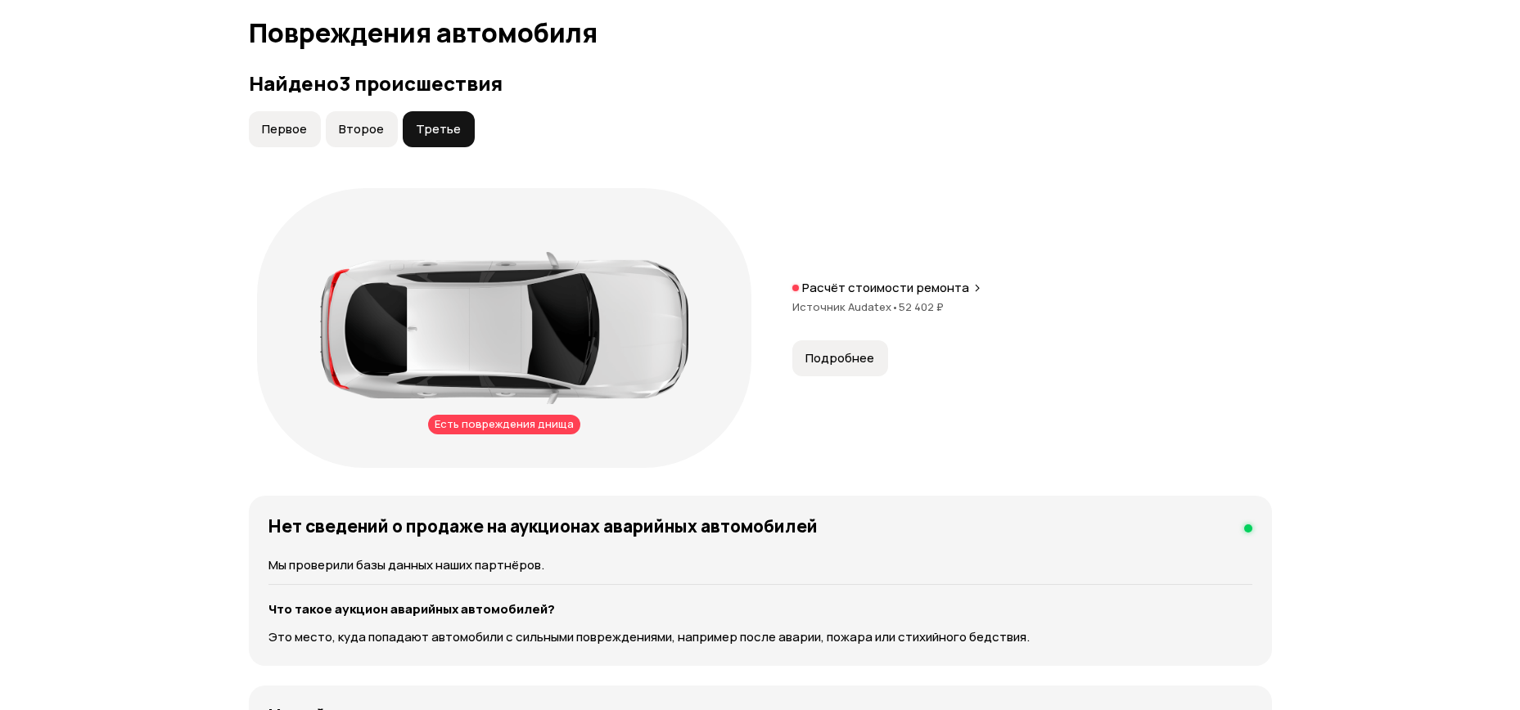
drag, startPoint x: 539, startPoint y: 336, endPoint x: 478, endPoint y: 374, distance: 72.0
click at [448, 296] on div at bounding box center [504, 328] width 368 height 152
click at [502, 415] on div "Есть повреждения днища" at bounding box center [504, 425] width 152 height 20
click at [363, 121] on span "Второе" at bounding box center [361, 129] width 45 height 16
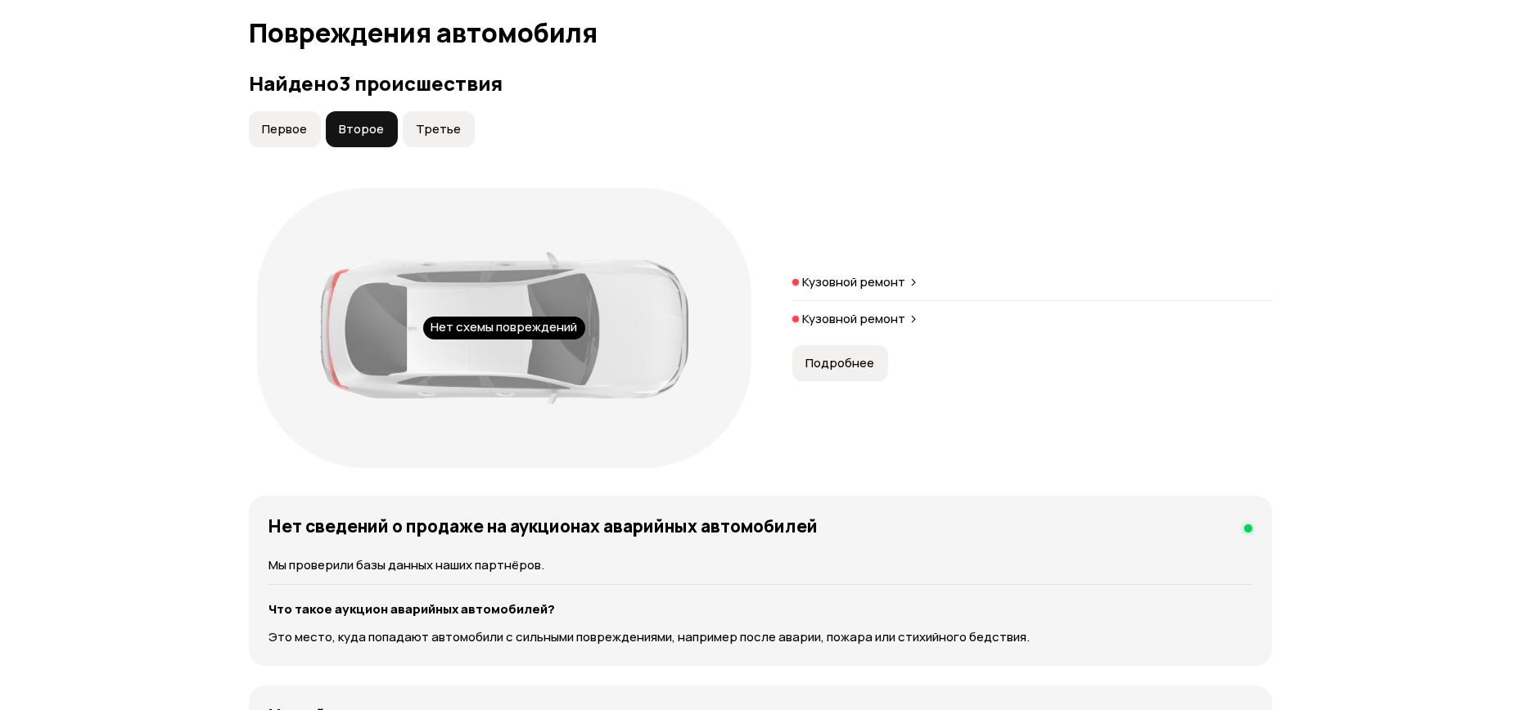
click at [423, 111] on button "Третье" at bounding box center [439, 129] width 72 height 36
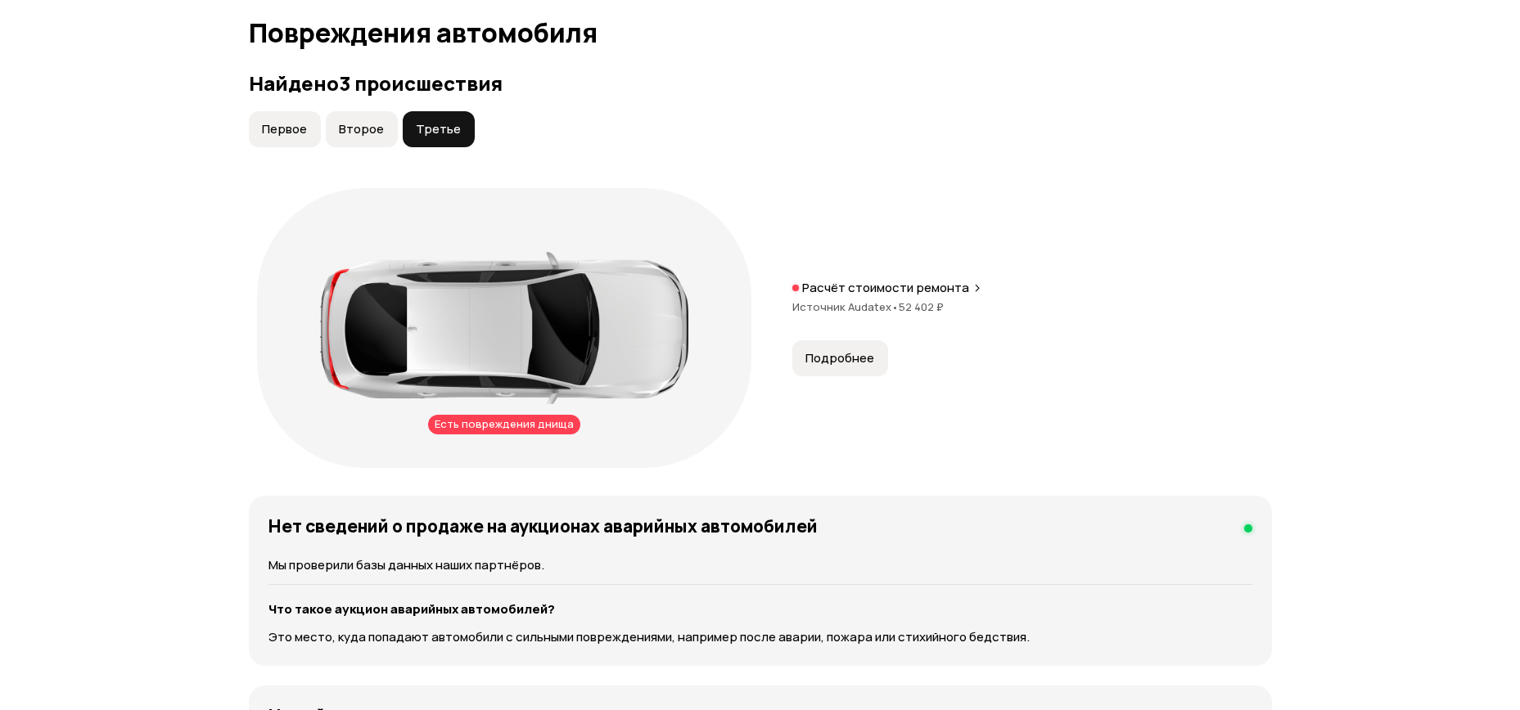
click at [850, 350] on span "Подробнее" at bounding box center [839, 358] width 69 height 16
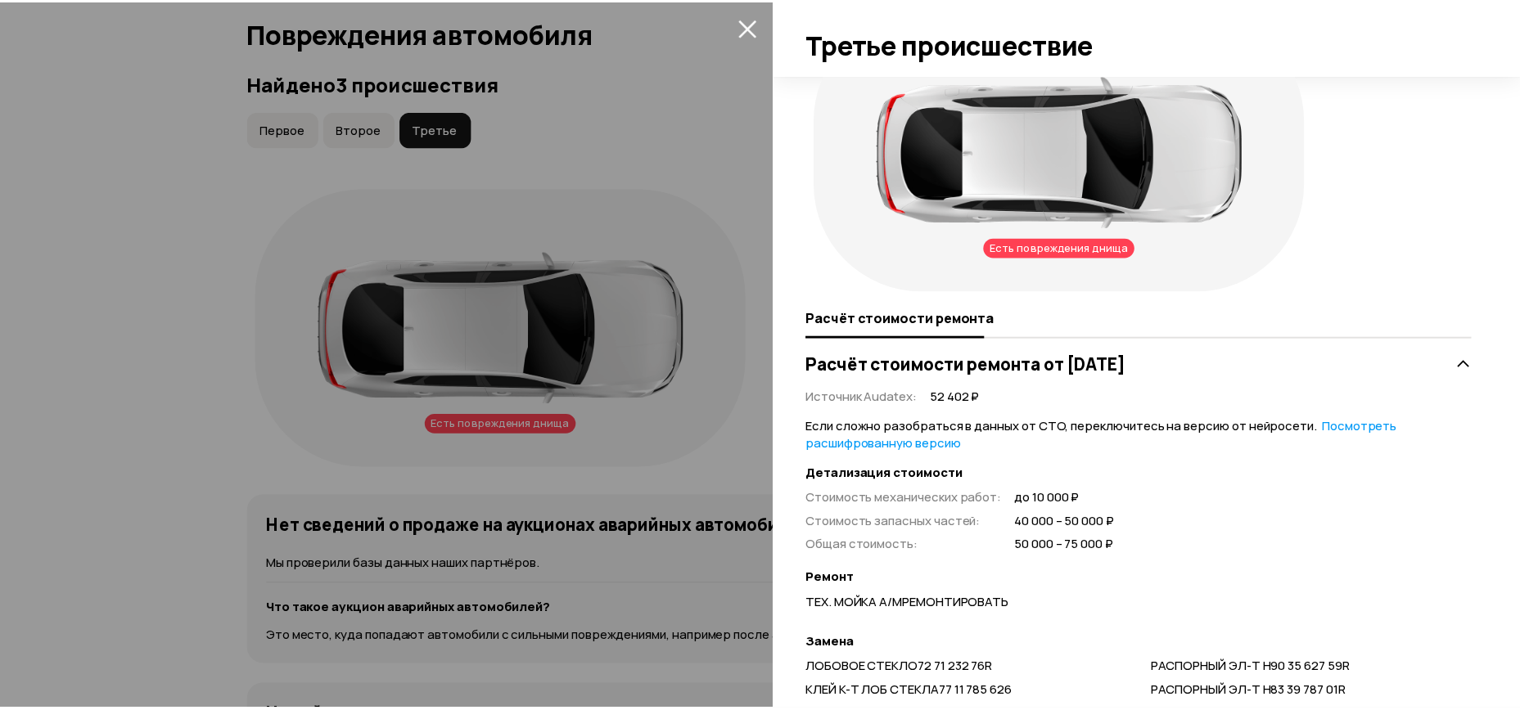
scroll to position [0, 0]
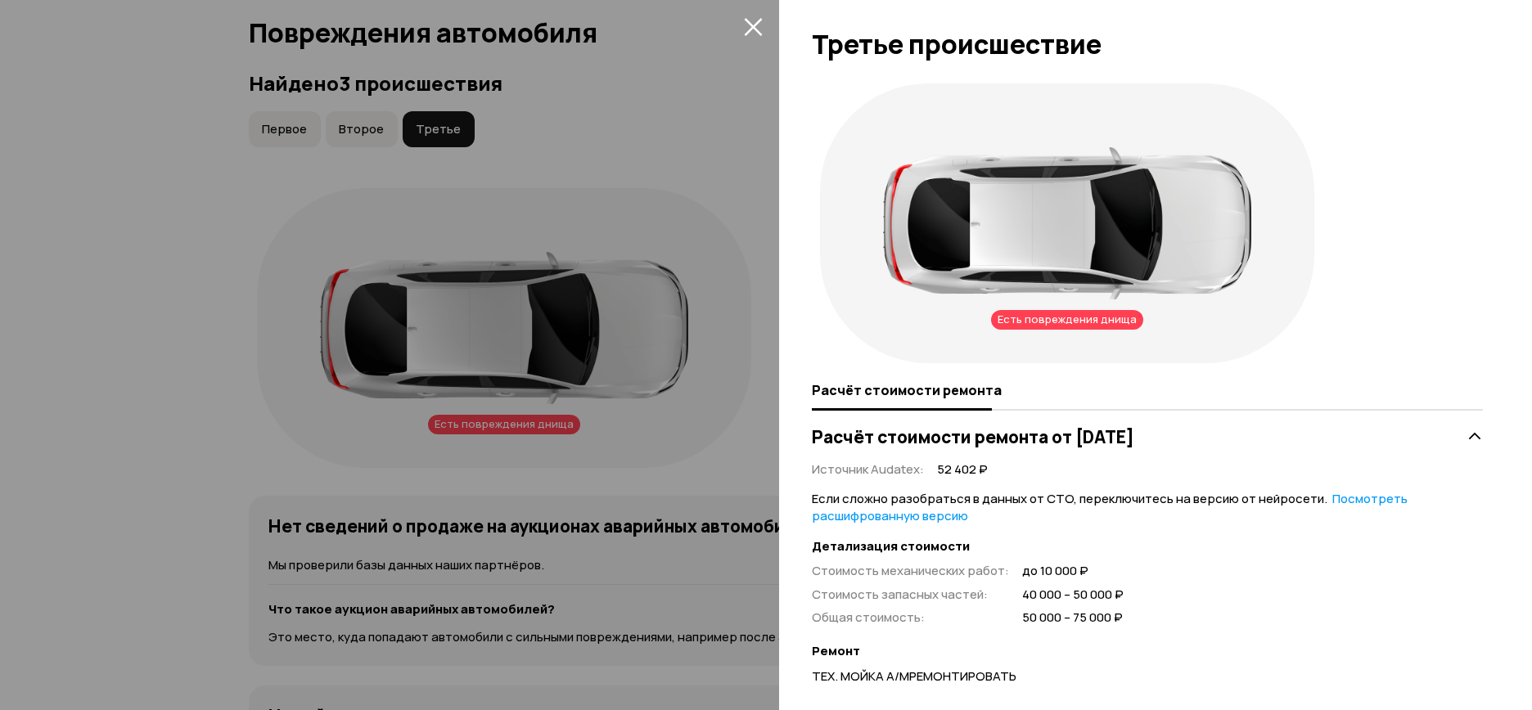
click at [751, 25] on icon "закрыть" at bounding box center [753, 27] width 18 height 18
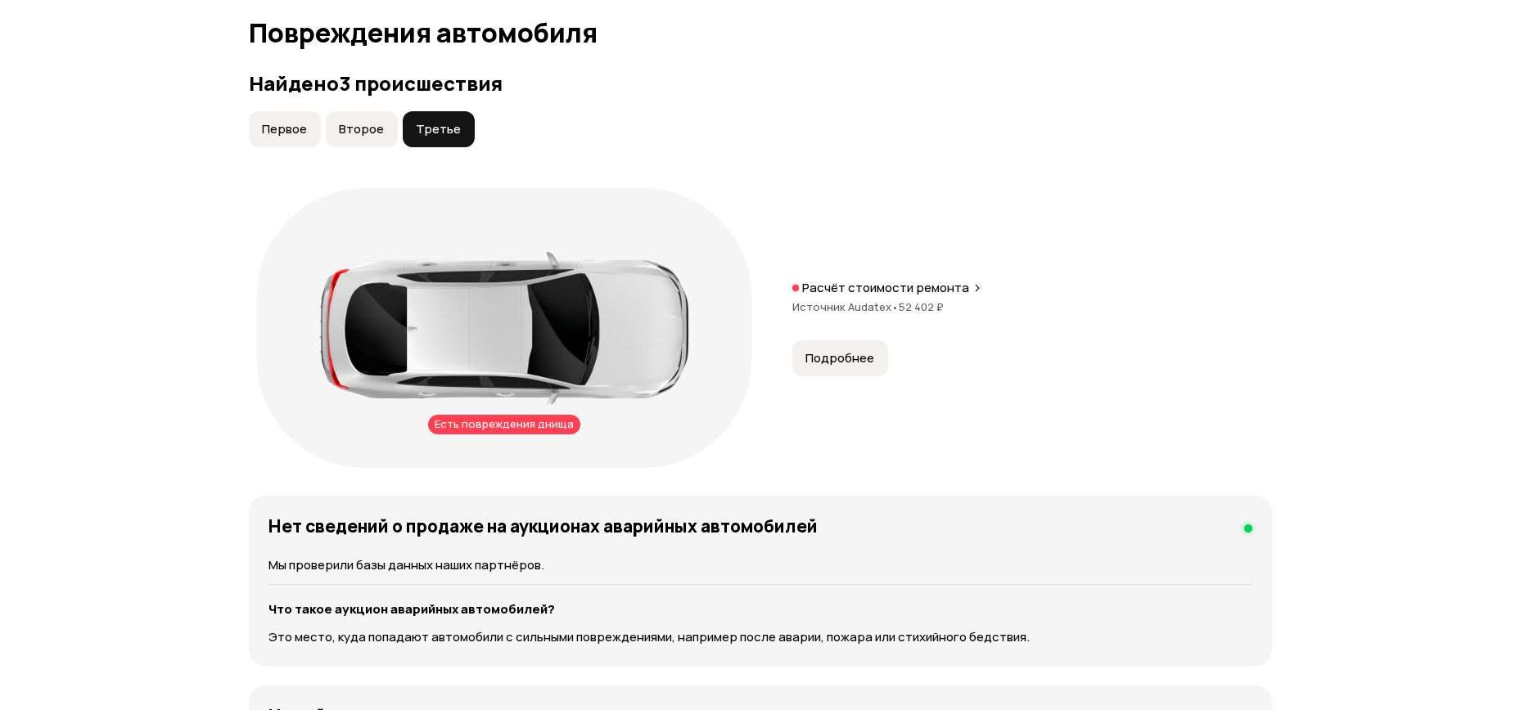
click at [365, 121] on span "Второе" at bounding box center [361, 129] width 45 height 16
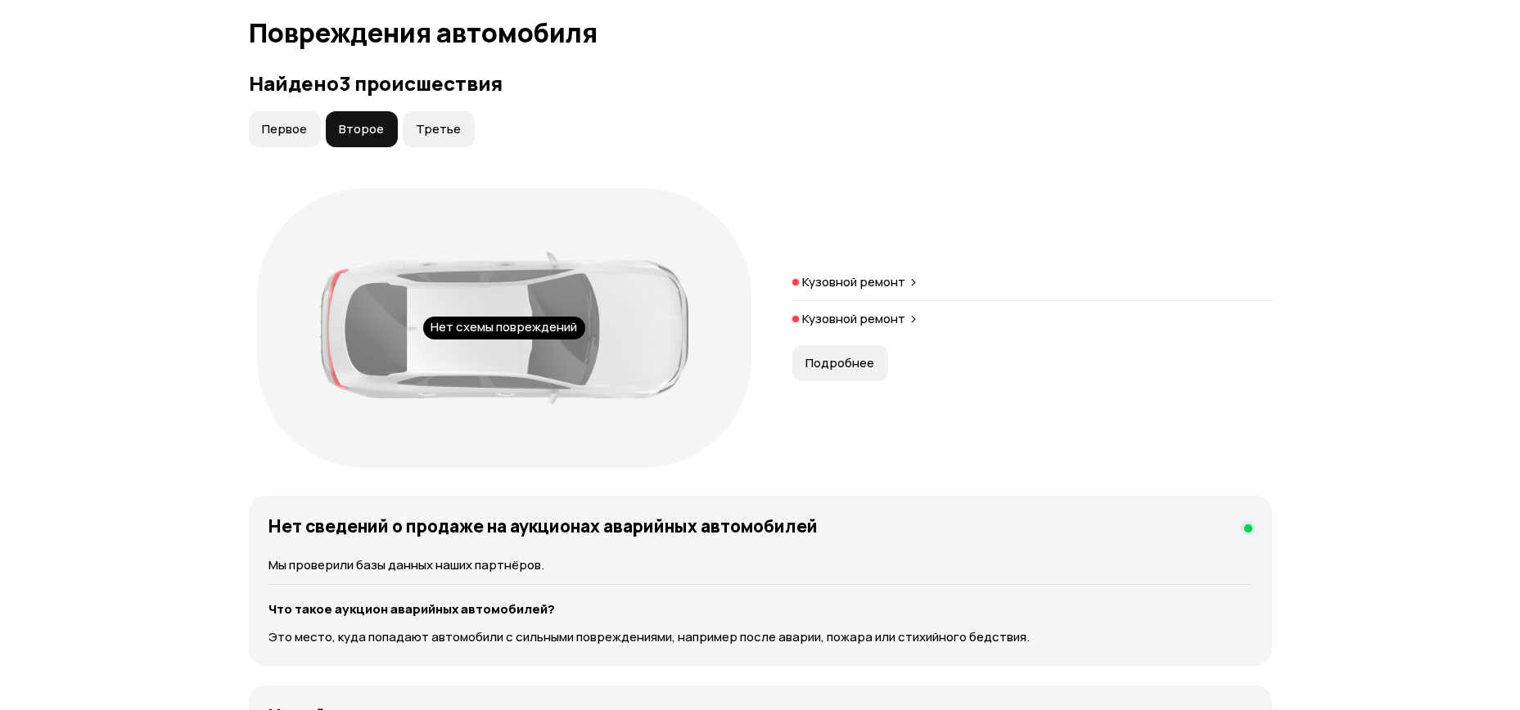
click at [463, 317] on div "Нет схемы повреждений" at bounding box center [504, 328] width 162 height 23
click at [267, 111] on button "Первое" at bounding box center [285, 129] width 72 height 36
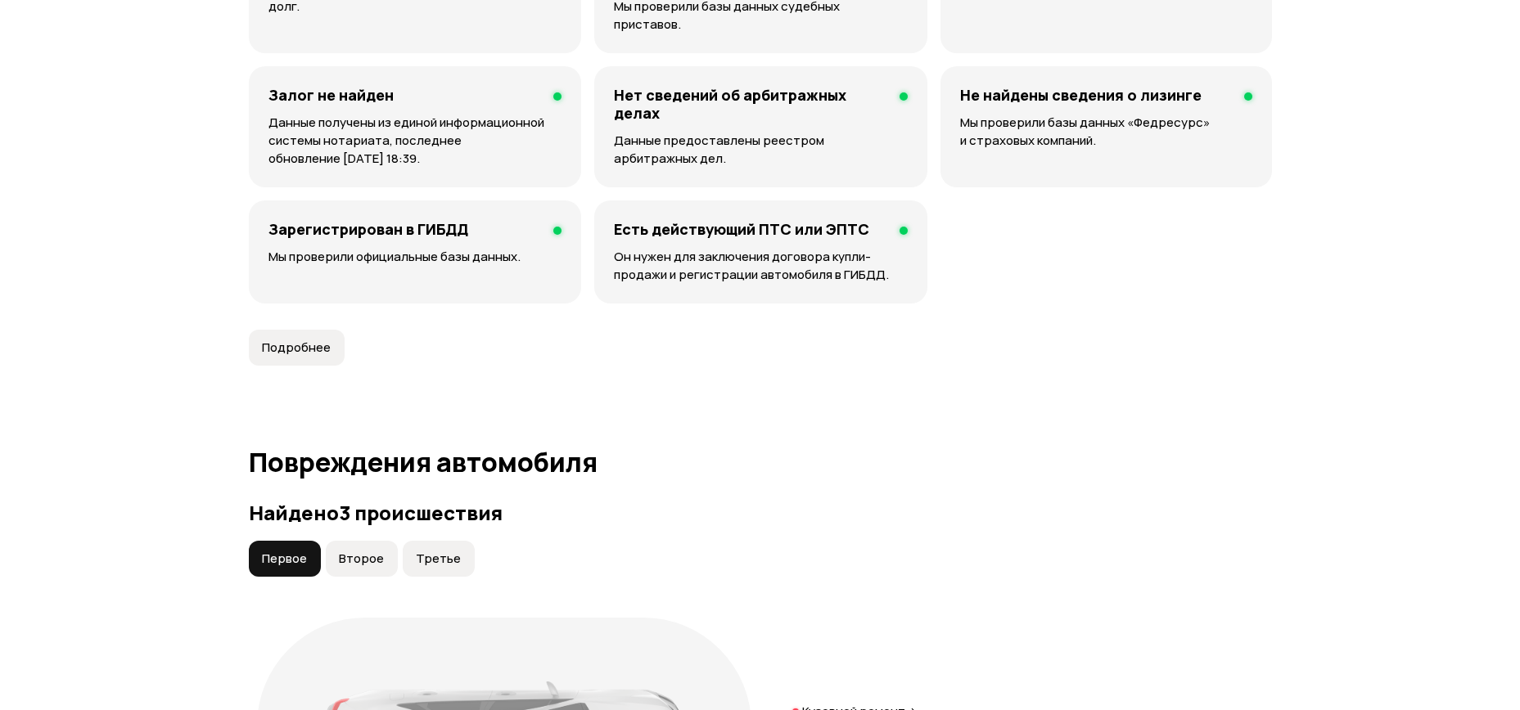
scroll to position [1075, 0]
